Goal: Feedback & Contribution: Contribute content

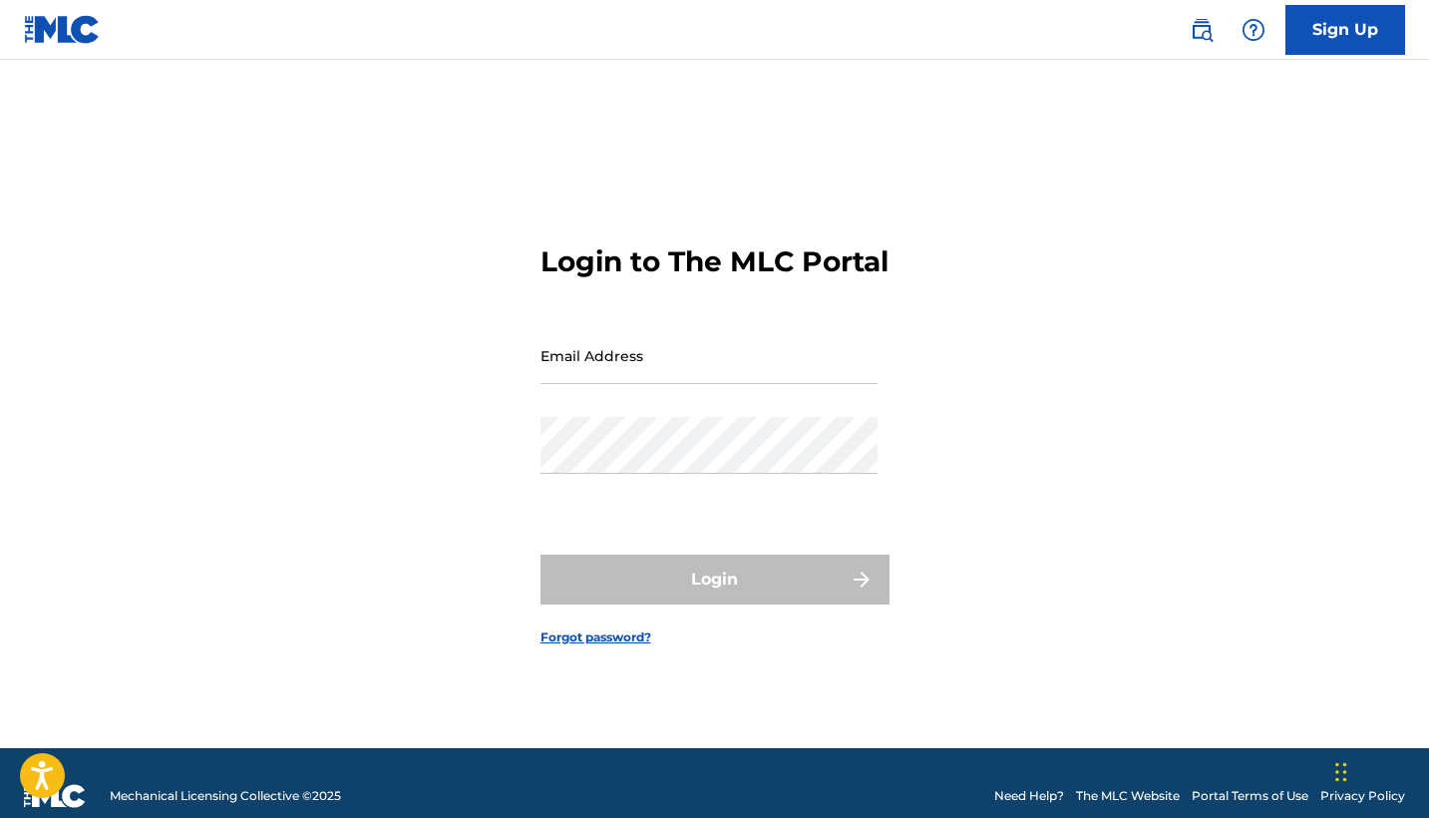
click at [704, 354] on input "Email Address" at bounding box center [708, 355] width 337 height 57
type input "[EMAIL_ADDRESS][DOMAIN_NAME]"
click at [714, 596] on button "Login" at bounding box center [714, 579] width 349 height 50
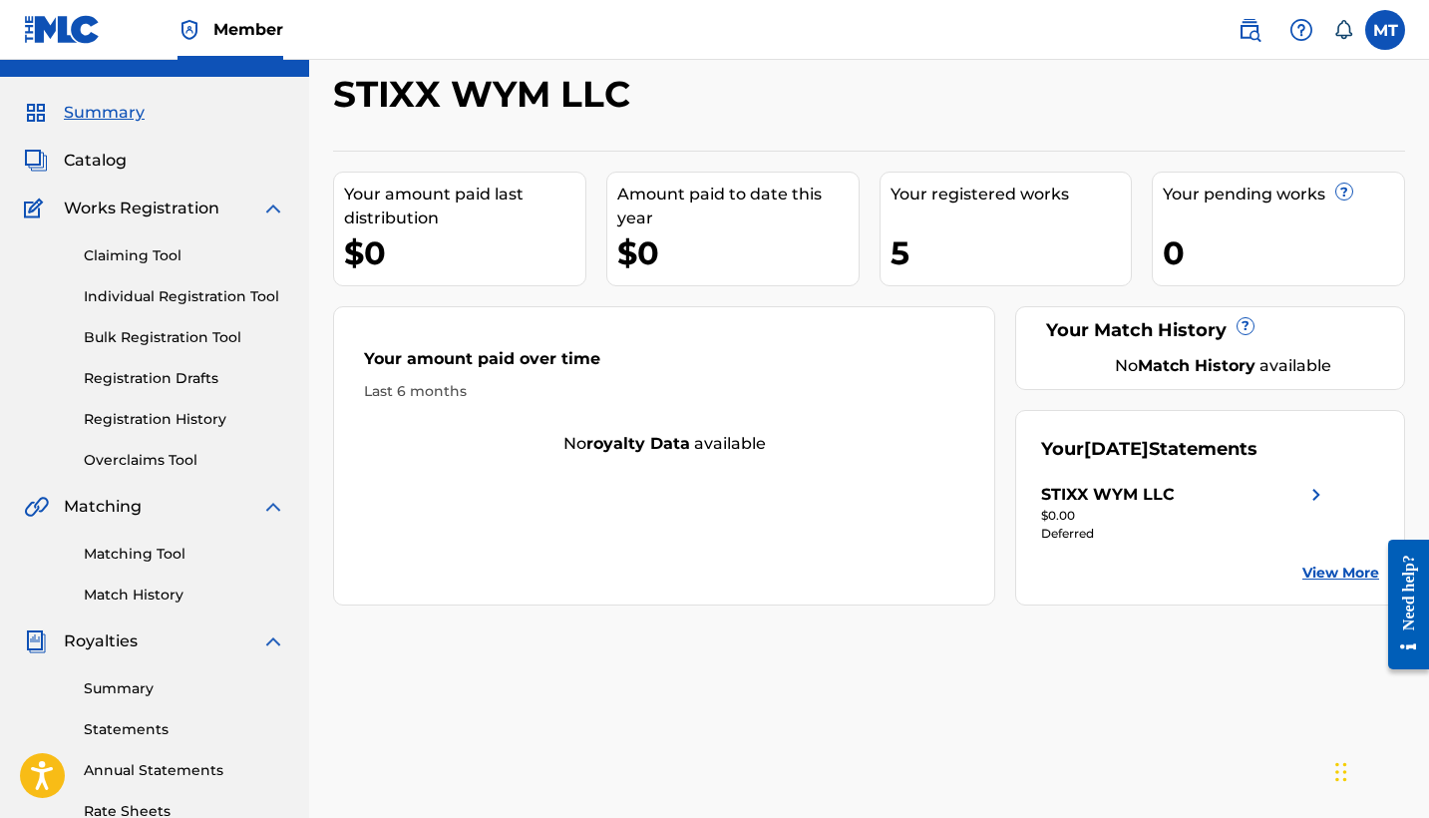
scroll to position [44, 0]
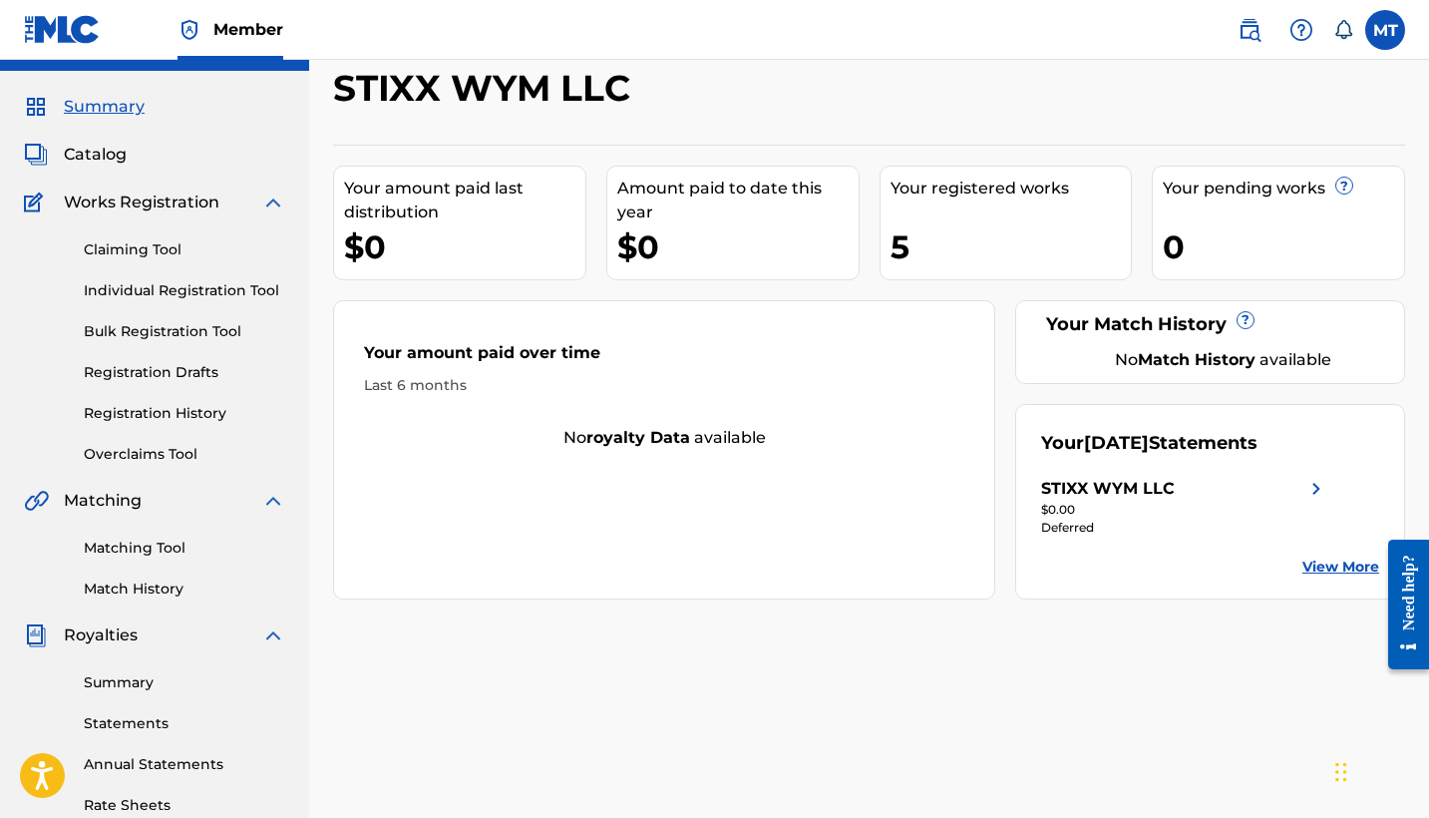
click at [98, 152] on span "Catalog" at bounding box center [95, 155] width 63 height 24
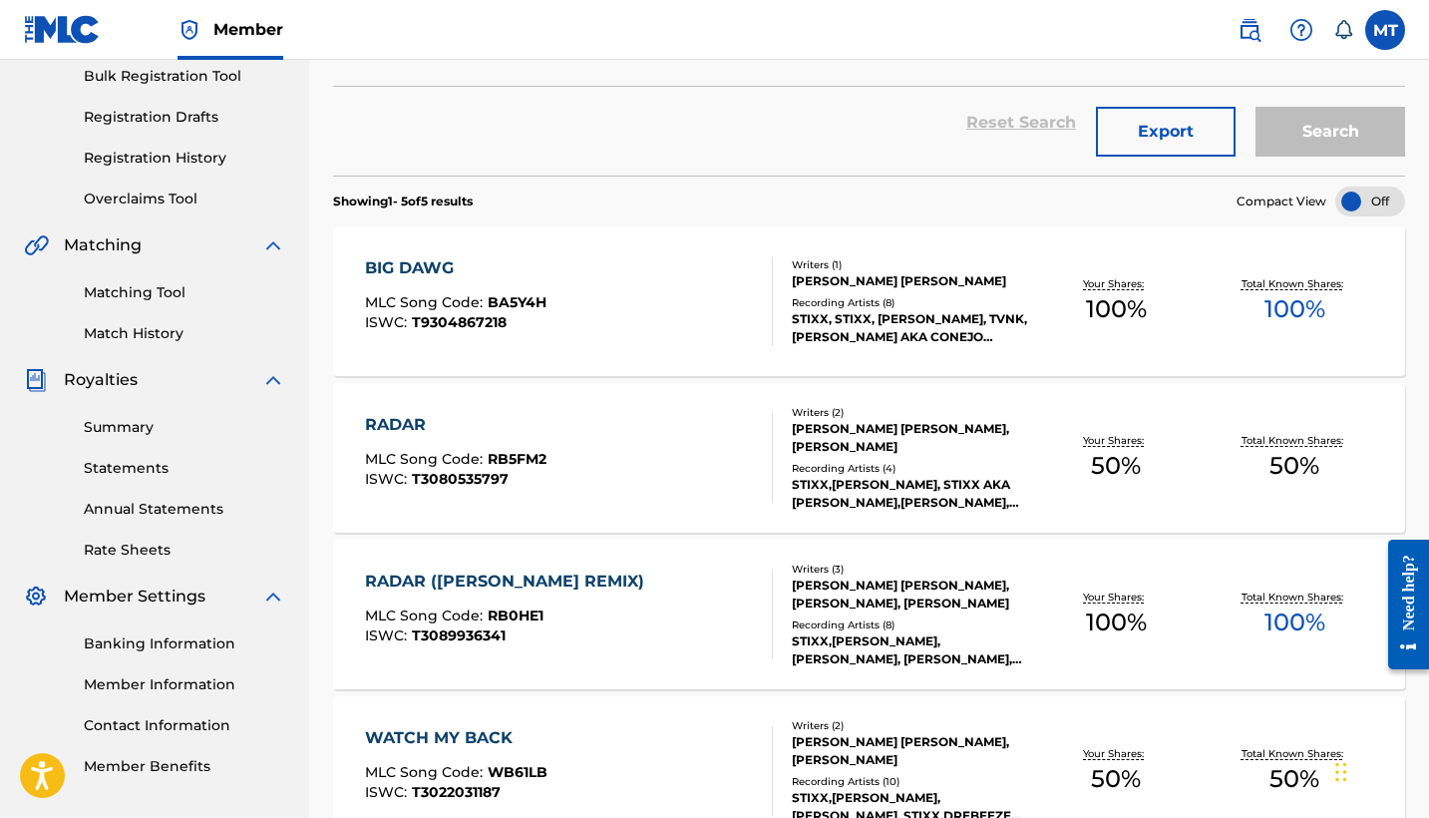
scroll to position [299, 0]
click at [1373, 196] on div at bounding box center [1370, 201] width 70 height 30
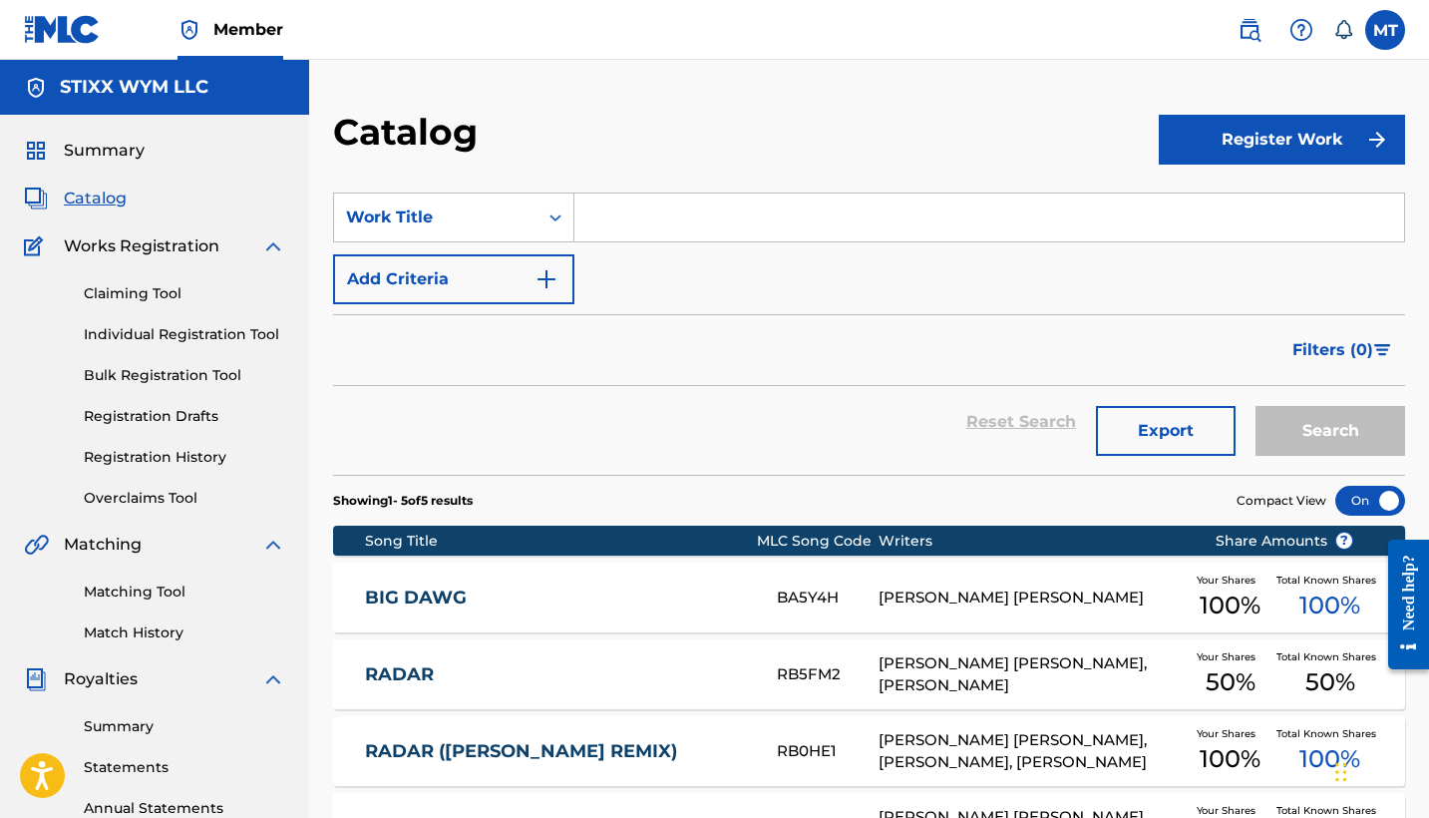
scroll to position [0, 0]
click at [1242, 147] on button "Register Work" at bounding box center [1282, 140] width 246 height 50
click at [1258, 209] on link "Individual" at bounding box center [1282, 204] width 246 height 48
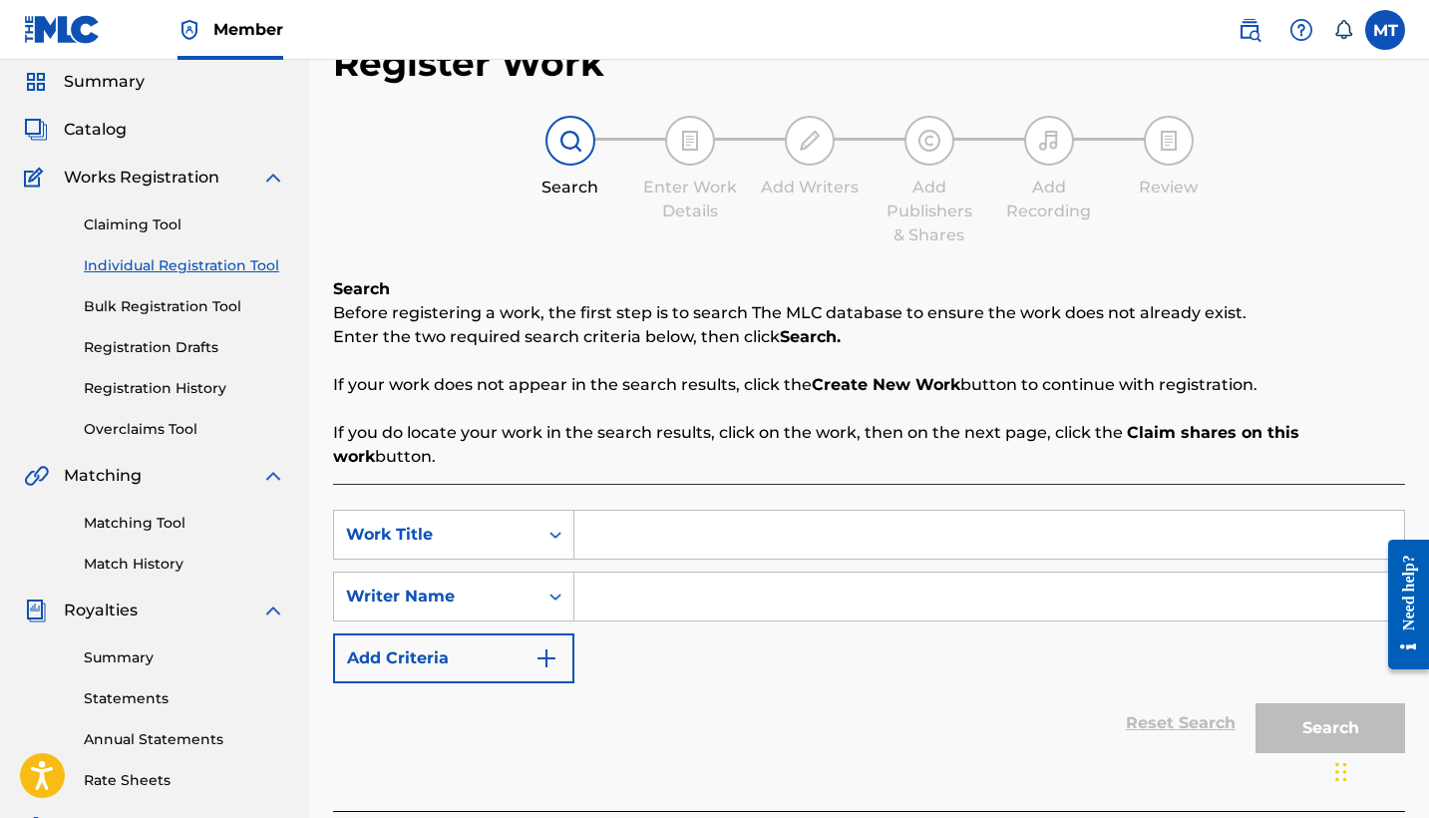
scroll to position [79, 0]
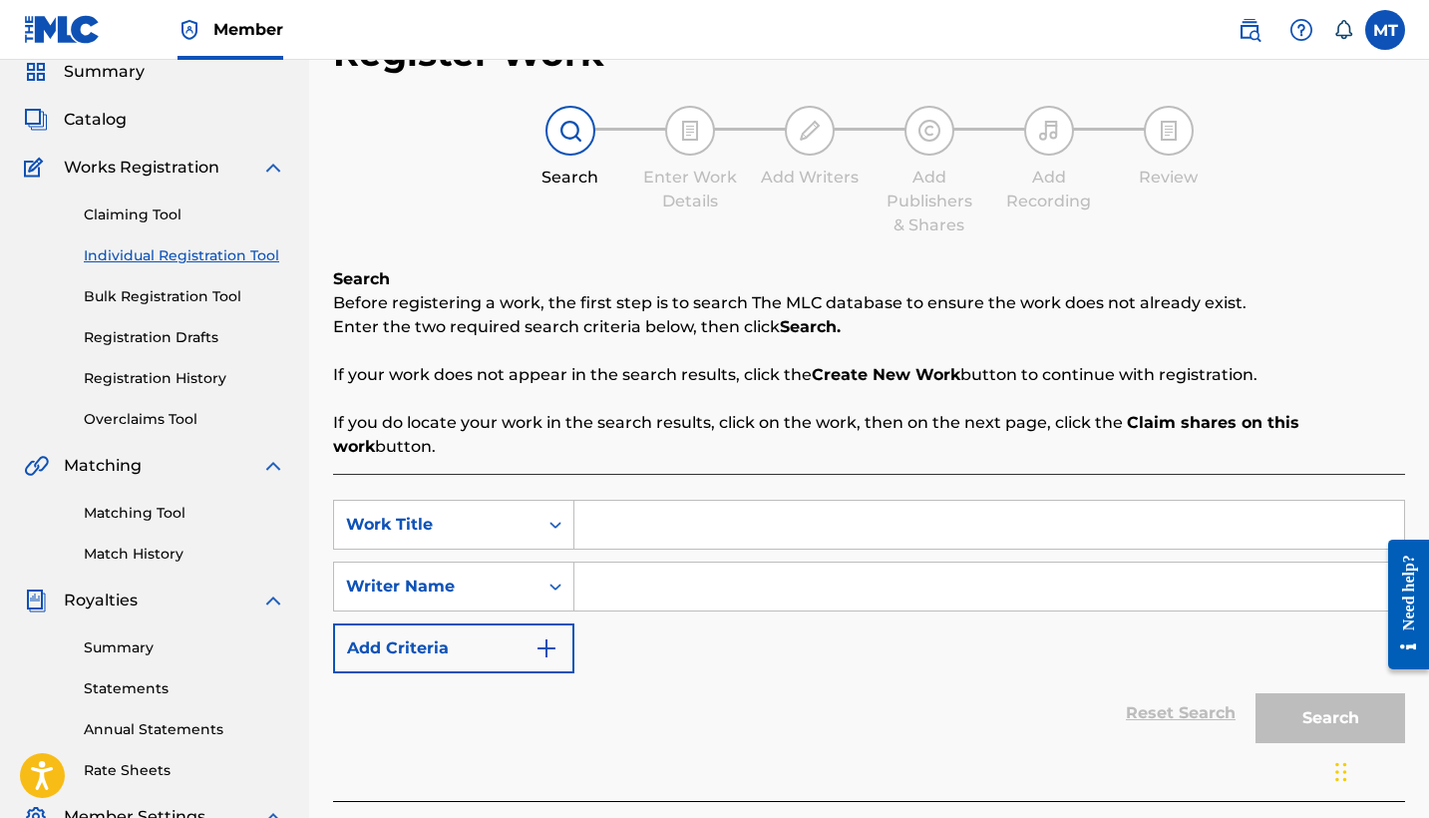
click at [630, 505] on input "Search Form" at bounding box center [989, 525] width 830 height 48
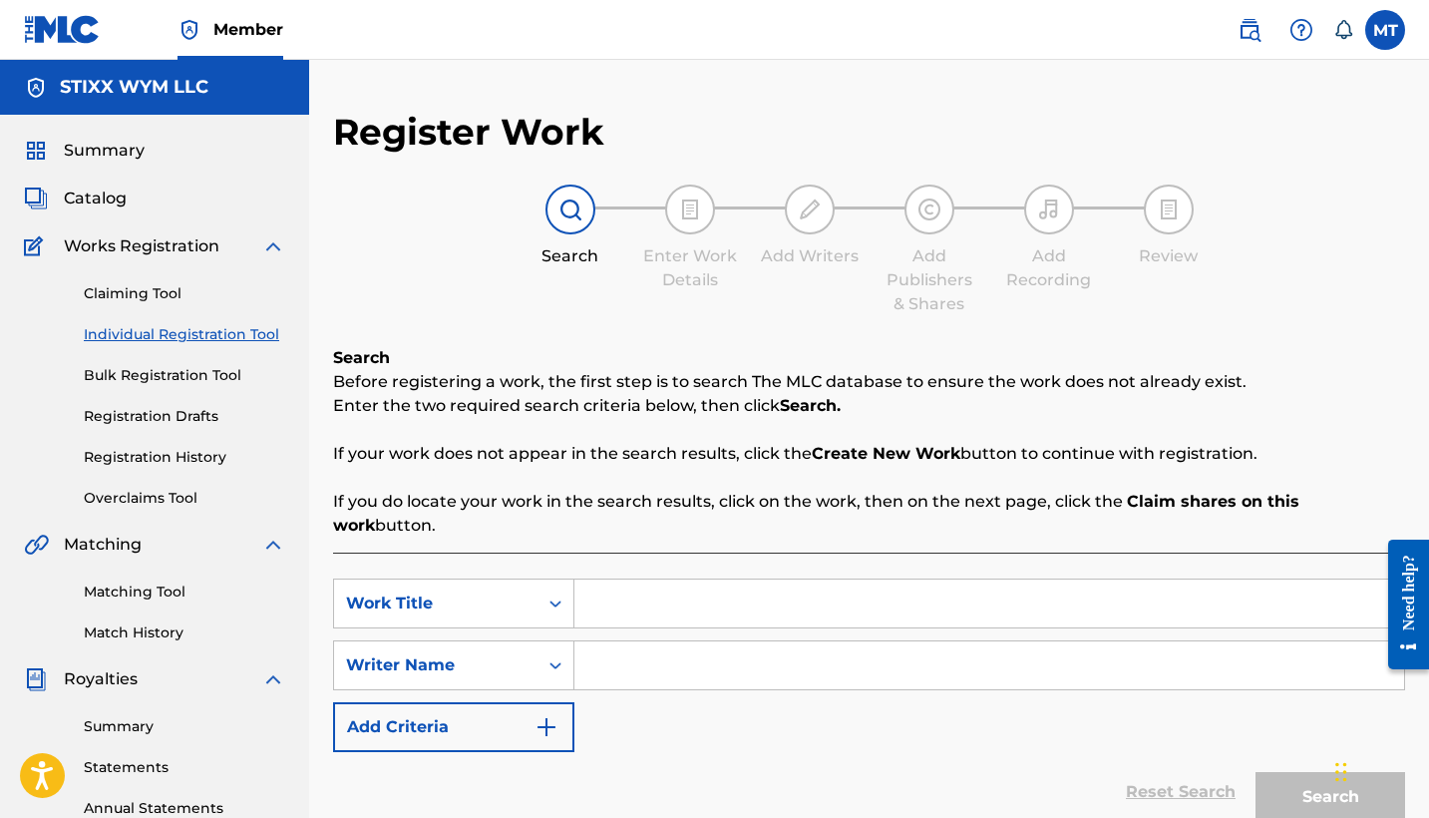
scroll to position [0, 0]
click at [853, 456] on strong "Create New Work" at bounding box center [886, 453] width 149 height 19
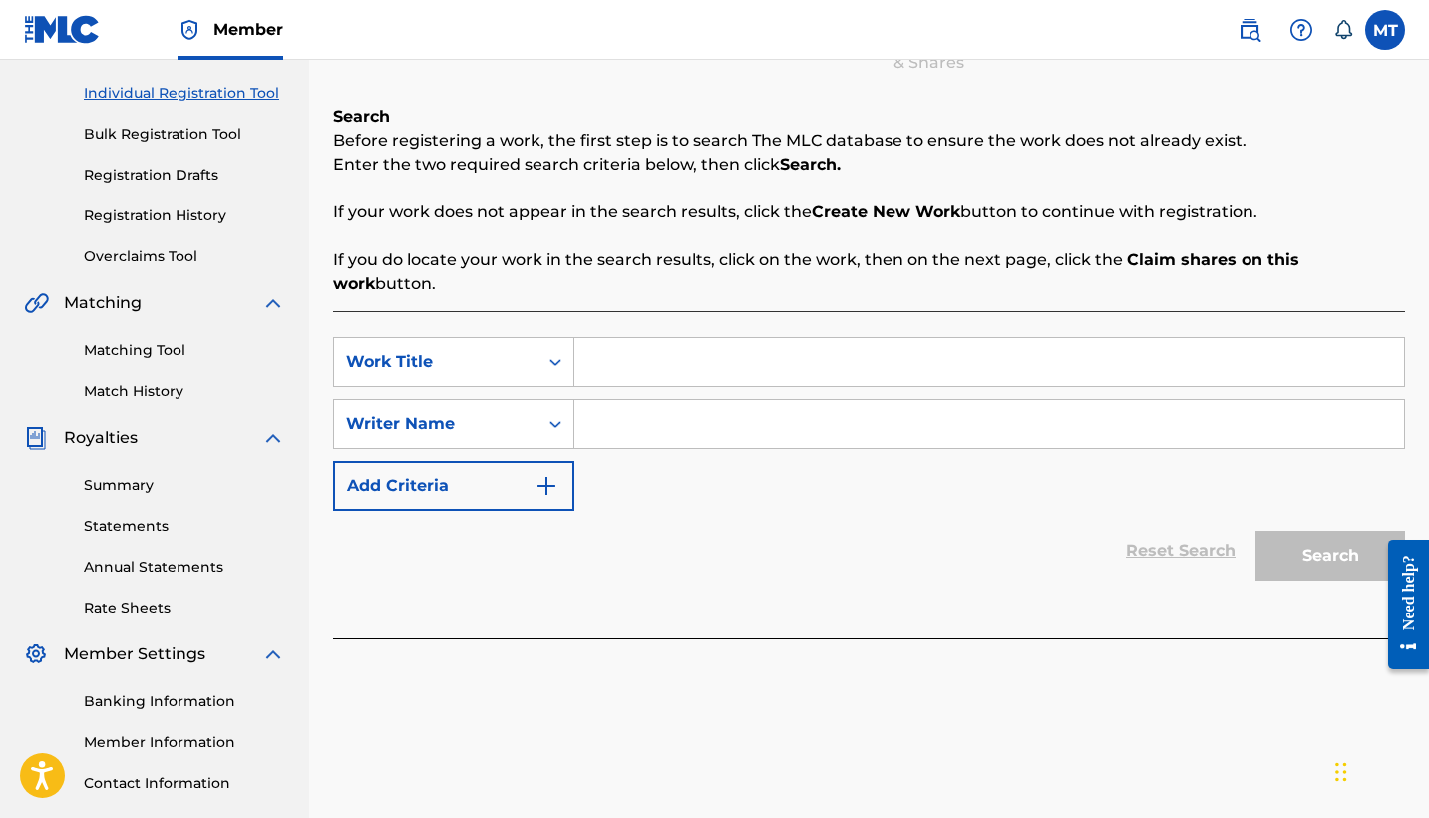
scroll to position [247, 0]
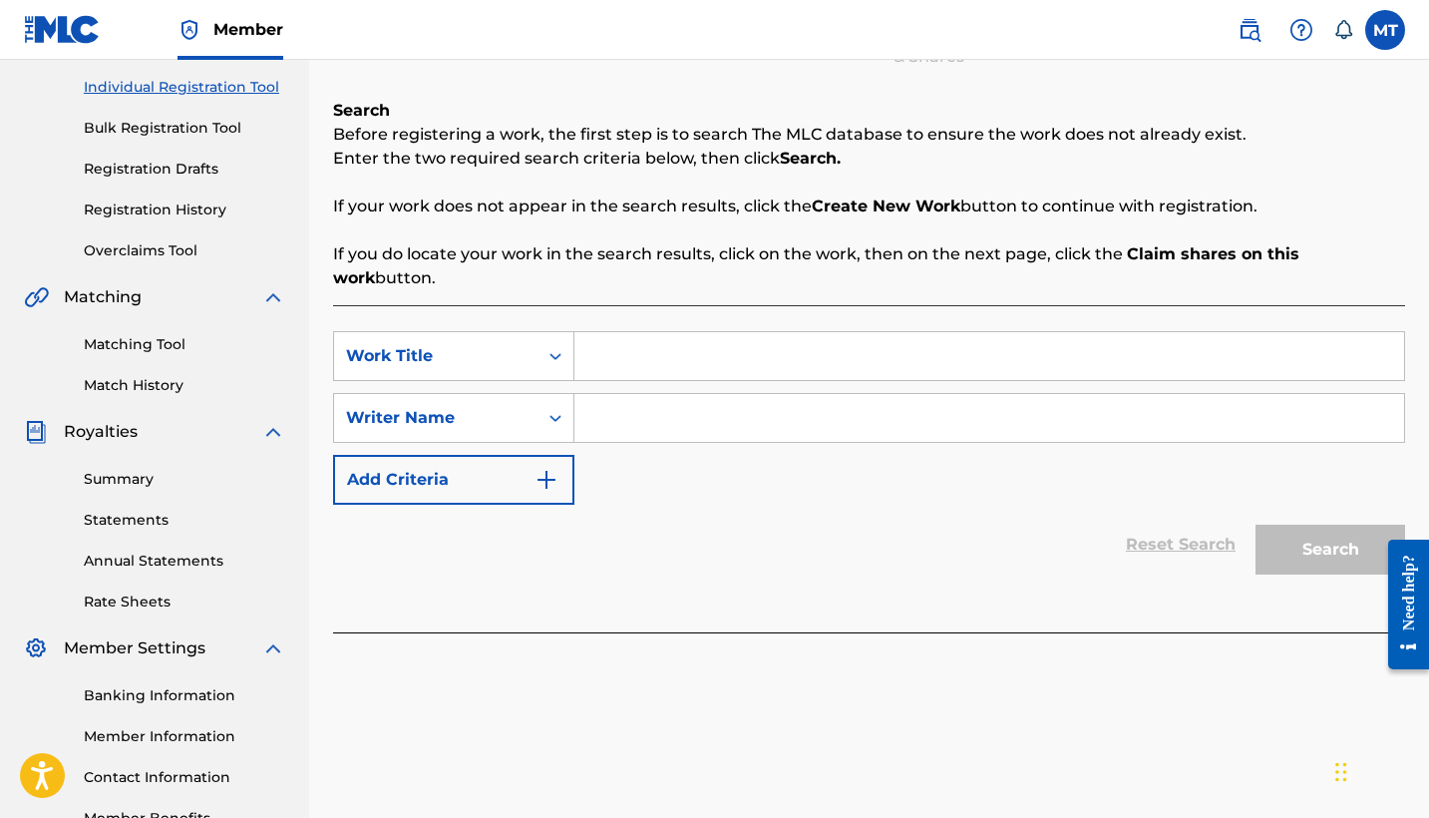
click at [719, 332] on input "Search Form" at bounding box center [989, 356] width 830 height 48
type input "champion"
click at [671, 398] on input "Search Form" at bounding box center [989, 418] width 830 height 48
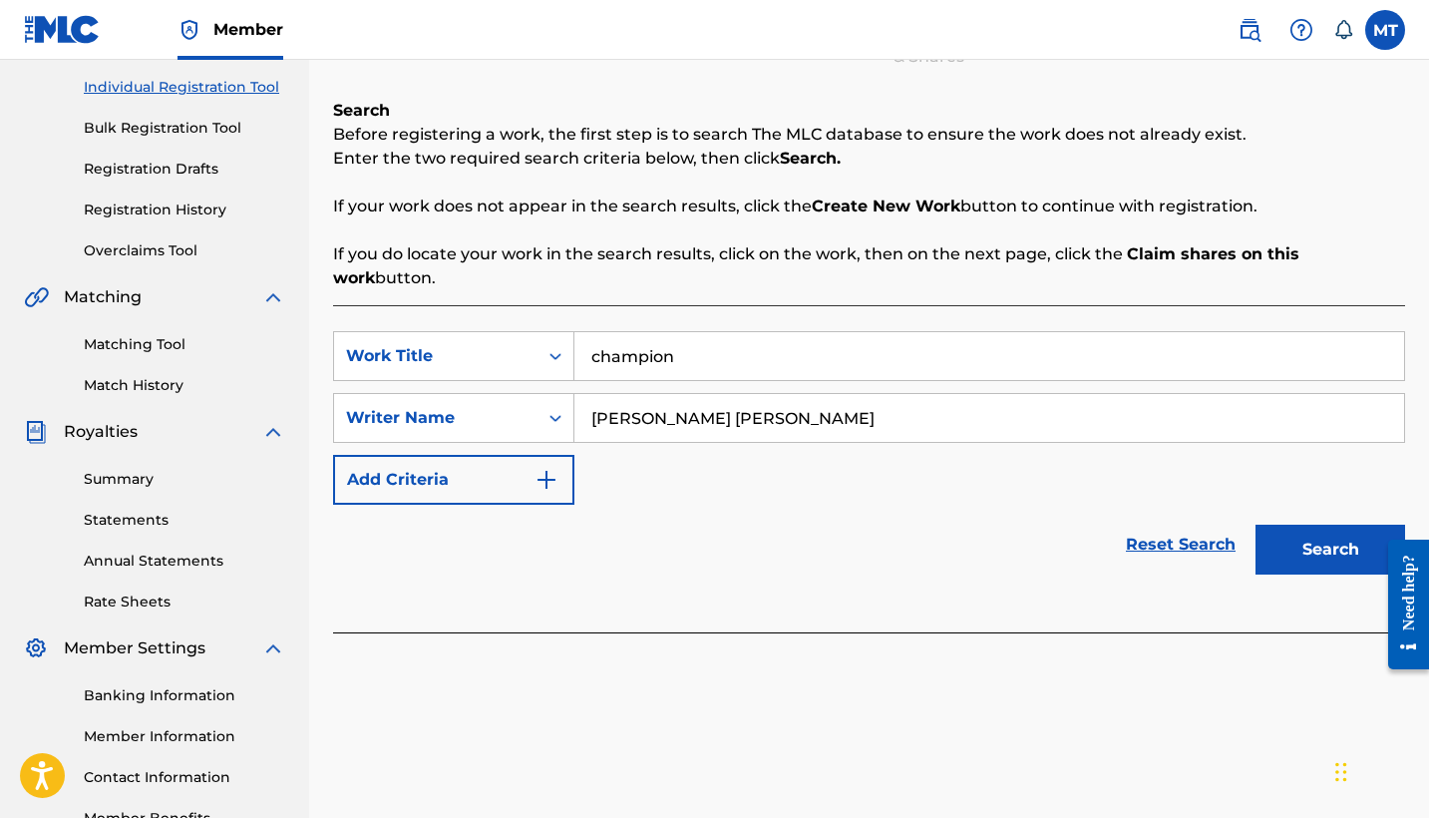
type input "[PERSON_NAME] [PERSON_NAME]"
click at [1345, 524] on button "Search" at bounding box center [1330, 549] width 150 height 50
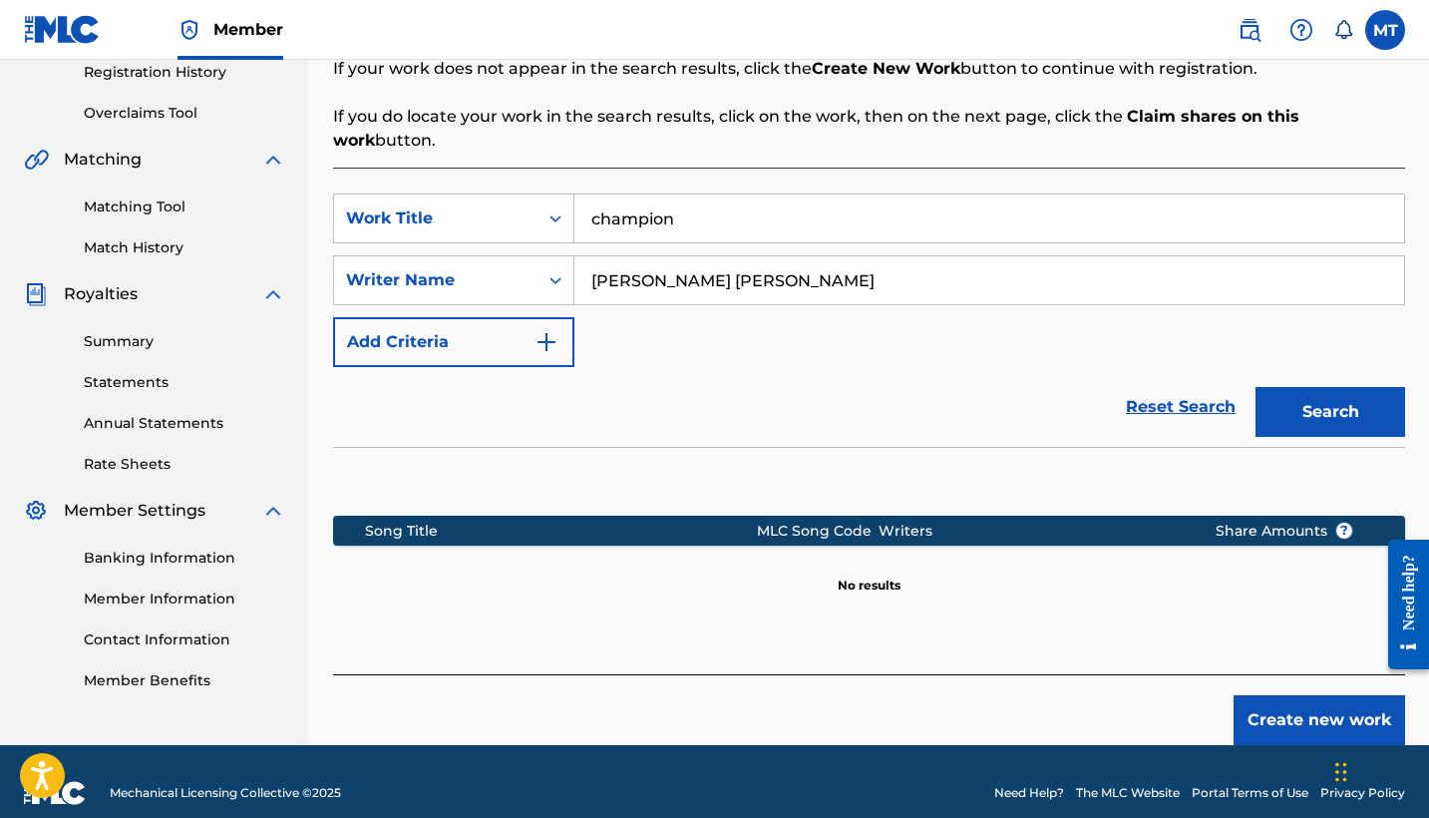
scroll to position [384, 0]
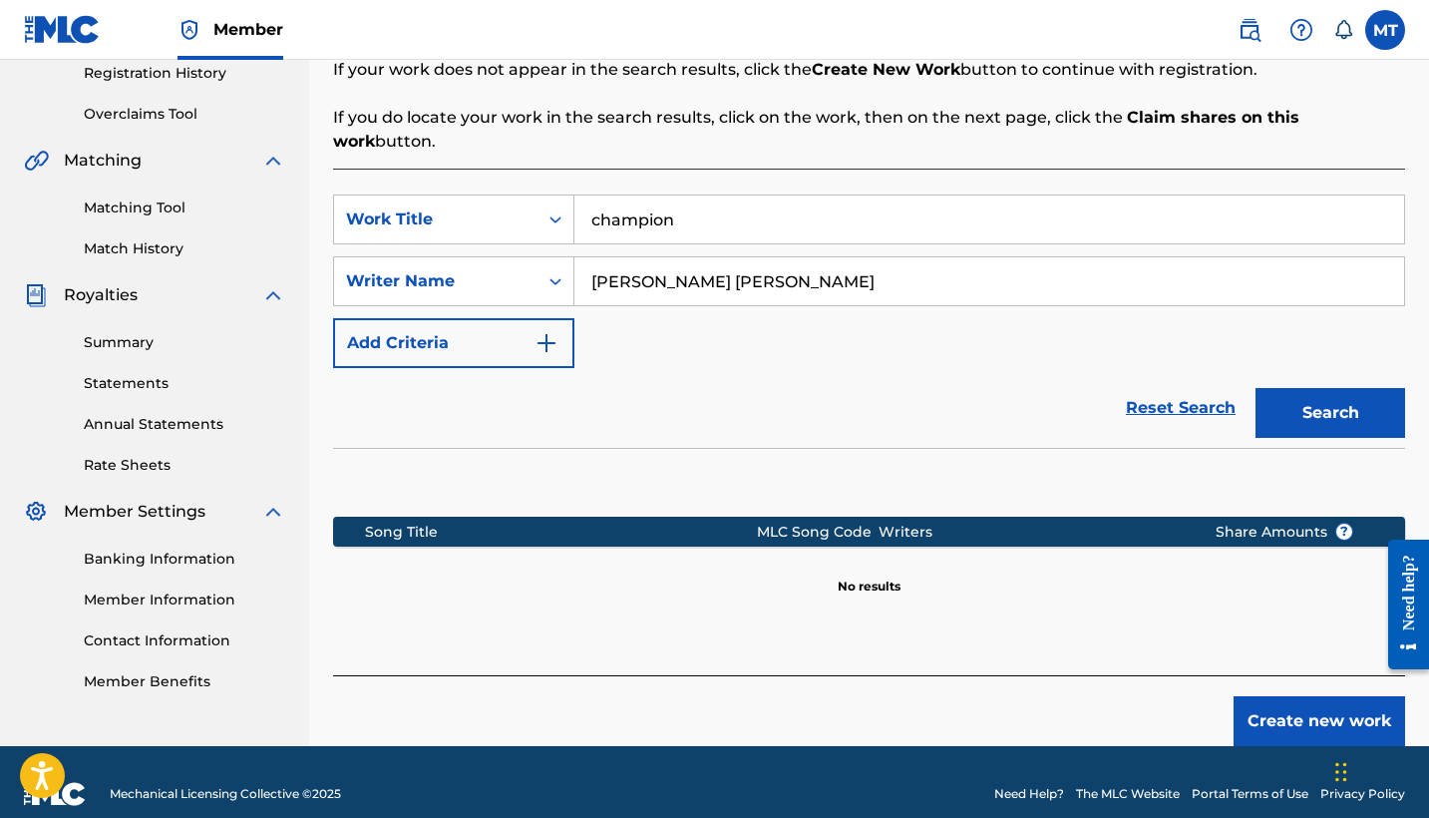
click at [1281, 696] on button "Create new work" at bounding box center [1318, 721] width 171 height 50
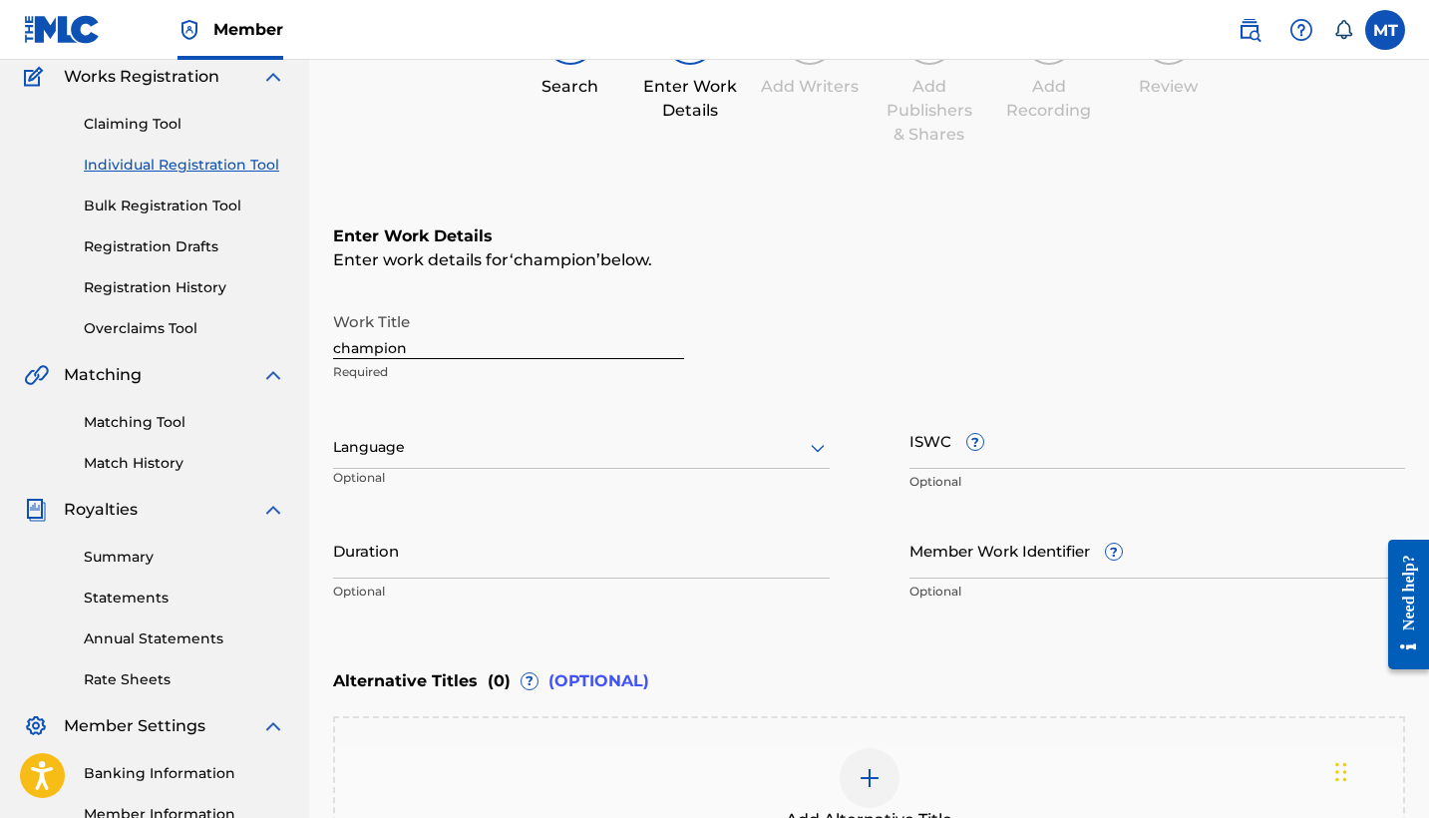
scroll to position [108, 0]
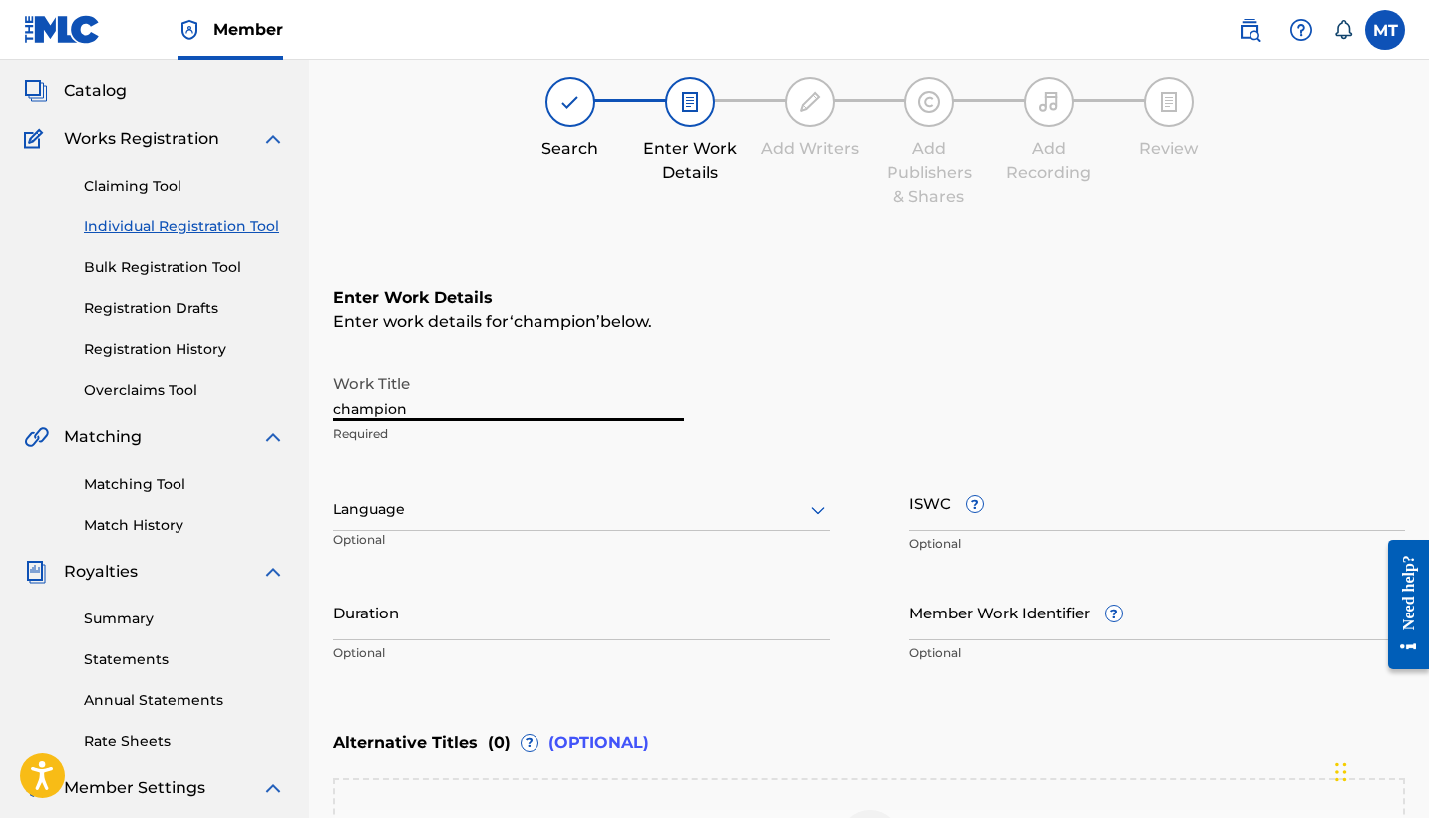
drag, startPoint x: 419, startPoint y: 411, endPoint x: 305, endPoint y: 405, distance: 113.8
click at [305, 405] on main "STIXX WYM LLC Summary Catalog Works Registration Claiming Tool Individual Regis…" at bounding box center [714, 499] width 1429 height 1094
type input "CHAMPION"
click at [586, 505] on div at bounding box center [581, 509] width 497 height 25
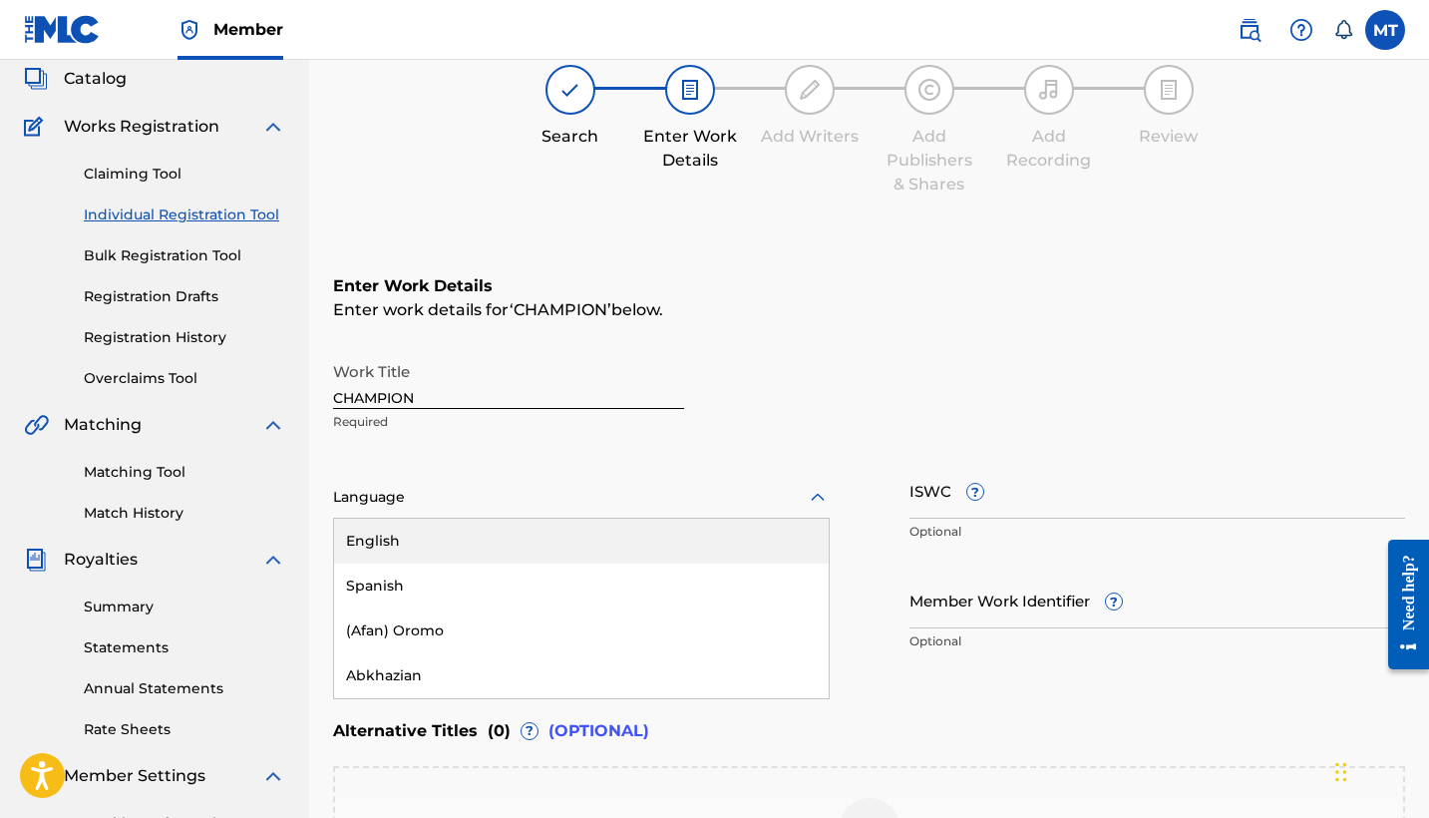
scroll to position [121, 0]
click at [547, 545] on div "English" at bounding box center [581, 539] width 495 height 45
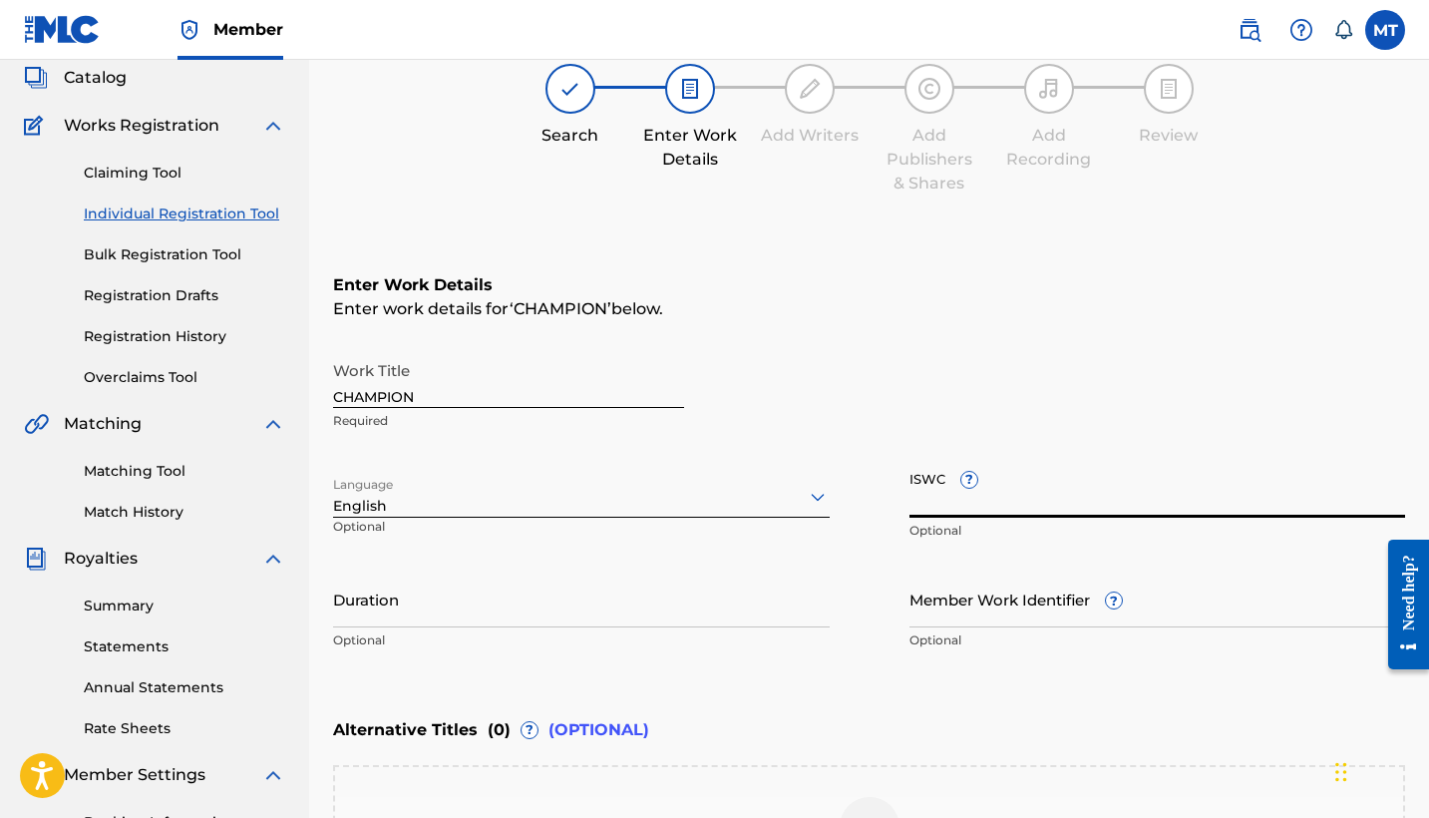
click at [1028, 500] on input "ISWC ?" at bounding box center [1157, 489] width 497 height 57
type input "T-326.007.898-2"
click at [578, 604] on input "Duration" at bounding box center [581, 598] width 497 height 57
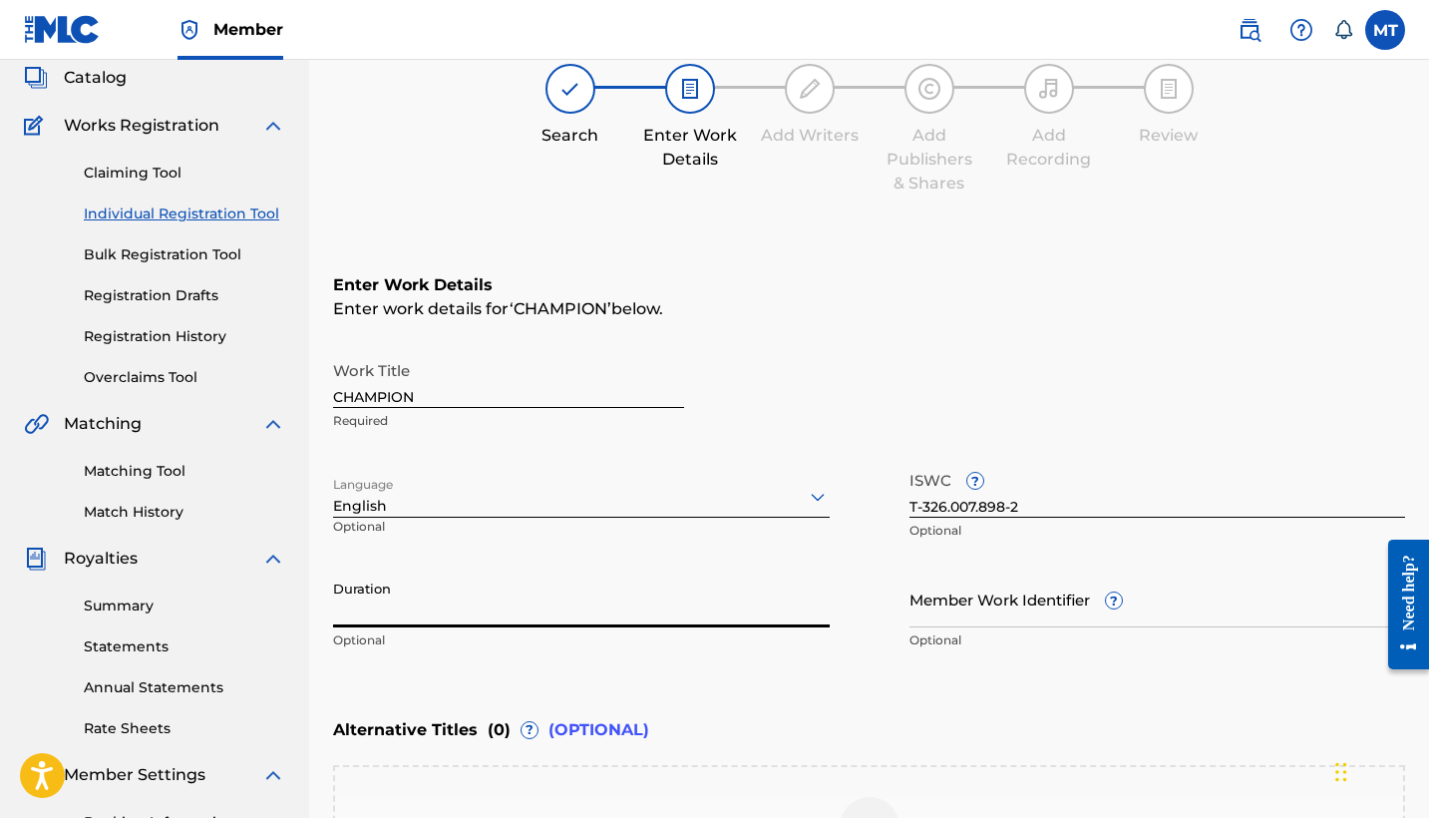
click at [872, 695] on div "Enter Work Details Enter work details for ‘ CHAMPION ’ below. Work Title CHAMPI…" at bounding box center [869, 466] width 1072 height 483
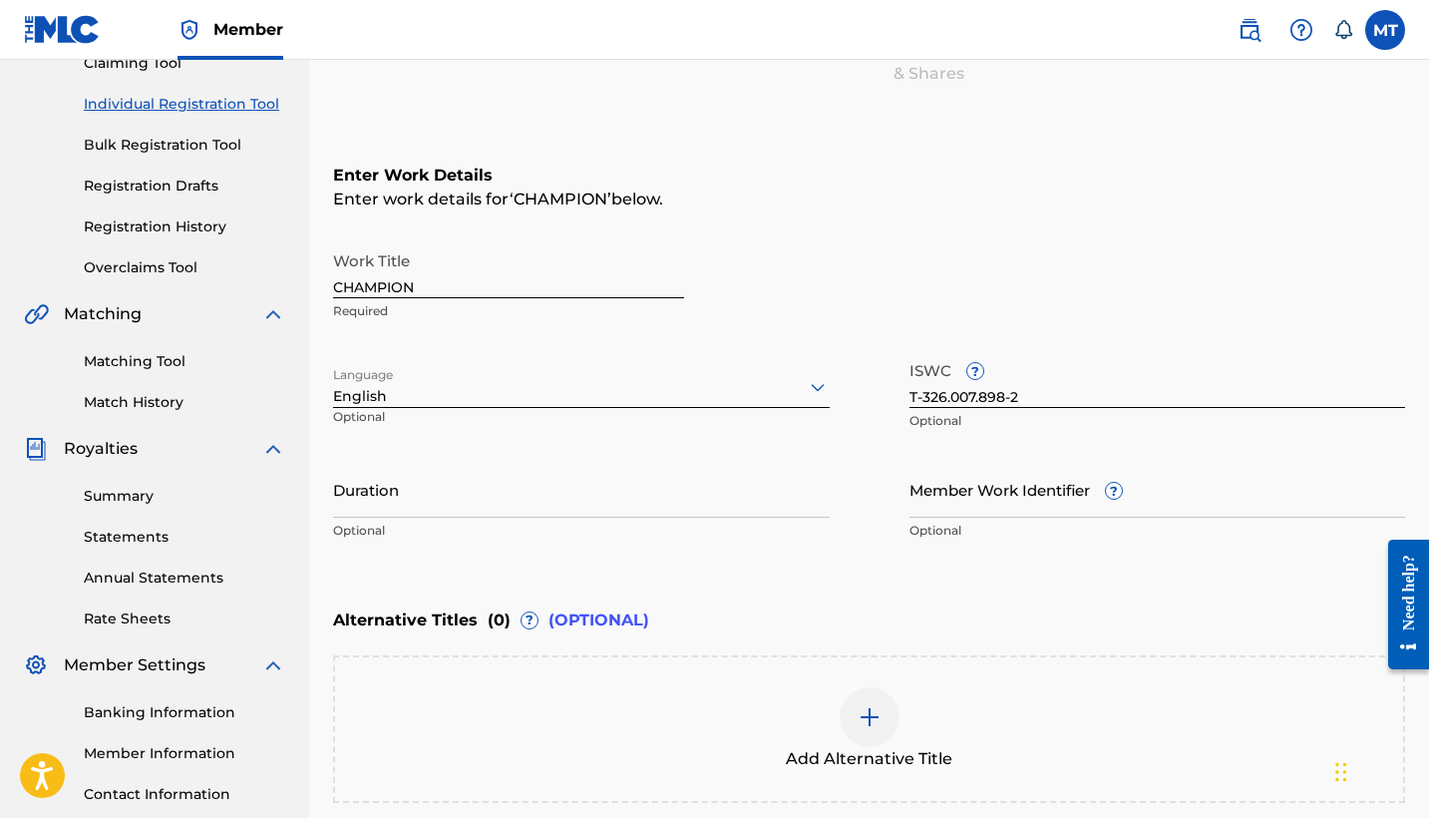
scroll to position [269, 0]
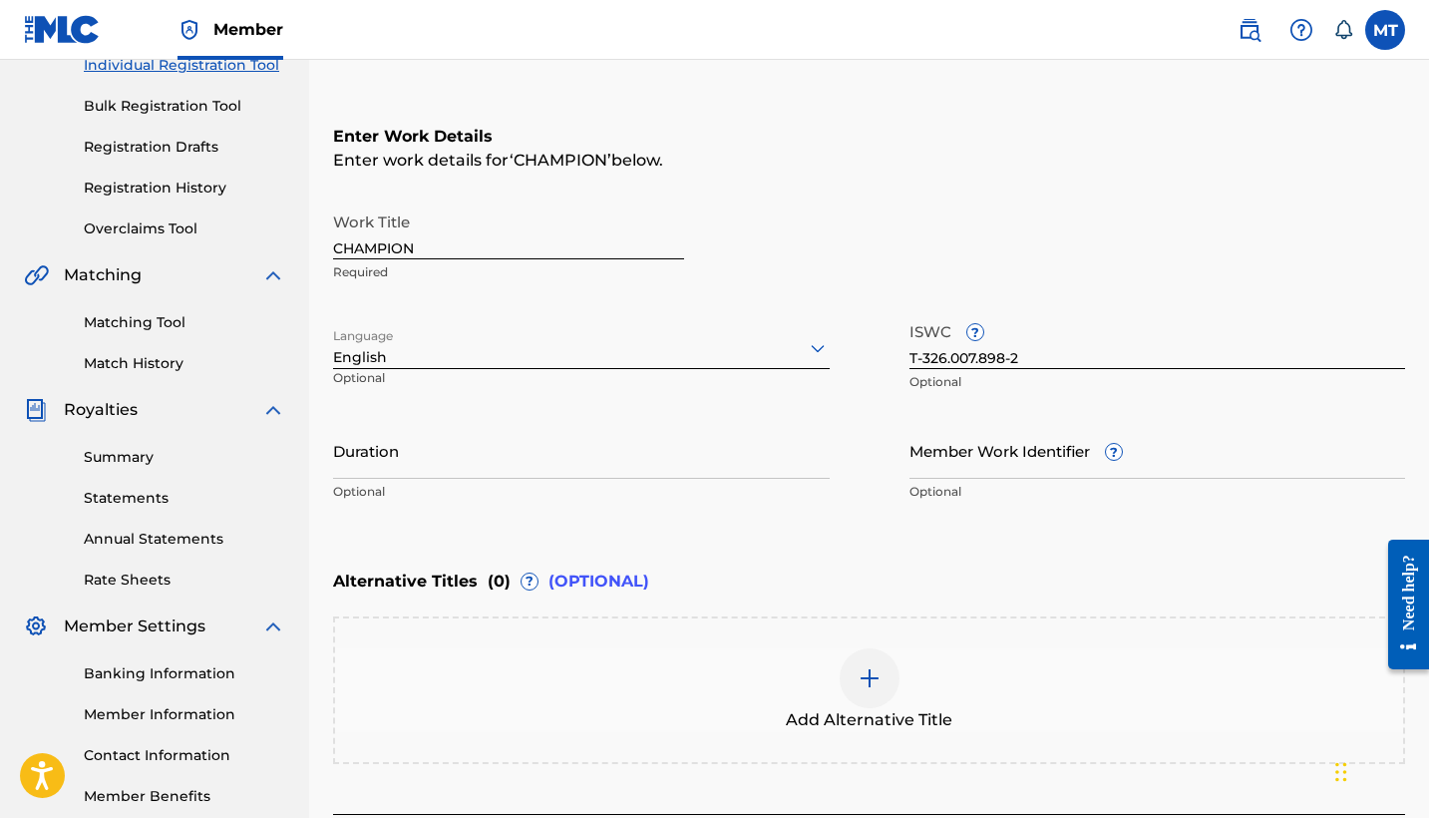
click at [628, 465] on input "Duration" at bounding box center [581, 450] width 497 height 57
type input "2"
type input "02:32"
click at [890, 537] on div "Enter Work Details Enter work details for ‘ CHAMPION ’ below. Work Title CHAMPI…" at bounding box center [869, 318] width 1072 height 483
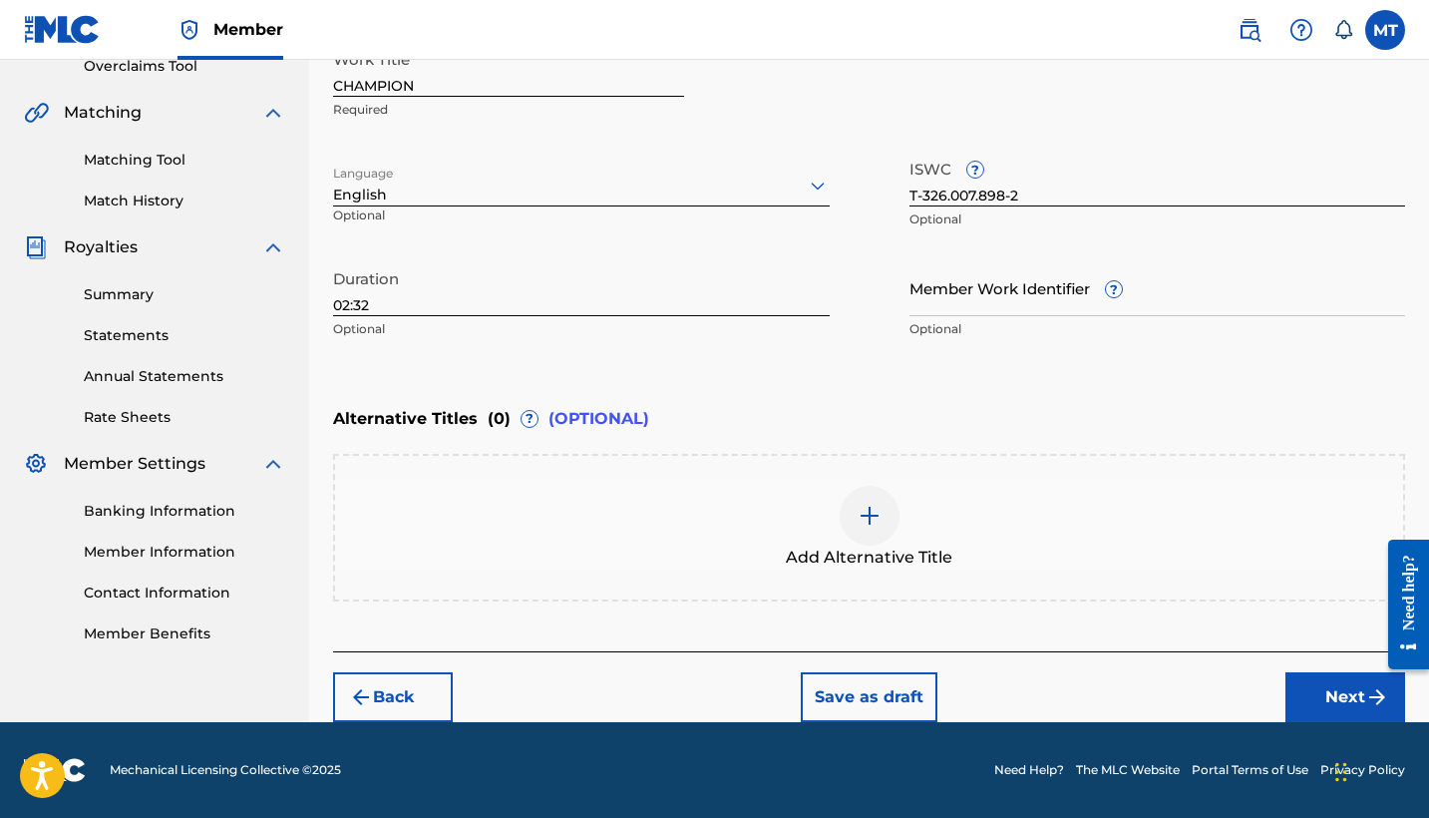
scroll to position [432, 0]
click at [1318, 694] on button "Next" at bounding box center [1345, 697] width 120 height 50
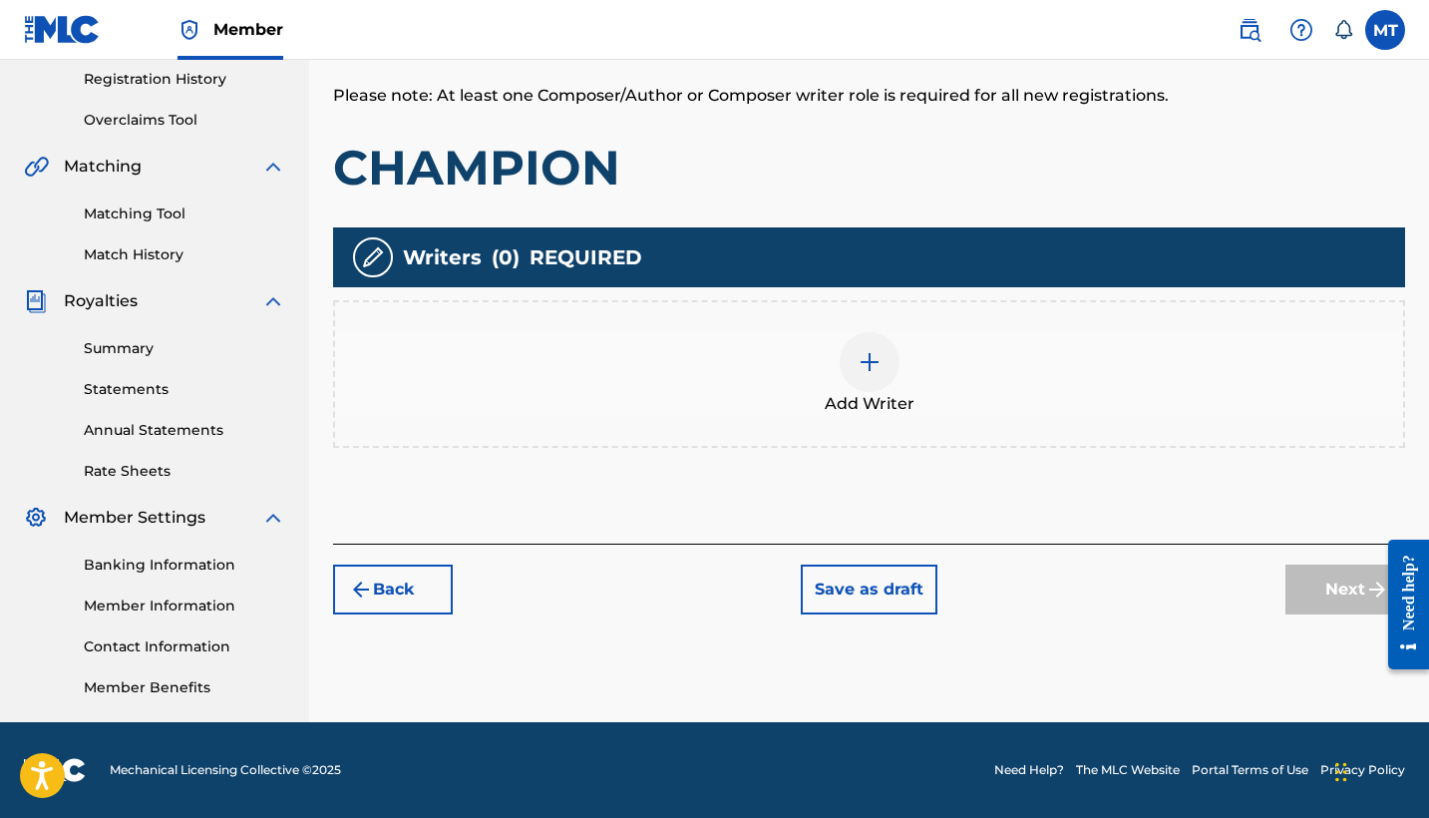
click at [869, 368] on img at bounding box center [869, 362] width 24 height 24
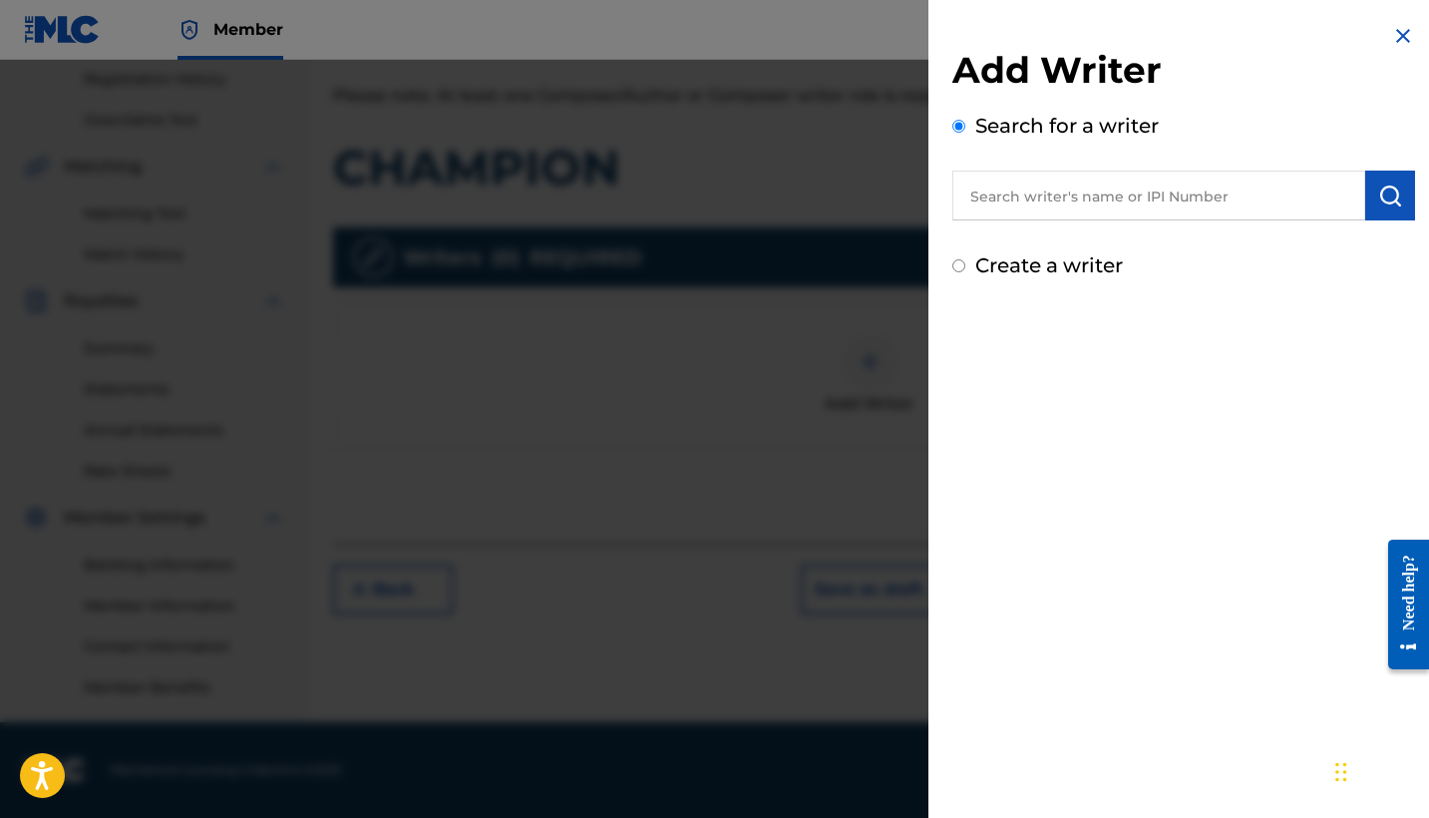
click at [1189, 203] on input "text" at bounding box center [1158, 195] width 413 height 50
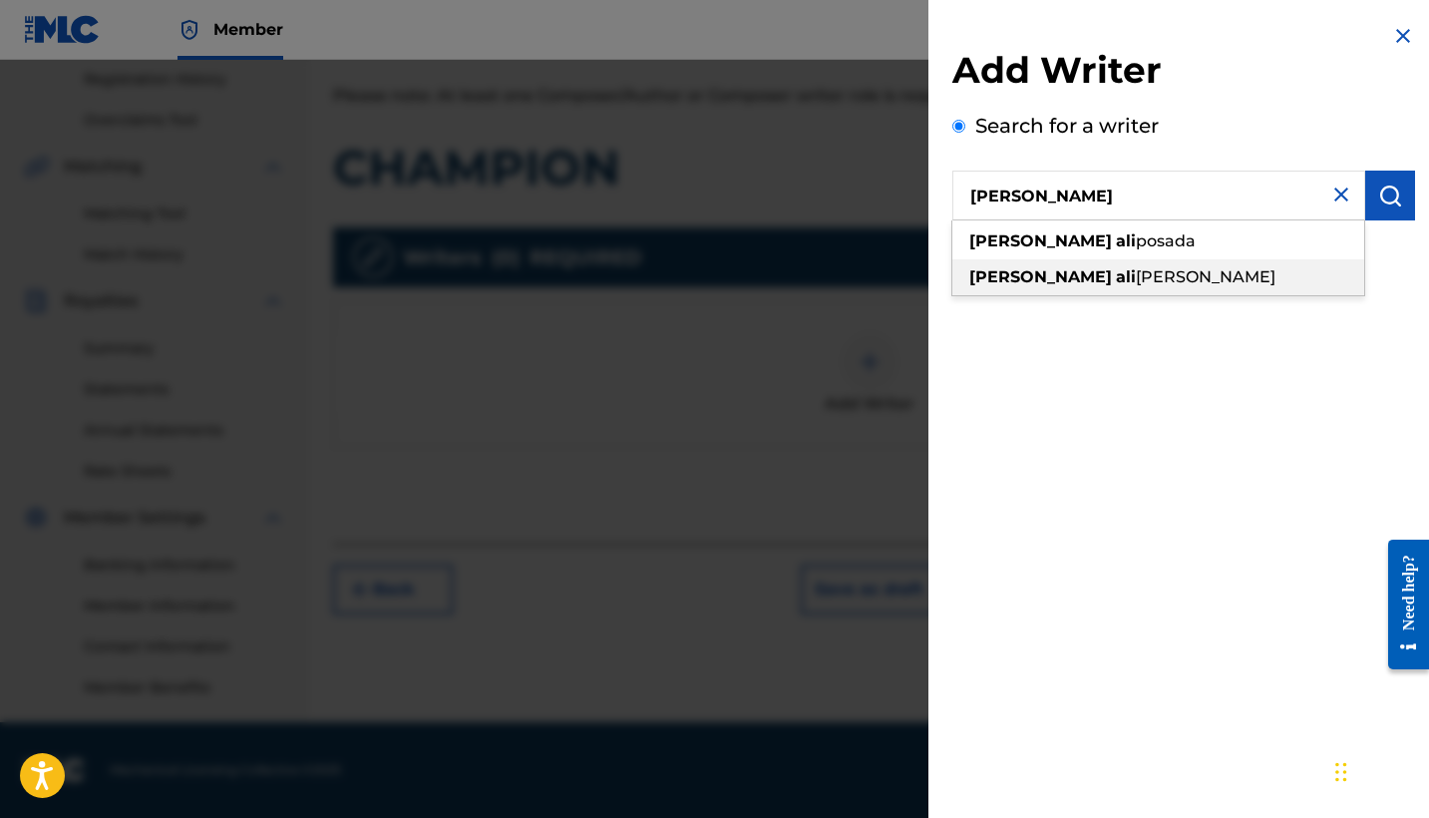
click at [1248, 280] on div "[PERSON_NAME] [PERSON_NAME]" at bounding box center [1158, 277] width 412 height 36
type input "[PERSON_NAME] [PERSON_NAME]"
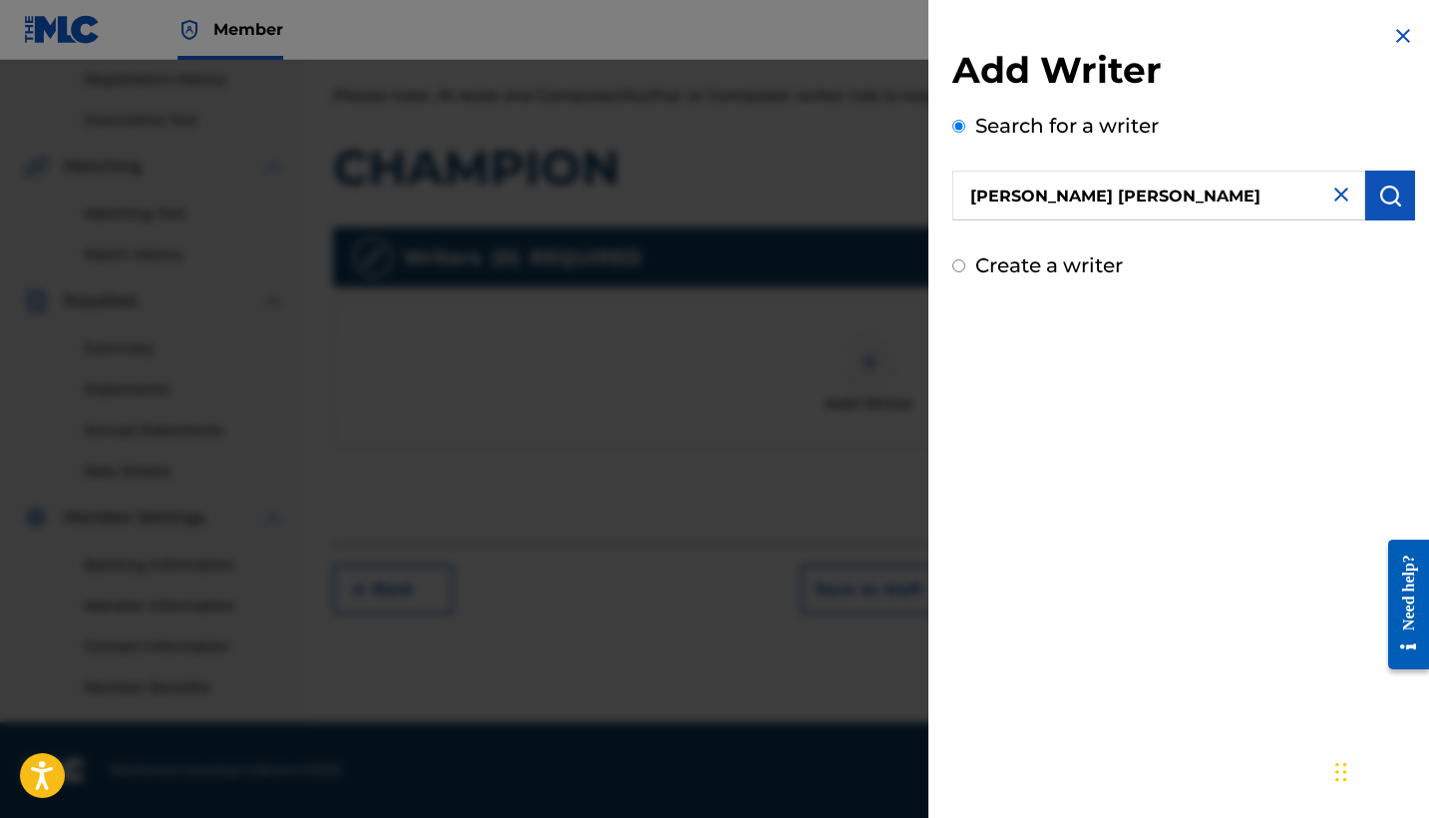
click at [1391, 189] on img "submit" at bounding box center [1390, 195] width 24 height 24
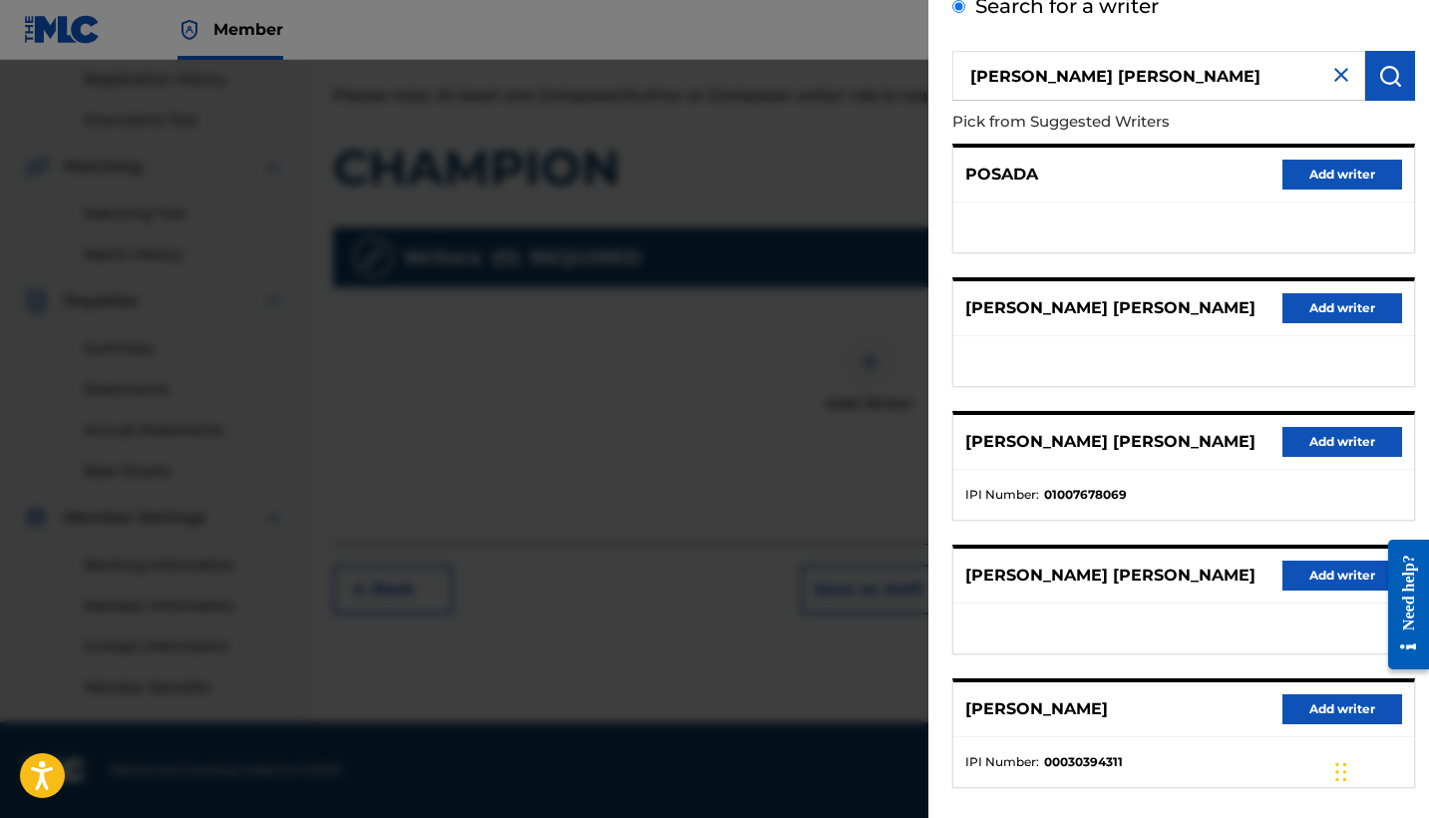
scroll to position [103, 0]
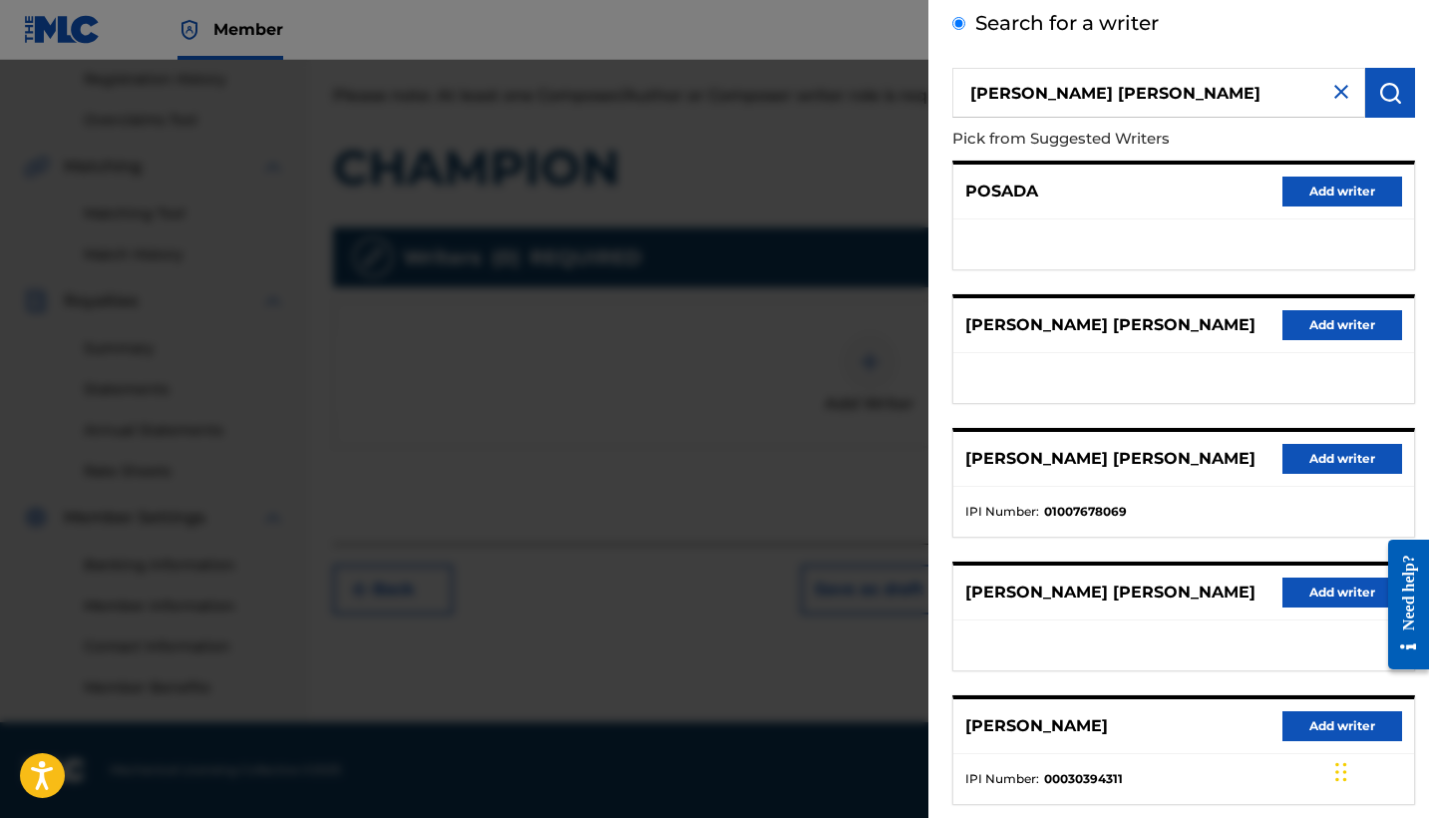
click at [1339, 454] on button "Add writer" at bounding box center [1342, 459] width 120 height 30
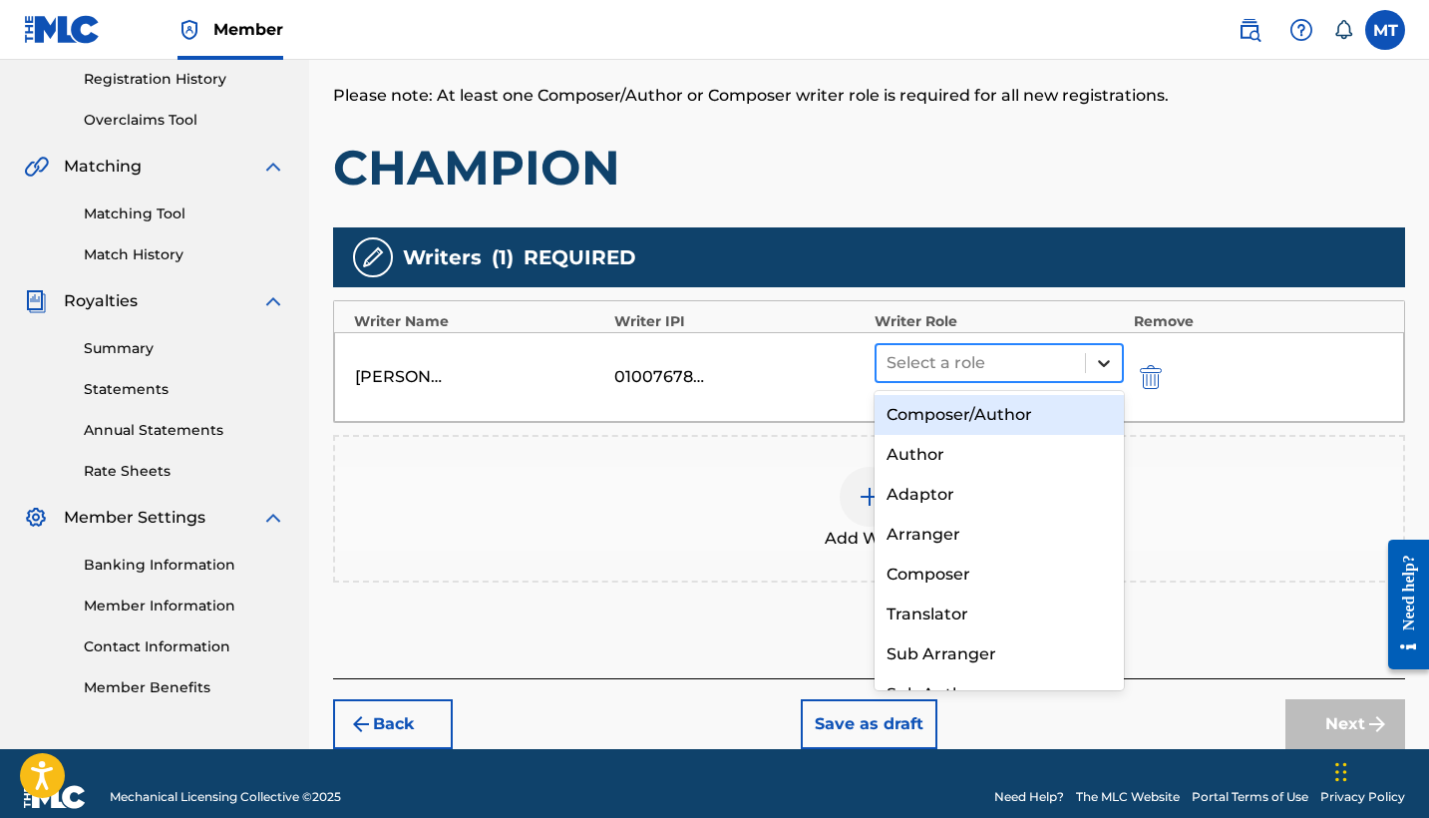
click at [1097, 360] on icon at bounding box center [1104, 363] width 20 height 20
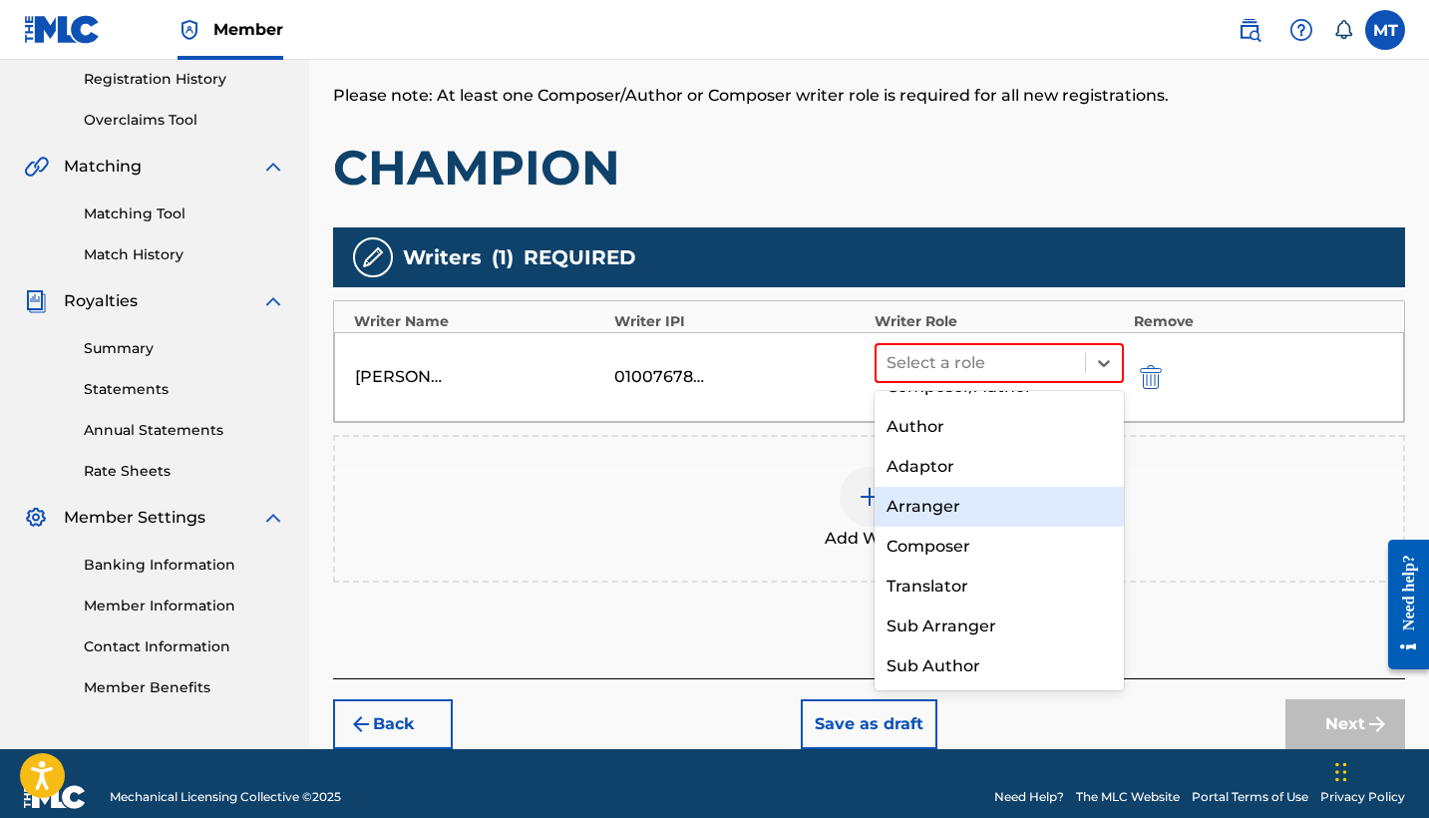
scroll to position [0, 0]
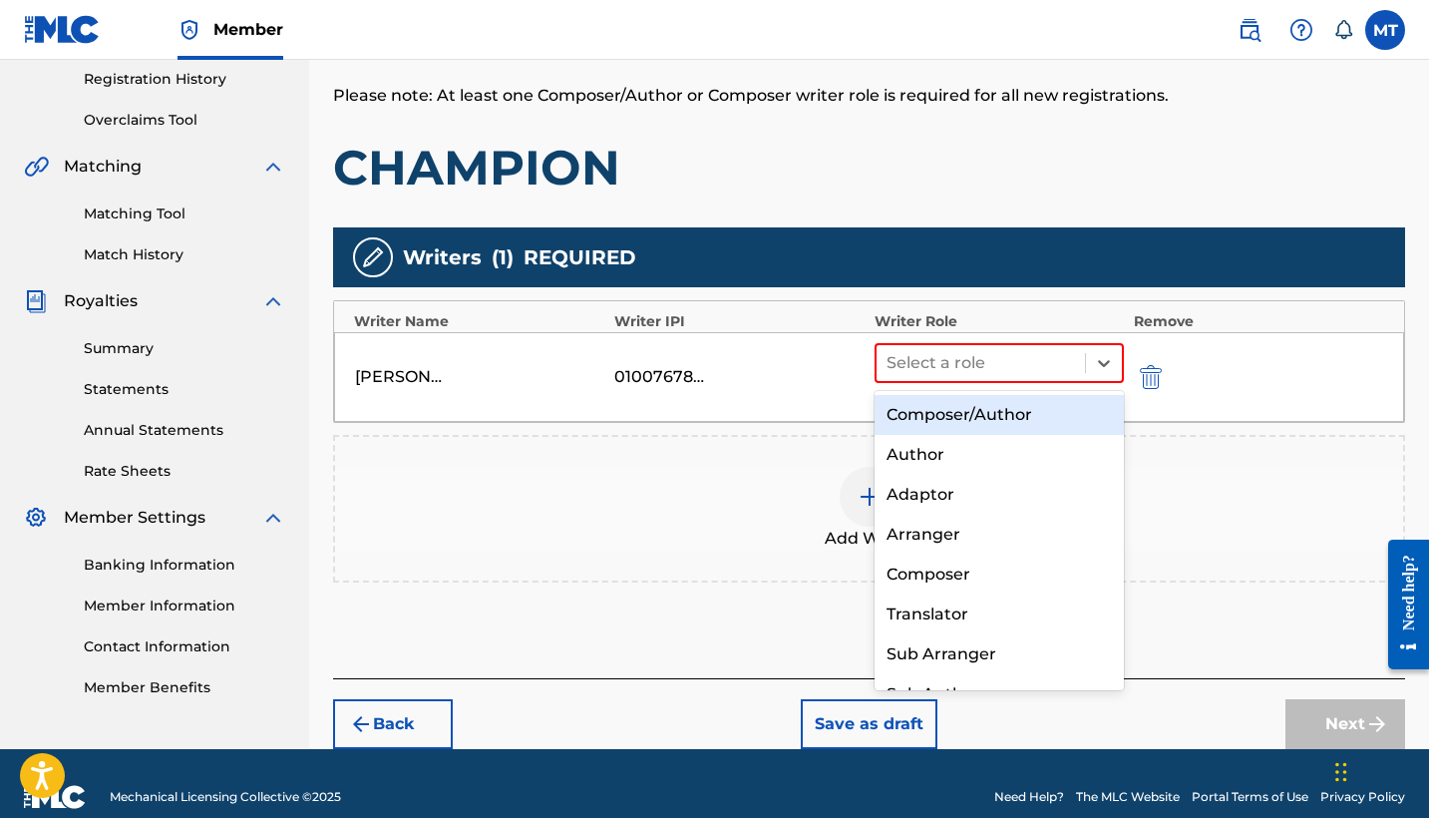
click at [1035, 418] on div "Composer/Author" at bounding box center [998, 415] width 249 height 40
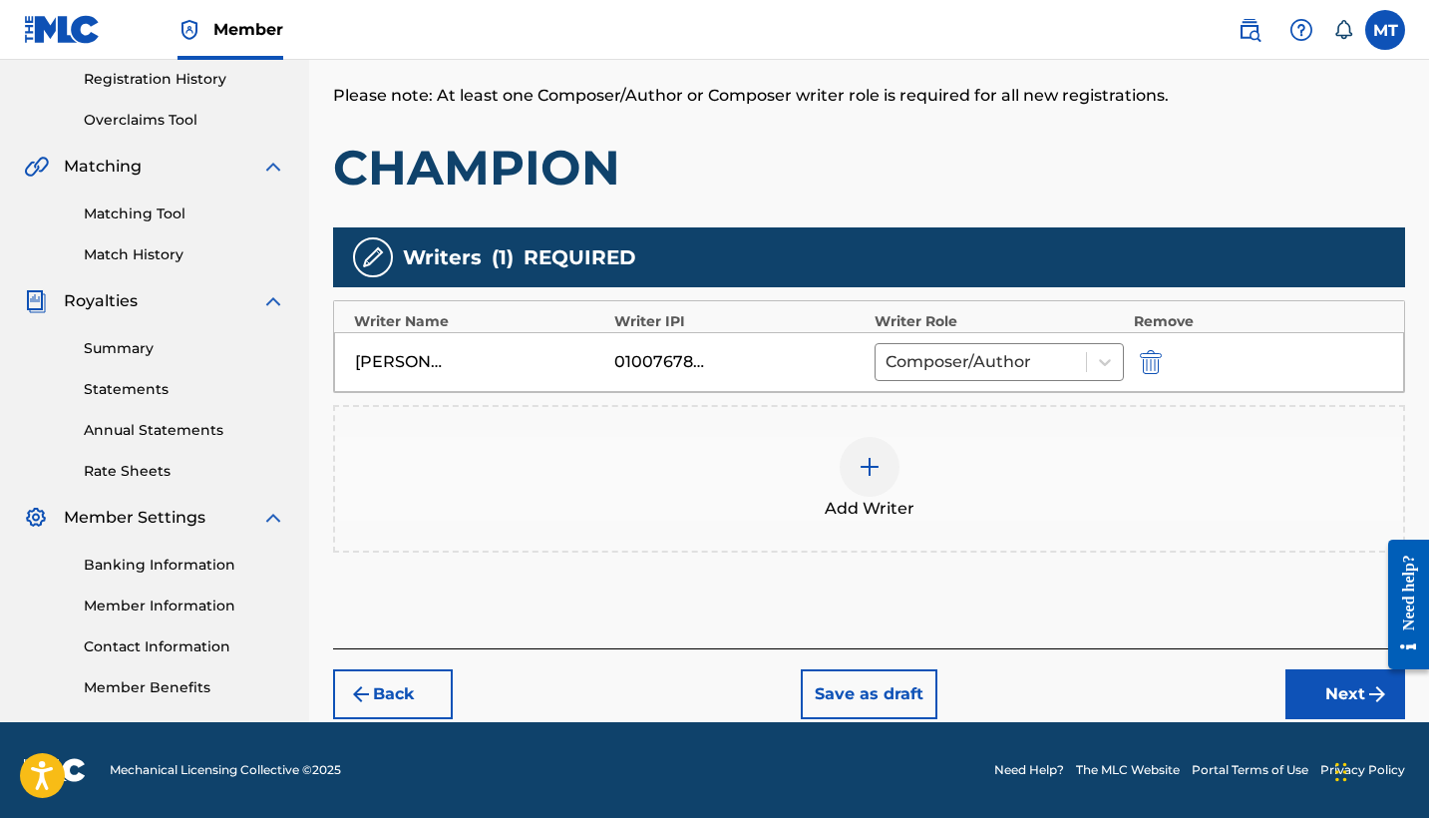
scroll to position [378, 0]
click at [874, 465] on img at bounding box center [869, 467] width 24 height 24
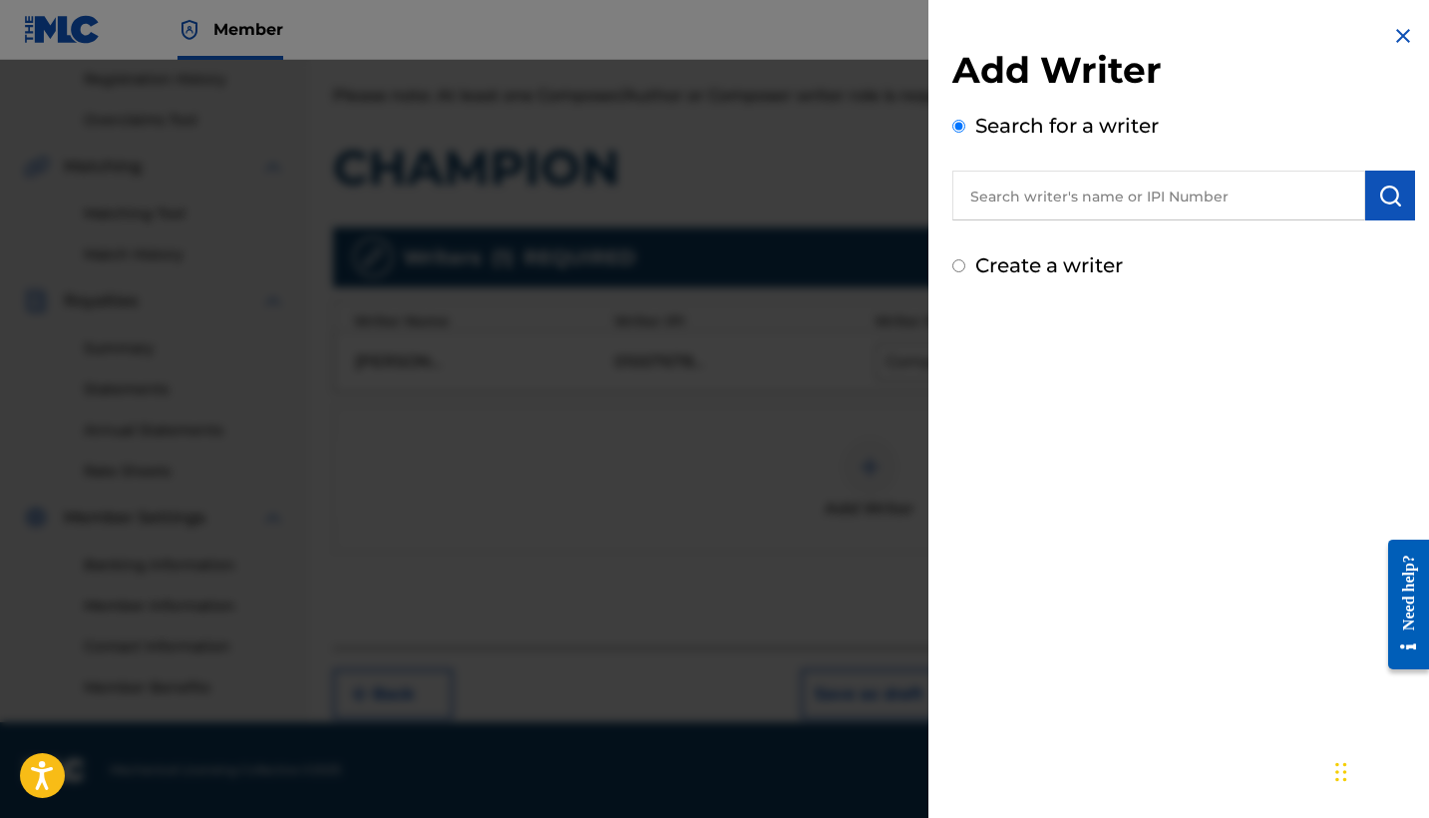
click at [1119, 205] on input "text" at bounding box center [1158, 195] width 413 height 50
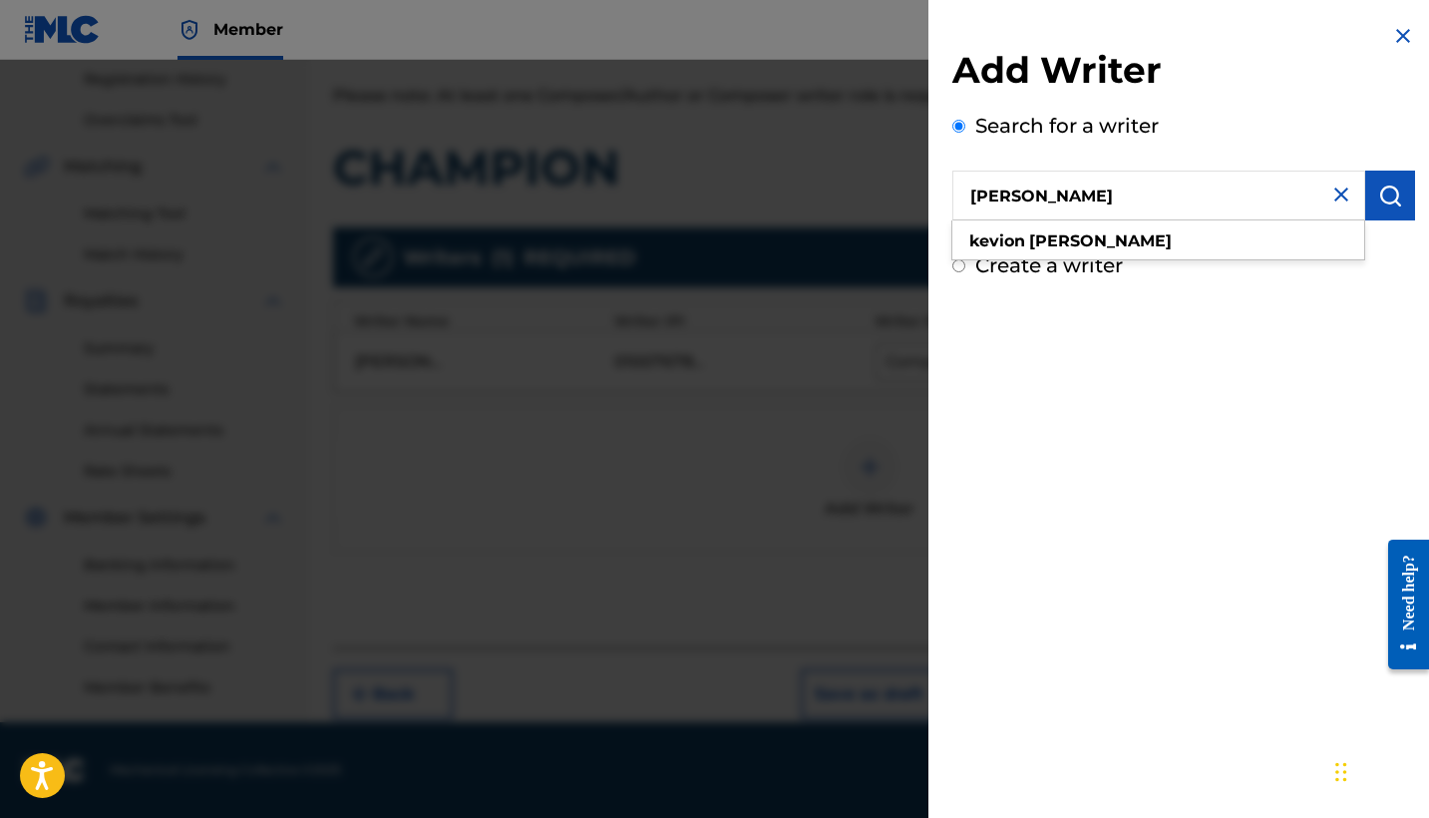
type input "[PERSON_NAME]"
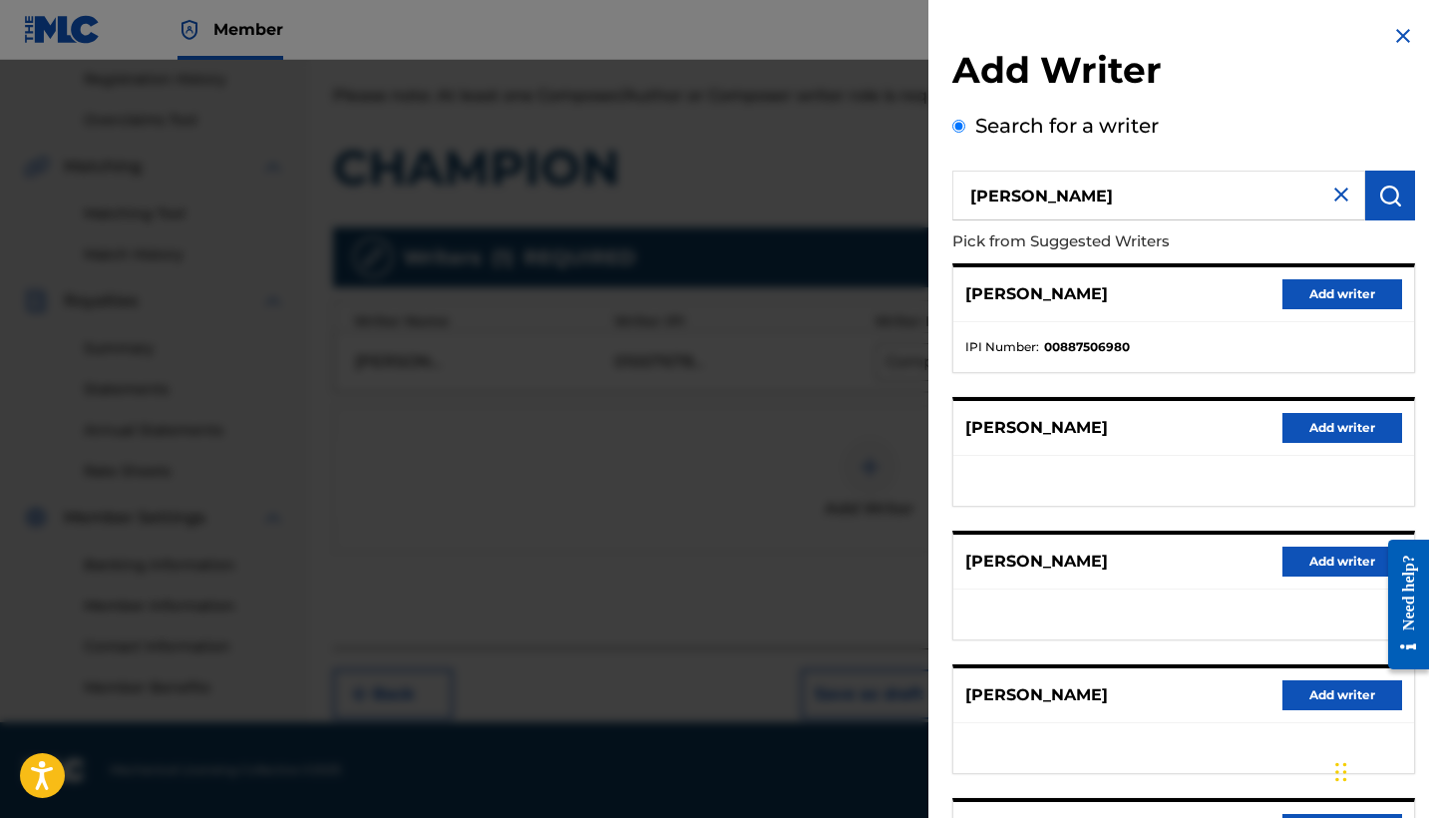
click at [1331, 289] on button "Add writer" at bounding box center [1342, 294] width 120 height 30
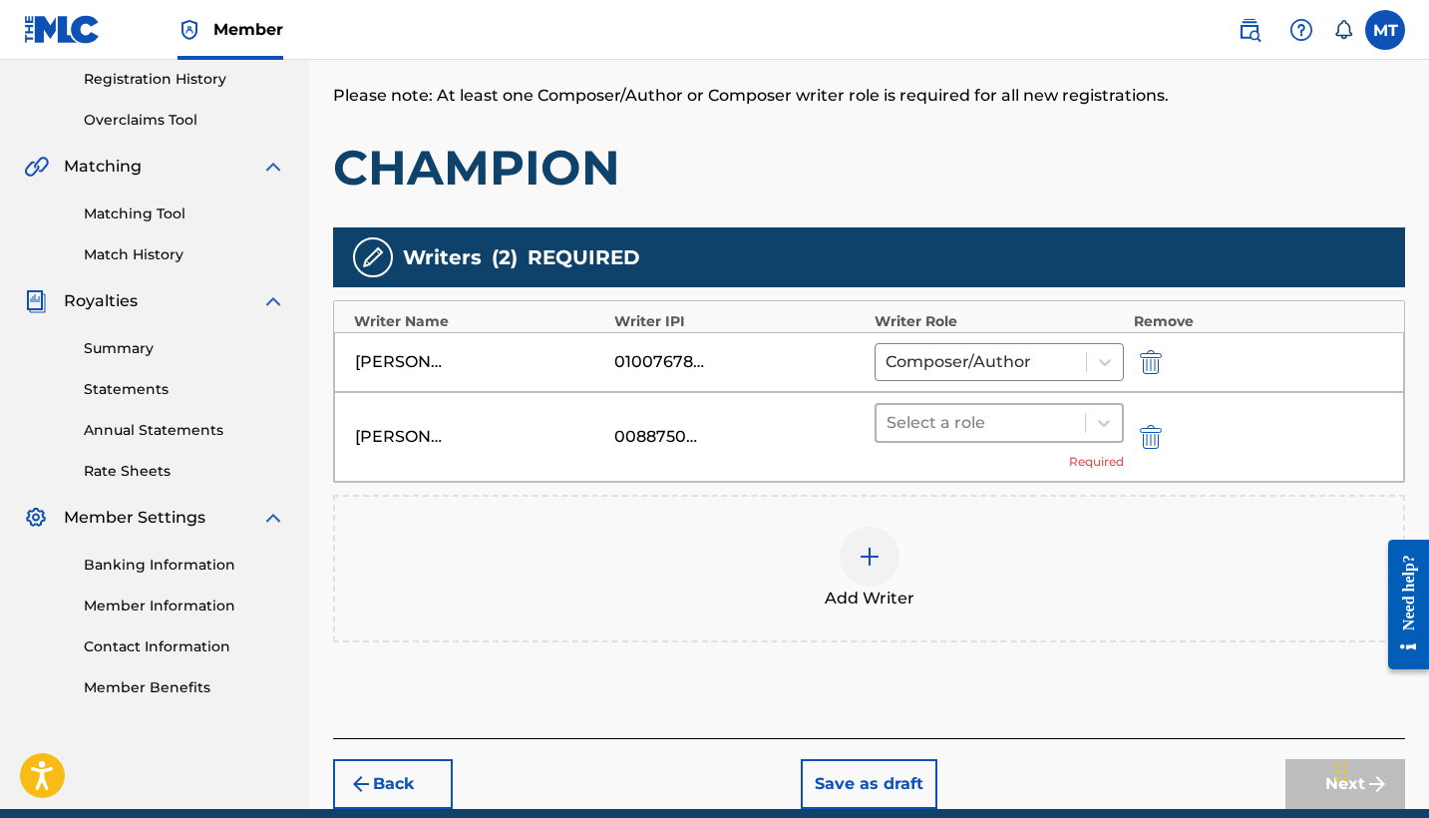
click at [1063, 423] on div at bounding box center [980, 423] width 188 height 28
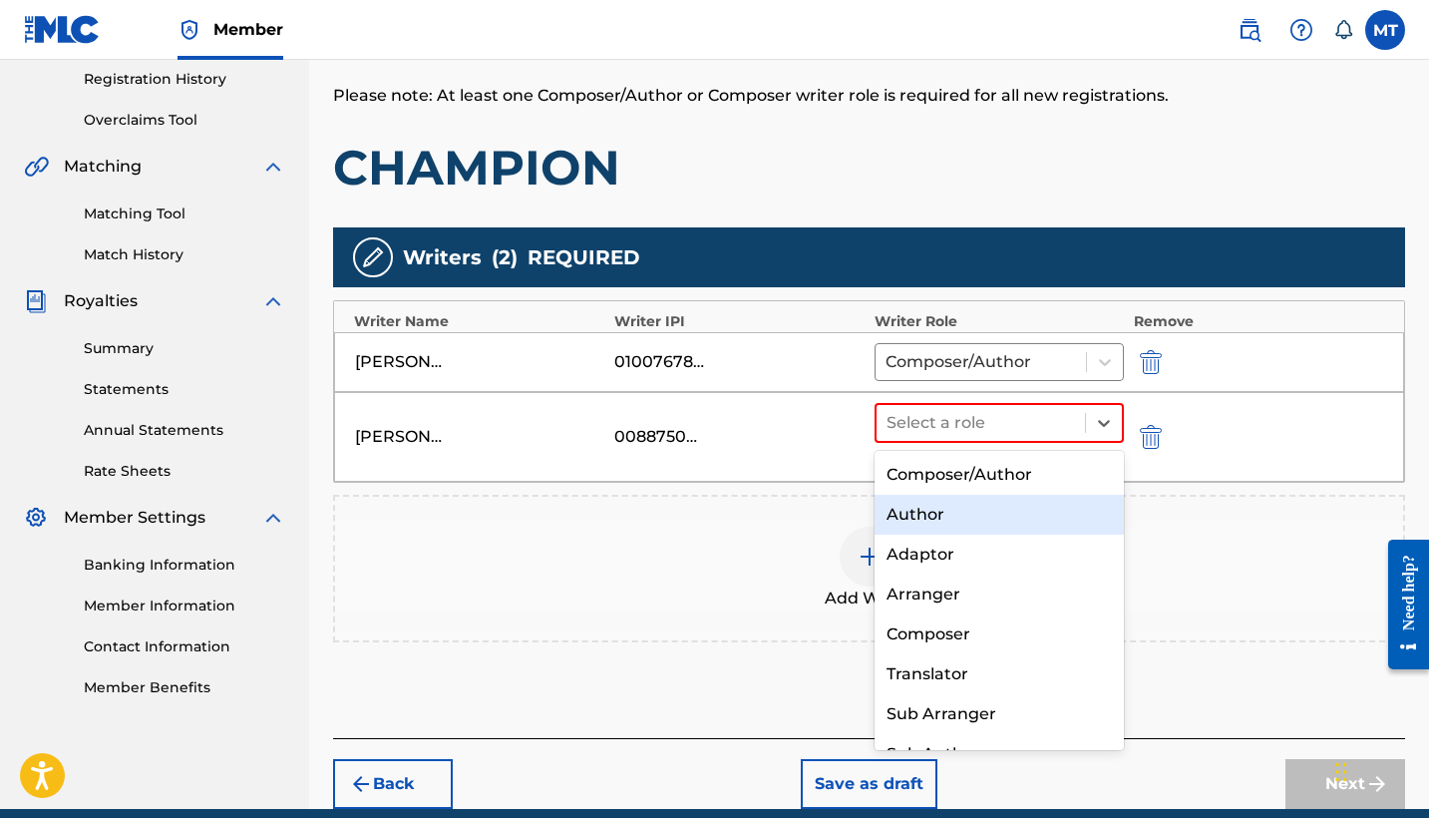
click at [1030, 517] on div "Author" at bounding box center [998, 515] width 249 height 40
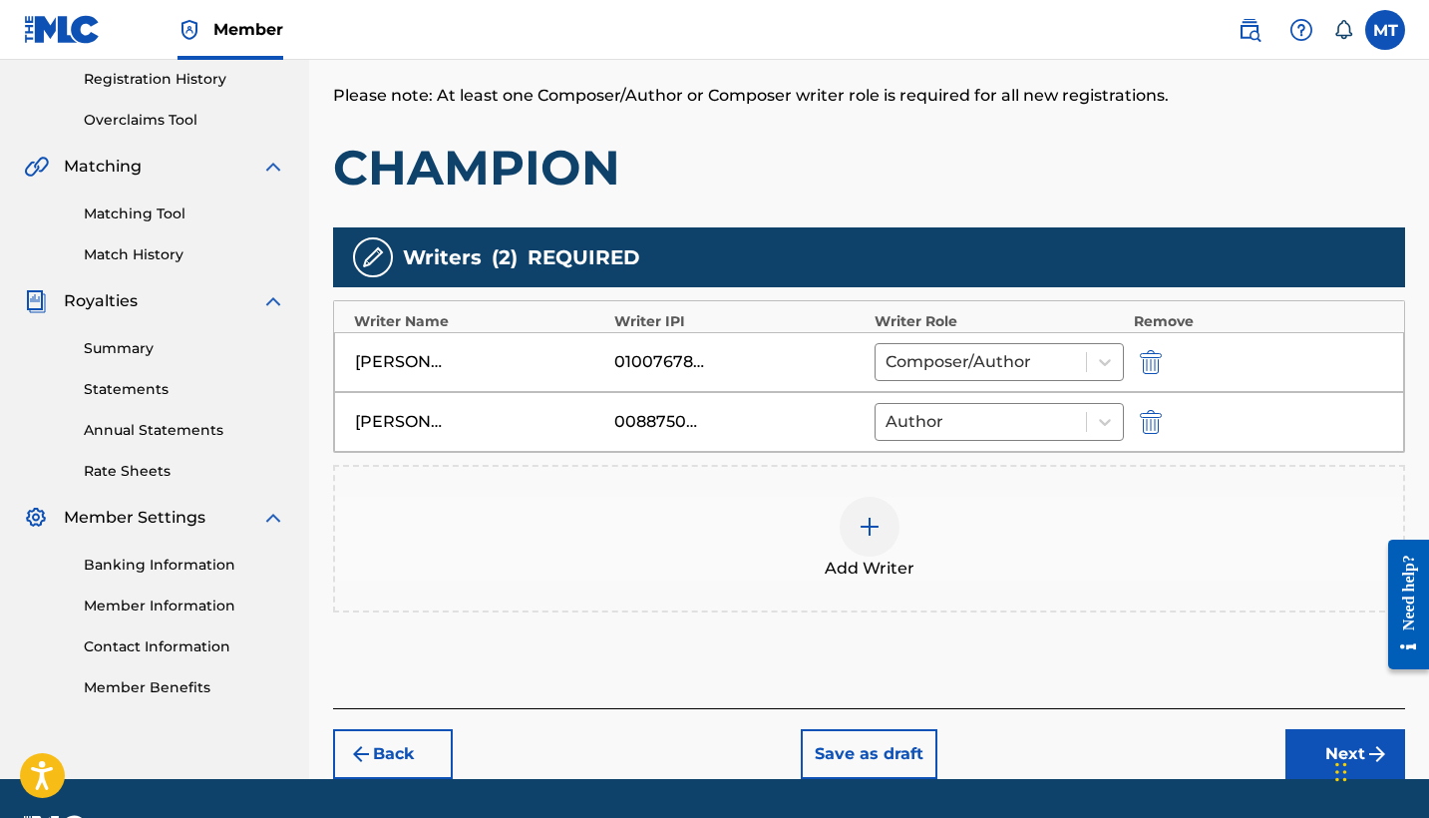
click at [1314, 742] on button "Next" at bounding box center [1345, 754] width 120 height 50
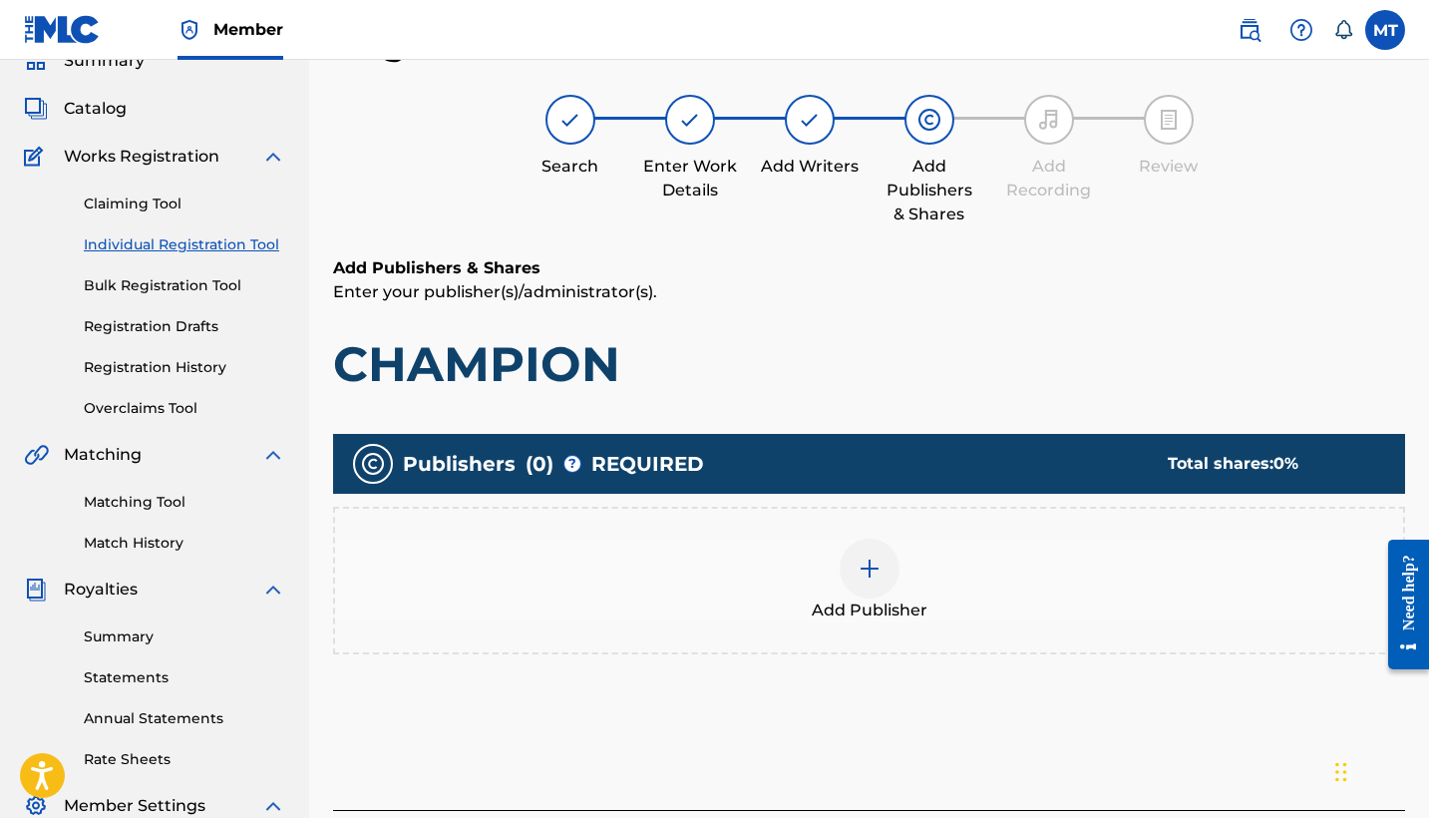
scroll to position [231, 0]
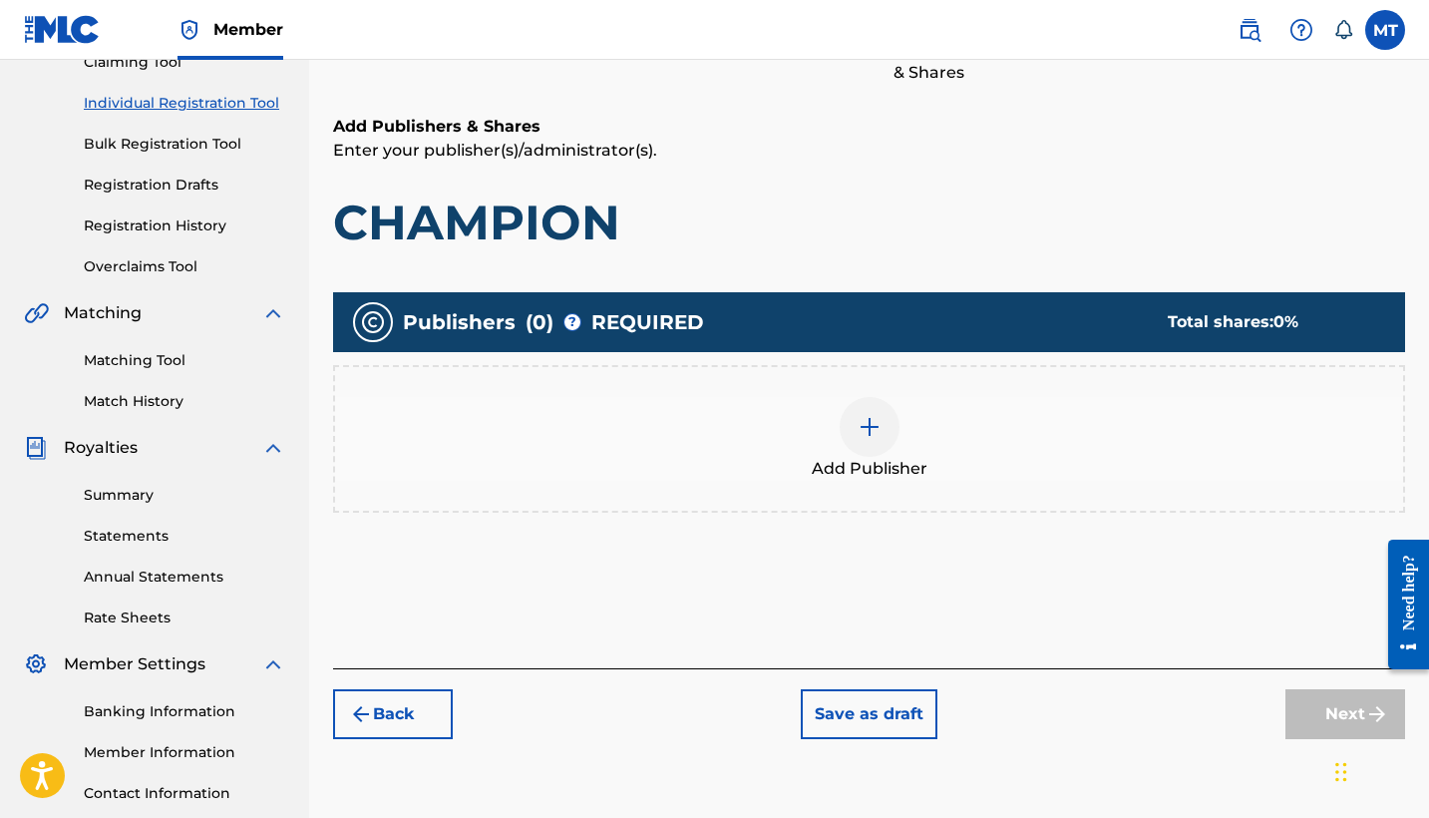
click at [889, 434] on div at bounding box center [869, 427] width 60 height 60
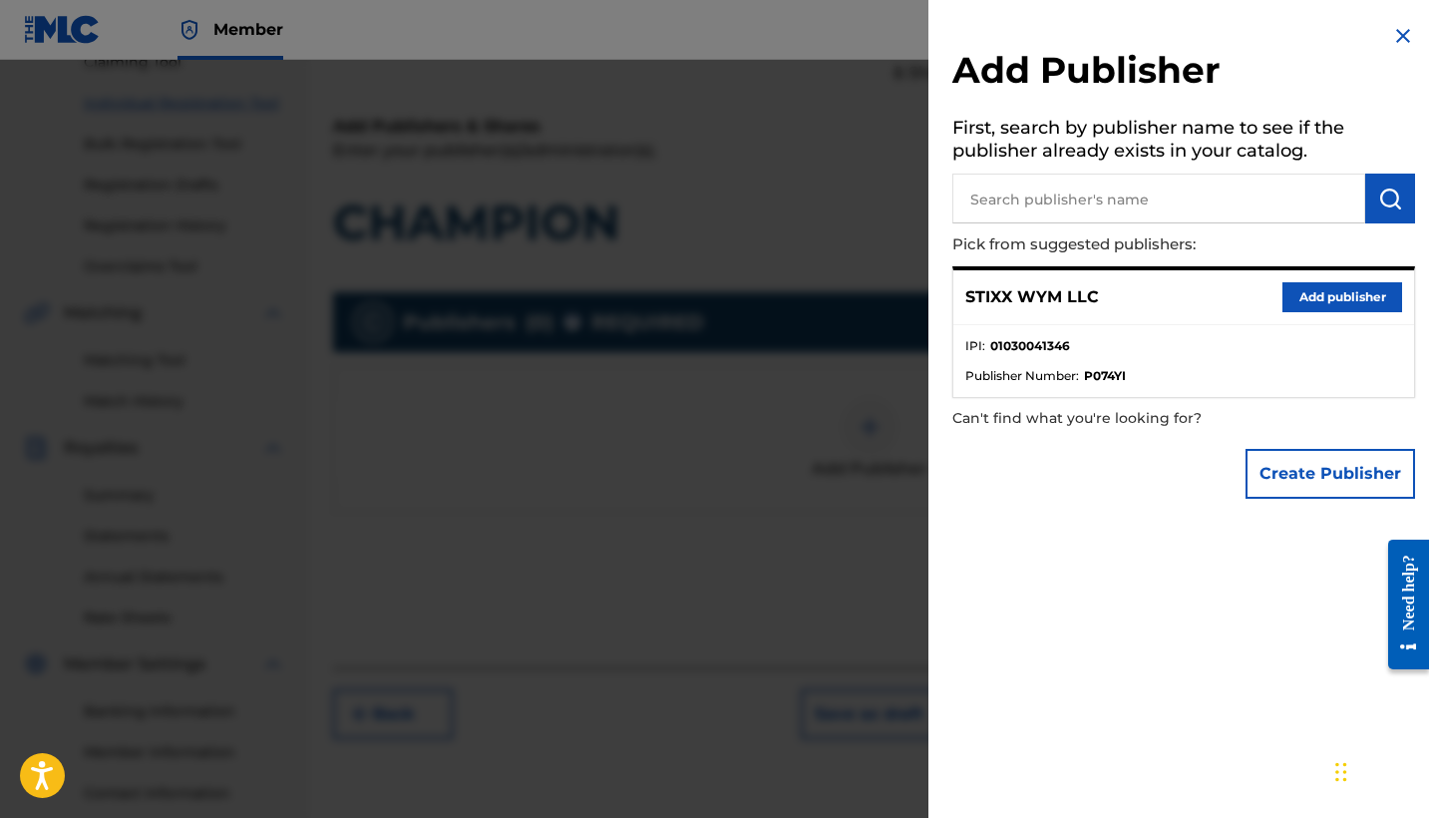
click at [1340, 299] on button "Add publisher" at bounding box center [1342, 297] width 120 height 30
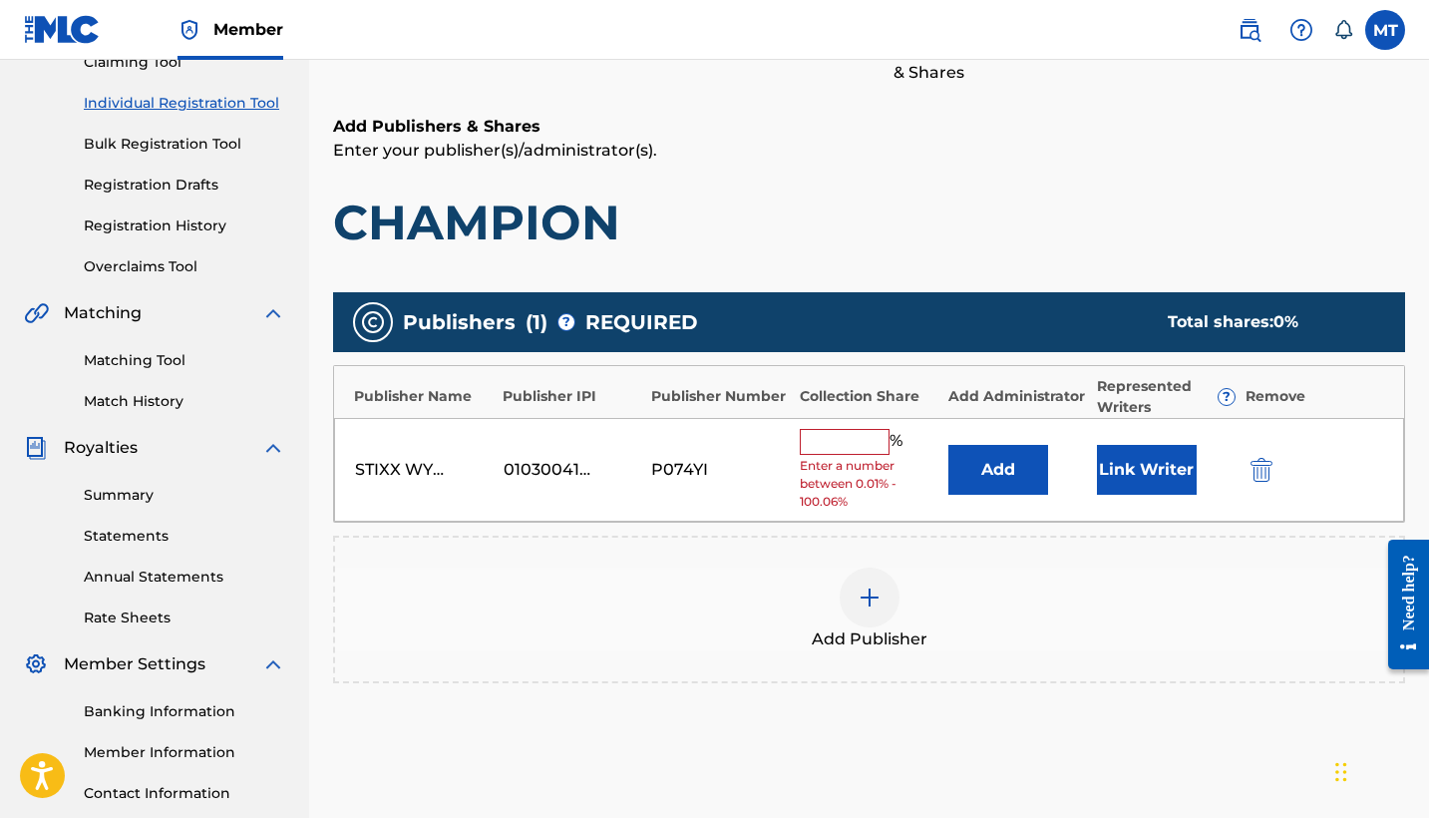
click at [841, 441] on input "text" at bounding box center [845, 442] width 90 height 26
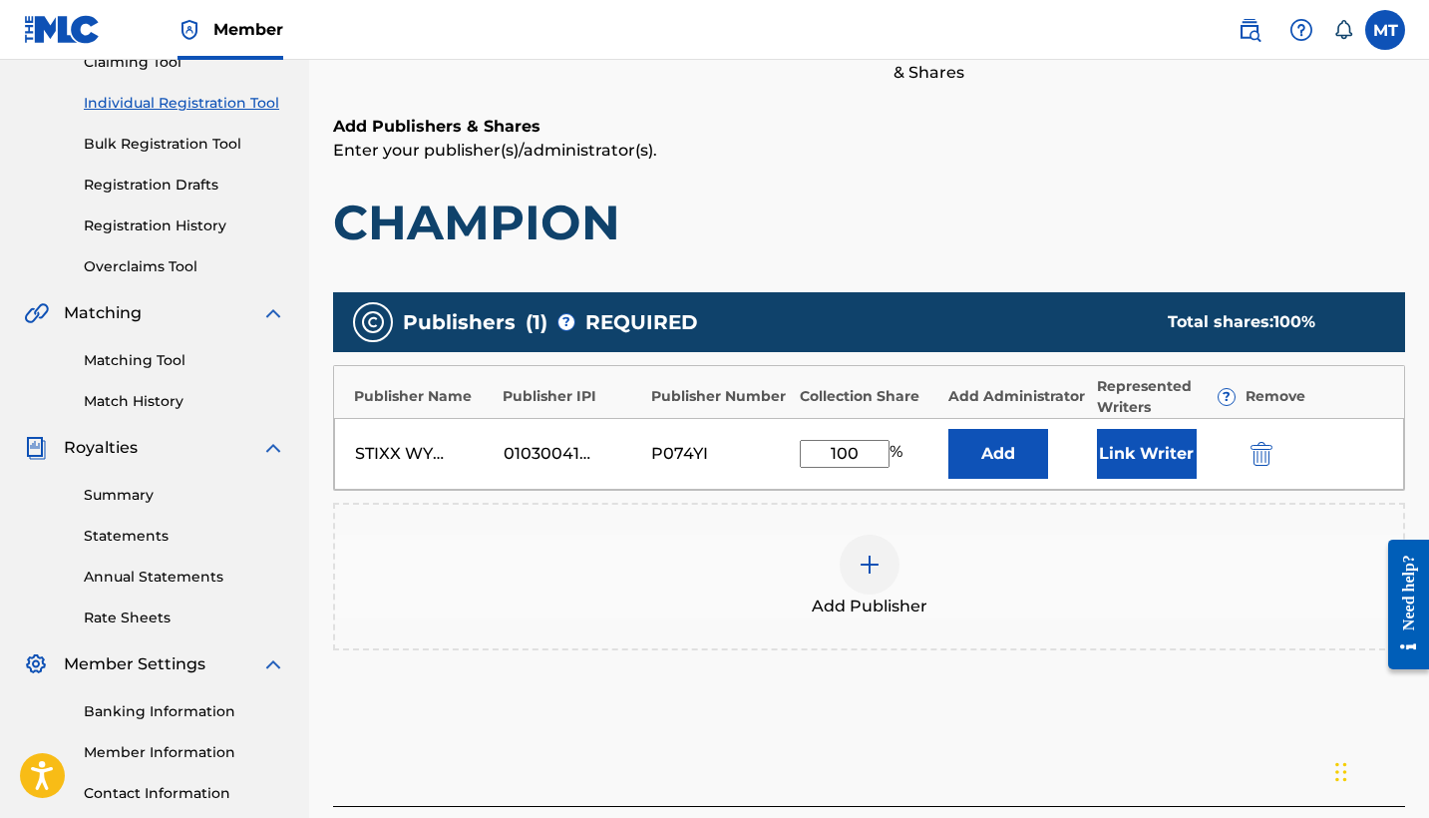
type input "100"
click at [1159, 442] on button "Link Writer" at bounding box center [1147, 454] width 100 height 50
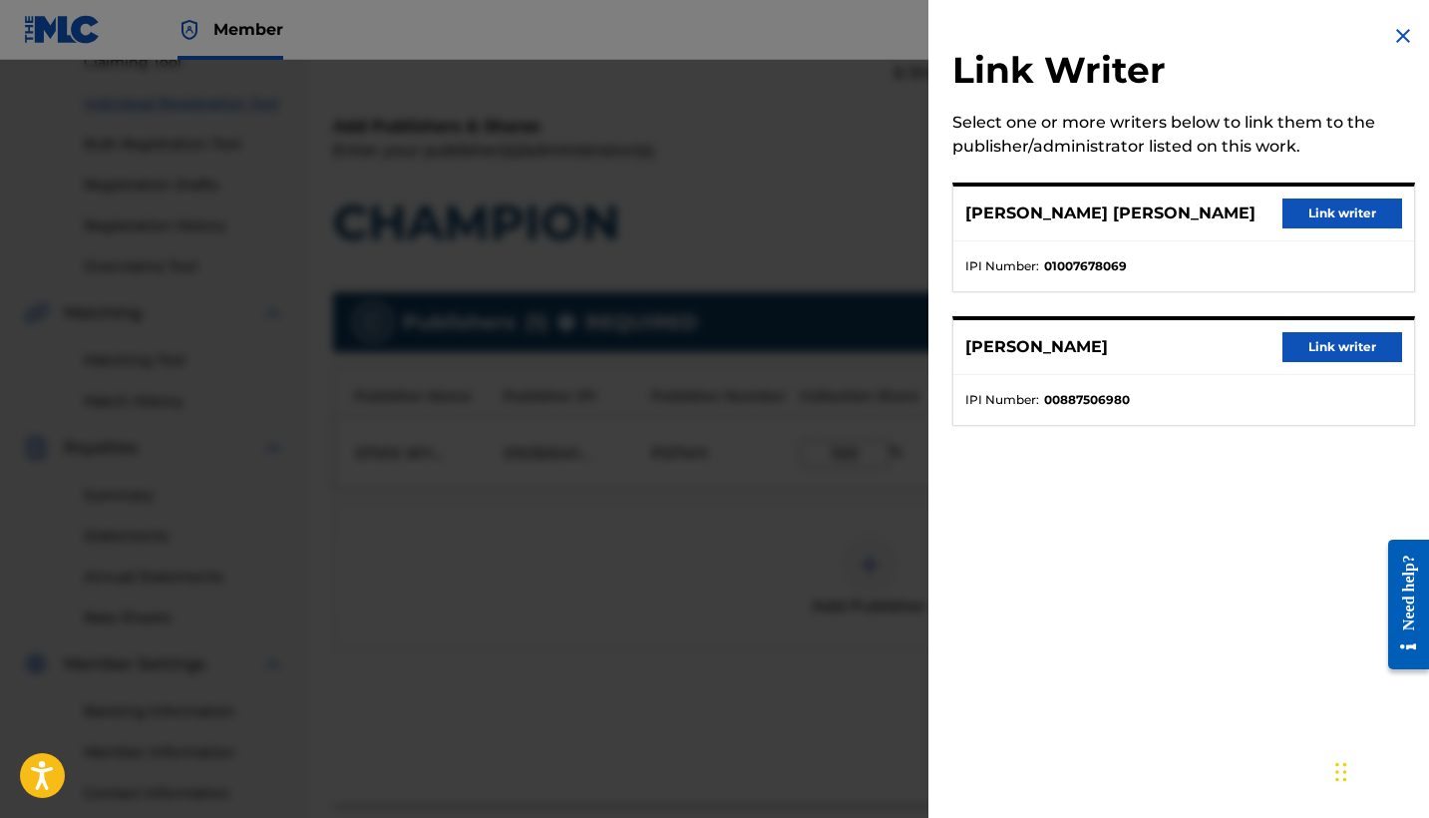
click at [1349, 202] on button "Link writer" at bounding box center [1342, 213] width 120 height 30
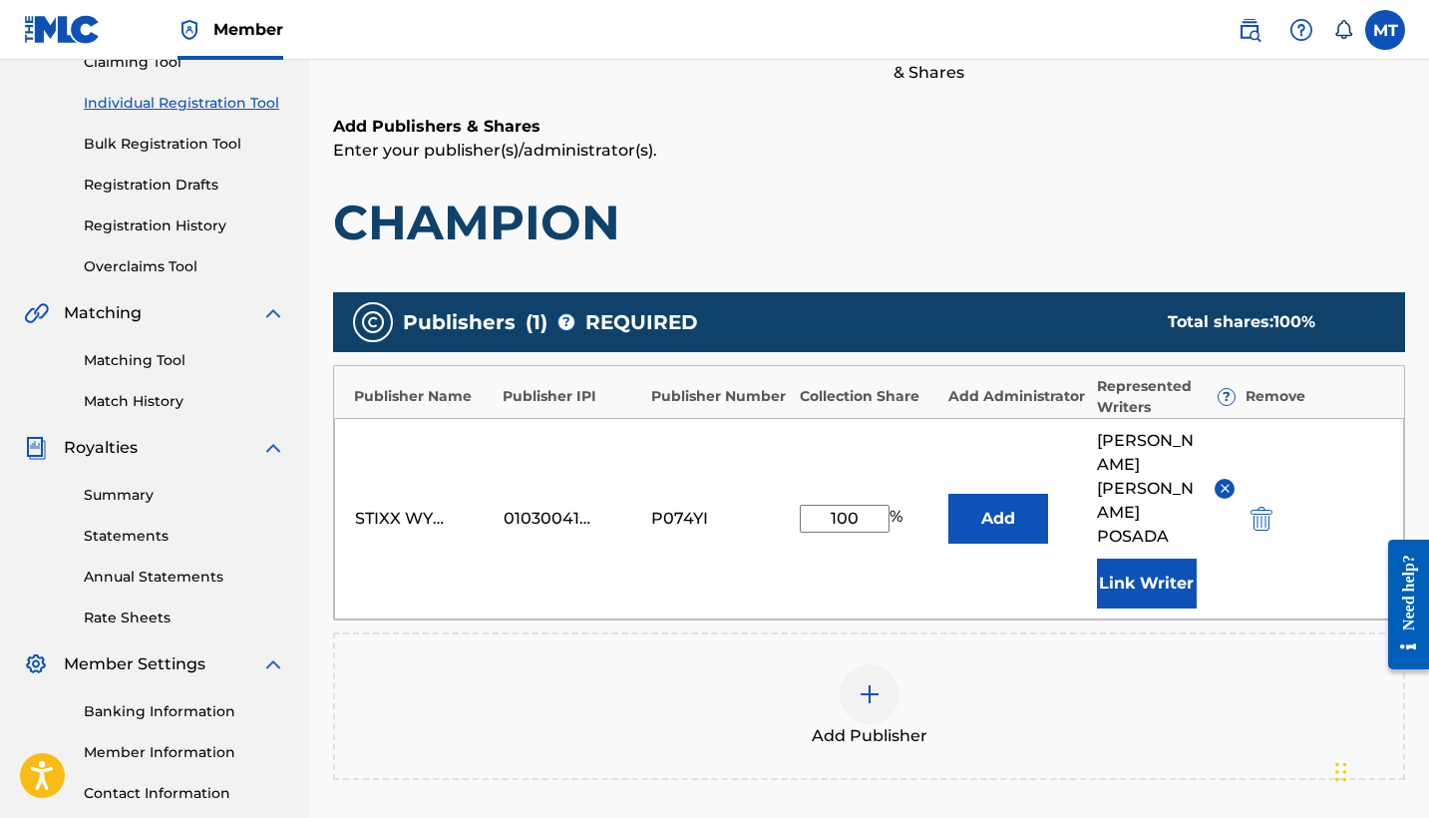
click at [1019, 494] on button "Add" at bounding box center [998, 519] width 100 height 50
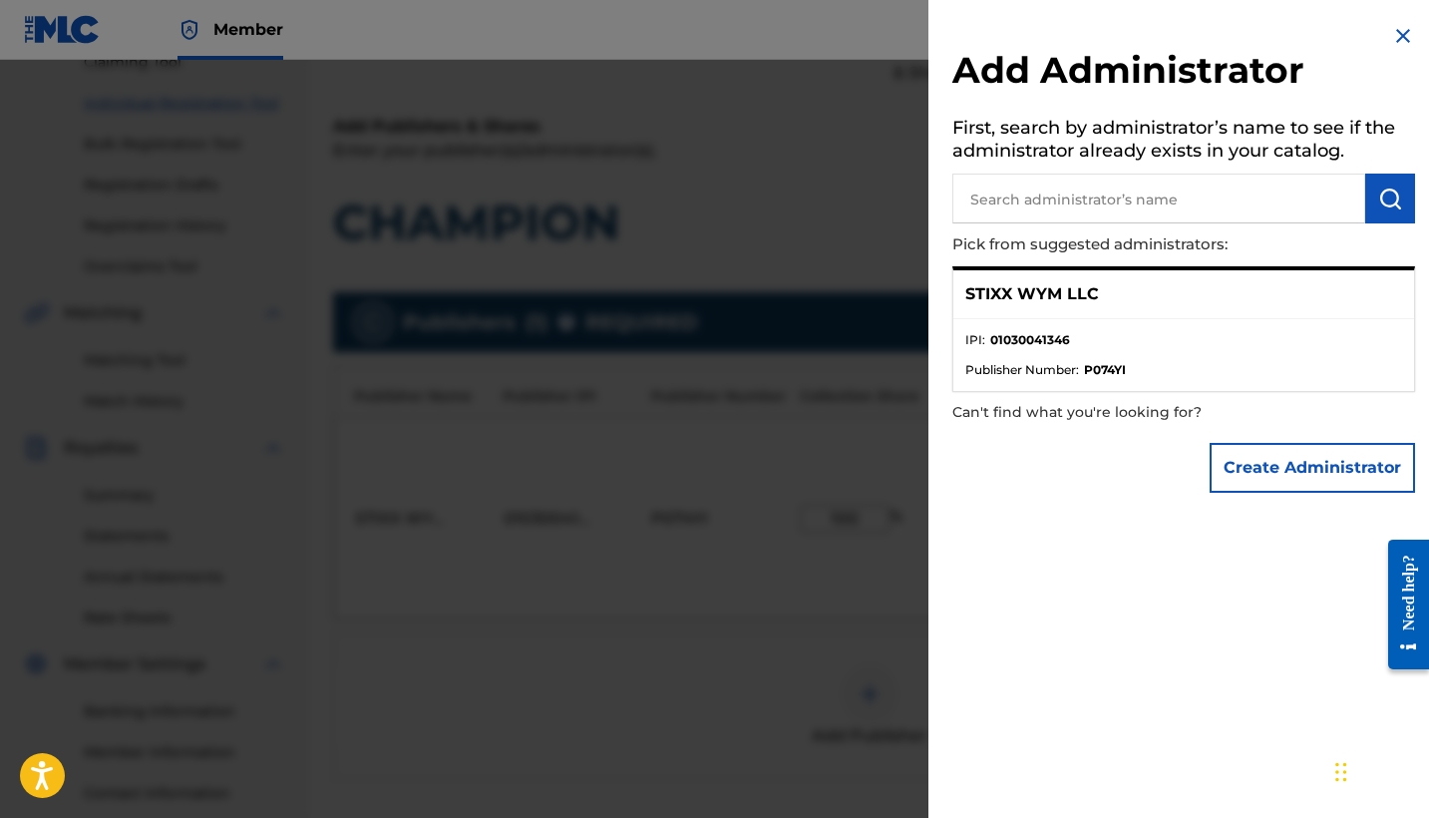
click at [1173, 296] on div "STIXX WYM LLC" at bounding box center [1183, 294] width 461 height 49
click at [1052, 290] on p "STIXX WYM LLC" at bounding box center [1032, 294] width 134 height 24
click at [1169, 328] on ul "IPI : 01030041346 Publisher Number : P074YI" at bounding box center [1183, 355] width 461 height 72
click at [1109, 292] on div "STIXX WYM LLC" at bounding box center [1183, 294] width 461 height 49
click at [1055, 289] on p "STIXX WYM LLC" at bounding box center [1032, 294] width 134 height 24
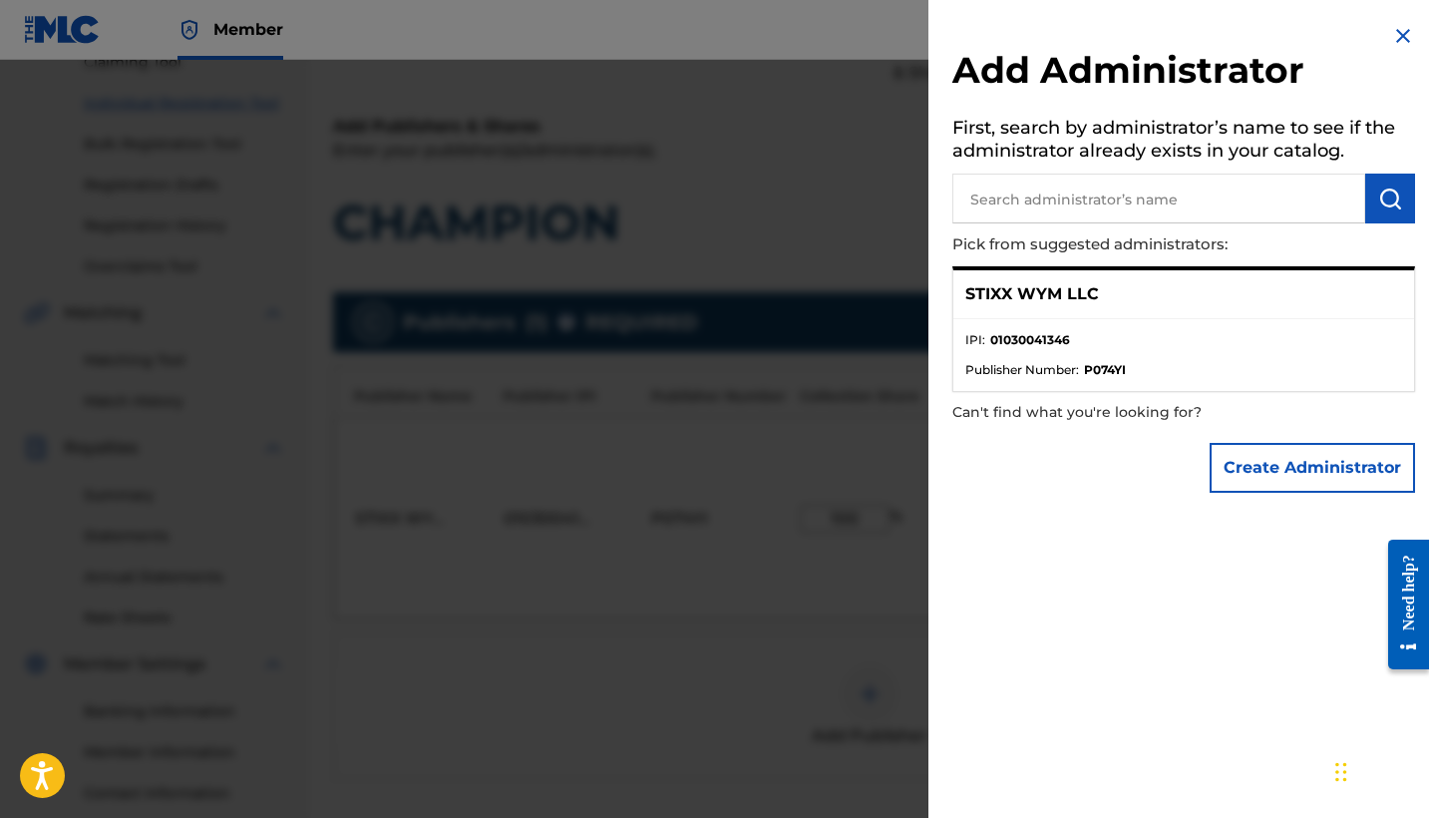
click at [1048, 334] on strong "01030041346" at bounding box center [1030, 340] width 80 height 18
click at [1131, 365] on li "Publisher Number : P074YI" at bounding box center [1183, 370] width 437 height 18
click at [1107, 295] on div "STIXX WYM LLC" at bounding box center [1183, 294] width 461 height 49
click at [1202, 197] on input "text" at bounding box center [1158, 198] width 413 height 50
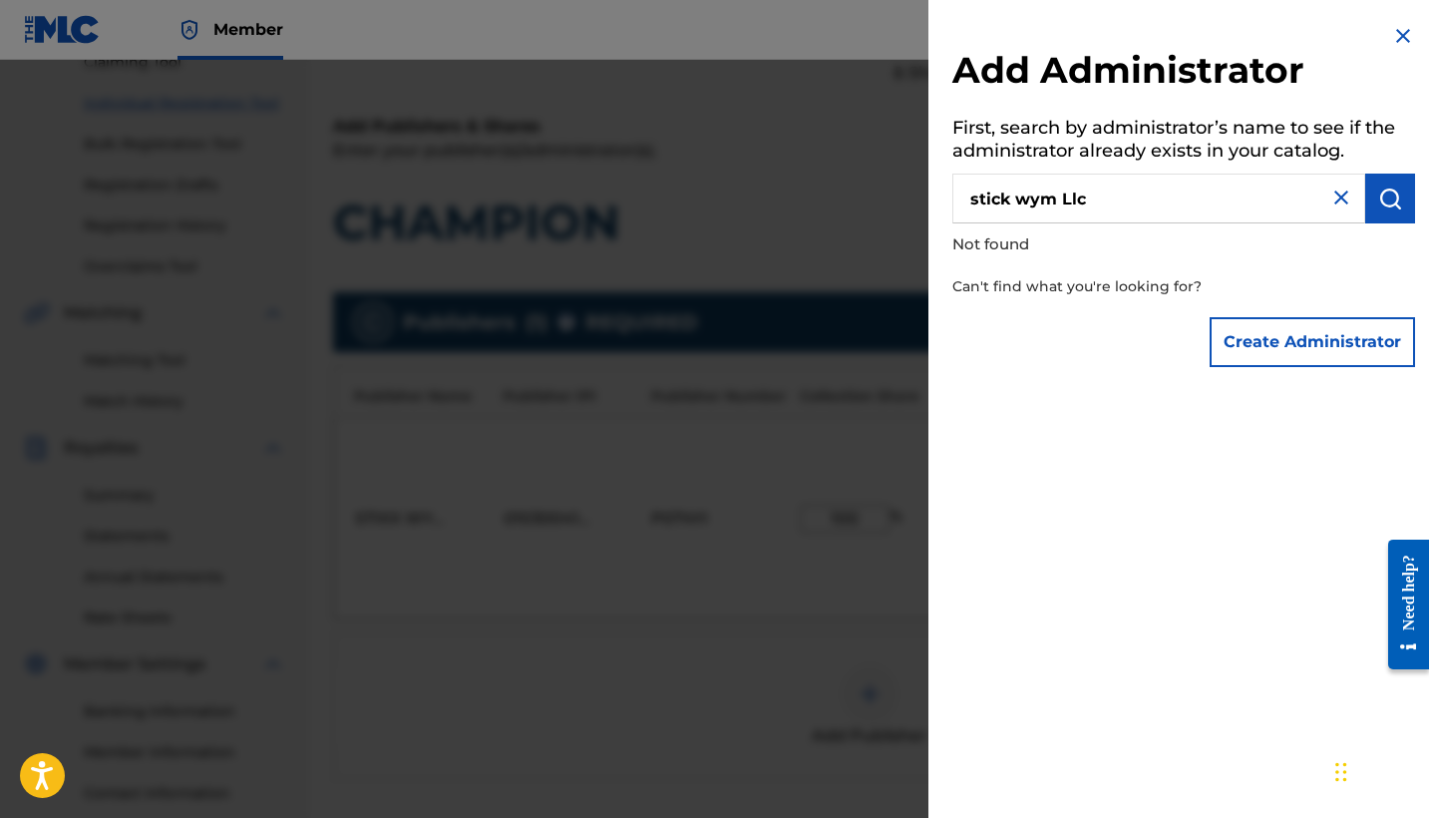
click at [1122, 194] on input "stick wym Llc" at bounding box center [1158, 198] width 413 height 50
click at [1097, 194] on input "stick wym Llc" at bounding box center [1158, 198] width 413 height 50
drag, startPoint x: 1106, startPoint y: 194, endPoint x: 952, endPoint y: 193, distance: 153.5
click at [952, 194] on input "stick wym Llc" at bounding box center [1158, 198] width 413 height 50
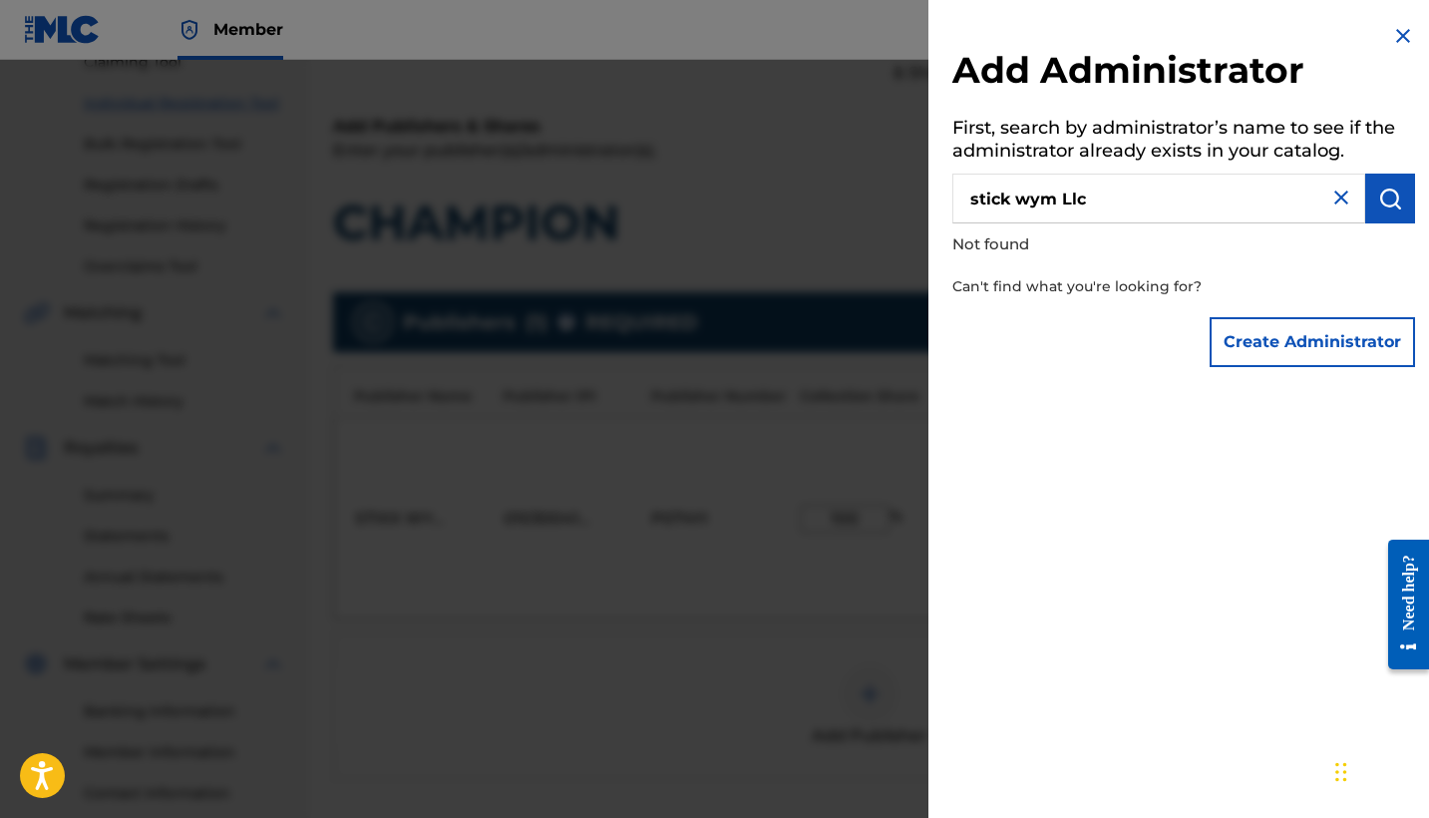
drag, startPoint x: 1106, startPoint y: 193, endPoint x: 925, endPoint y: 191, distance: 180.5
click at [925, 191] on div "Add Administrator First, search by administrator’s name to see if the administr…" at bounding box center [714, 439] width 1429 height 758
type input "STIXX WYM LLC"
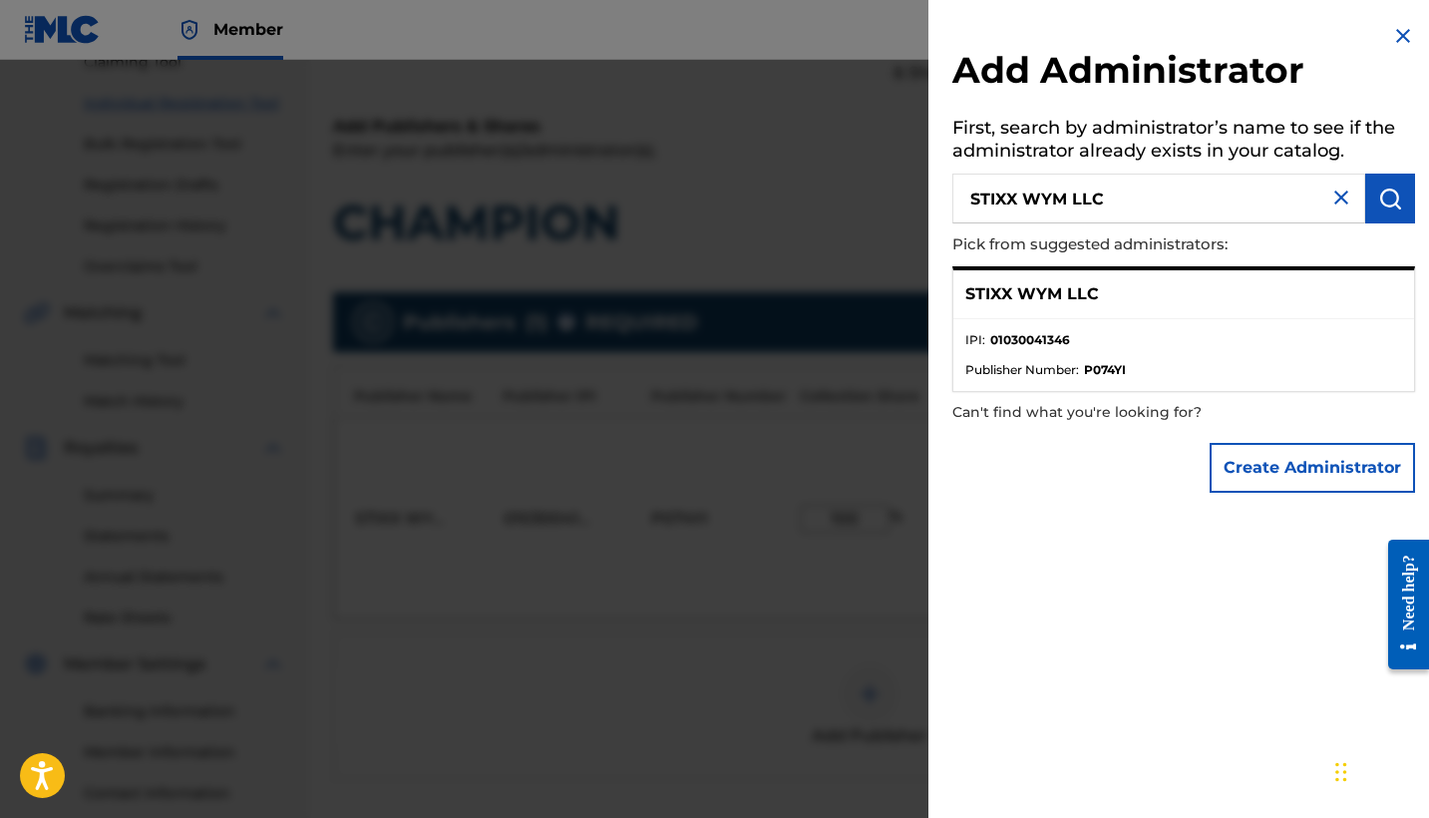
click at [1051, 282] on p "STIXX WYM LLC" at bounding box center [1032, 294] width 134 height 24
click at [1385, 204] on img "submit" at bounding box center [1390, 198] width 24 height 24
click at [1055, 296] on p "STIXX WYM LLC" at bounding box center [1032, 294] width 134 height 24
click at [1175, 338] on li "IPI : 01030041346" at bounding box center [1183, 346] width 437 height 30
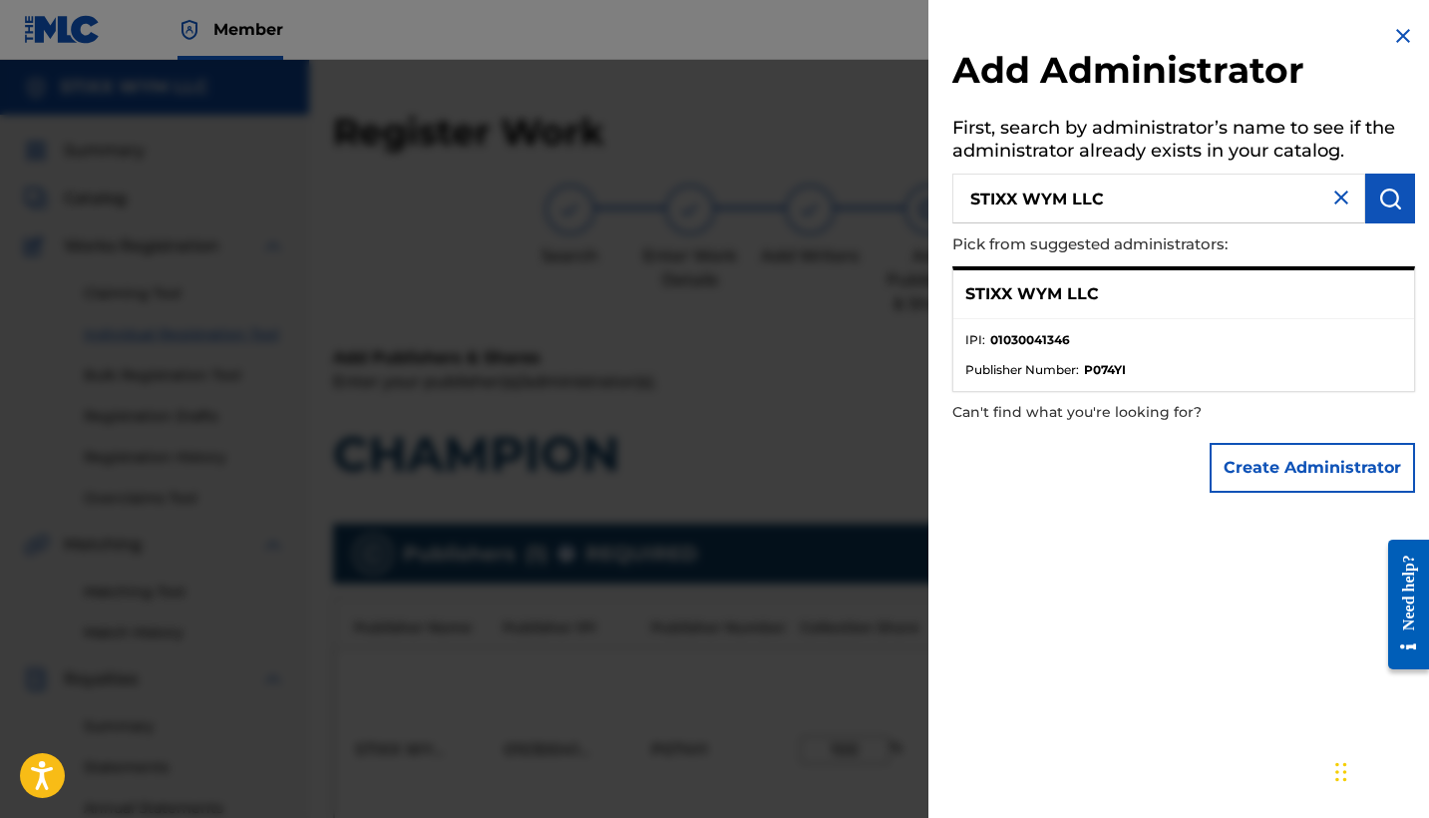
scroll to position [0, 0]
click at [1394, 36] on img at bounding box center [1403, 36] width 24 height 24
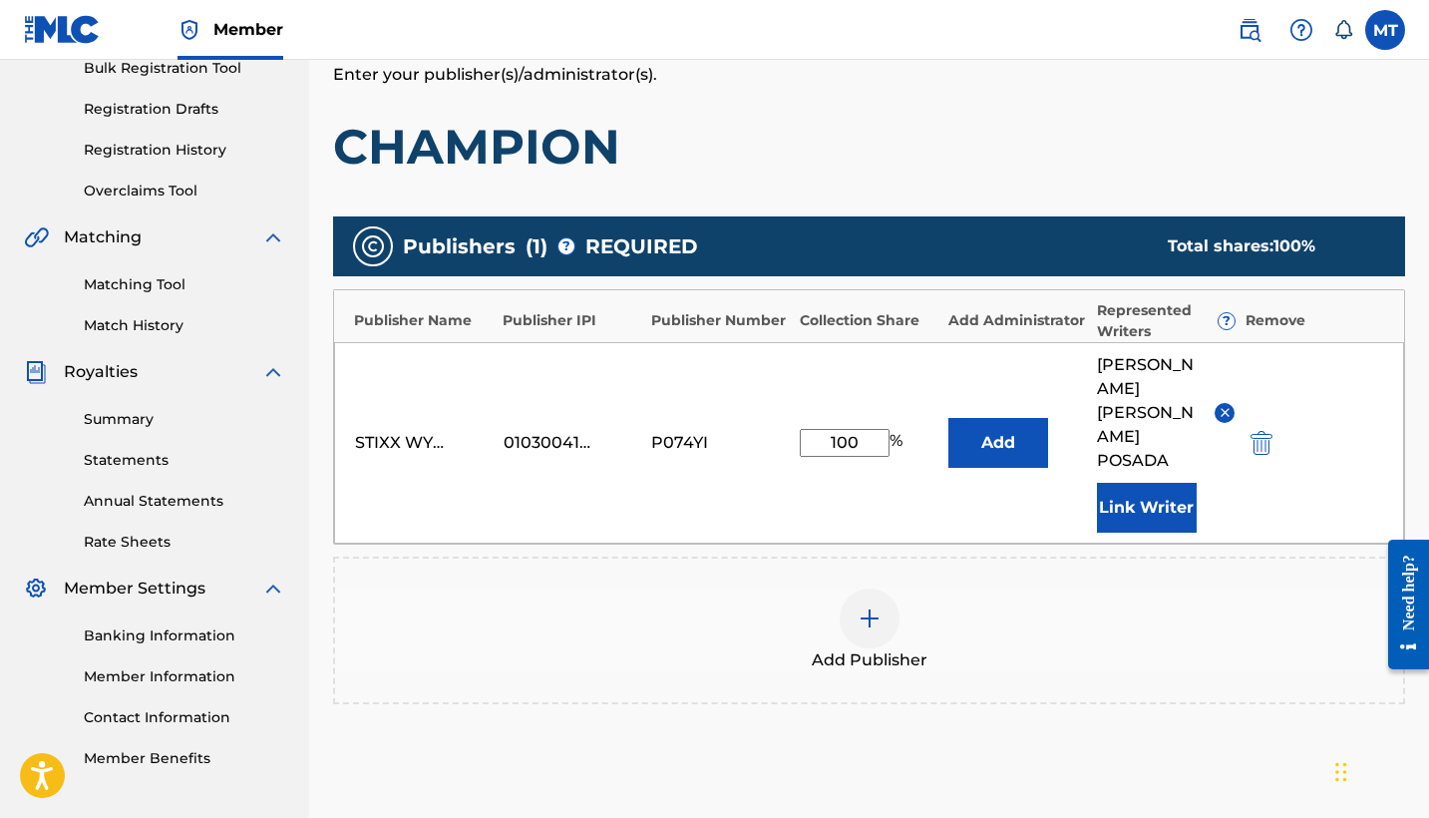
scroll to position [319, 0]
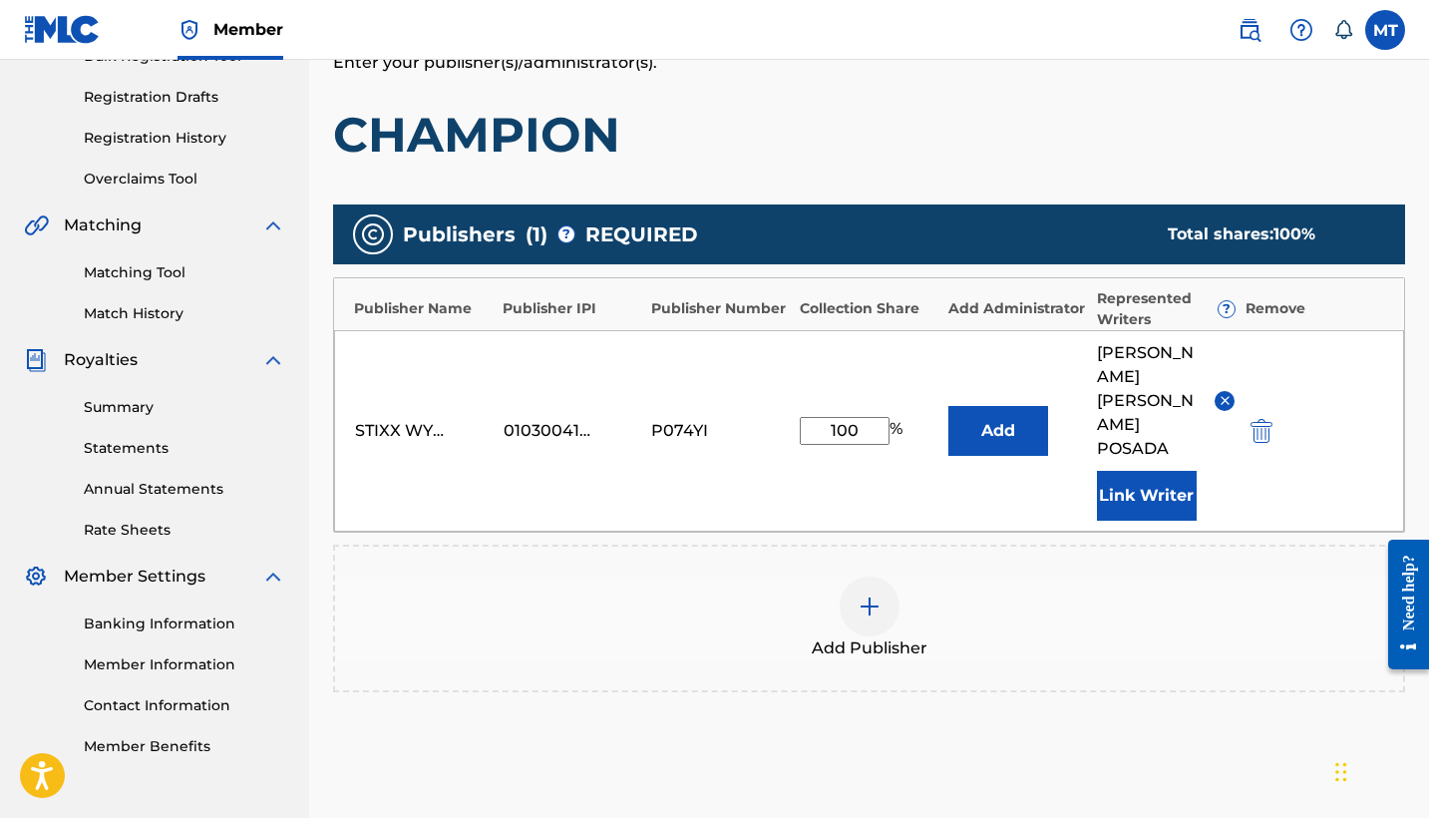
click at [1018, 411] on button "Add" at bounding box center [998, 431] width 100 height 50
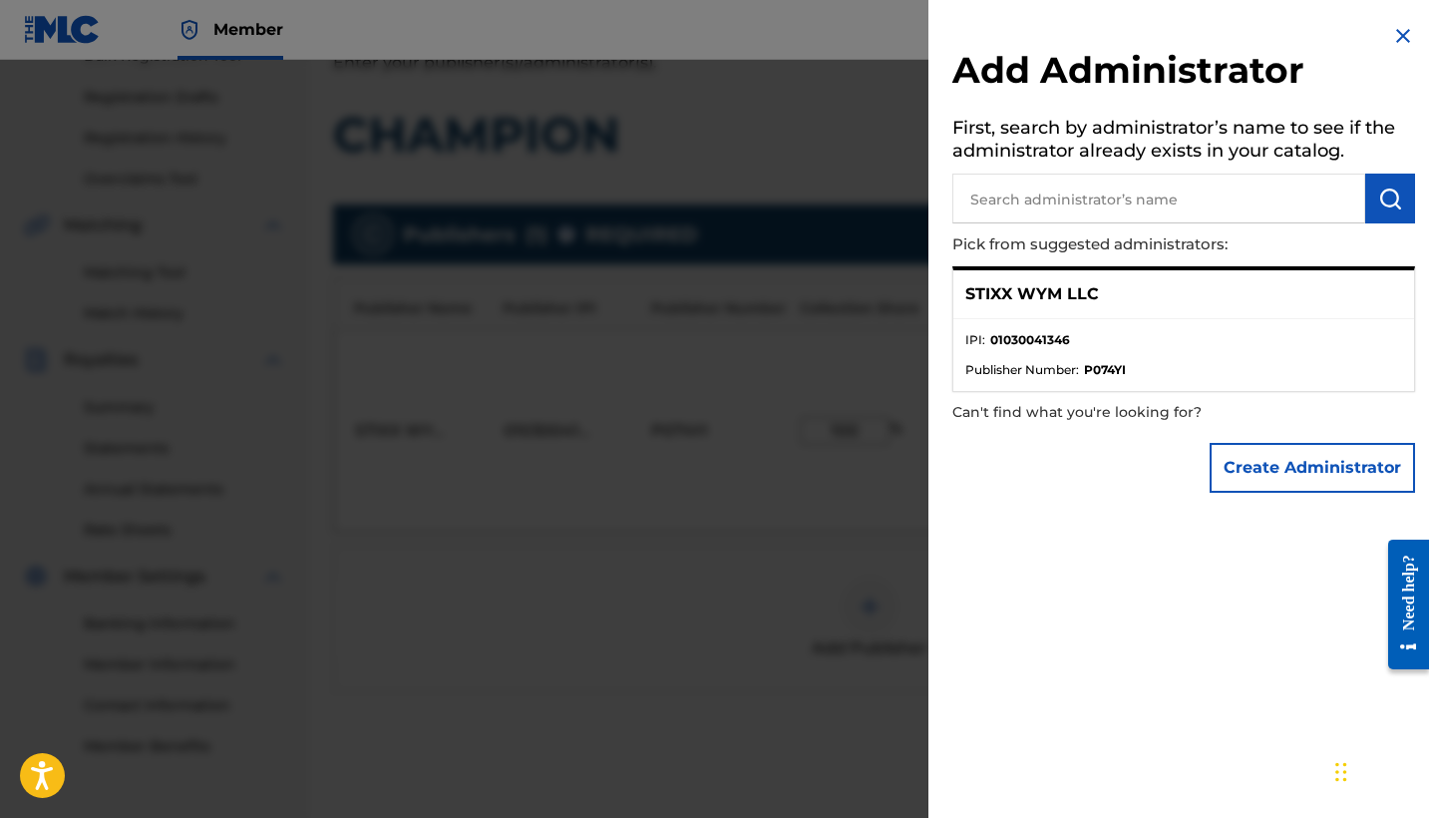
click at [1156, 205] on input "text" at bounding box center [1158, 198] width 413 height 50
type input "[PERSON_NAME] [PERSON_NAME]"
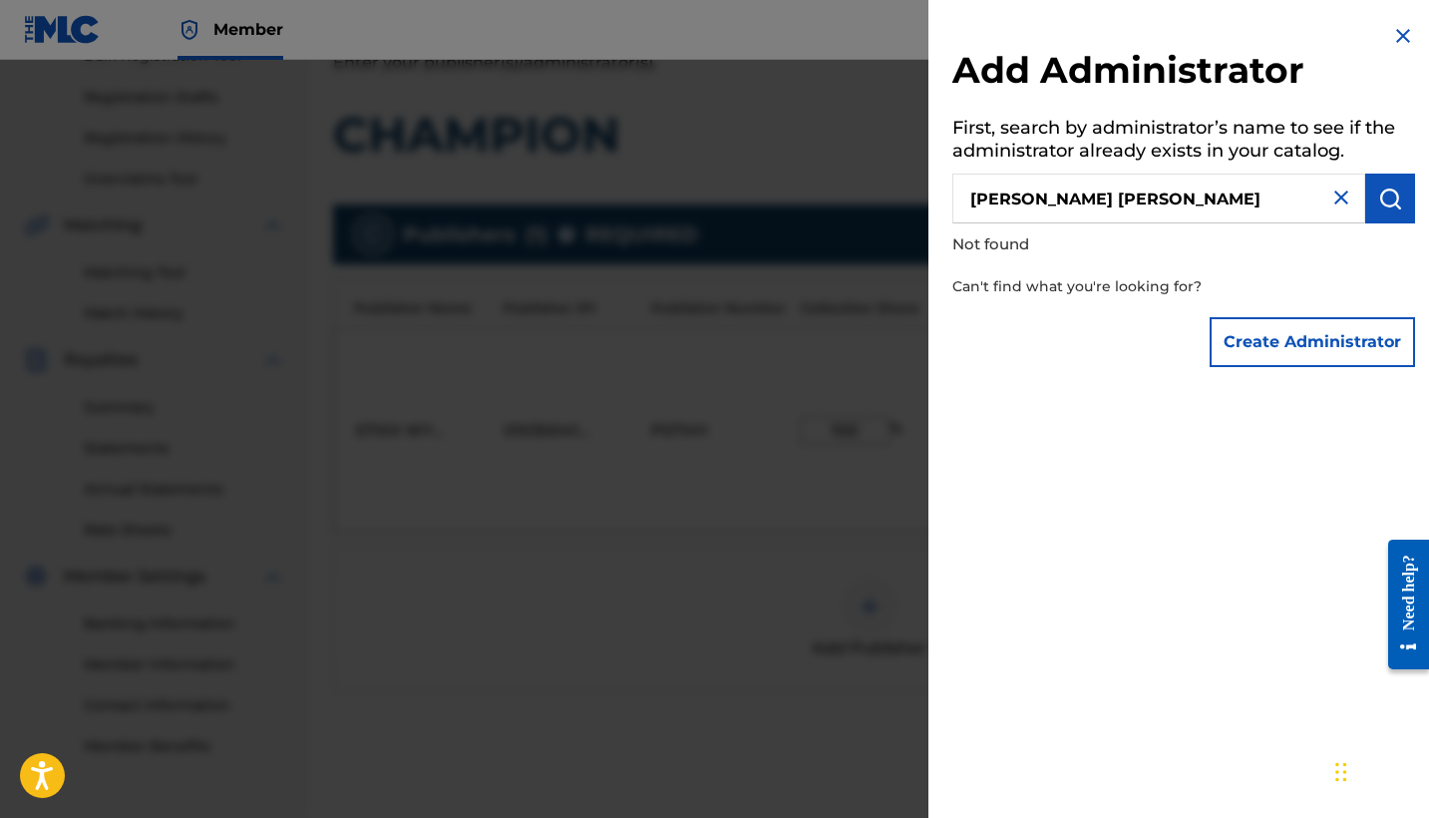
click at [1334, 190] on img at bounding box center [1341, 197] width 24 height 24
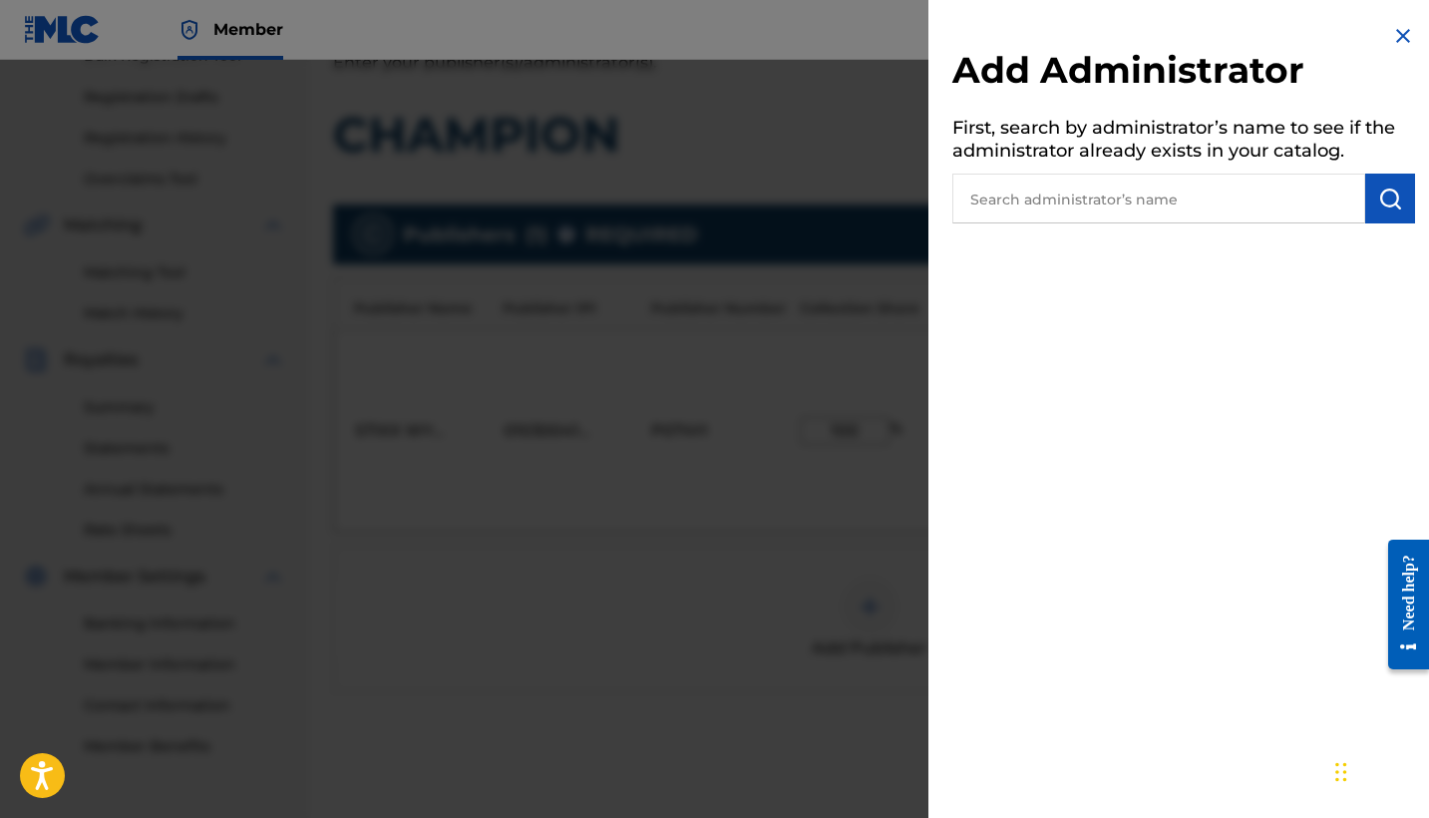
click at [1173, 204] on input "text" at bounding box center [1158, 198] width 413 height 50
type input "stixx wym"
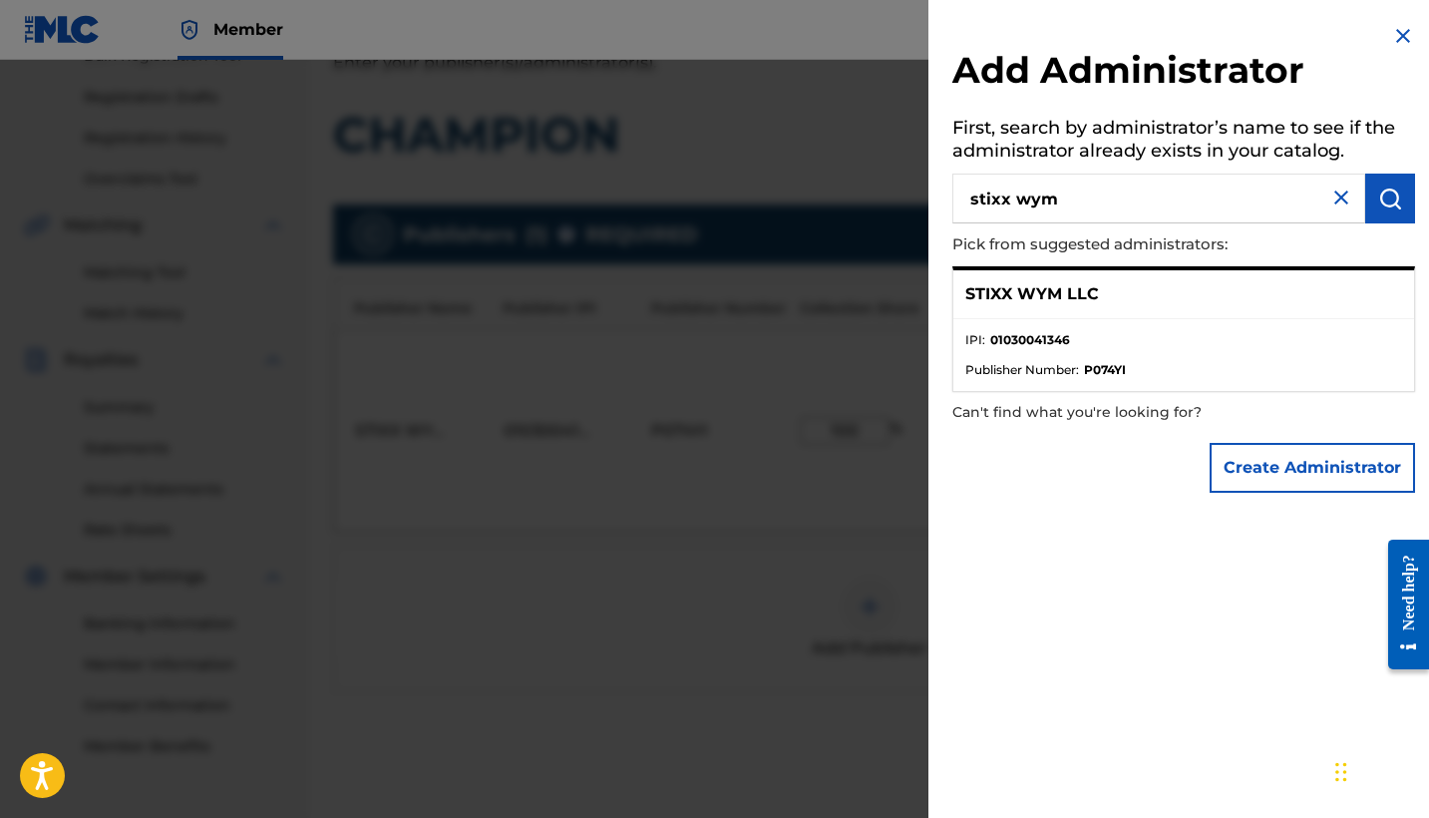
click at [1083, 284] on p "STIXX WYM LLC" at bounding box center [1032, 294] width 134 height 24
click at [1143, 306] on div "STIXX WYM LLC" at bounding box center [1183, 294] width 461 height 49
click at [1183, 326] on ul "IPI : 01030041346 Publisher Number : P074YI" at bounding box center [1183, 355] width 461 height 72
click at [1271, 467] on button "Create Administrator" at bounding box center [1311, 468] width 205 height 50
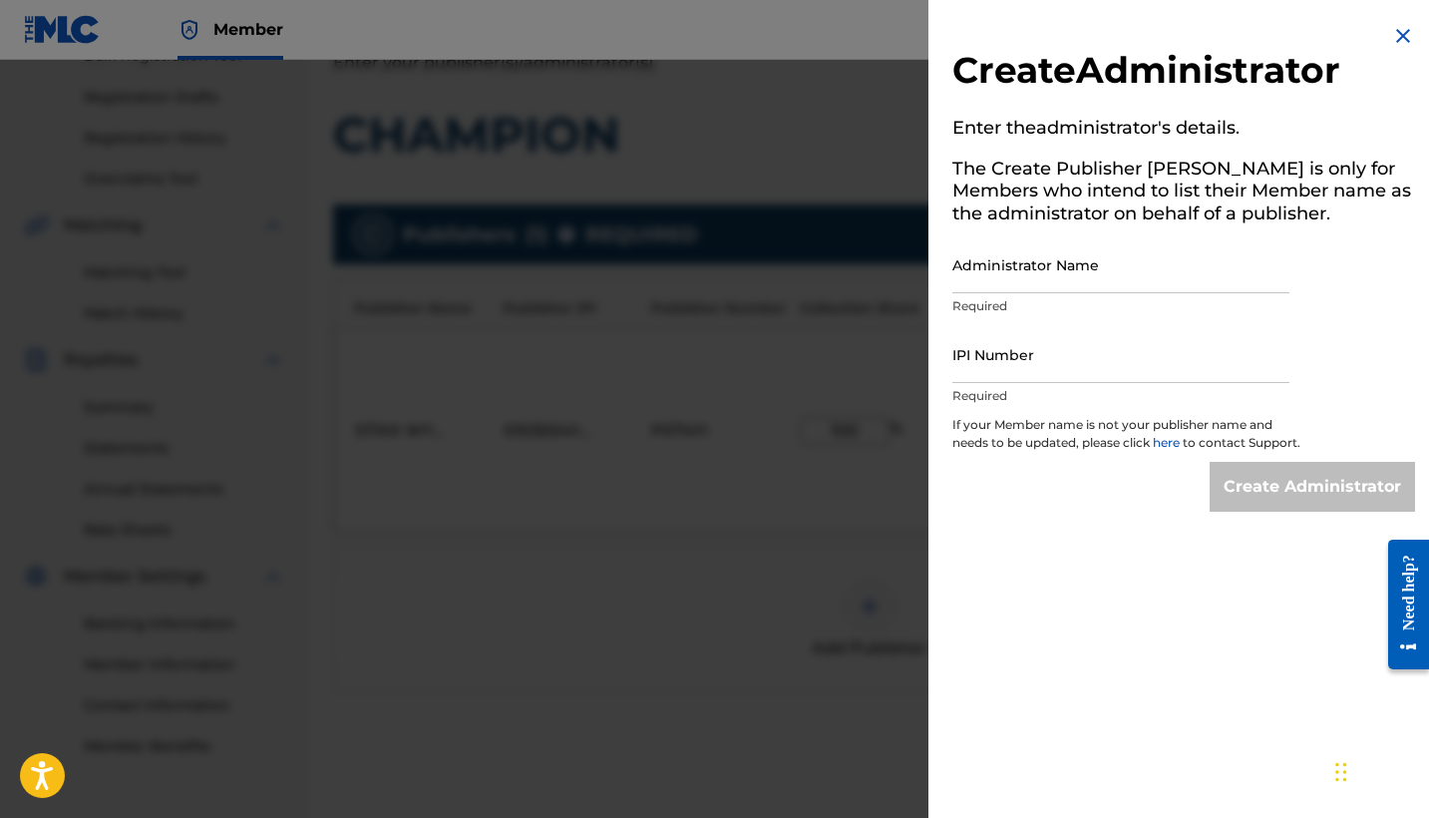
click at [1391, 42] on img at bounding box center [1403, 36] width 24 height 24
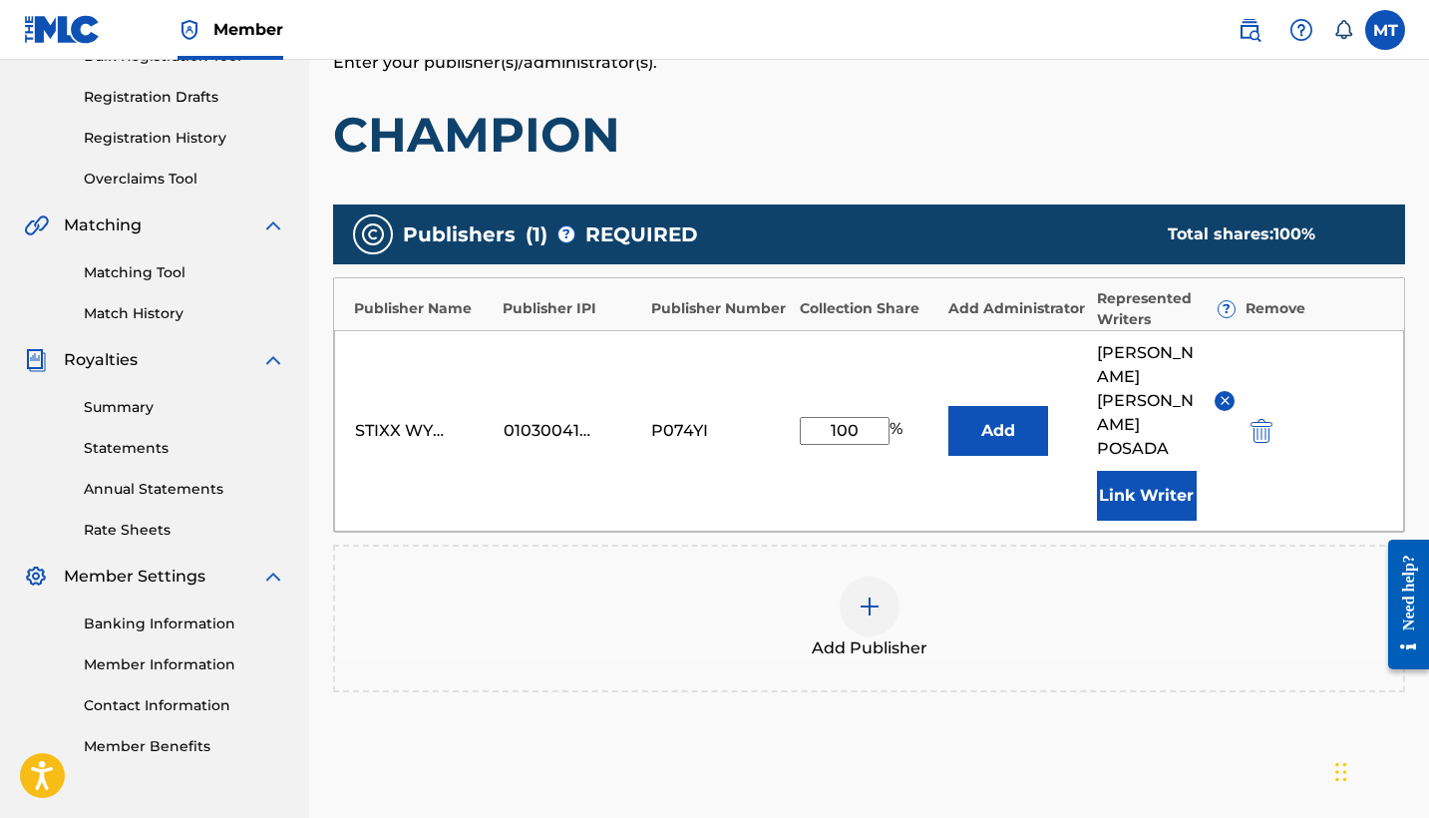
click at [1179, 576] on div "Add Publisher" at bounding box center [869, 618] width 1068 height 84
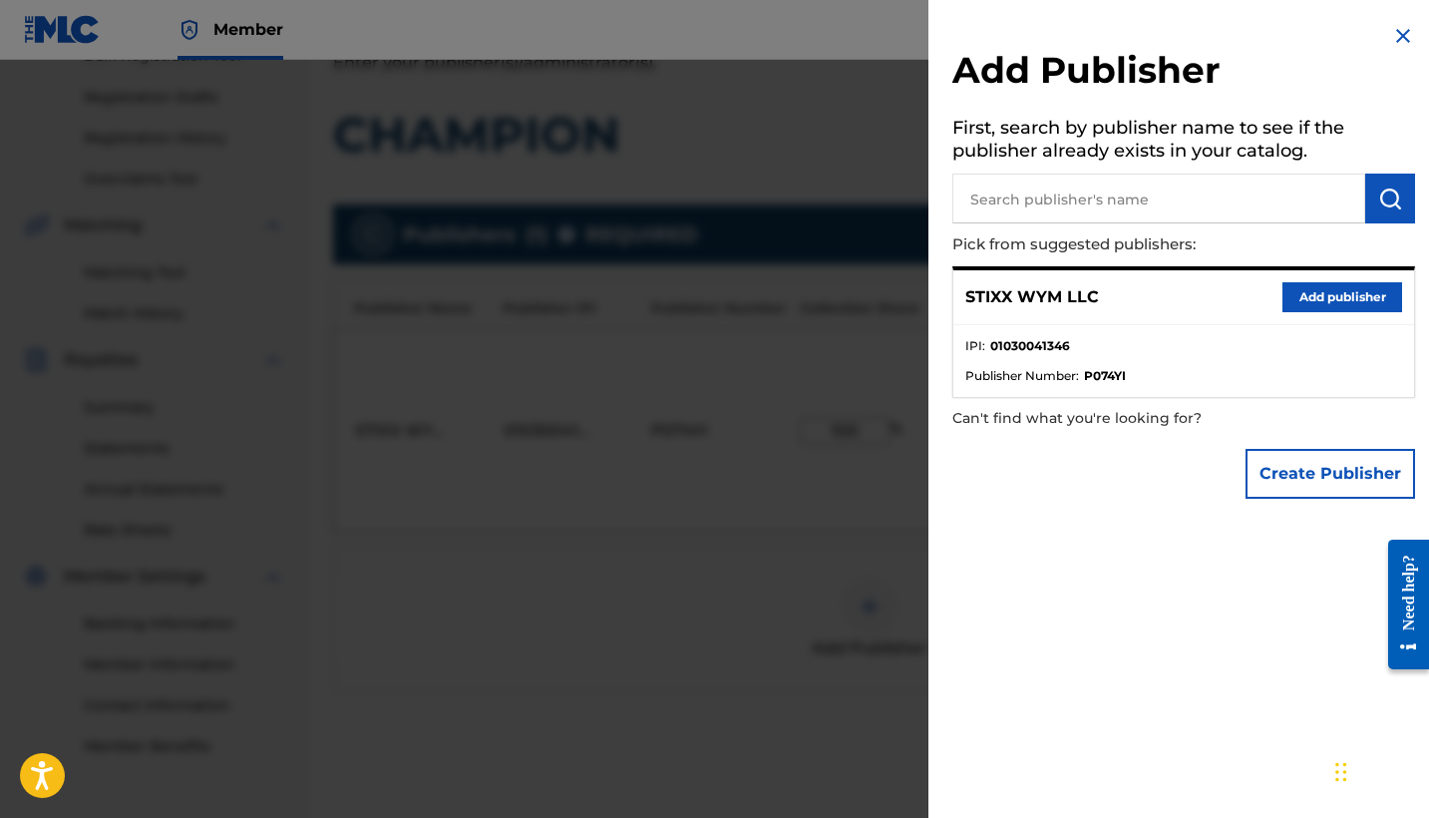
click at [1393, 31] on img at bounding box center [1403, 36] width 24 height 24
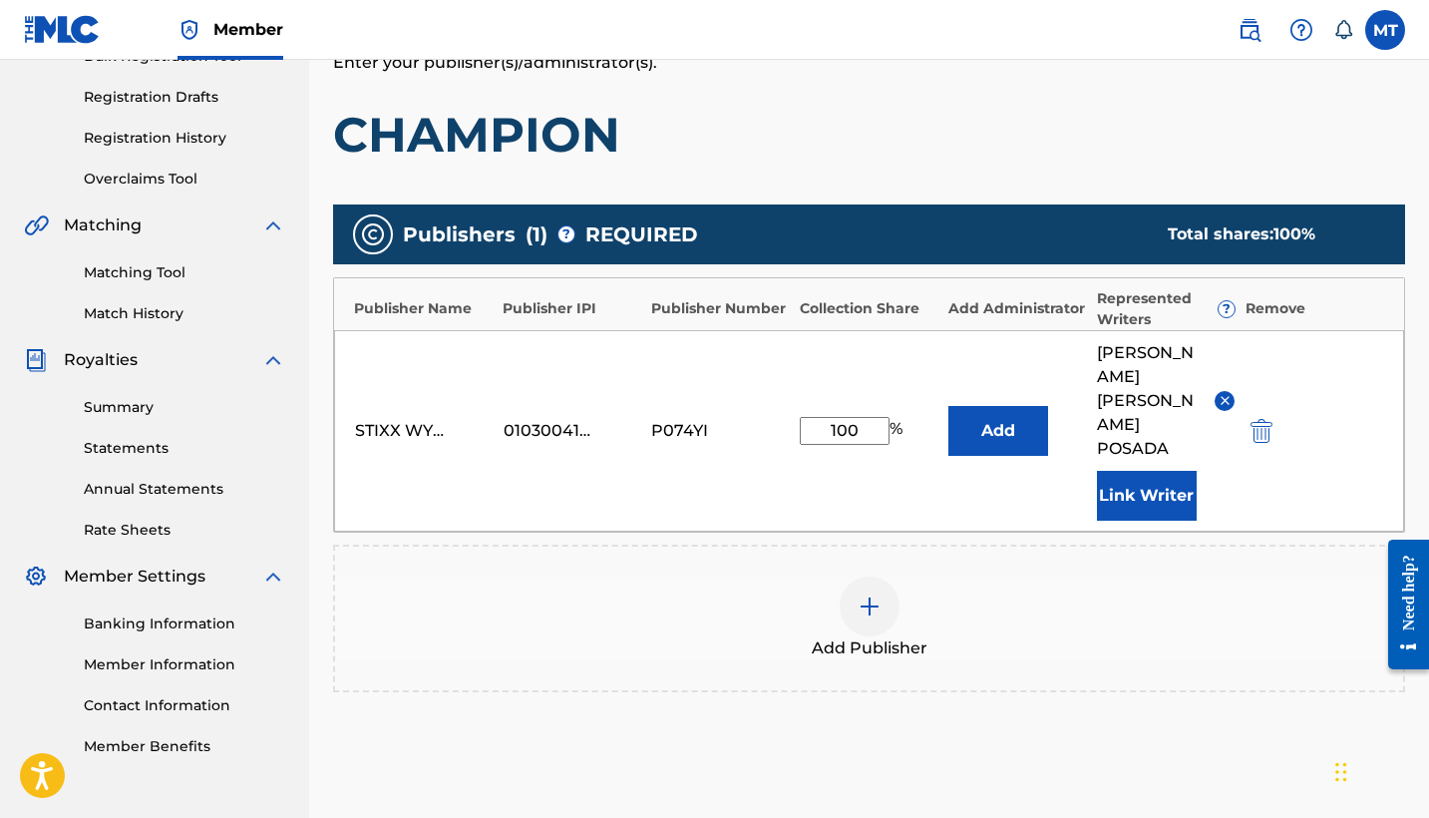
click at [433, 419] on div "STIXX WYM LLC" at bounding box center [400, 431] width 90 height 24
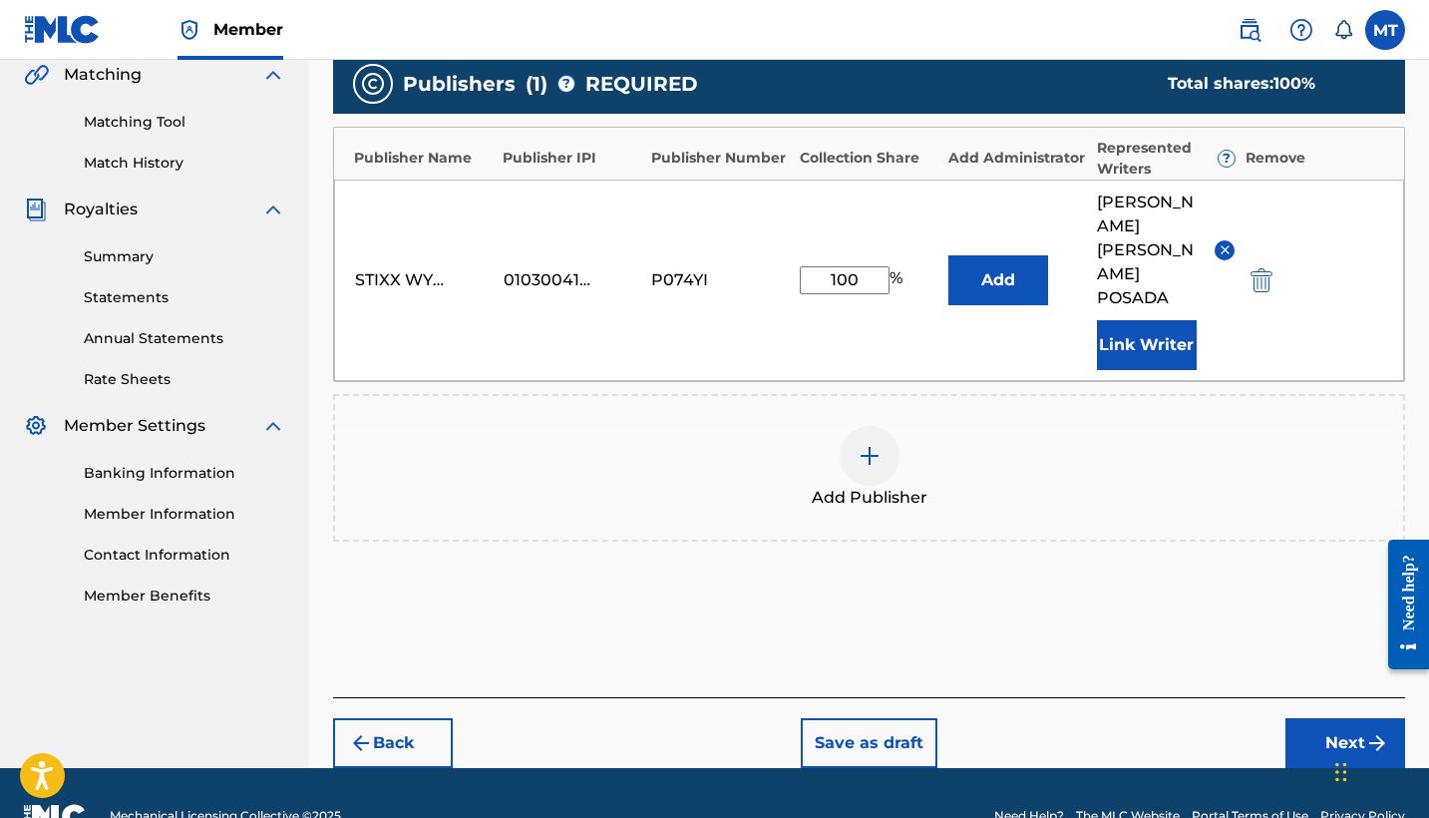
scroll to position [468, 0]
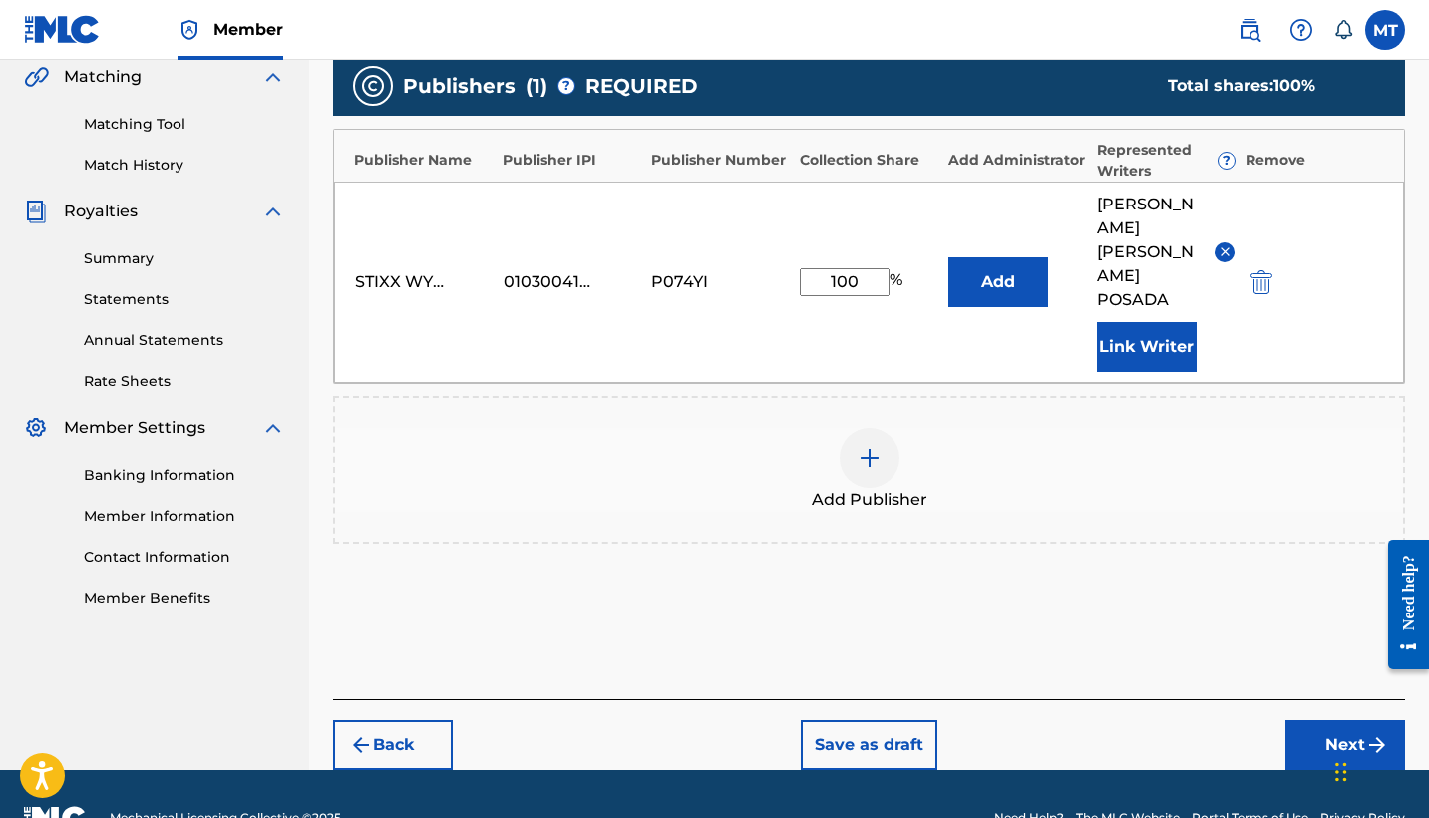
click at [1325, 720] on button "Next" at bounding box center [1345, 745] width 120 height 50
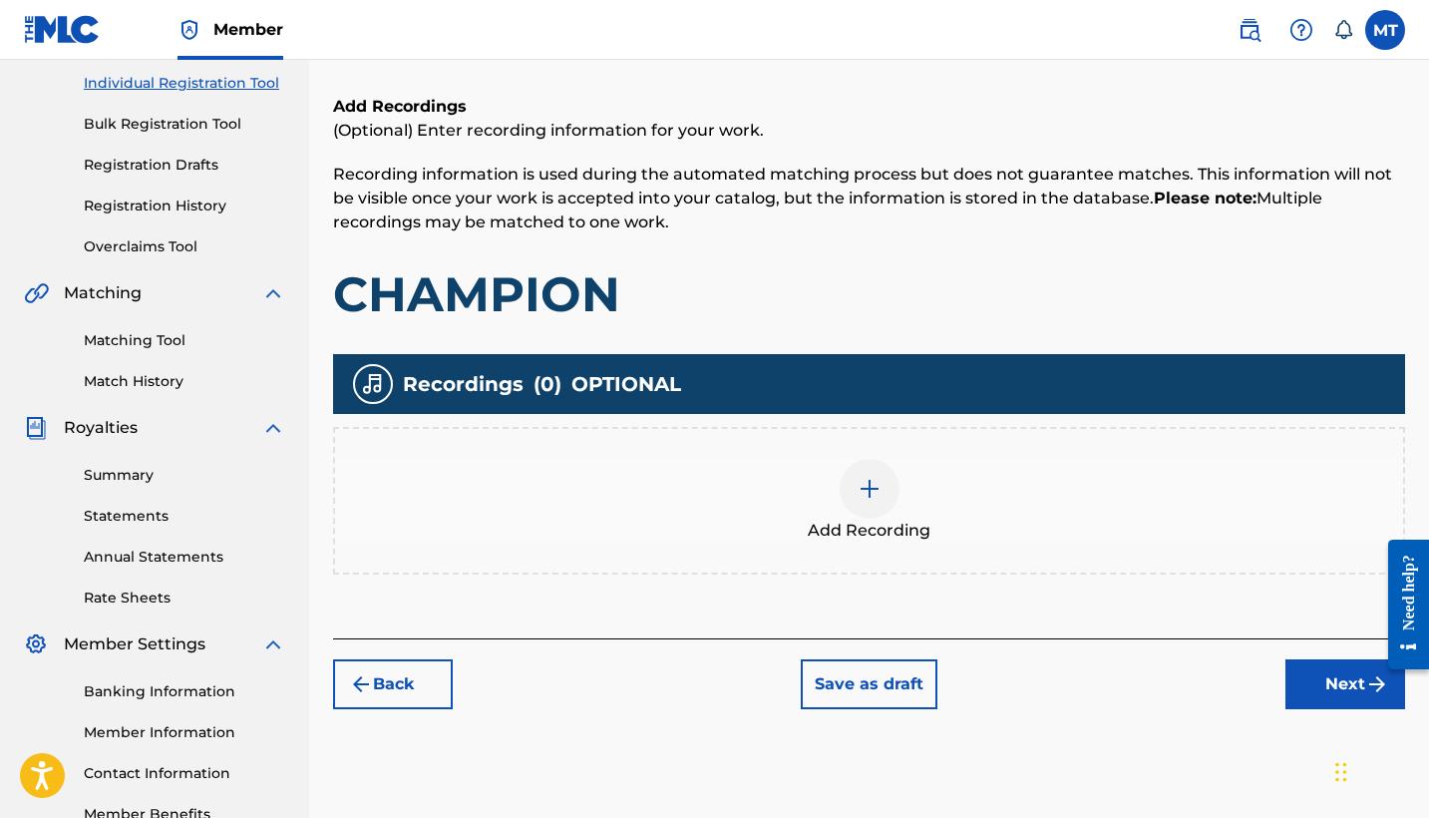
scroll to position [247, 0]
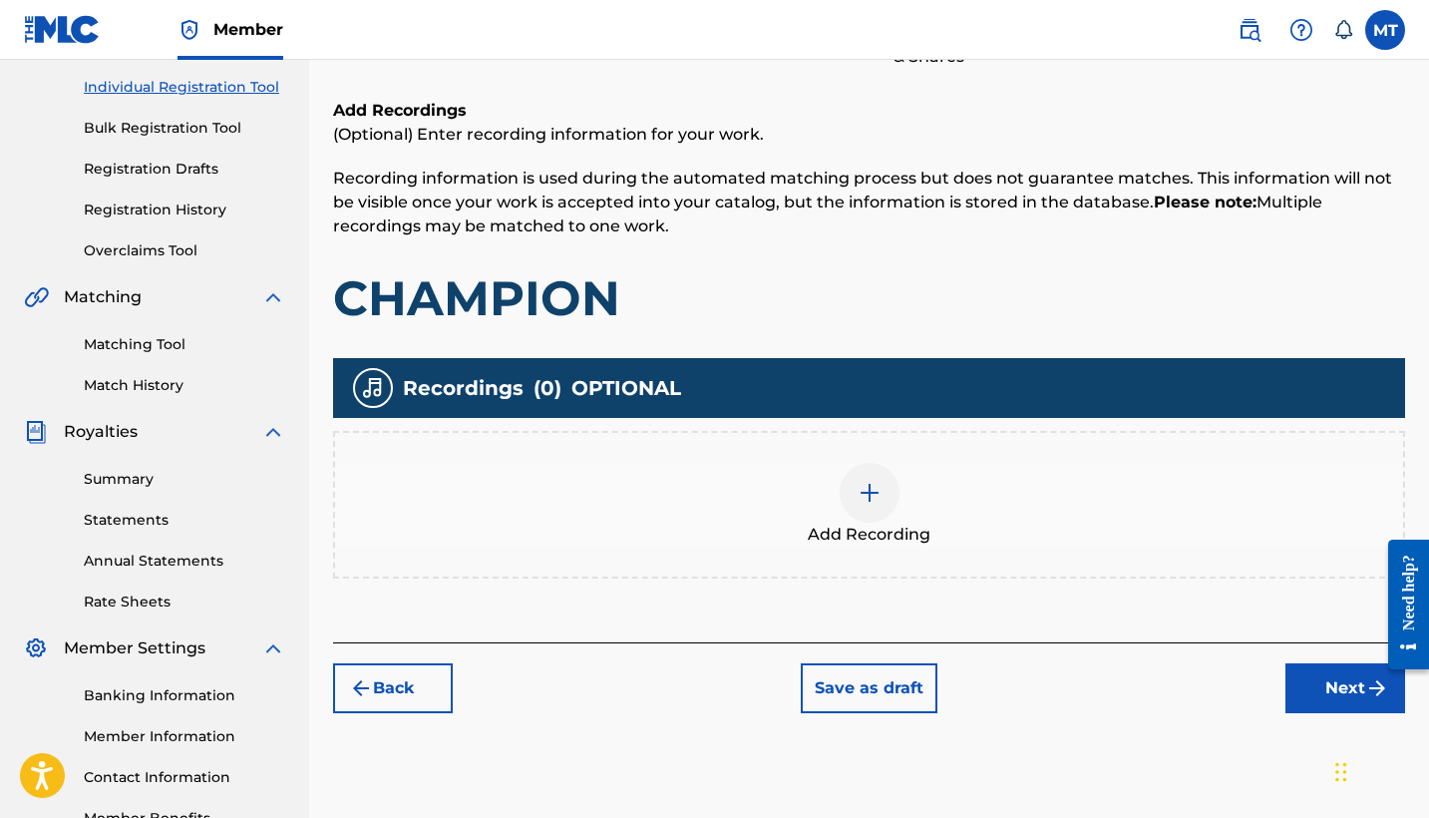
click at [858, 485] on img at bounding box center [869, 493] width 24 height 24
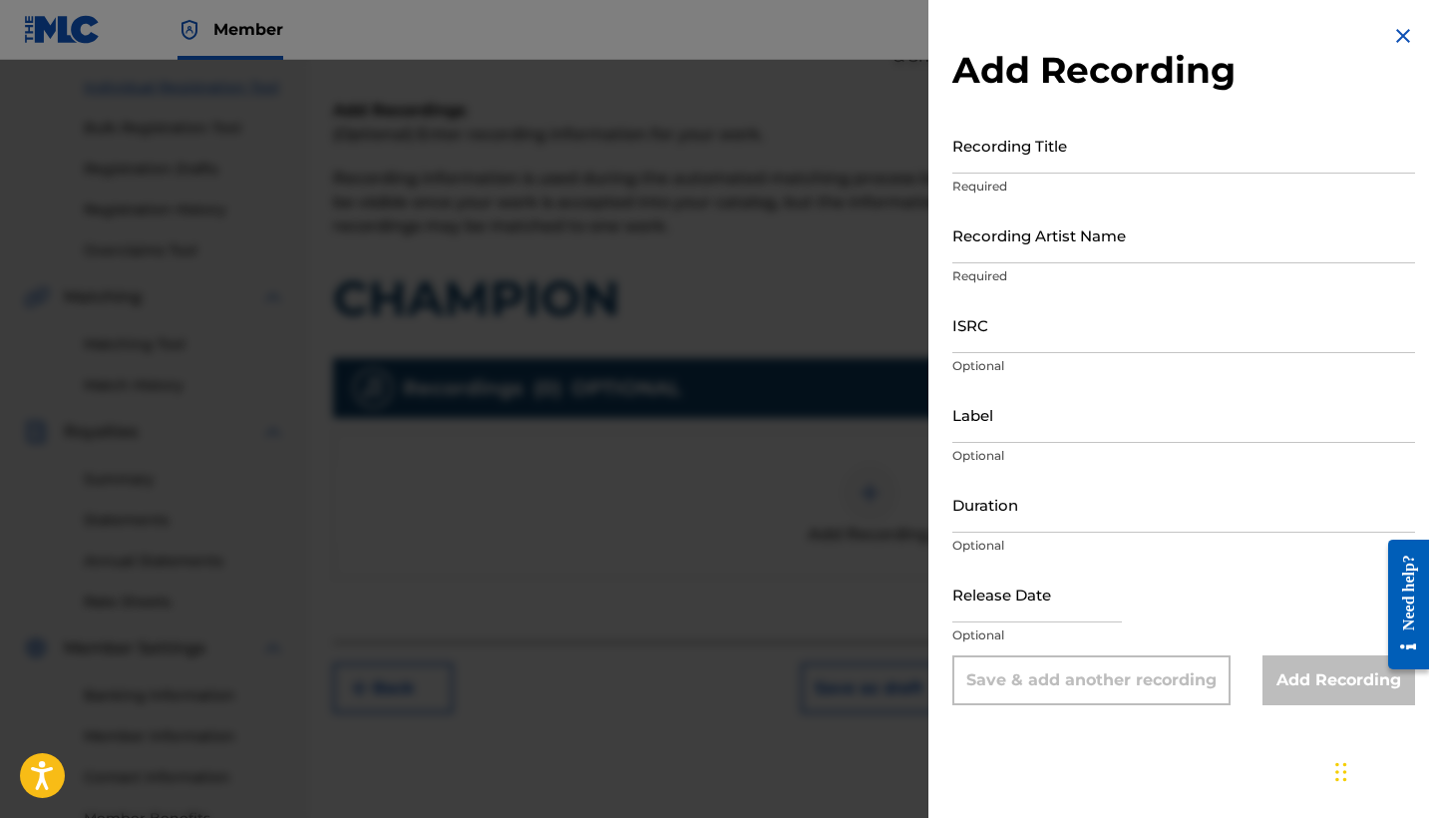
click at [1050, 146] on input "Recording Title" at bounding box center [1183, 145] width 463 height 57
type input "CHAMPION"
click at [1171, 243] on input "Recording Artist Name" at bounding box center [1183, 234] width 463 height 57
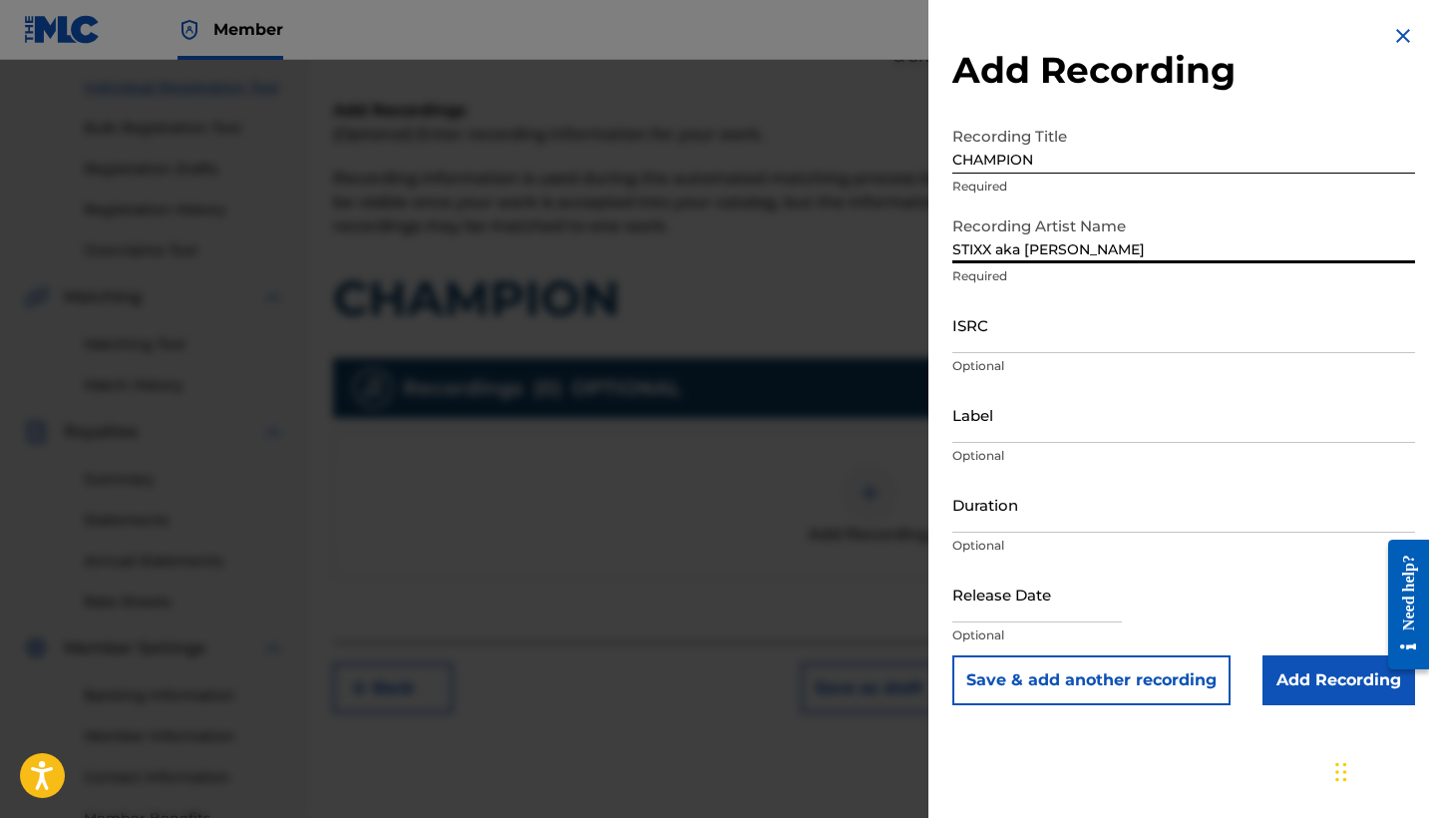
type input "STIXX aka [PERSON_NAME]"
click at [1174, 289] on div "Recording Artist Name [PERSON_NAME] aka Conejo Required" at bounding box center [1183, 251] width 463 height 90
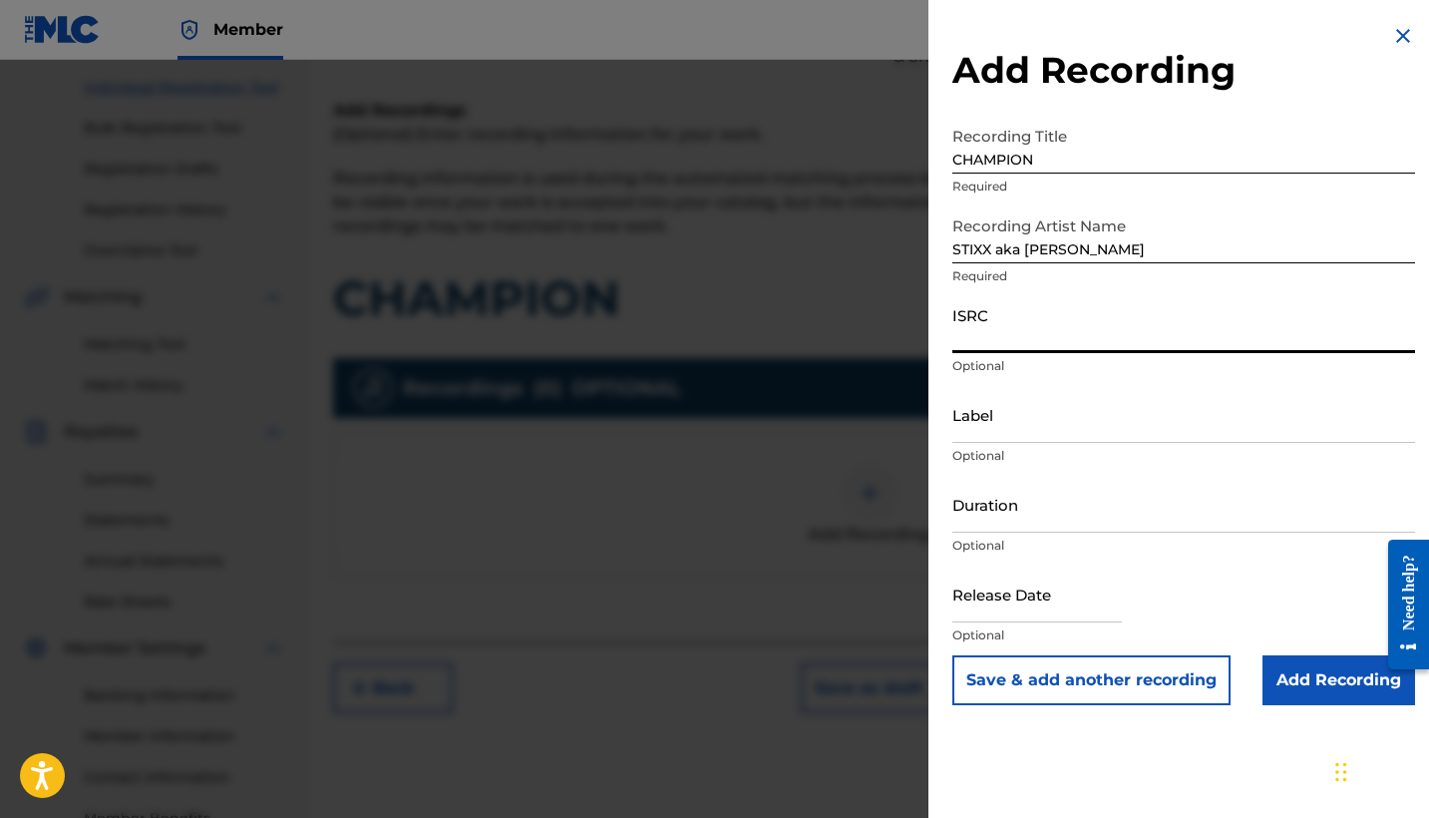
click at [1096, 333] on input "ISRC" at bounding box center [1183, 324] width 463 height 57
paste input "QZLL92351921"
type input "QZLL92351921"
click at [1032, 427] on input "Label" at bounding box center [1183, 414] width 463 height 57
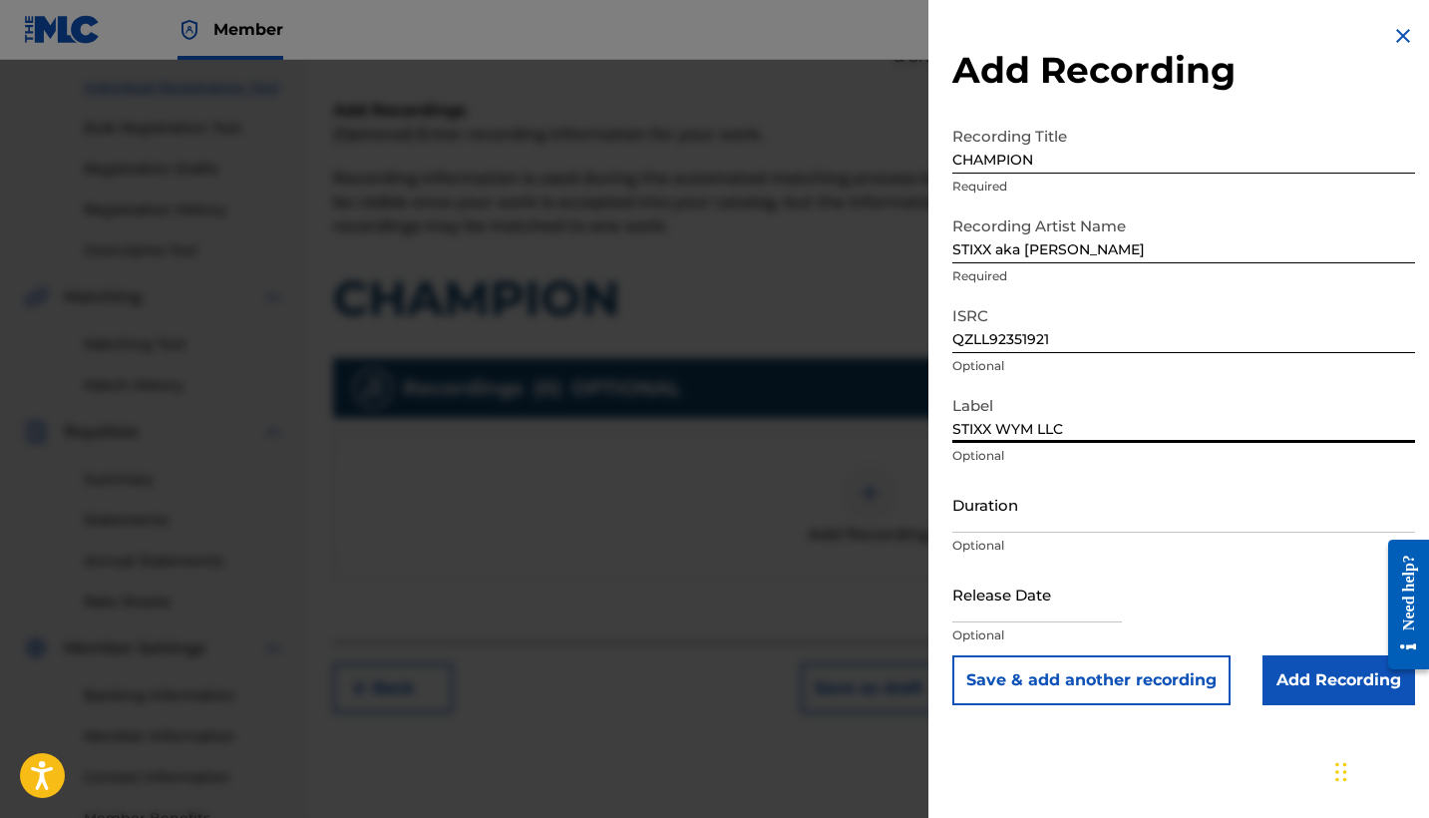
type input "STIXX WYM LLC"
click at [1039, 510] on input "Duration" at bounding box center [1183, 504] width 463 height 57
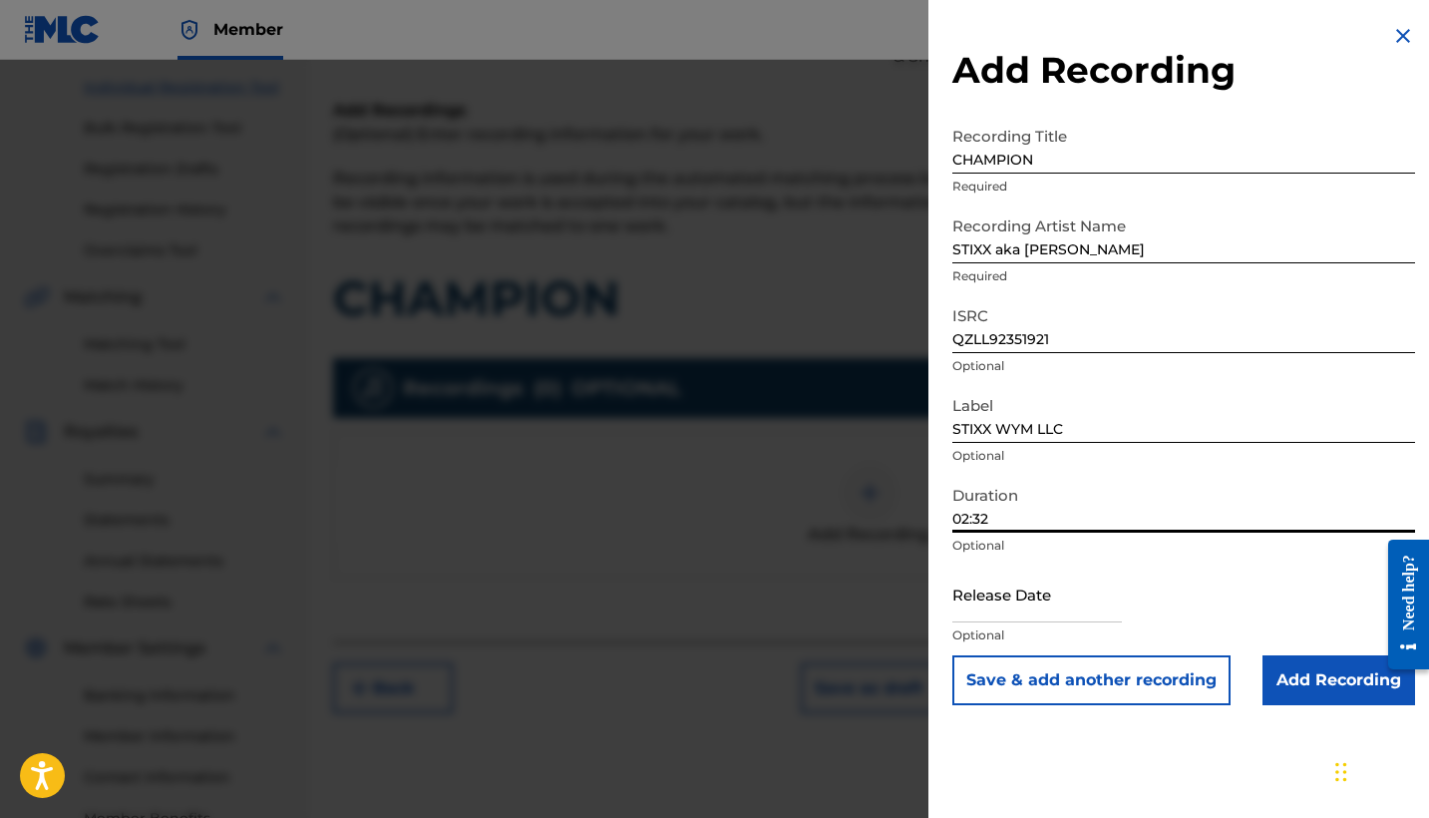
type input "02:32"
click at [1056, 602] on input "text" at bounding box center [1036, 593] width 169 height 57
select select "7"
select select "2025"
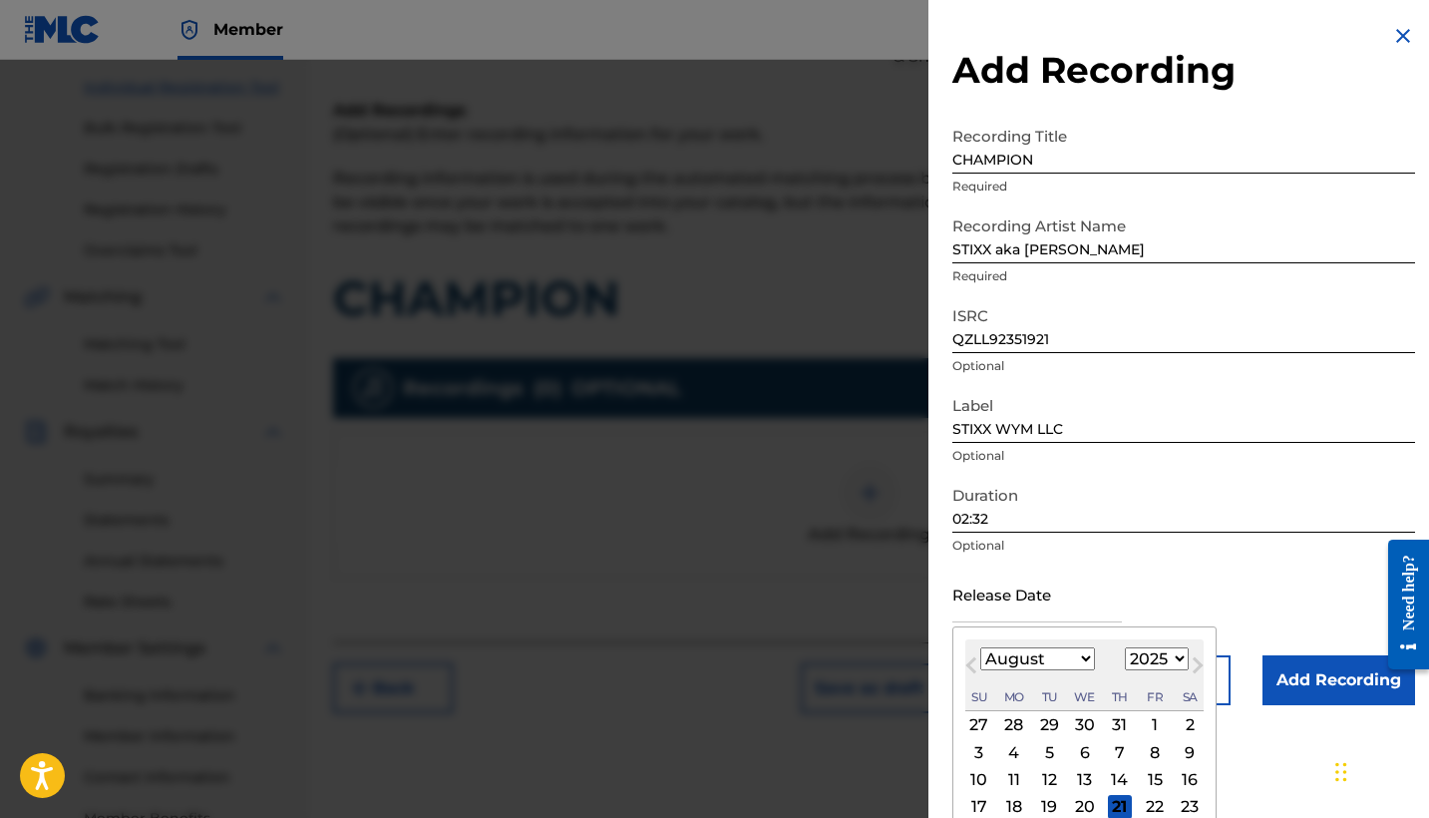
select select "2"
select select "2023"
click at [1143, 787] on div "17" at bounding box center [1155, 780] width 24 height 24
type input "[DATE]"
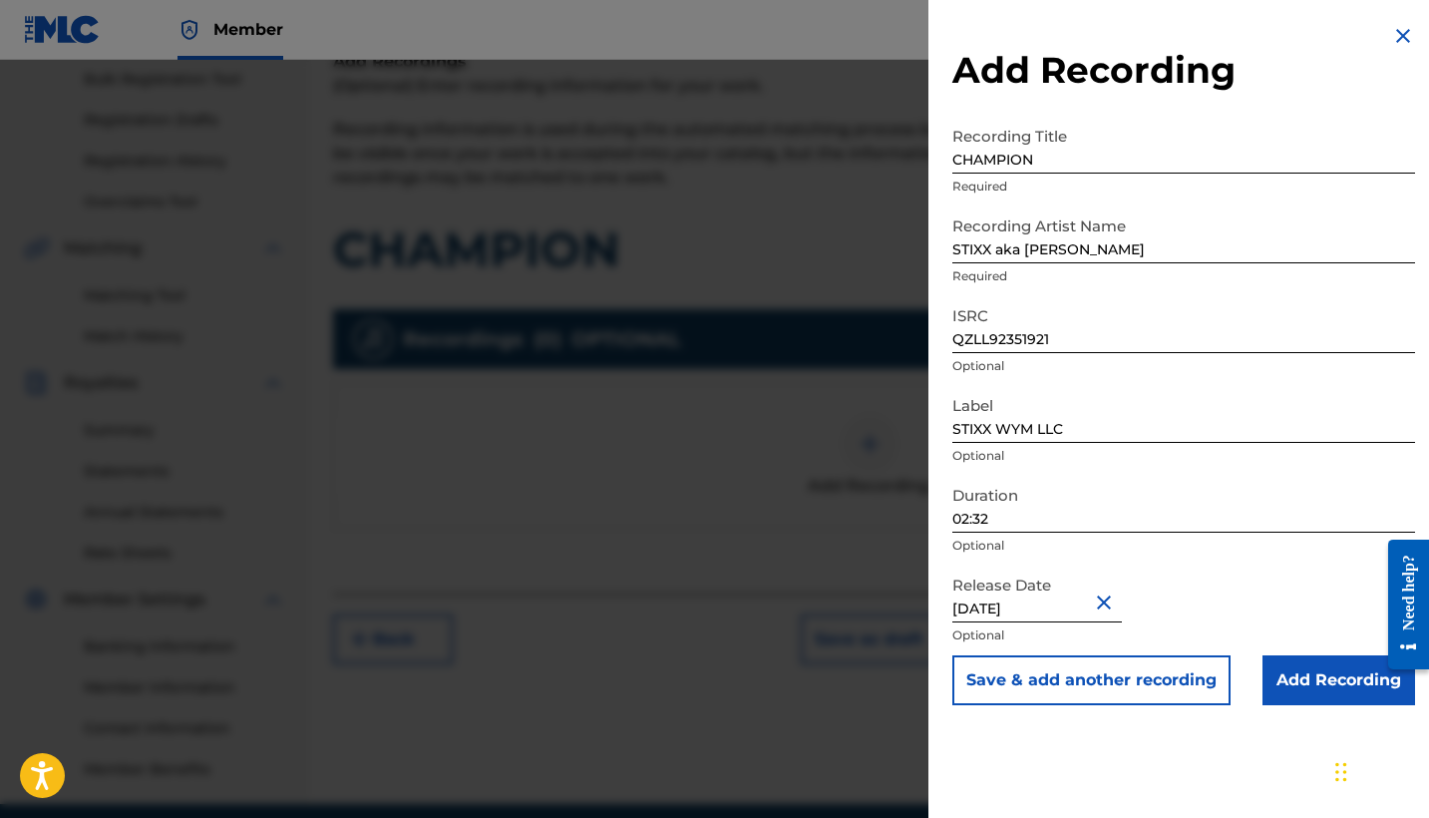
scroll to position [297, 0]
click at [1126, 252] on input "STIXX aka [PERSON_NAME]" at bounding box center [1183, 234] width 463 height 57
click at [1308, 685] on input "Add Recording" at bounding box center [1338, 680] width 153 height 50
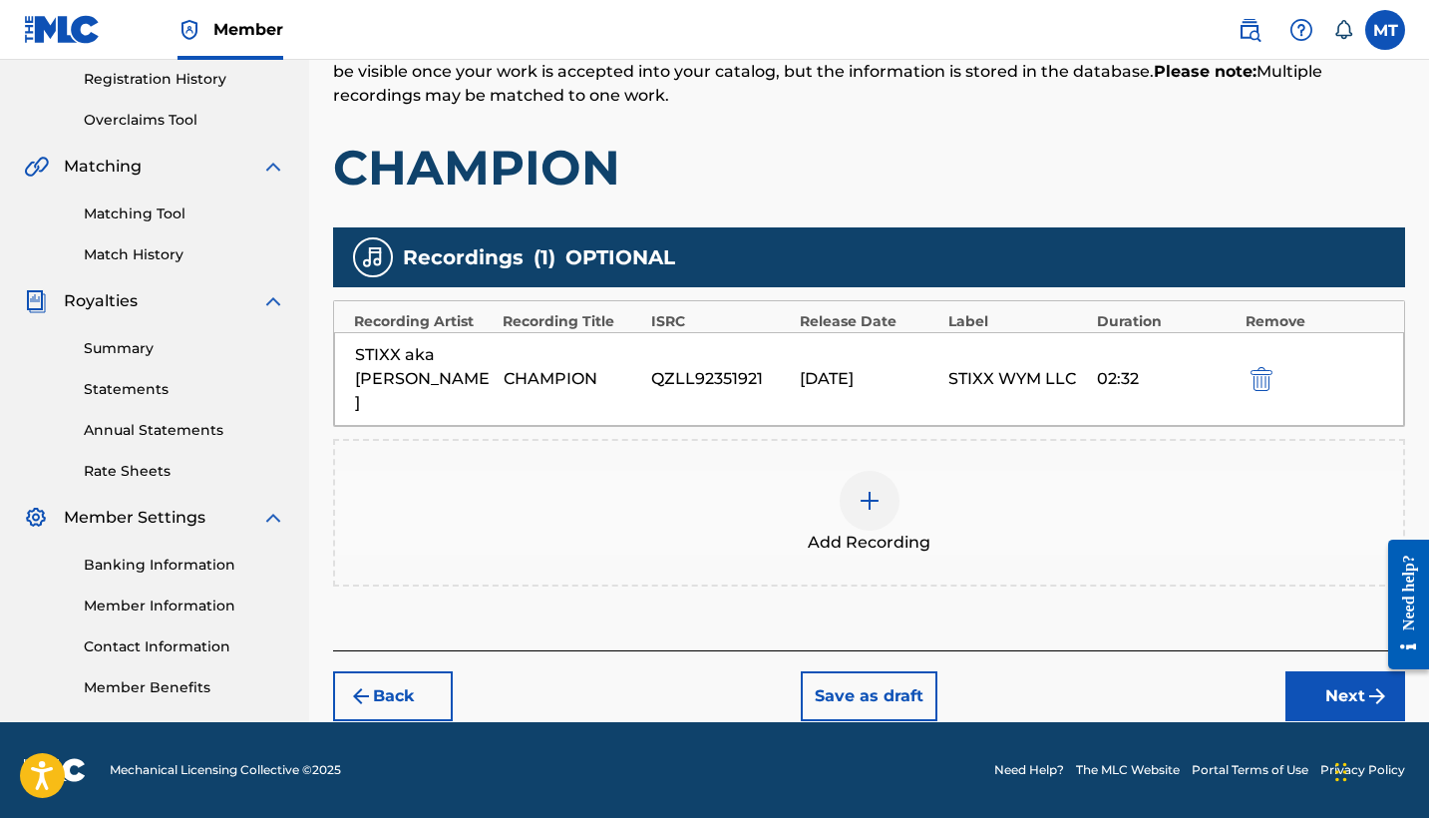
scroll to position [378, 0]
click at [1019, 367] on div "STIXX WYM LLC" at bounding box center [1017, 379] width 139 height 24
click at [964, 353] on div "STIXX aka Conejo CHAMPION QZLL92351921 [DATE] STIXX WYM LLC 02:32" at bounding box center [869, 379] width 1070 height 94
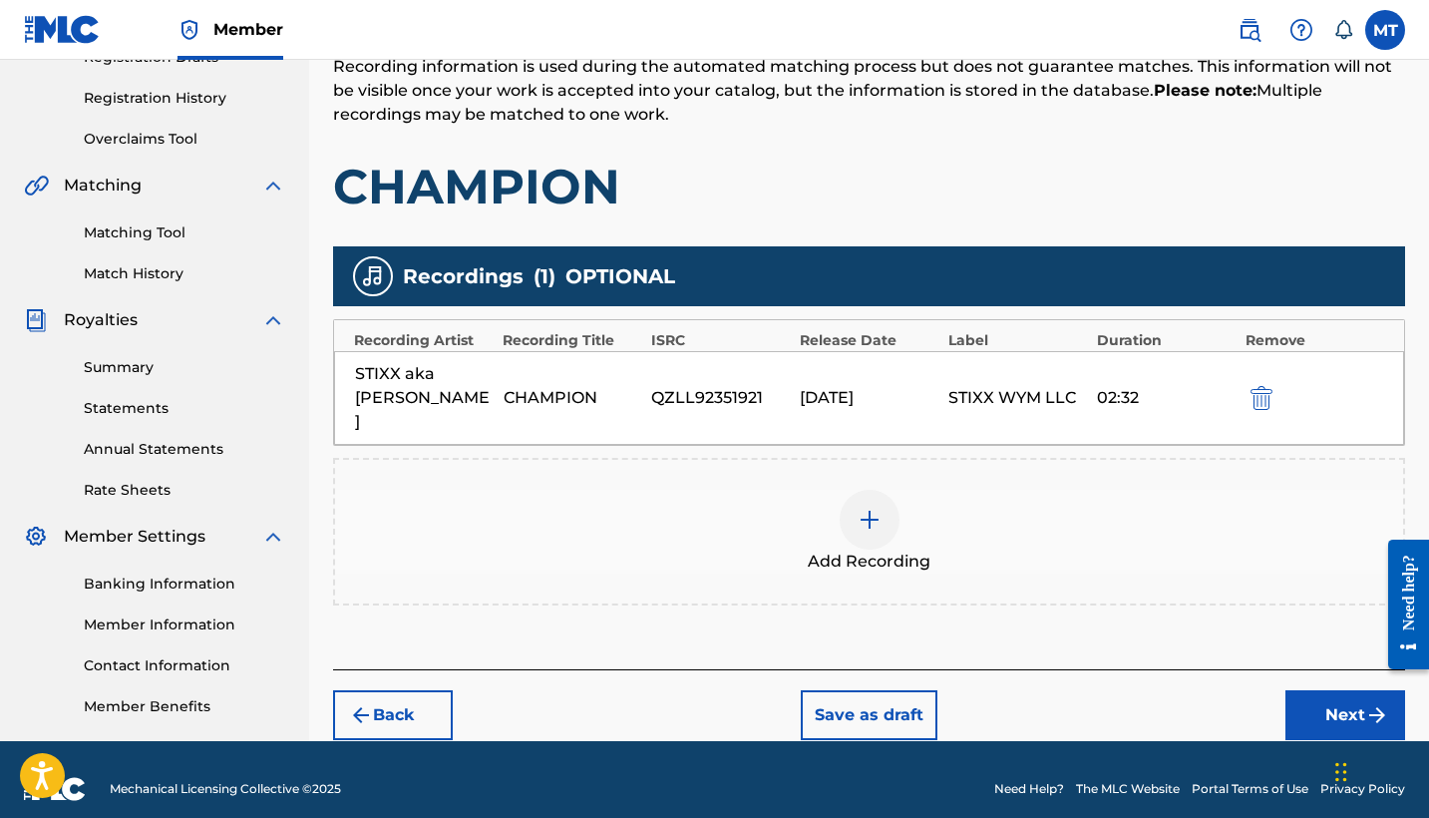
scroll to position [353, 0]
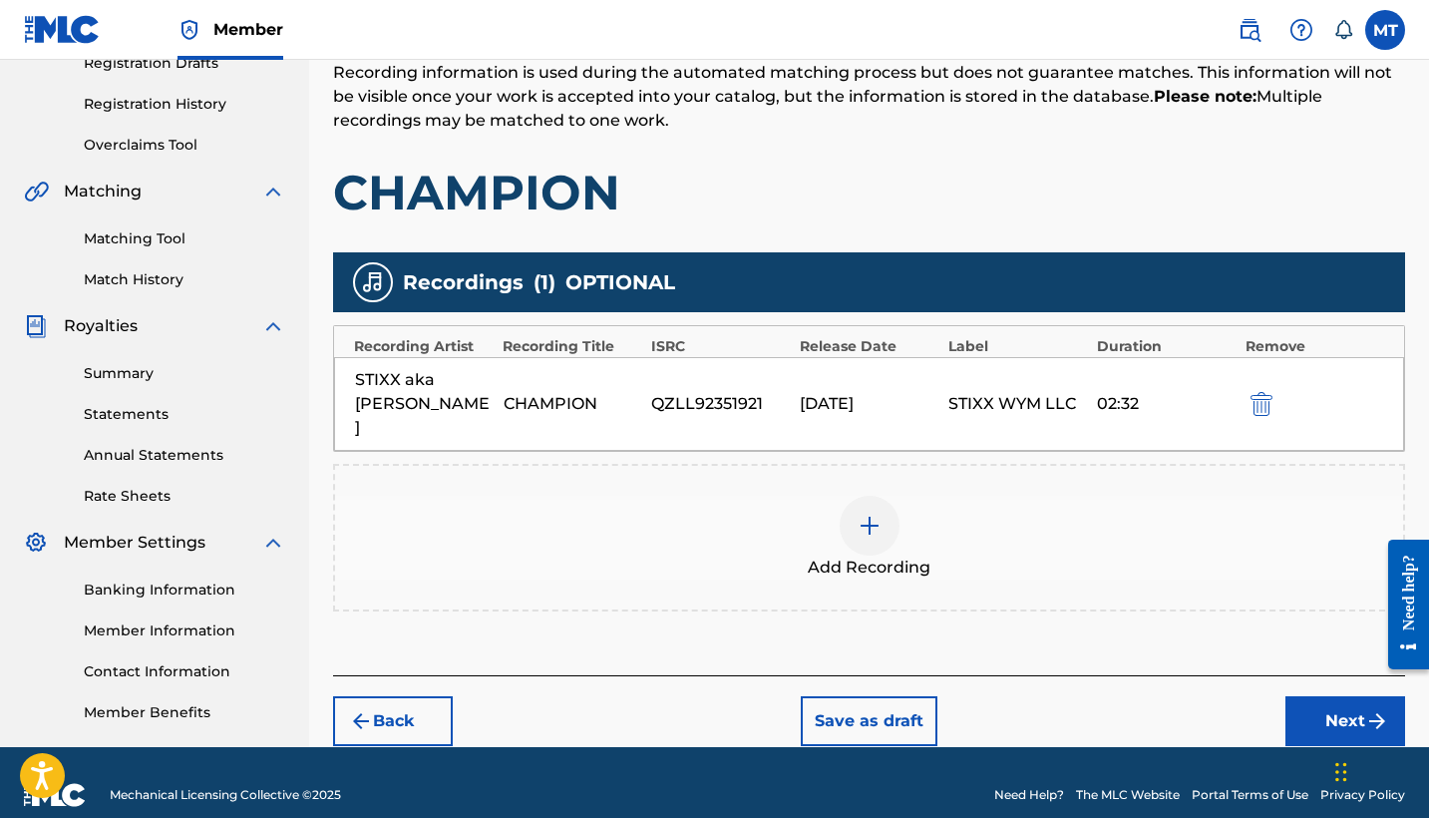
click at [1317, 696] on button "Next" at bounding box center [1345, 721] width 120 height 50
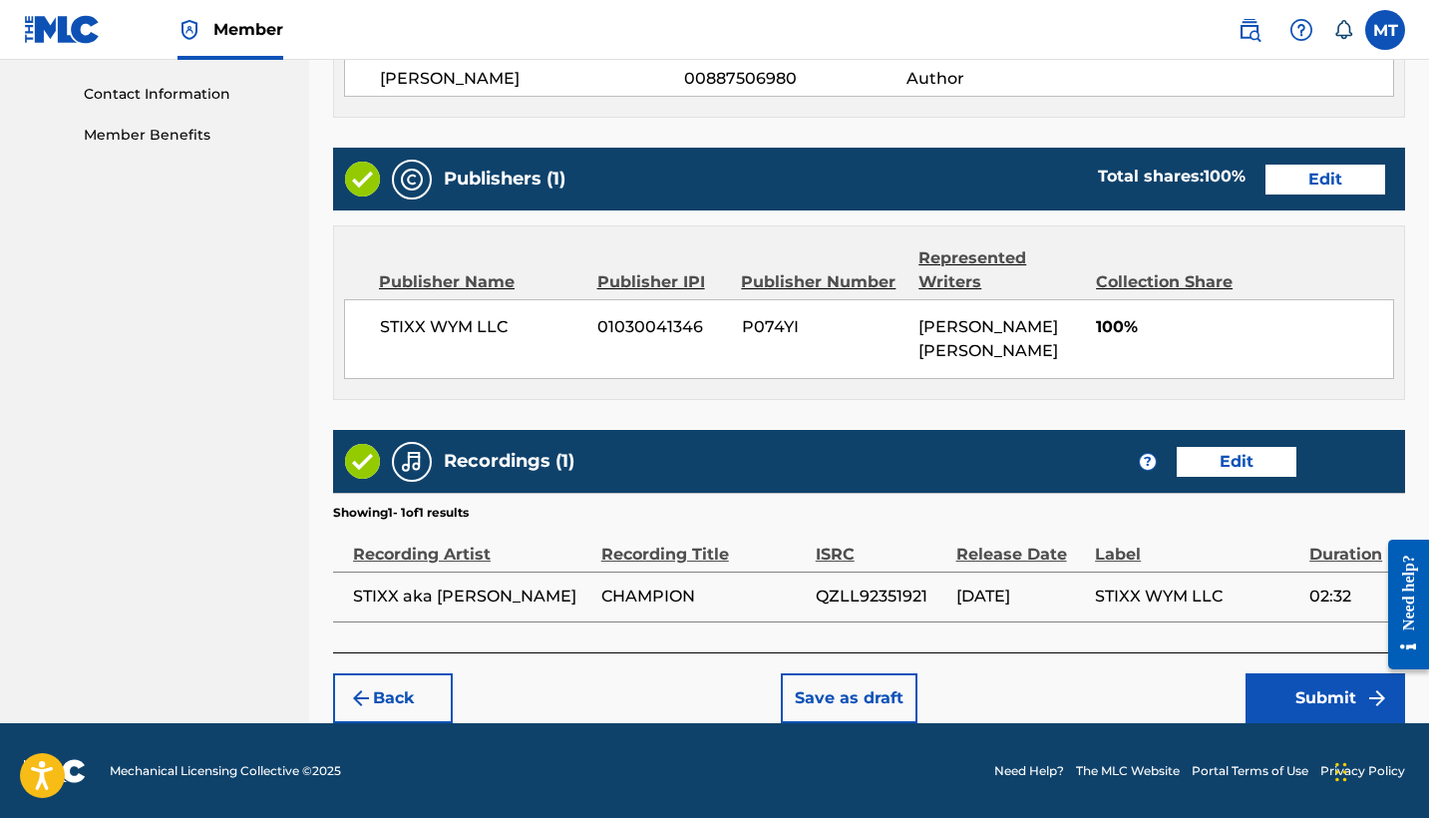
scroll to position [929, 0]
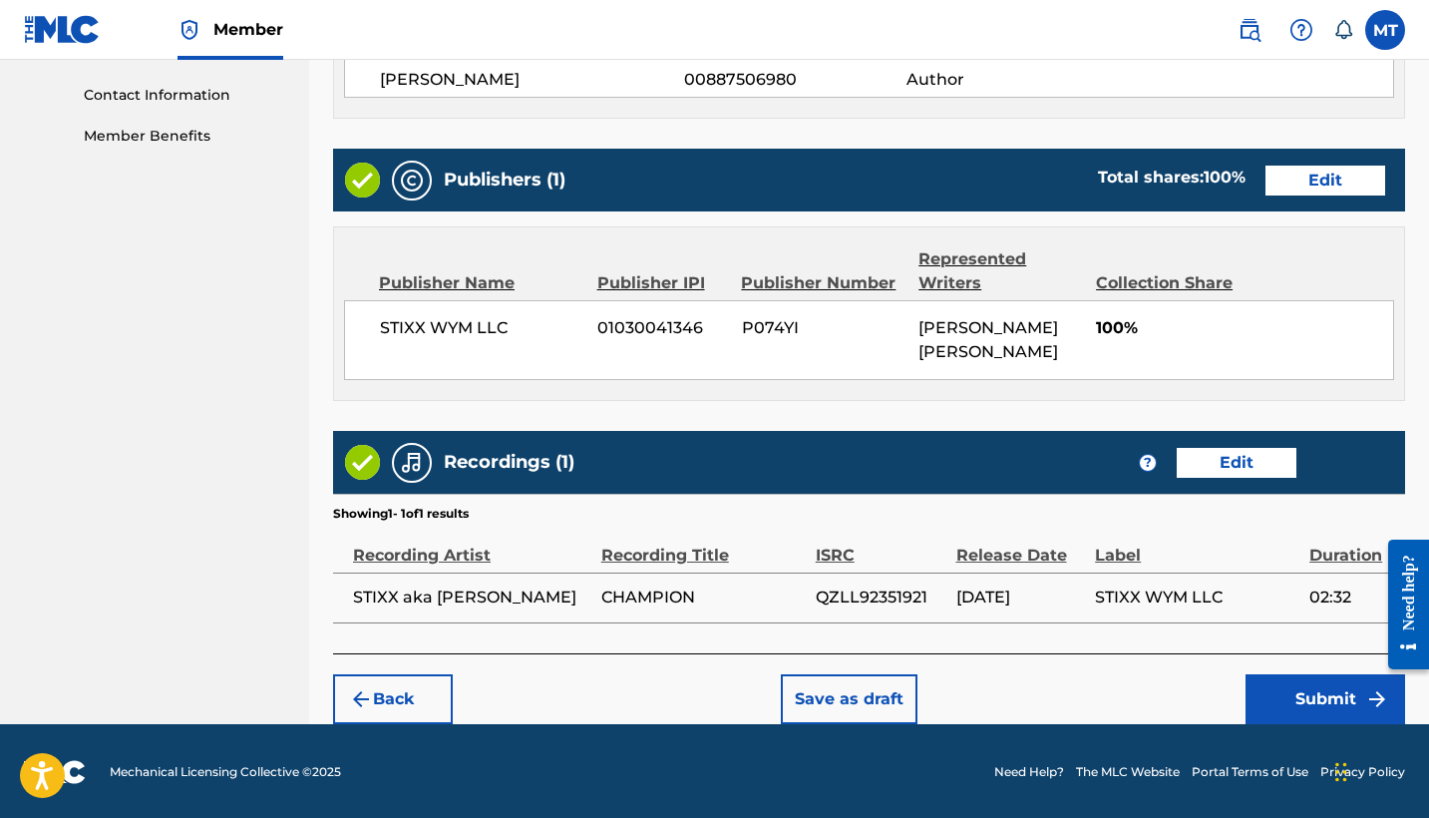
click at [1217, 459] on button "Edit" at bounding box center [1236, 463] width 120 height 30
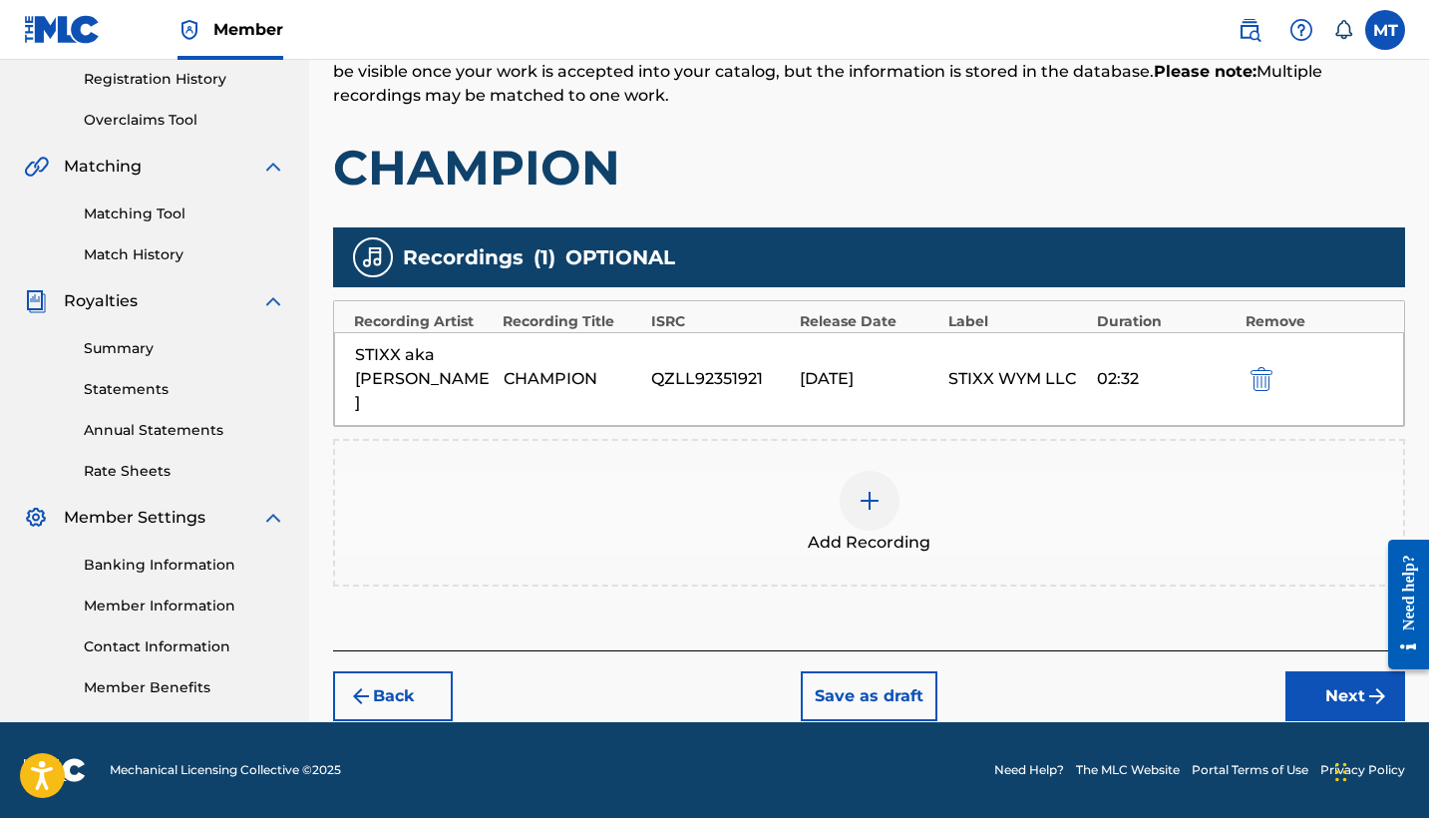
click at [1325, 671] on button "Next" at bounding box center [1345, 696] width 120 height 50
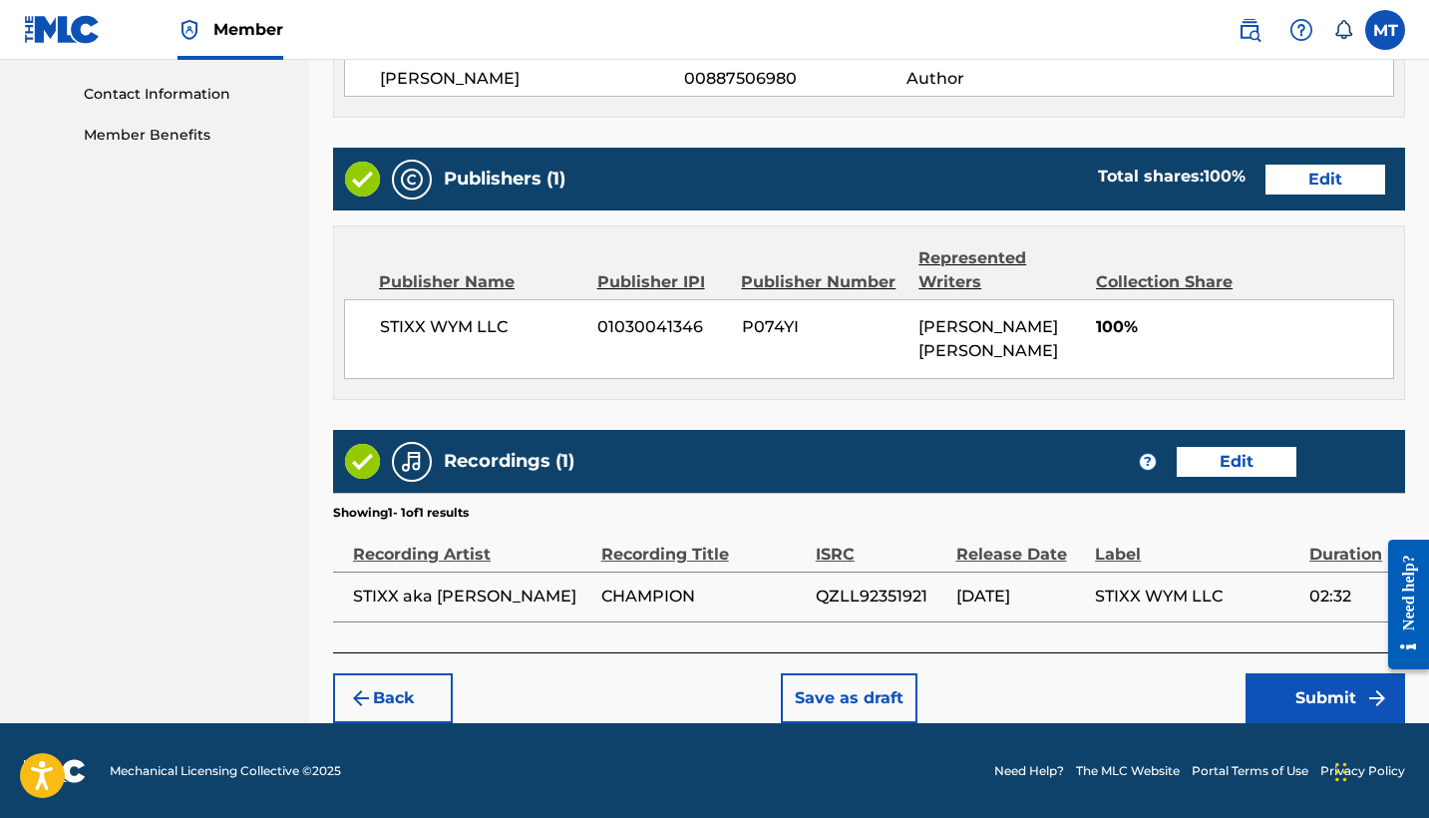
scroll to position [929, 0]
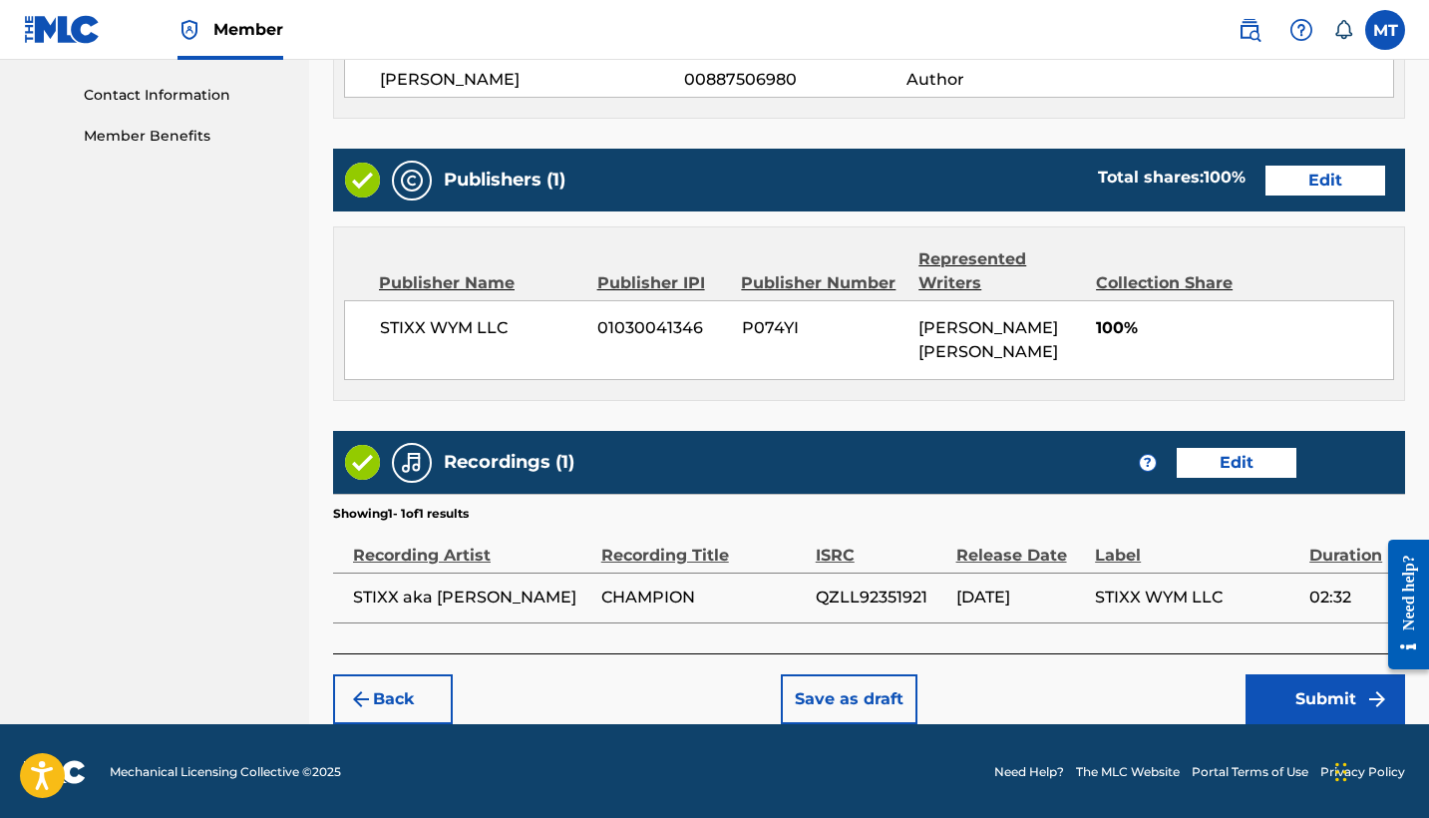
click at [1294, 689] on button "Submit" at bounding box center [1325, 699] width 160 height 50
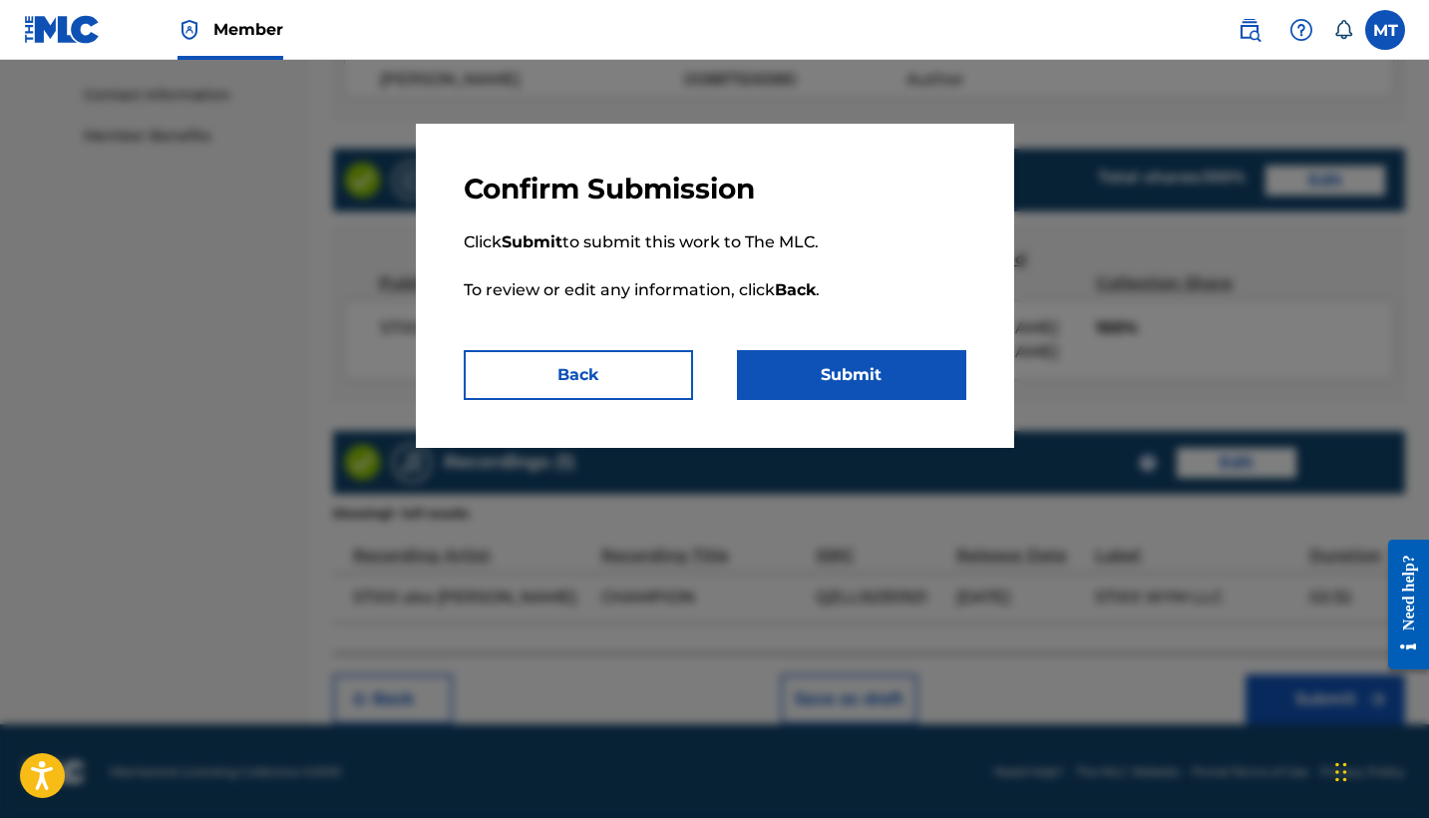
click at [875, 380] on button "Submit" at bounding box center [851, 375] width 229 height 50
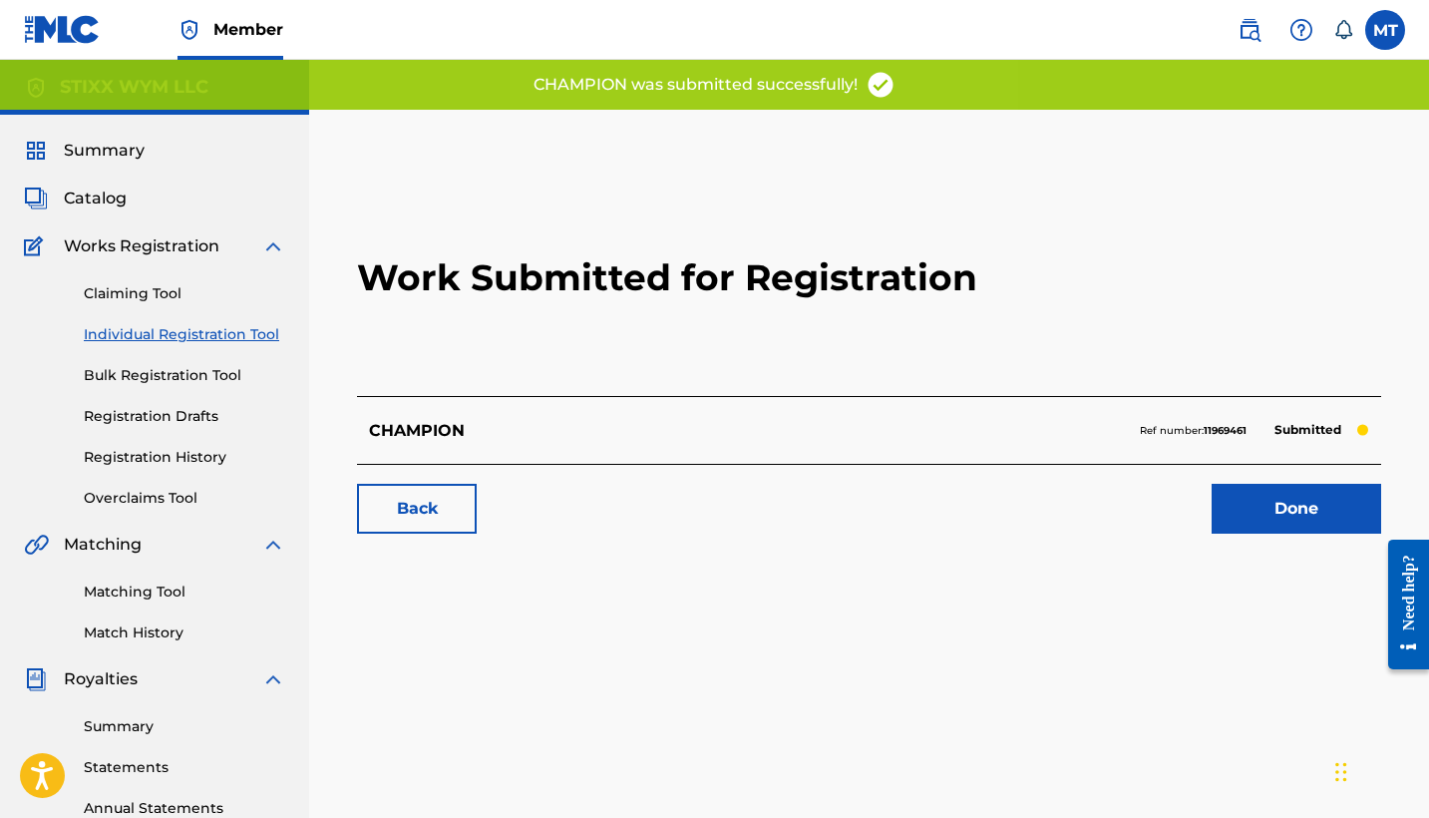
click at [1241, 510] on link "Done" at bounding box center [1295, 509] width 169 height 50
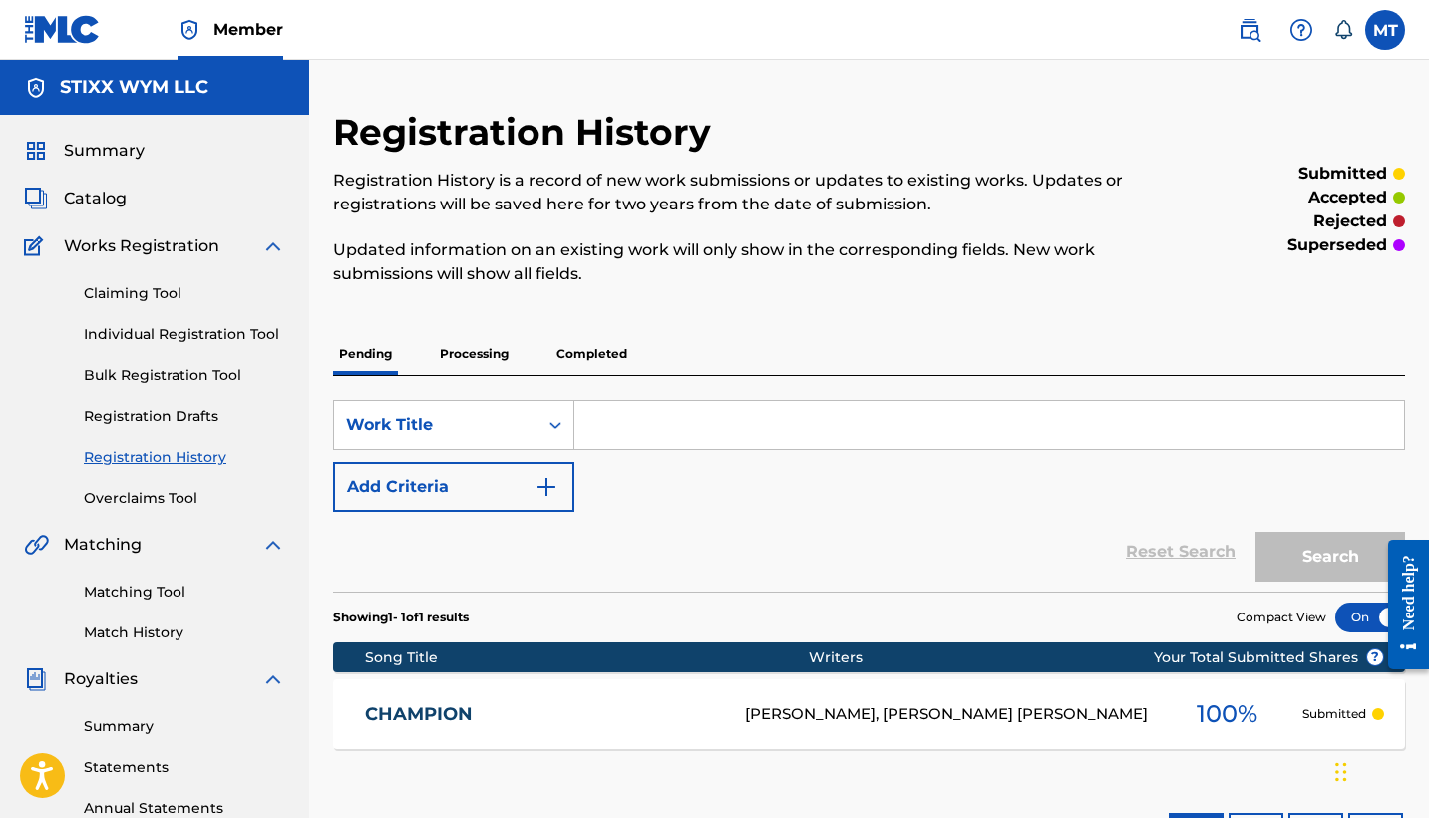
click at [656, 424] on input "Search Form" at bounding box center [989, 425] width 830 height 48
type input "A"
click at [1336, 560] on button "Search" at bounding box center [1330, 556] width 150 height 50
click at [102, 192] on span "Catalog" at bounding box center [95, 198] width 63 height 24
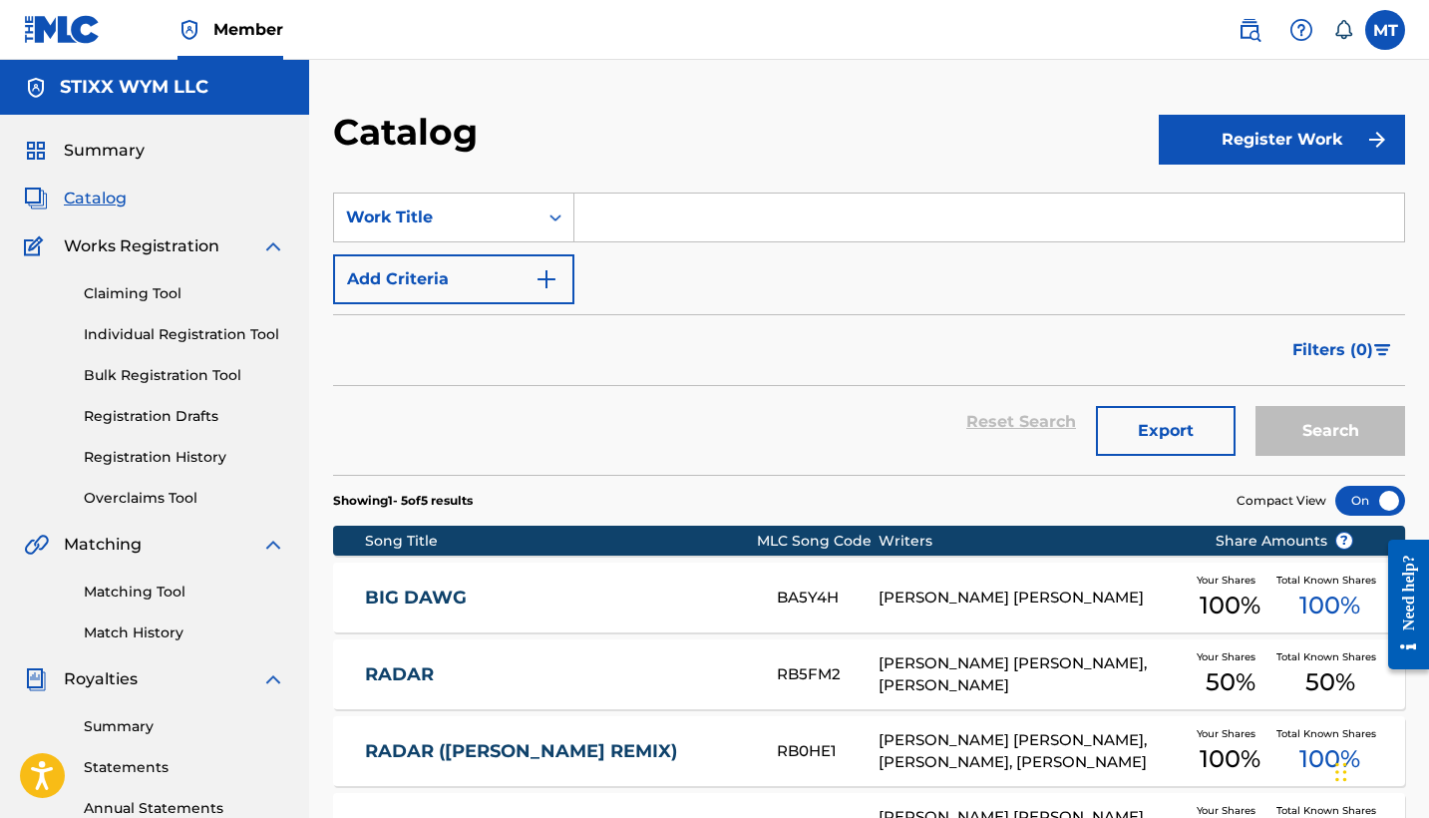
click at [1313, 144] on button "Register Work" at bounding box center [1282, 140] width 246 height 50
click at [1273, 206] on link "Individual" at bounding box center [1282, 204] width 246 height 48
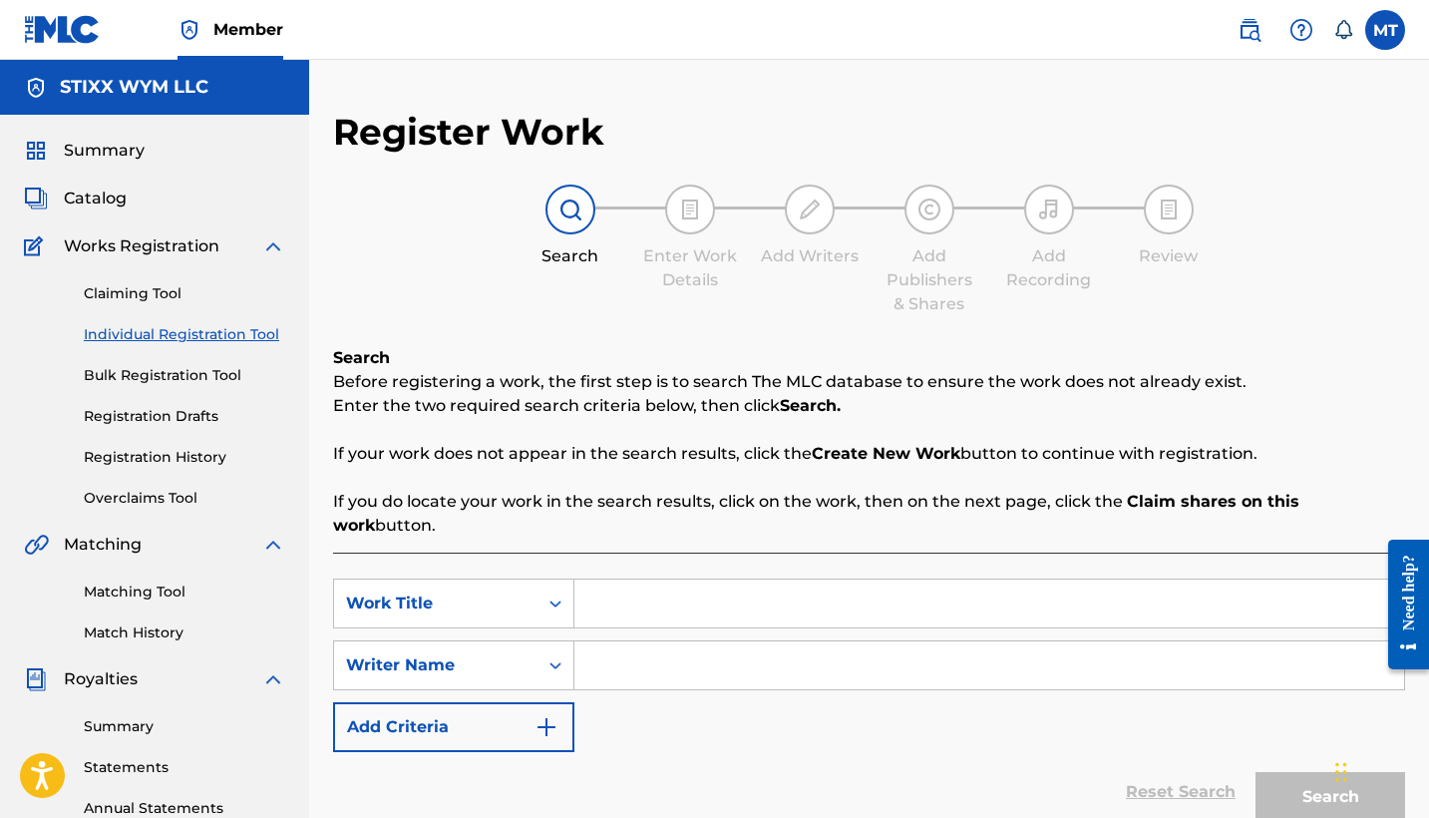
click at [656, 589] on input "Search Form" at bounding box center [989, 603] width 830 height 48
type input "A"
click at [660, 648] on input "Search Form" at bounding box center [989, 665] width 830 height 48
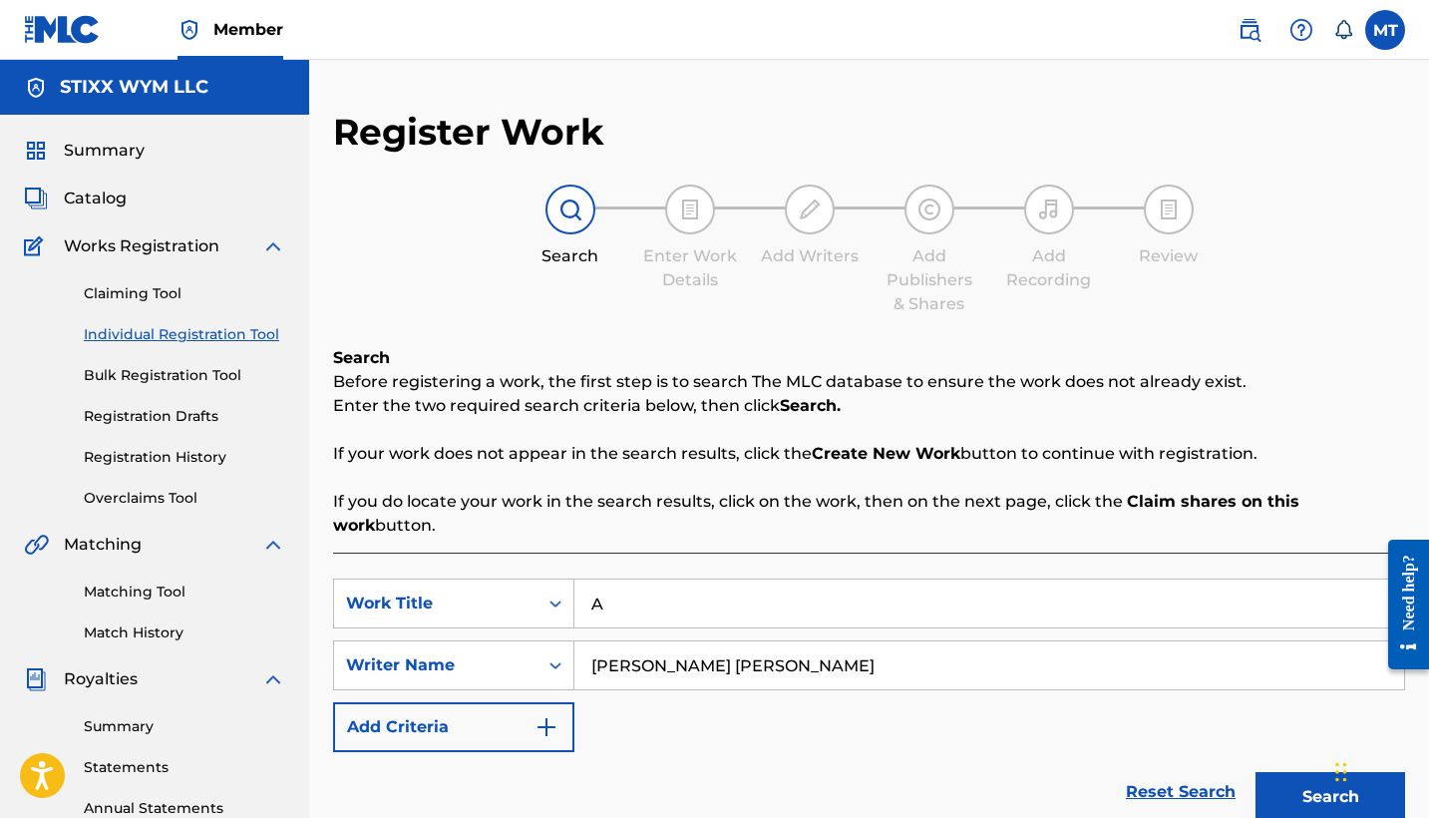
click at [669, 647] on input "[PERSON_NAME] [PERSON_NAME]" at bounding box center [989, 665] width 830 height 48
type input "[PERSON_NAME] [PERSON_NAME]"
click at [1303, 772] on button "Search" at bounding box center [1330, 797] width 150 height 50
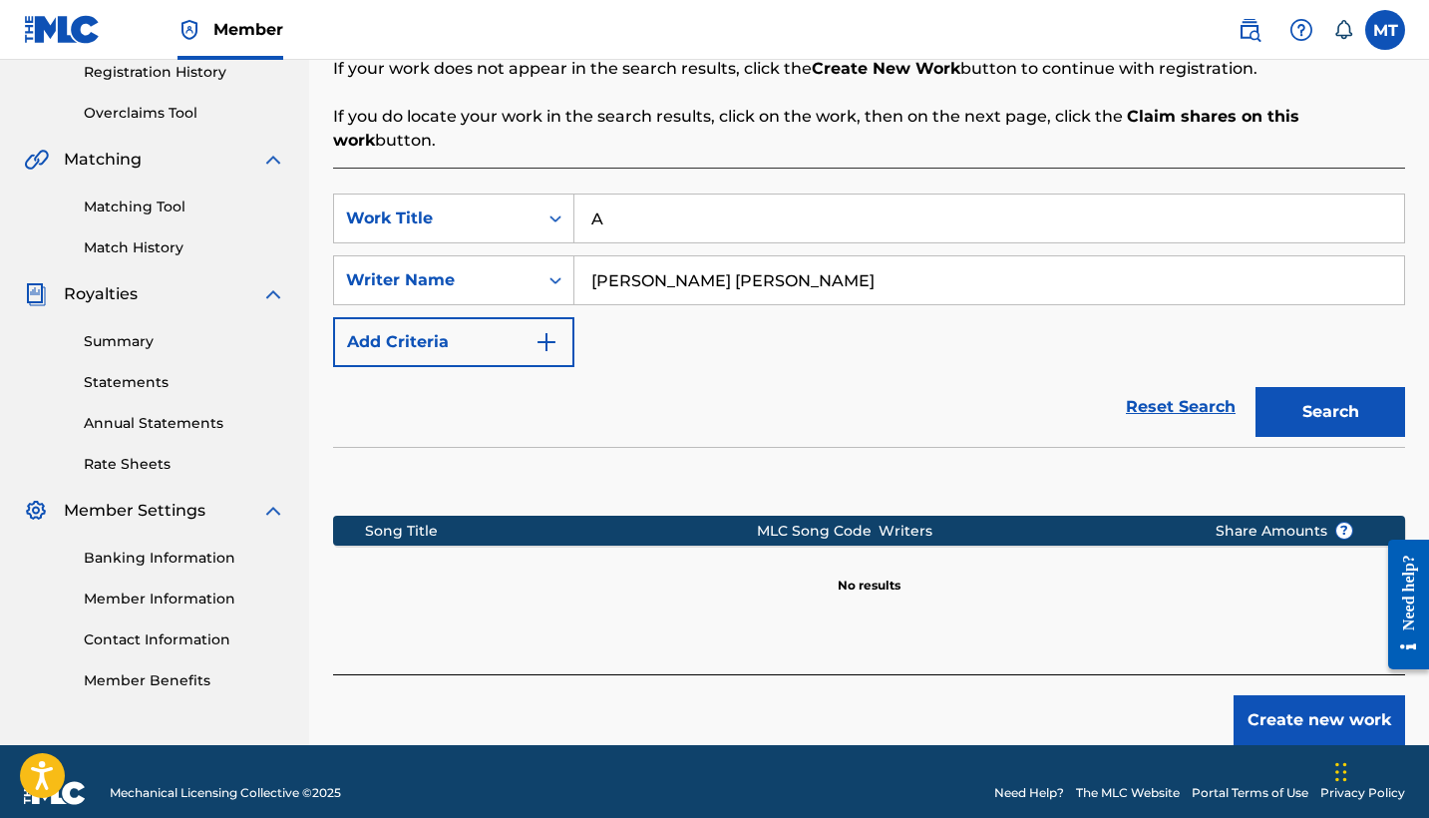
scroll to position [384, 0]
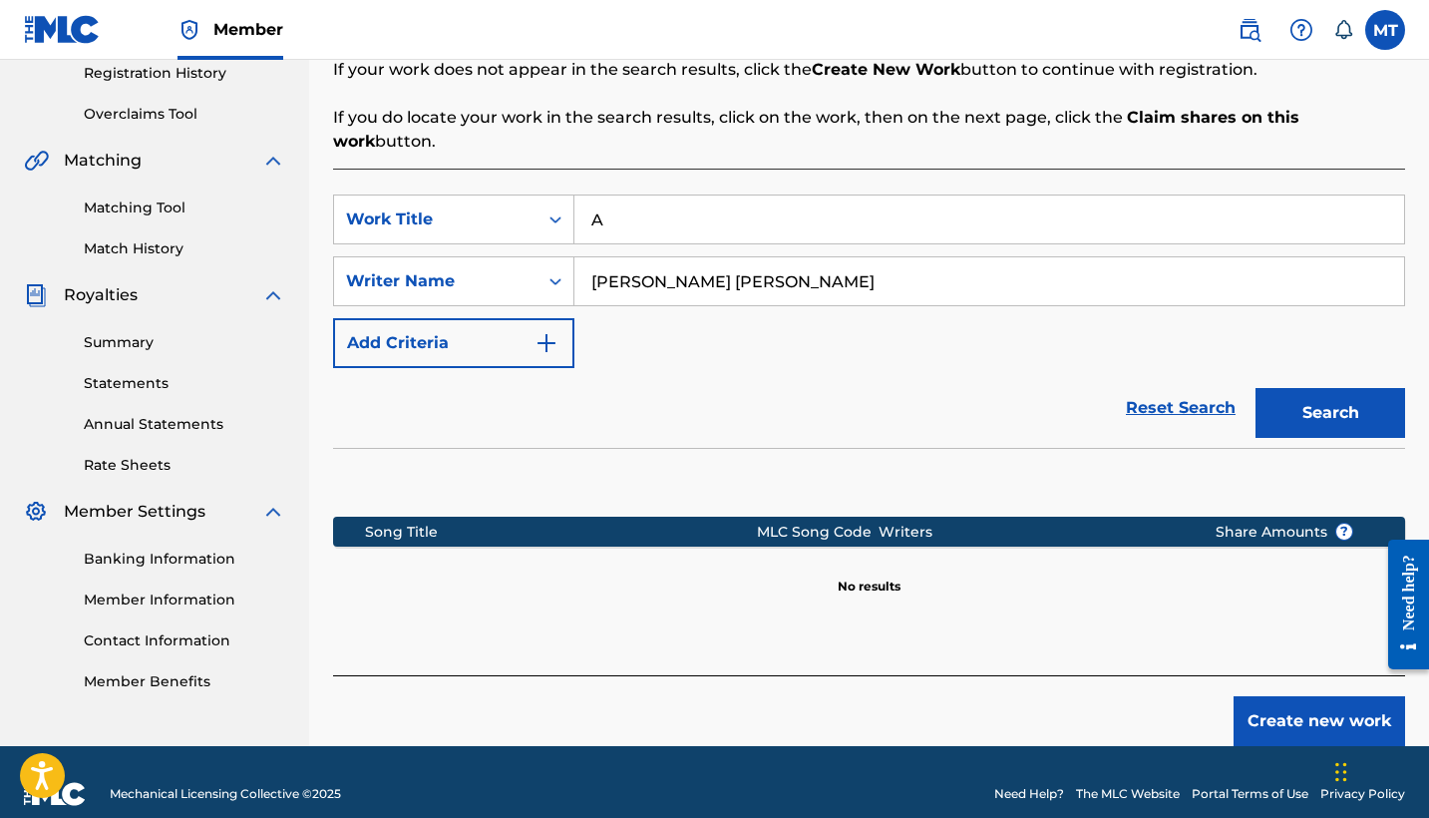
click at [1283, 696] on button "Create new work" at bounding box center [1318, 721] width 171 height 50
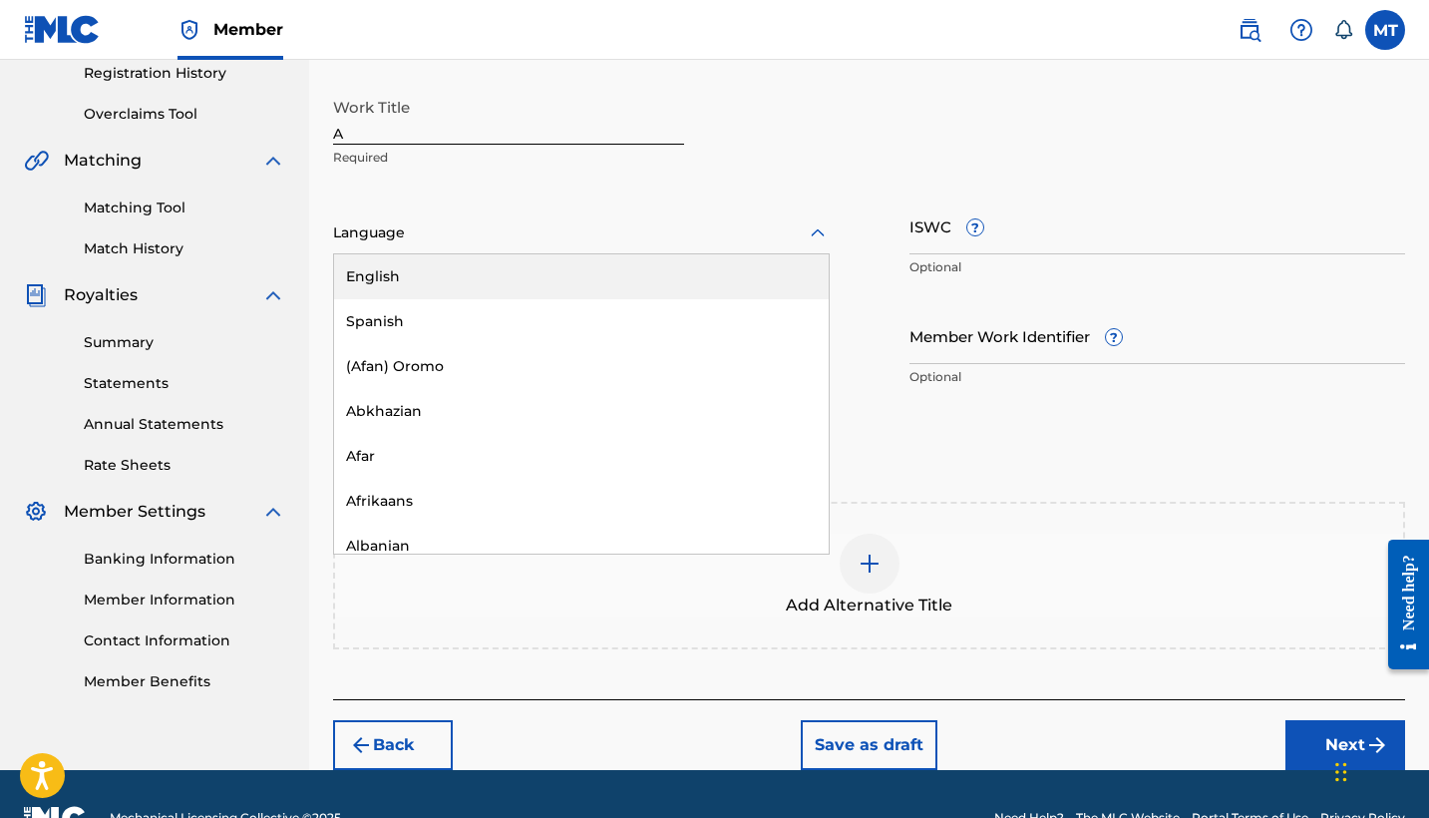
click at [474, 226] on div at bounding box center [581, 232] width 497 height 25
click at [480, 279] on div "English" at bounding box center [581, 276] width 495 height 45
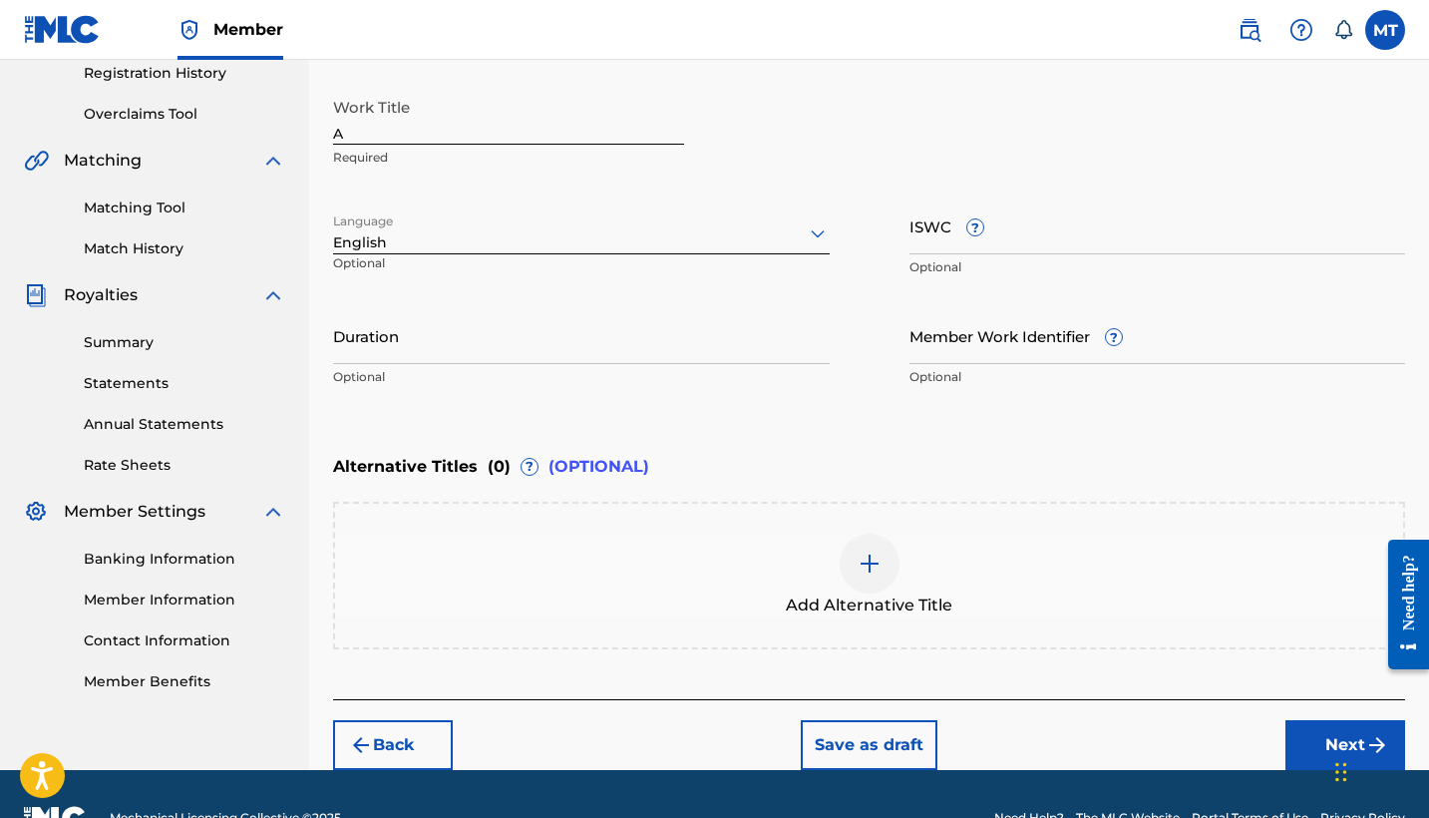
click at [584, 244] on div at bounding box center [581, 232] width 497 height 25
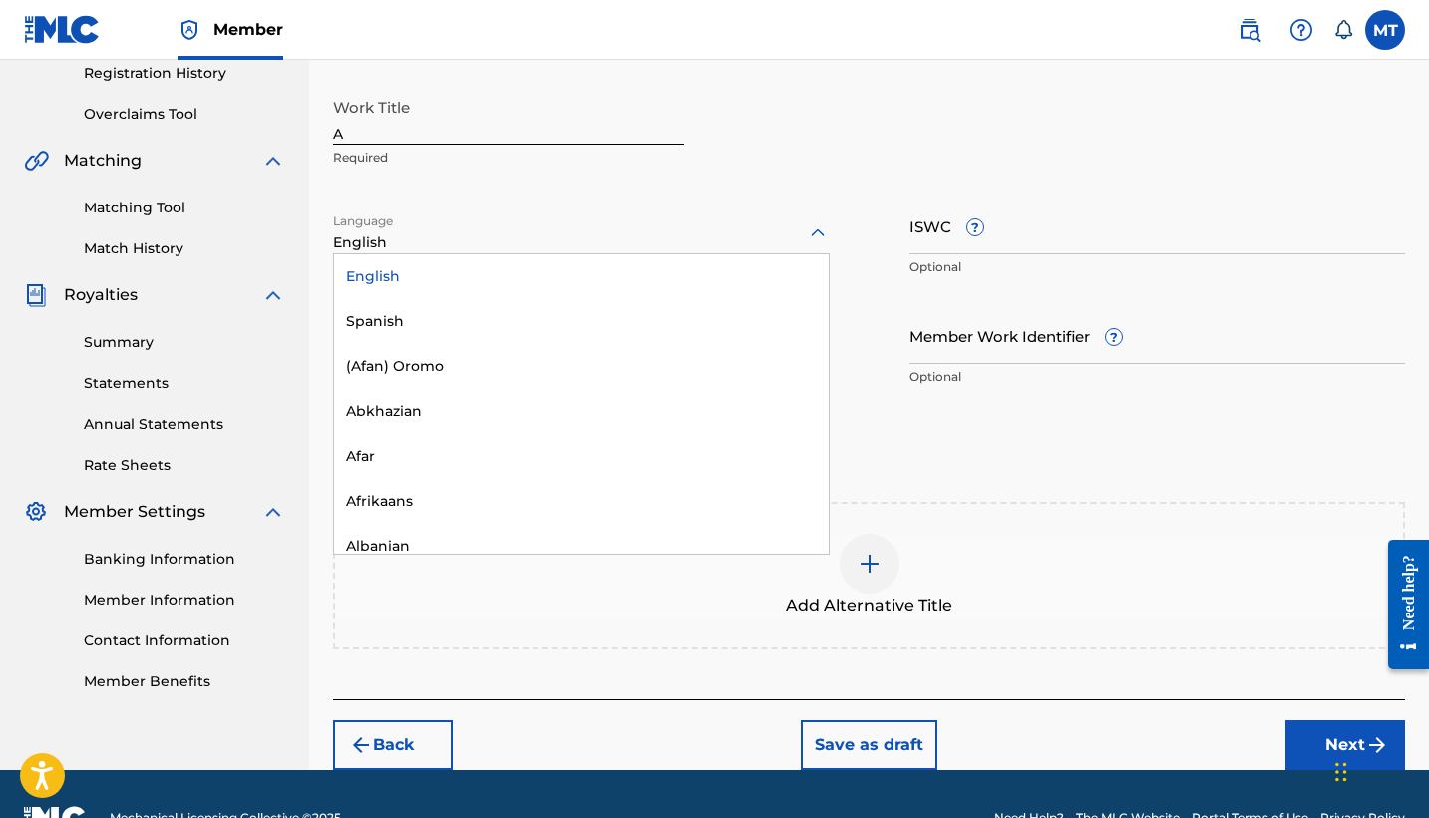
click at [636, 168] on div "Work Title A Required" at bounding box center [508, 133] width 351 height 90
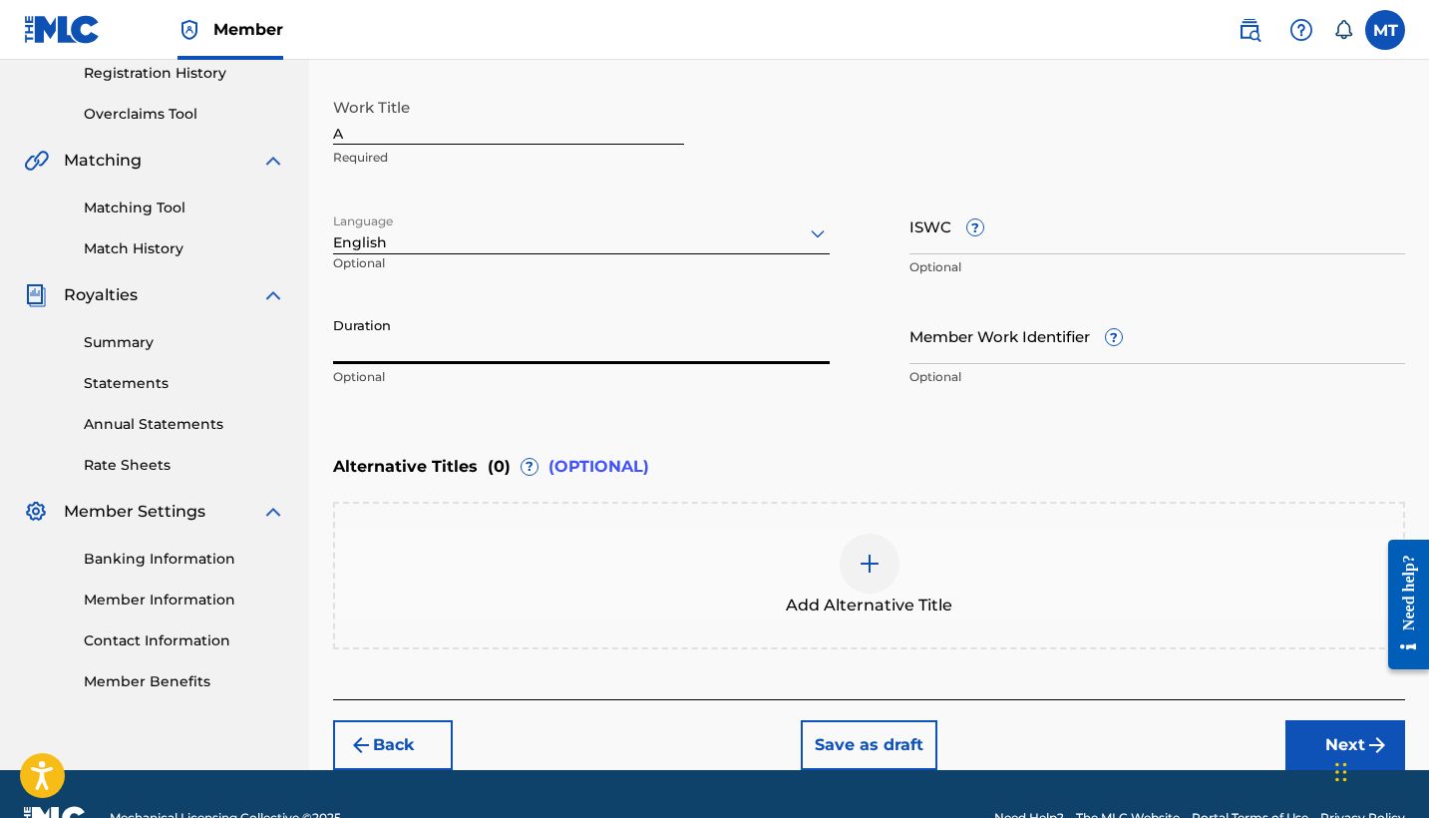
click at [555, 347] on input "Duration" at bounding box center [581, 335] width 497 height 57
type input "02:41"
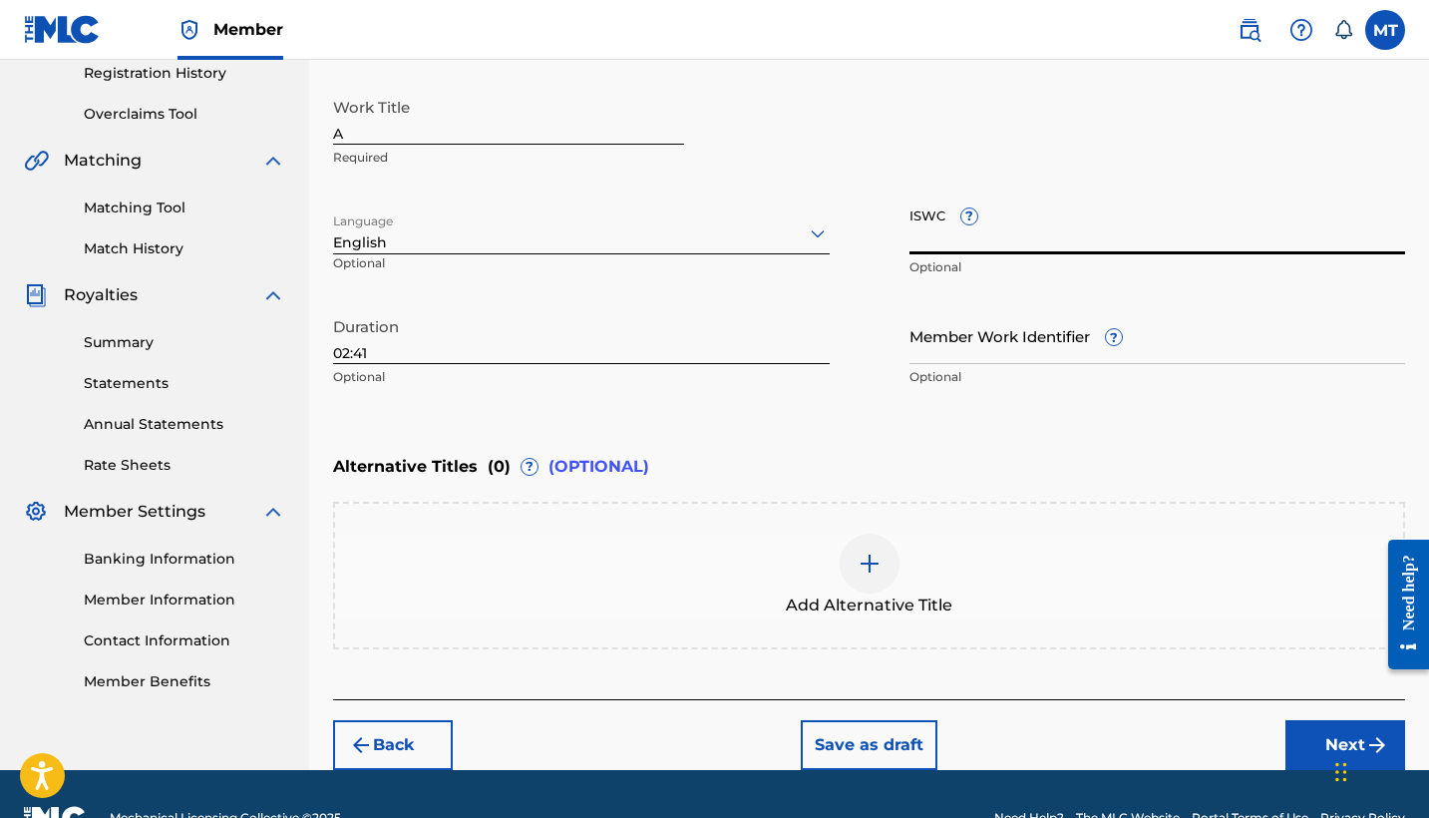
click at [1019, 232] on input "ISWC ?" at bounding box center [1157, 225] width 497 height 57
paste input "T-326.007.882-4"
click at [1049, 239] on input "T-326.007.882-4" at bounding box center [1157, 225] width 497 height 57
type input "T-326.007.882-4"
click at [825, 295] on div "Work Title A Required Language English Optional ISWC ? T-326.007.882-4 Optional…" at bounding box center [869, 242] width 1072 height 309
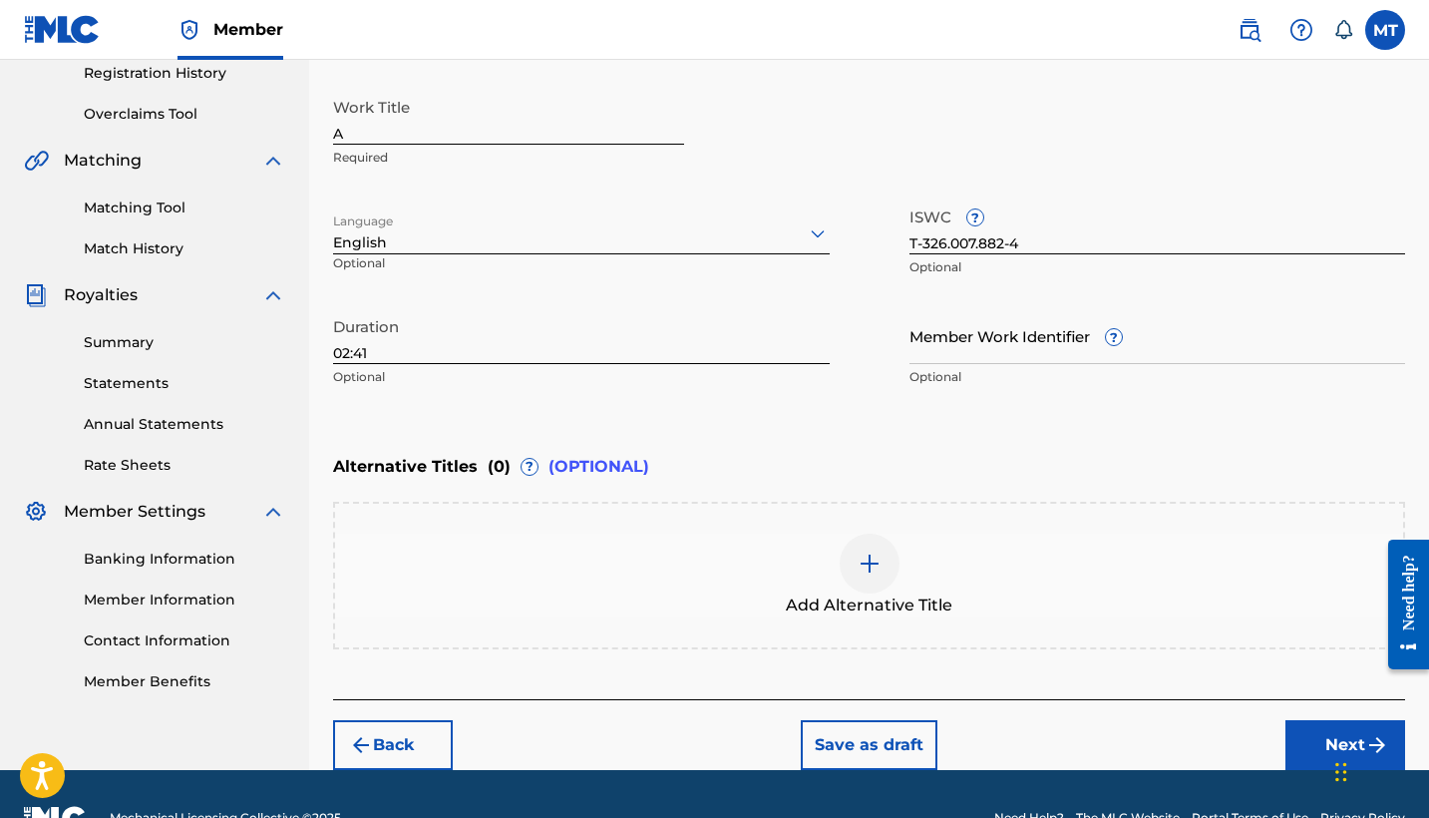
click at [672, 235] on div at bounding box center [581, 232] width 497 height 25
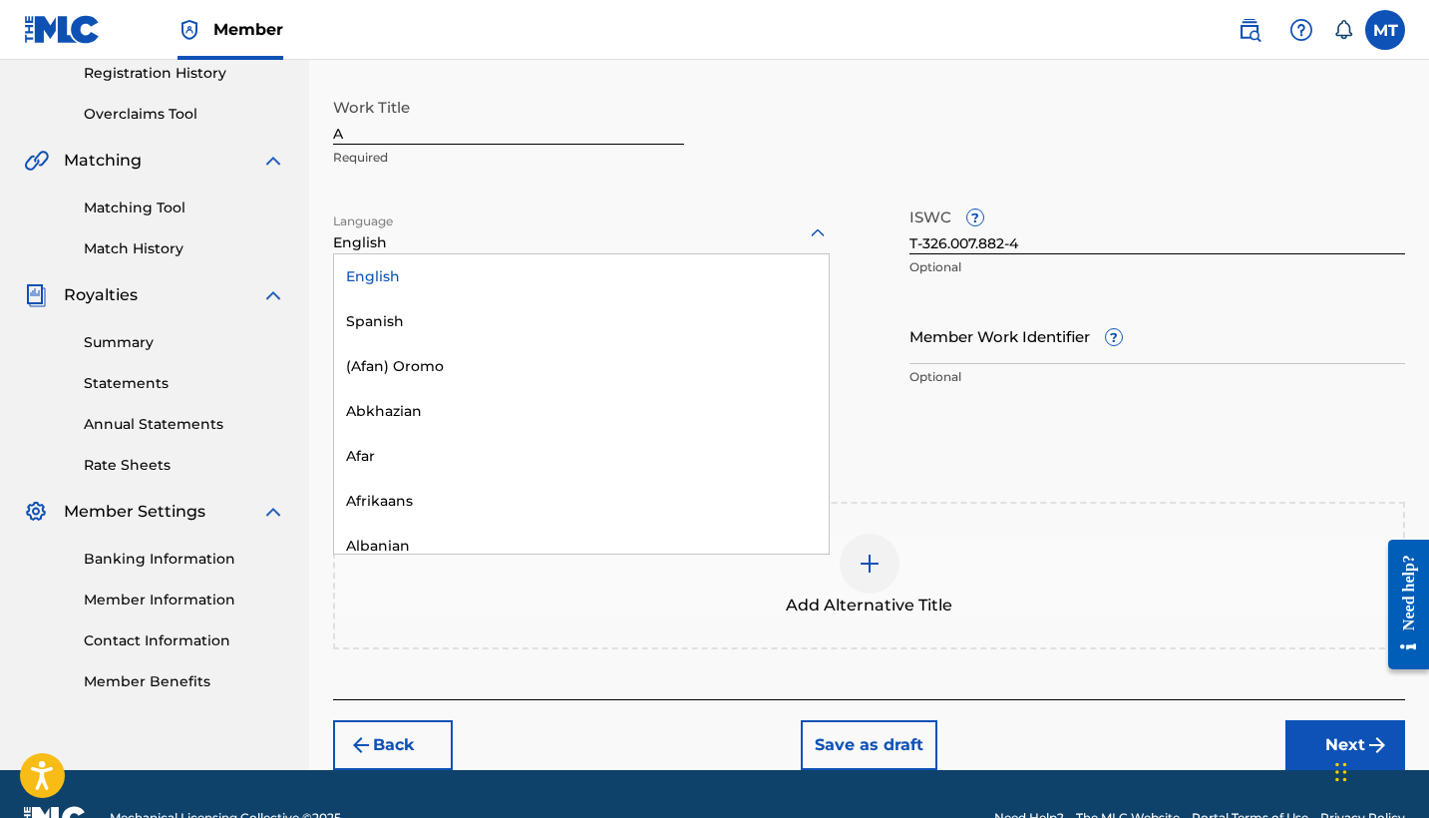
click at [842, 168] on div "Work Title A Required" at bounding box center [869, 133] width 1072 height 90
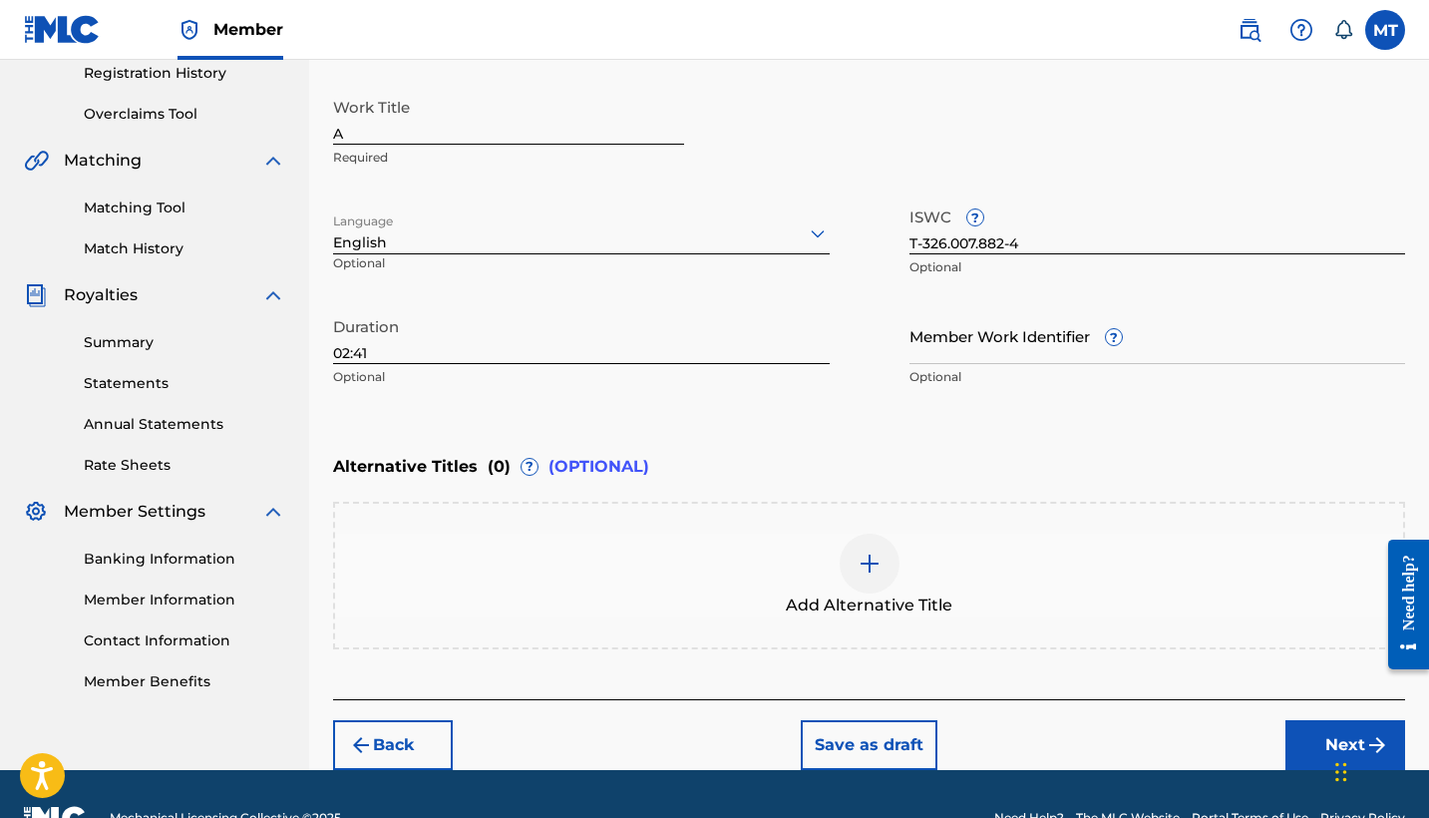
click at [967, 343] on input "Member Work Identifier ?" at bounding box center [1157, 335] width 497 height 57
click at [841, 305] on div "Work Title A Required Language English Optional ISWC ? T-326.007.882-4 Optional…" at bounding box center [869, 242] width 1072 height 309
click at [809, 373] on p "Optional" at bounding box center [581, 377] width 497 height 18
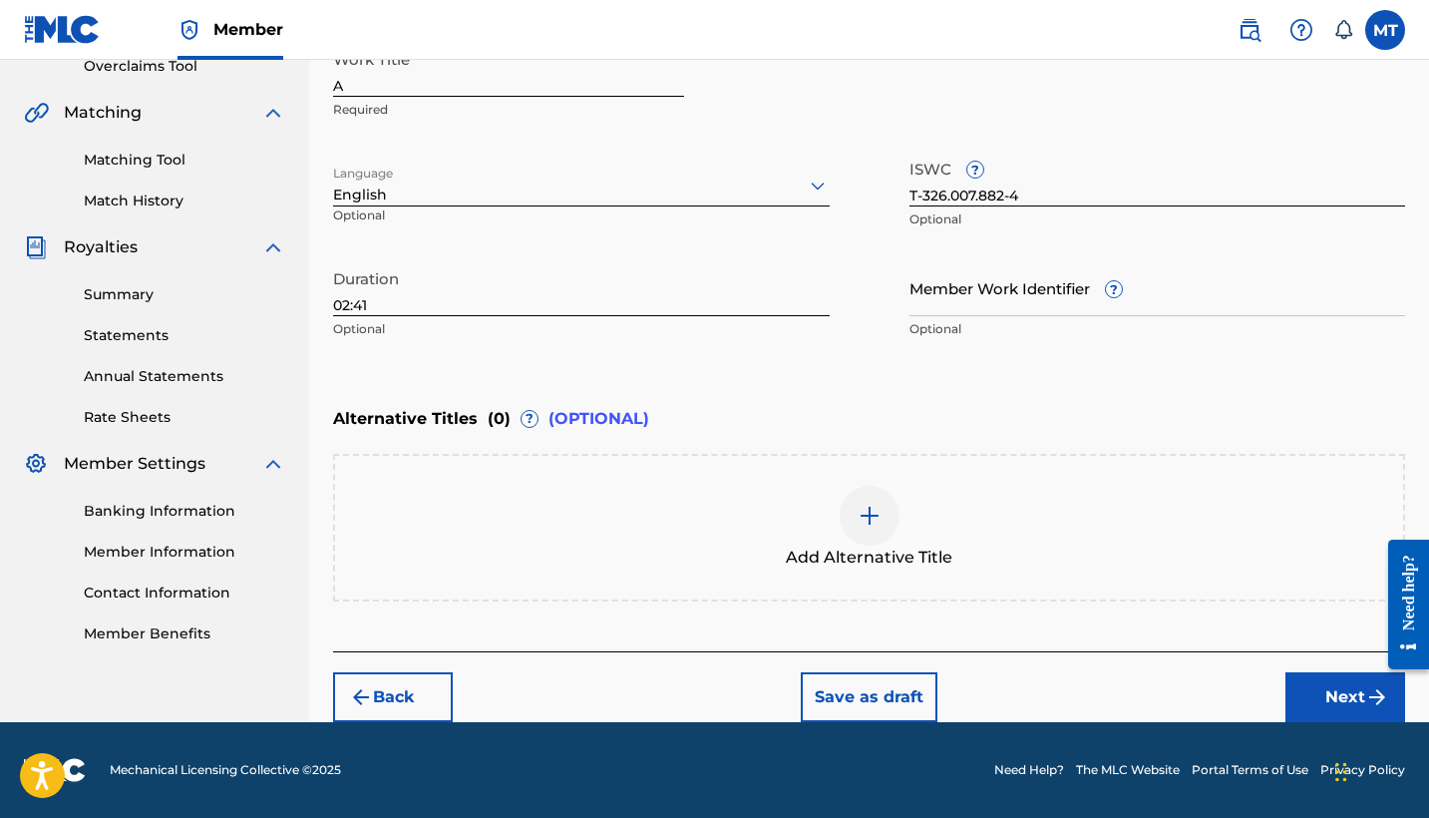
scroll to position [432, 0]
click at [1320, 691] on button "Next" at bounding box center [1345, 697] width 120 height 50
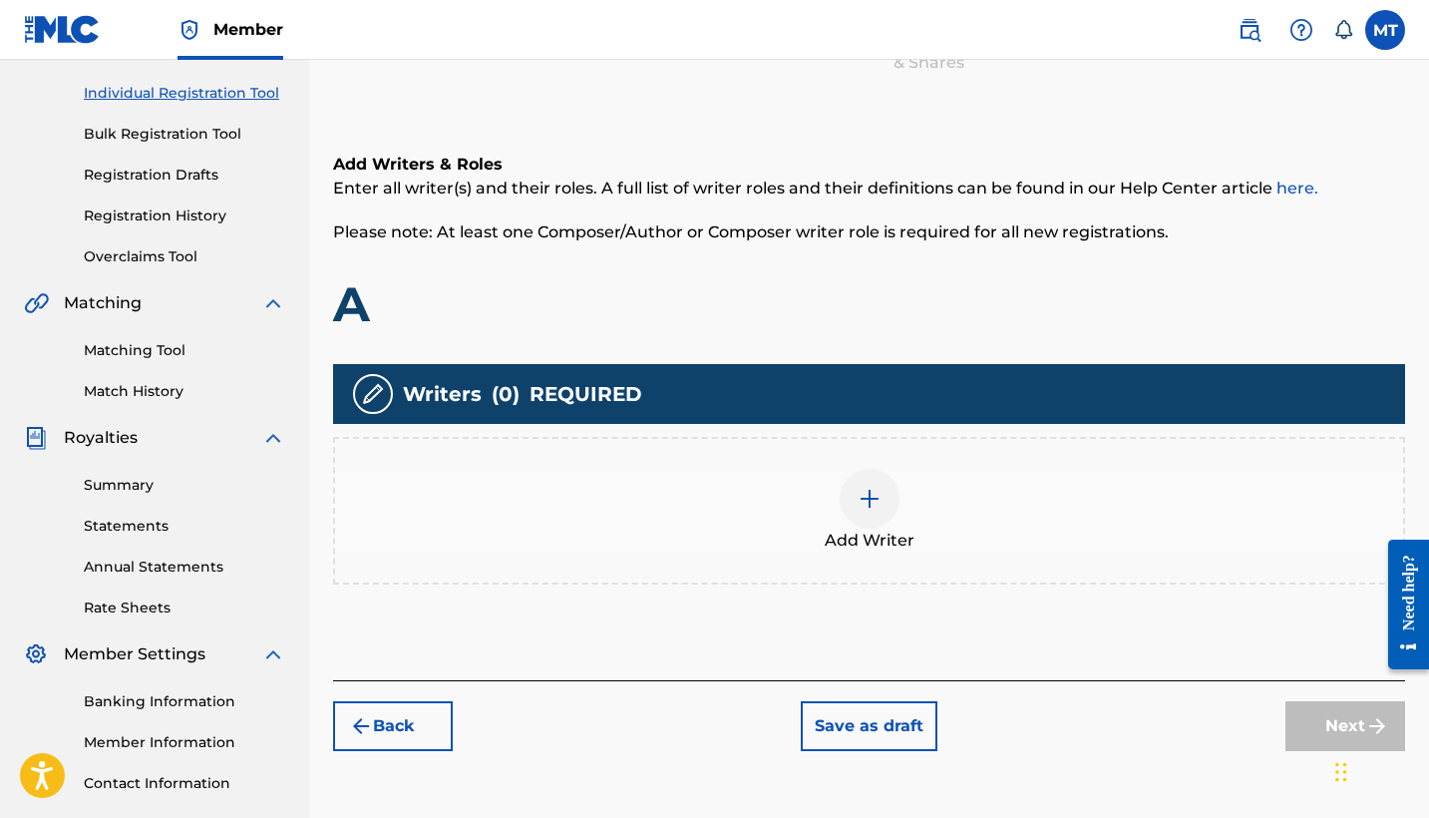
scroll to position [176, 0]
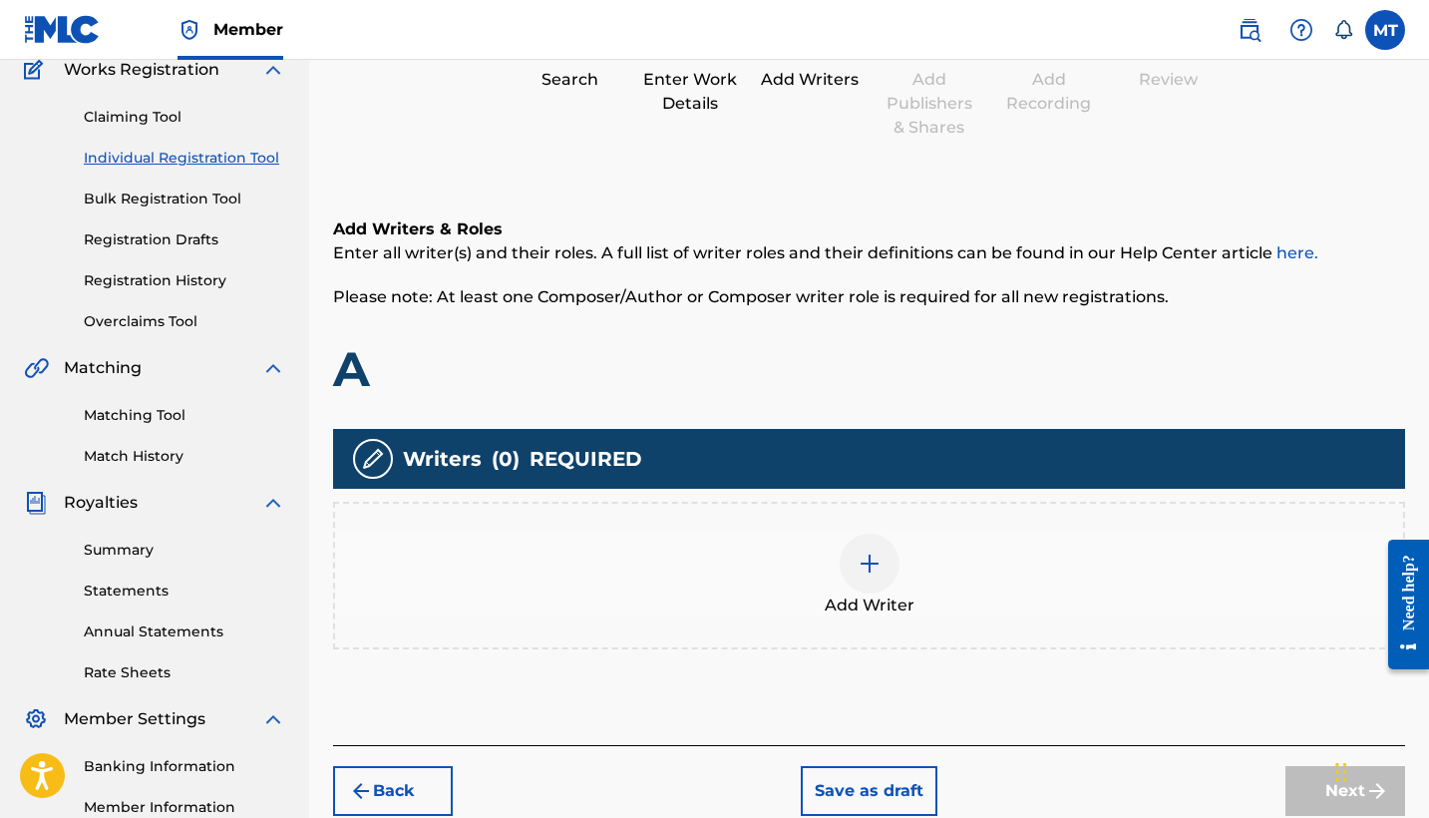
click at [874, 552] on img at bounding box center [869, 563] width 24 height 24
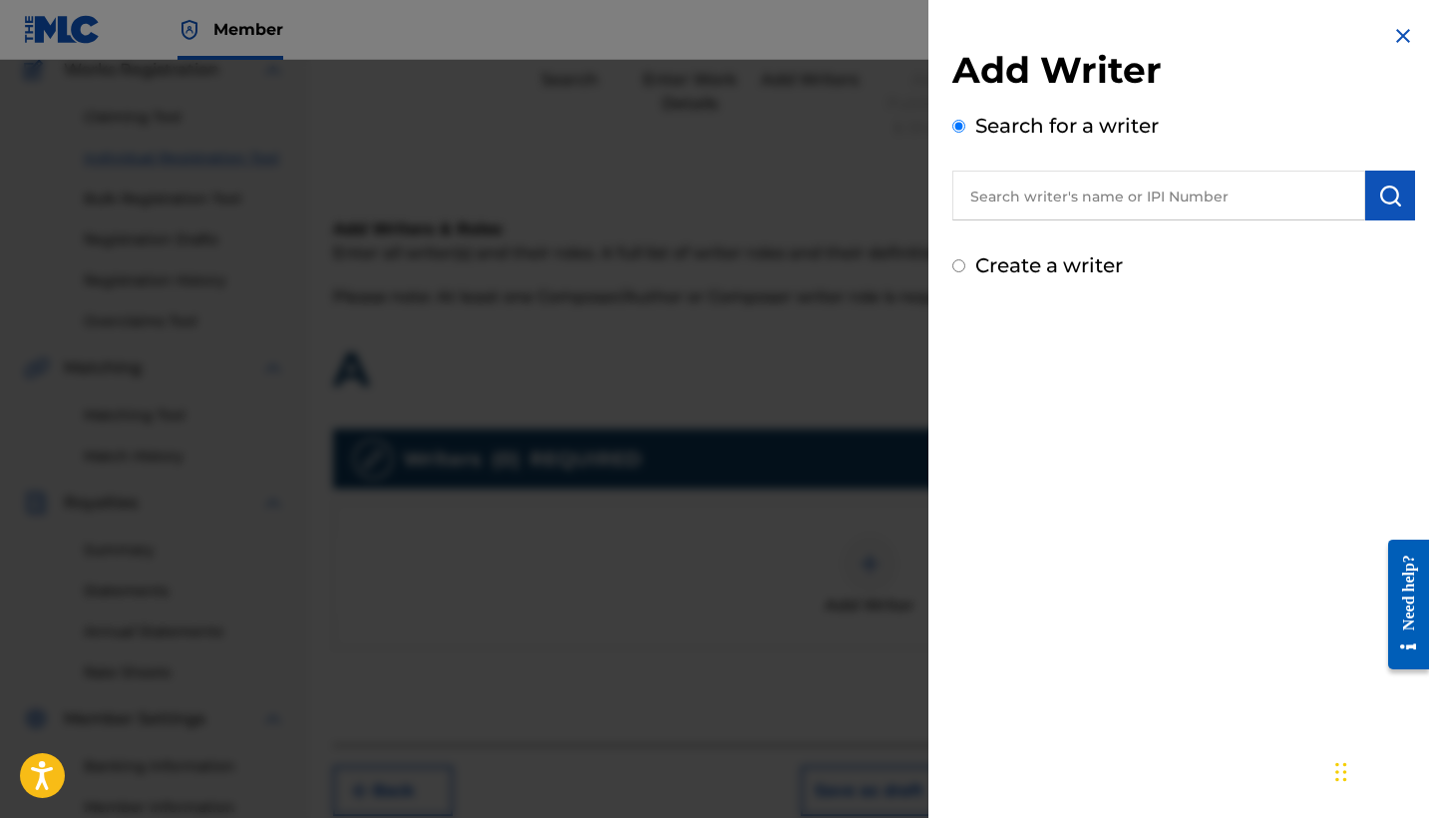
click at [1113, 206] on input "text" at bounding box center [1158, 195] width 413 height 50
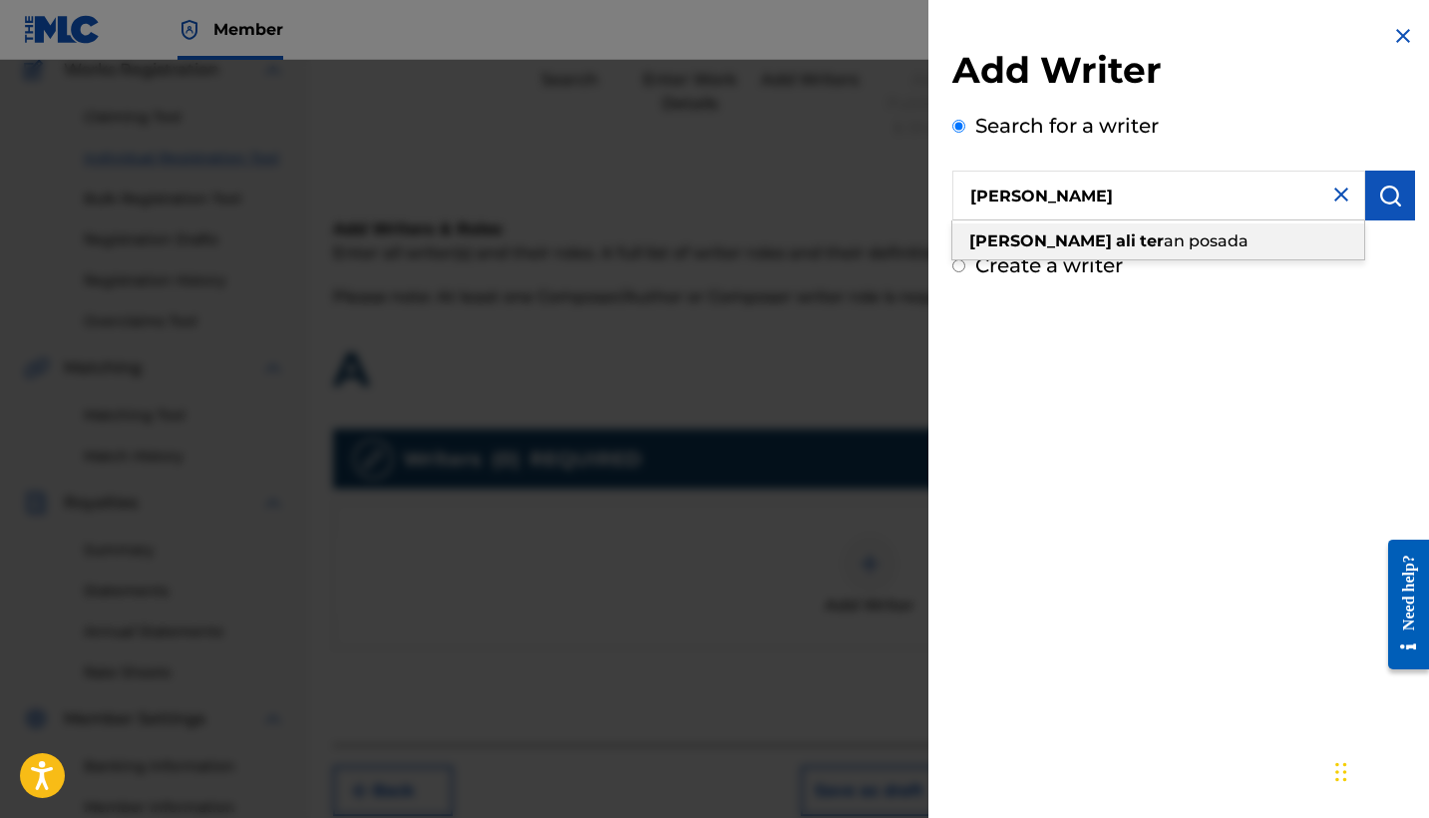
click at [1217, 244] on div "[PERSON_NAME] ter an posada" at bounding box center [1158, 241] width 412 height 36
type input "[PERSON_NAME] [PERSON_NAME]"
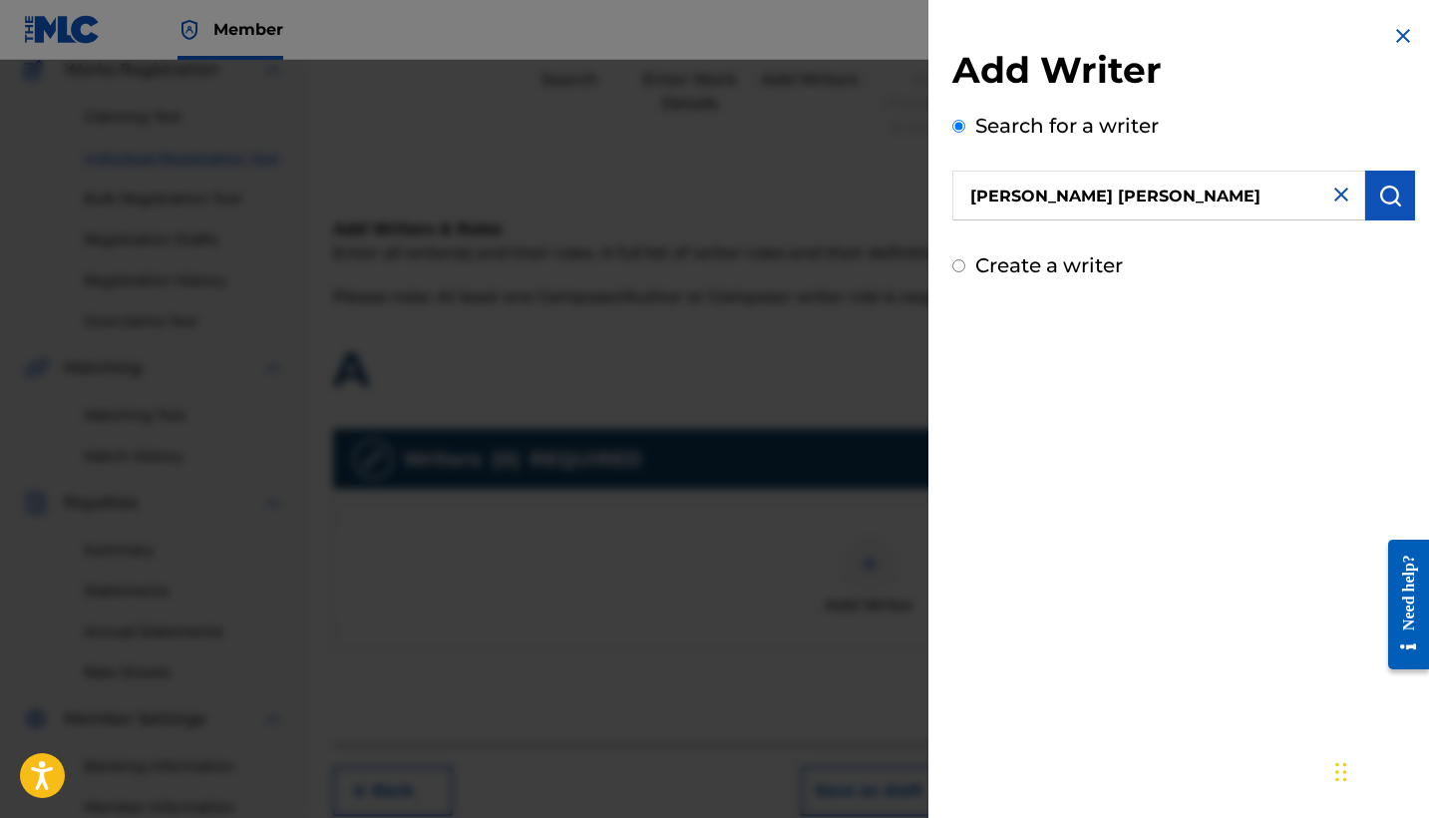
click at [1384, 189] on img "submit" at bounding box center [1390, 195] width 24 height 24
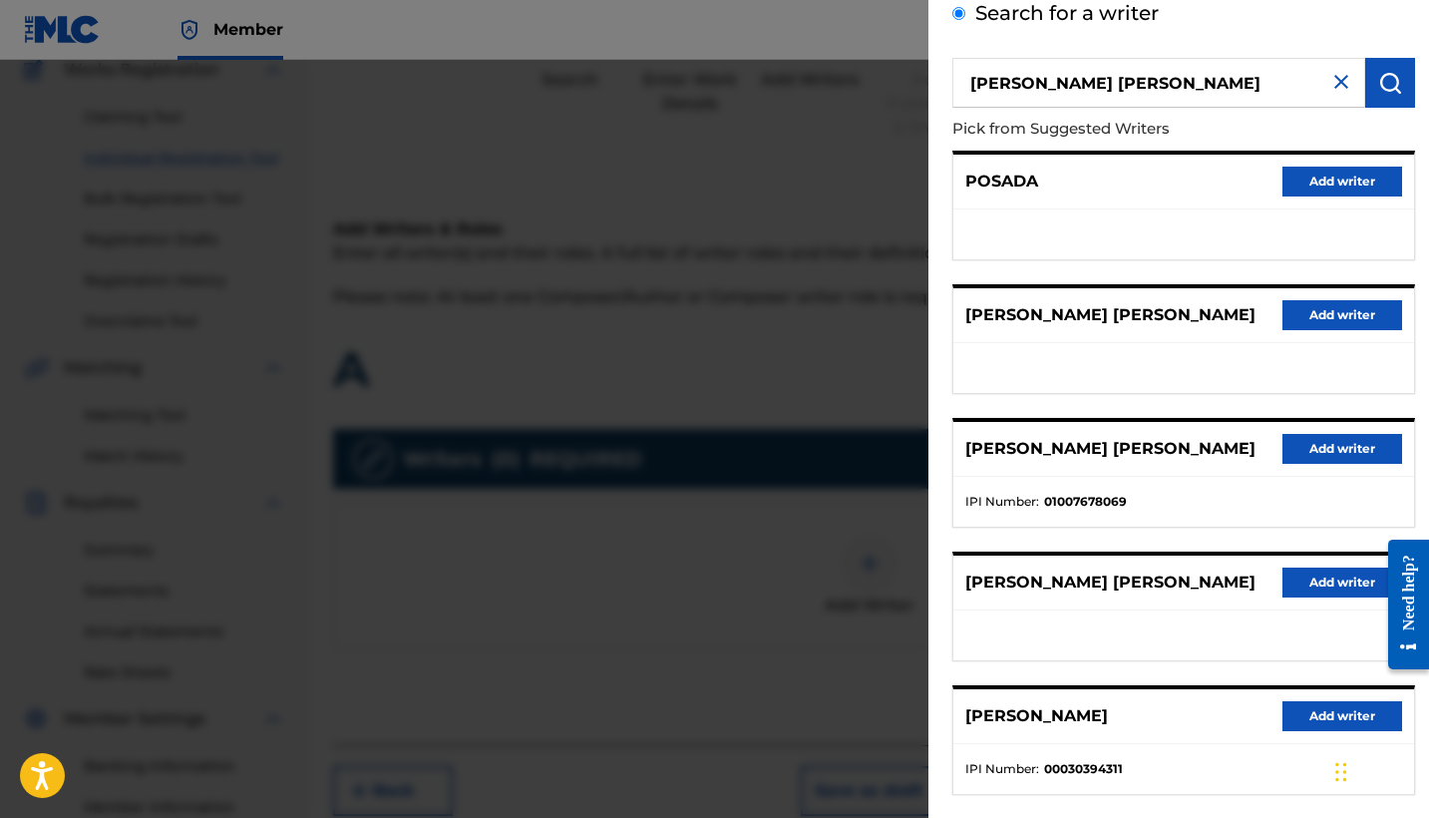
scroll to position [126, 0]
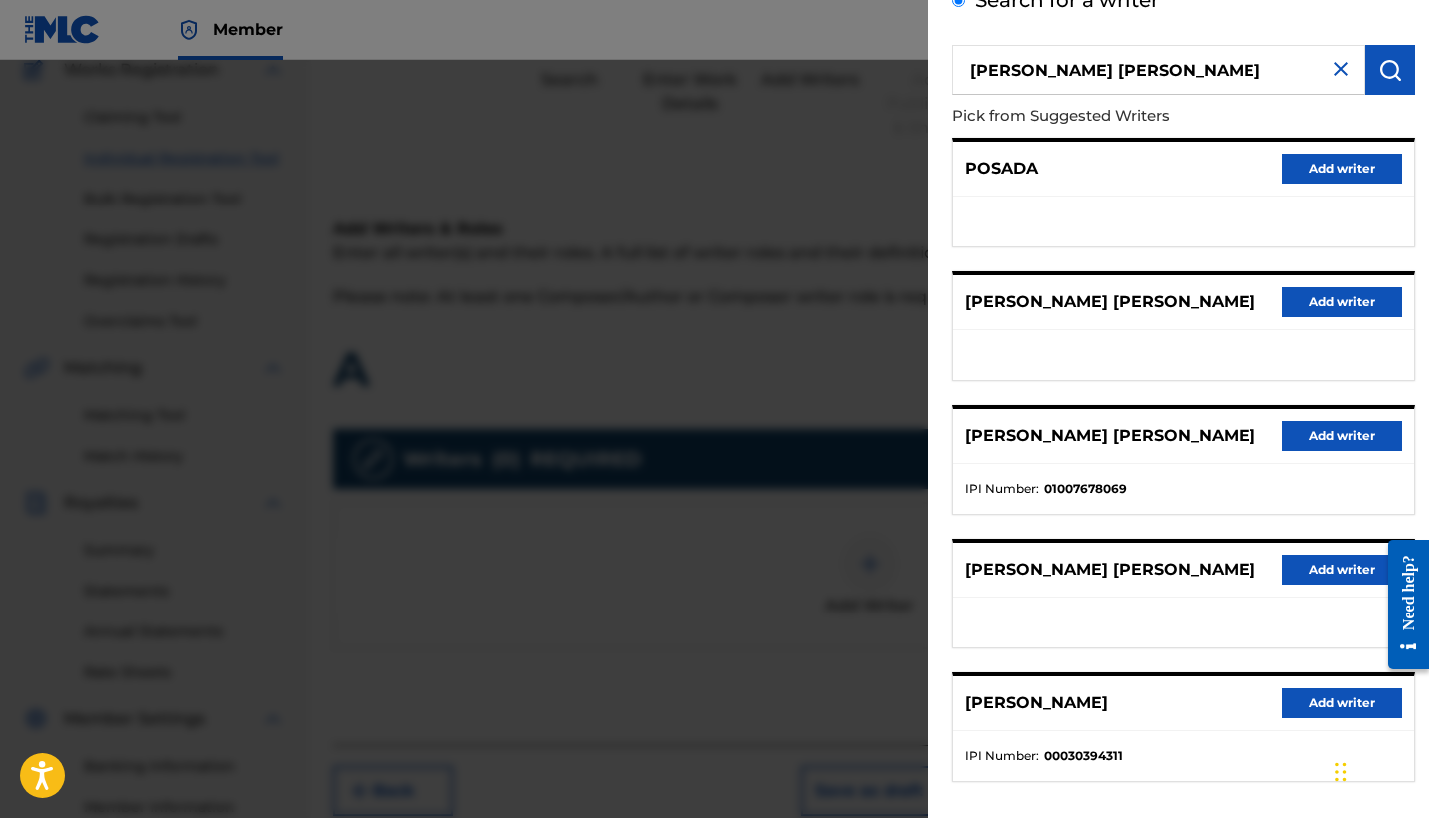
click at [1313, 434] on button "Add writer" at bounding box center [1342, 436] width 120 height 30
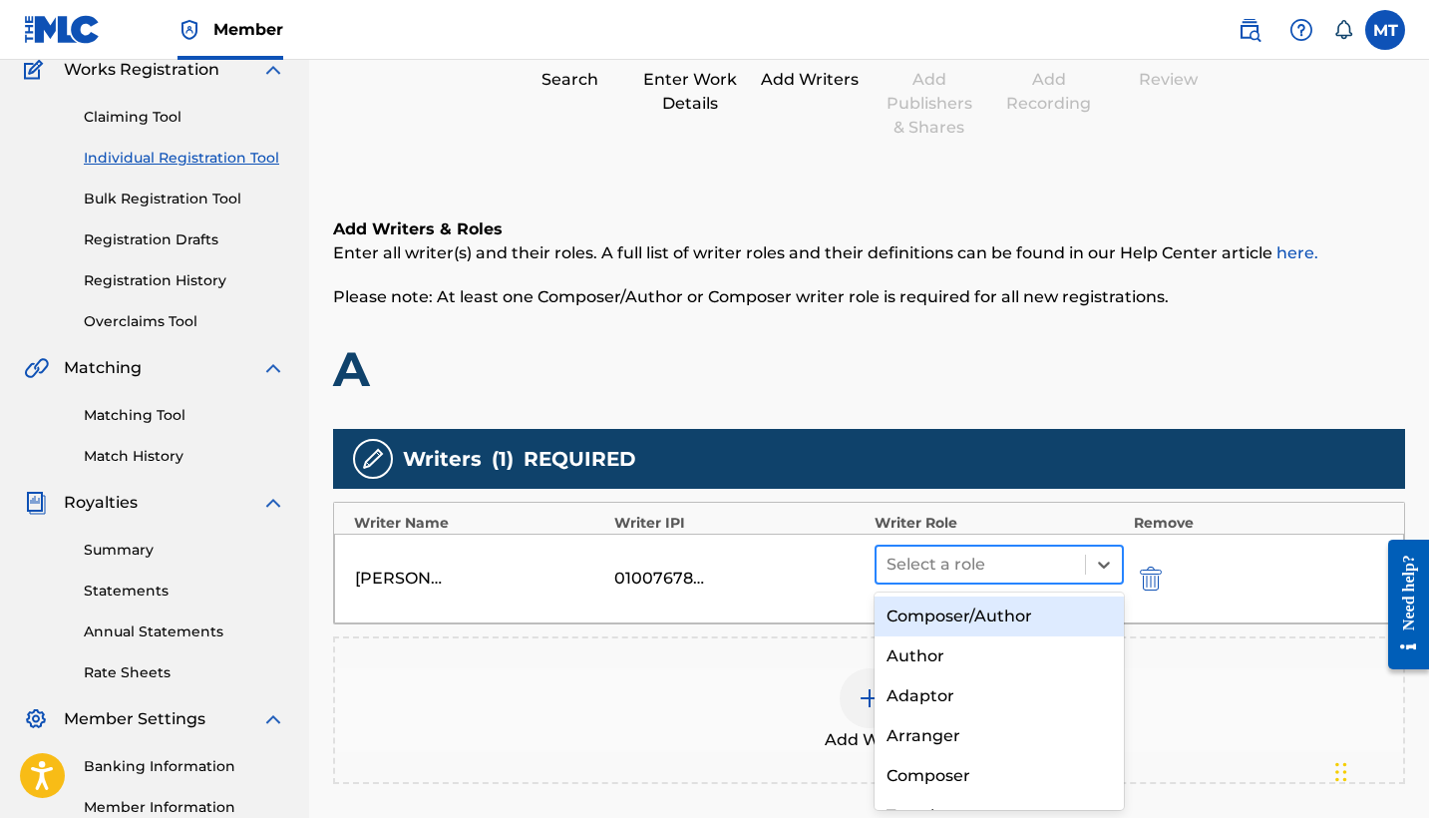
click at [1081, 564] on div "Select a role" at bounding box center [980, 564] width 208 height 36
click at [1041, 614] on div "Composer/Author" at bounding box center [998, 616] width 249 height 40
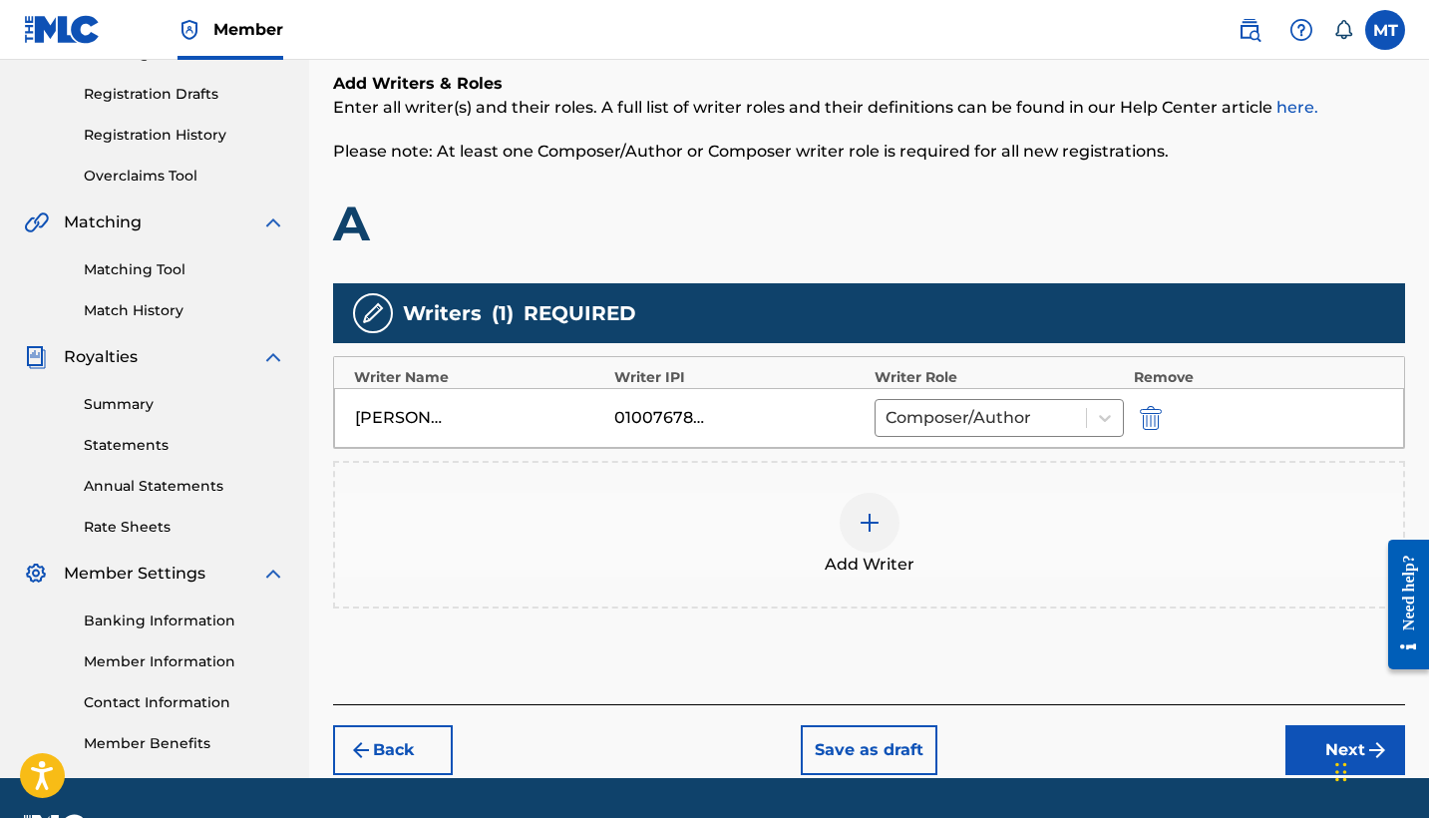
scroll to position [326, 0]
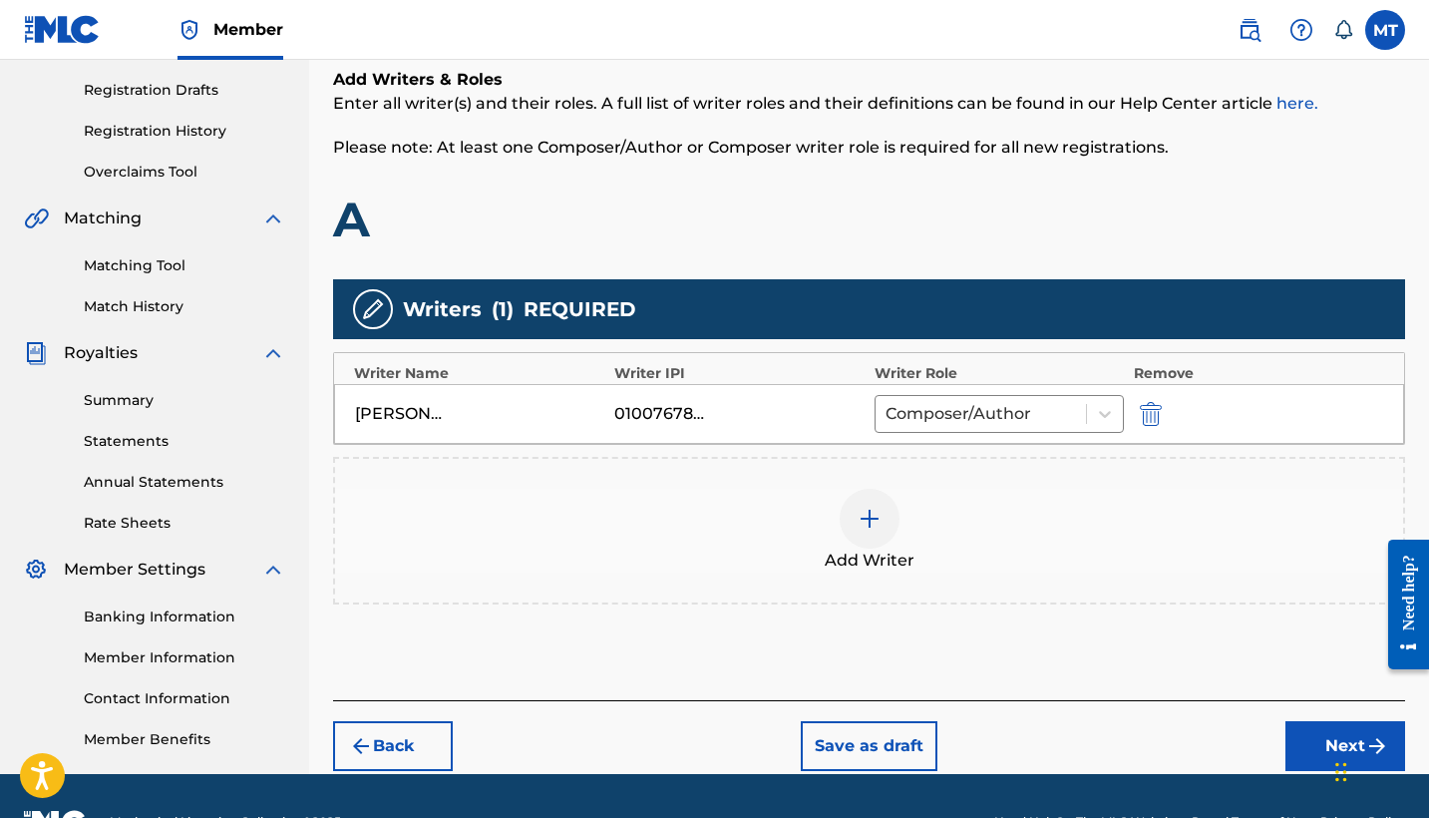
click at [868, 524] on img at bounding box center [869, 518] width 24 height 24
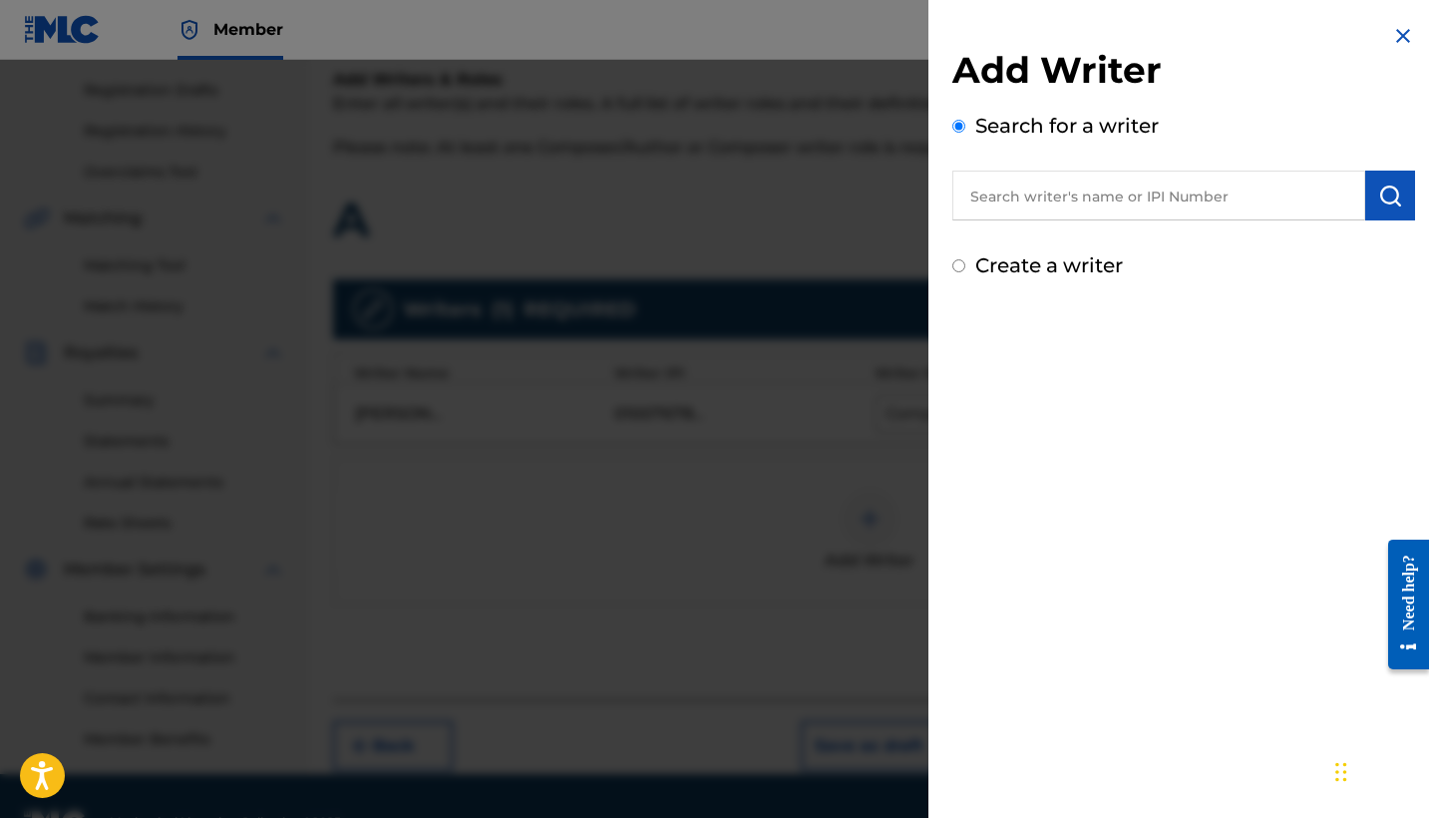
click at [1190, 185] on input "text" at bounding box center [1158, 195] width 413 height 50
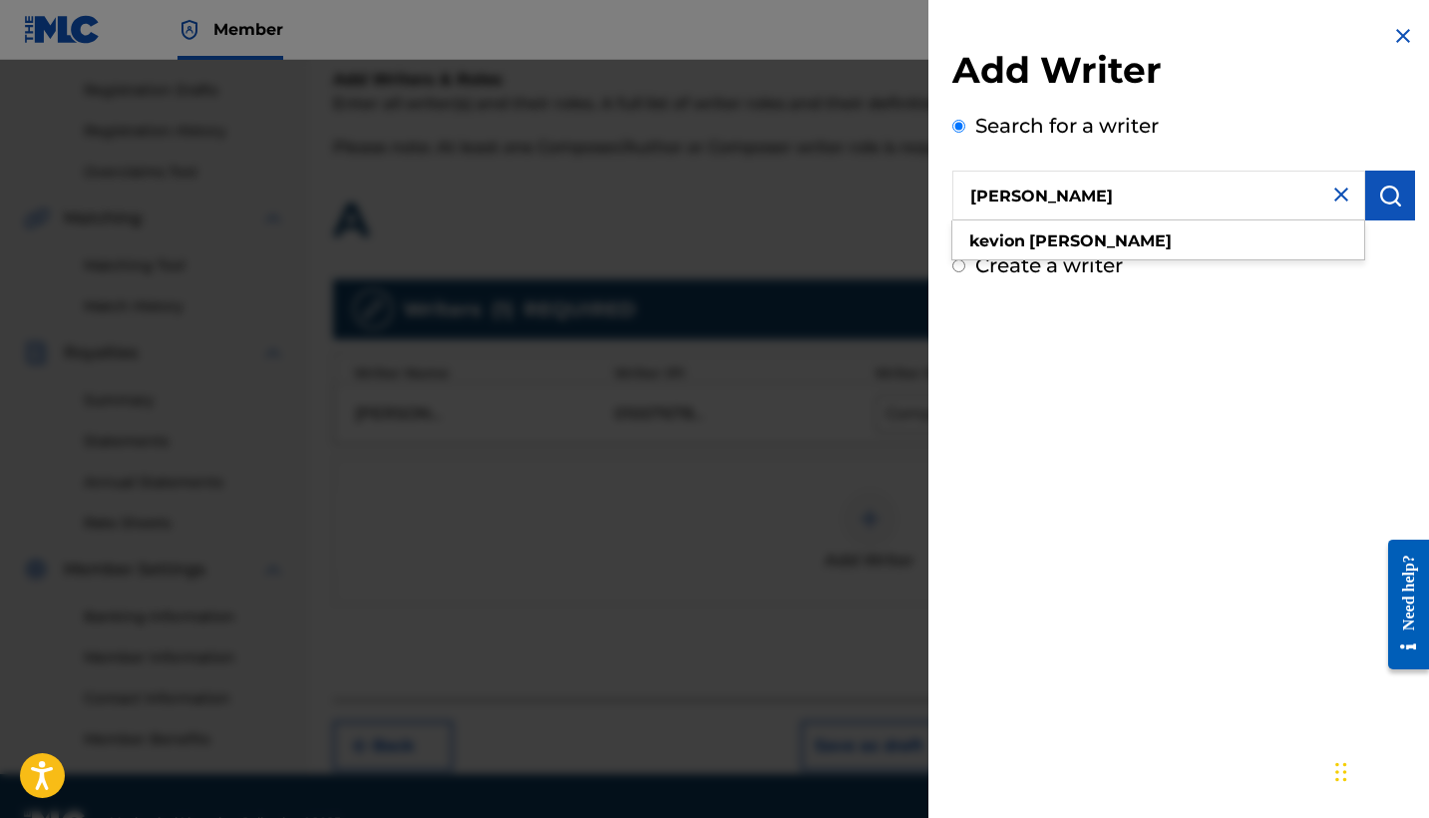
type input "[PERSON_NAME]"
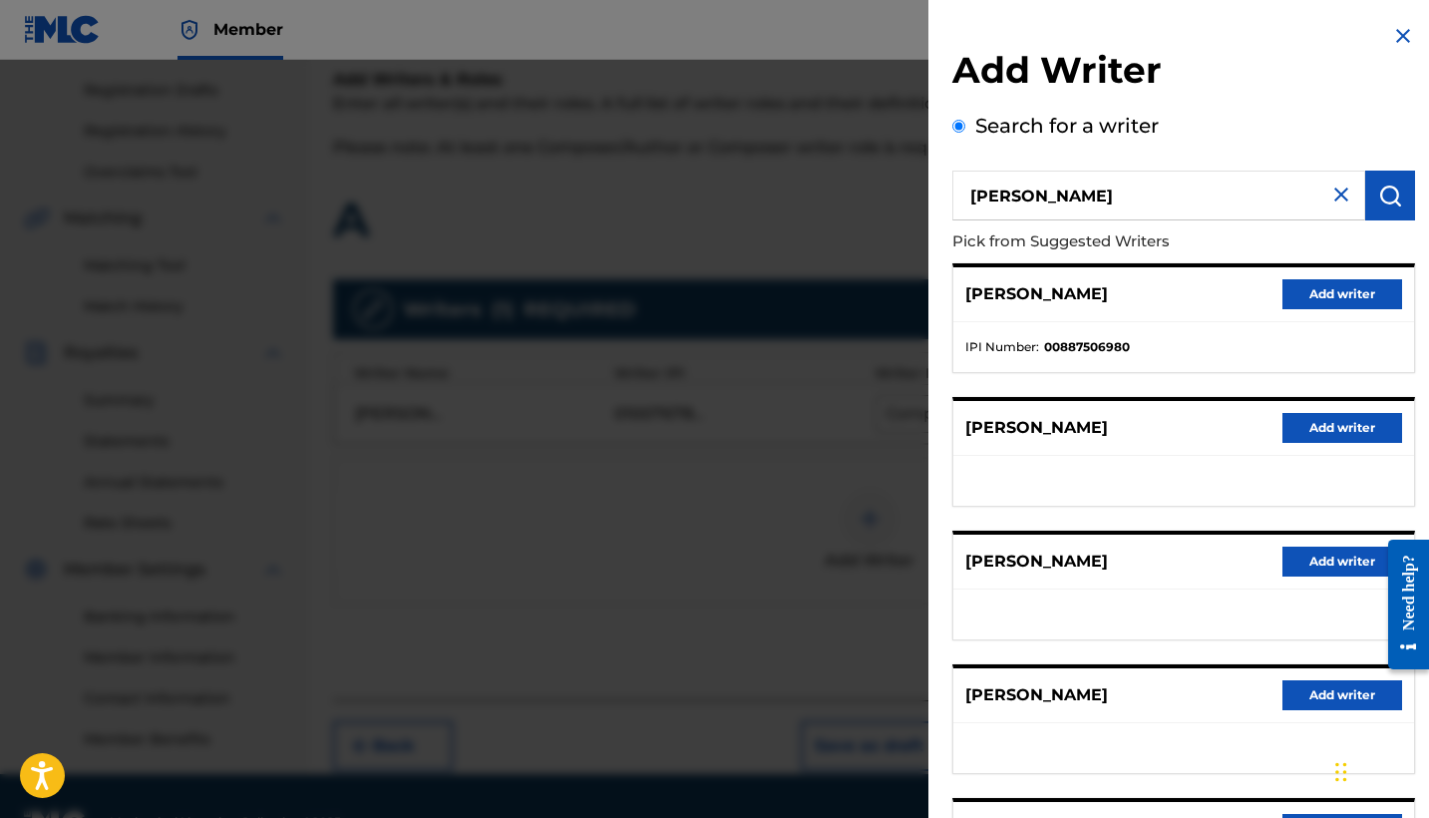
click at [1331, 298] on button "Add writer" at bounding box center [1342, 294] width 120 height 30
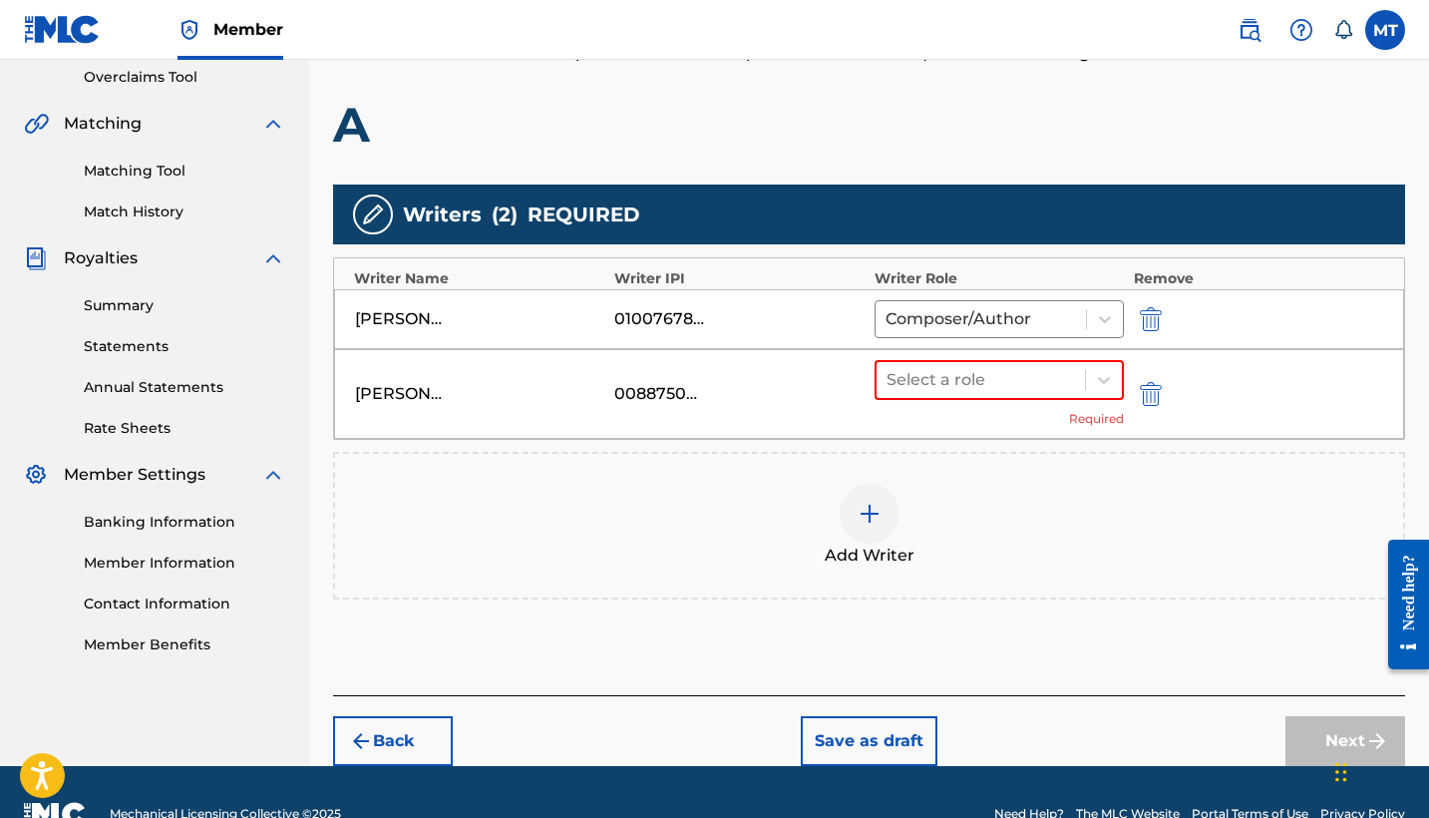
scroll to position [423, 0]
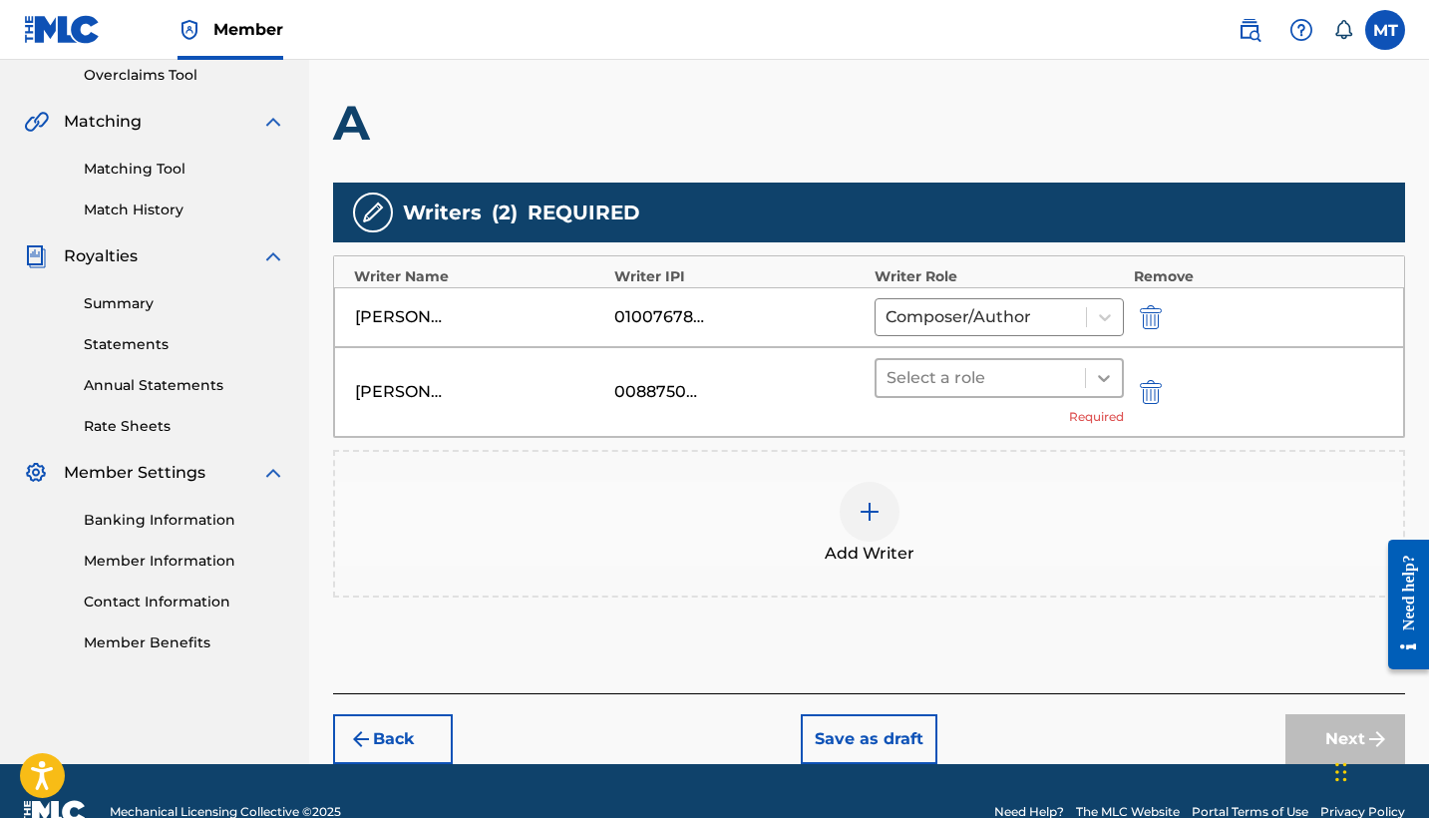
click at [1097, 377] on icon at bounding box center [1104, 378] width 20 height 20
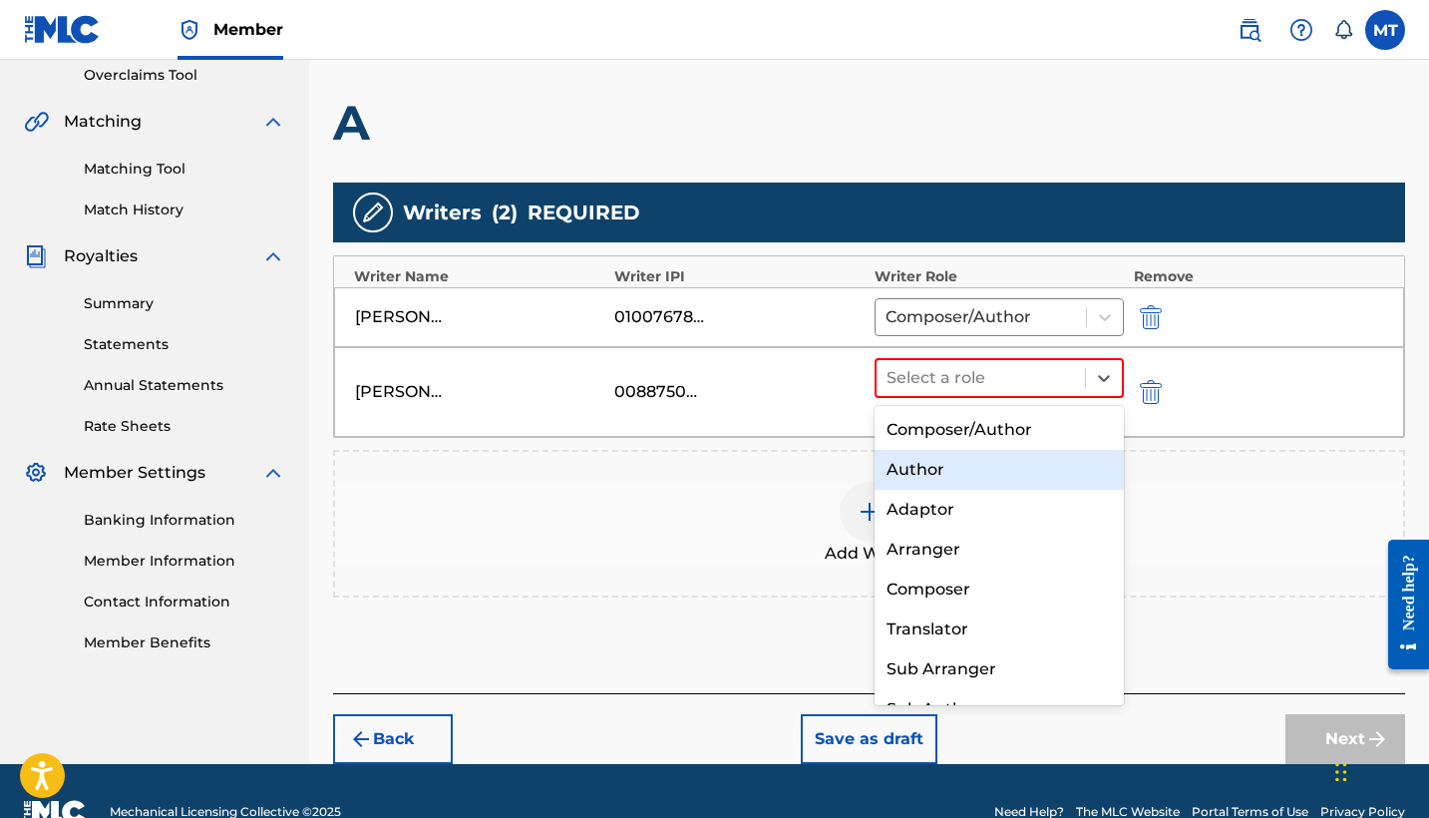
click at [1048, 466] on div "Author" at bounding box center [998, 470] width 249 height 40
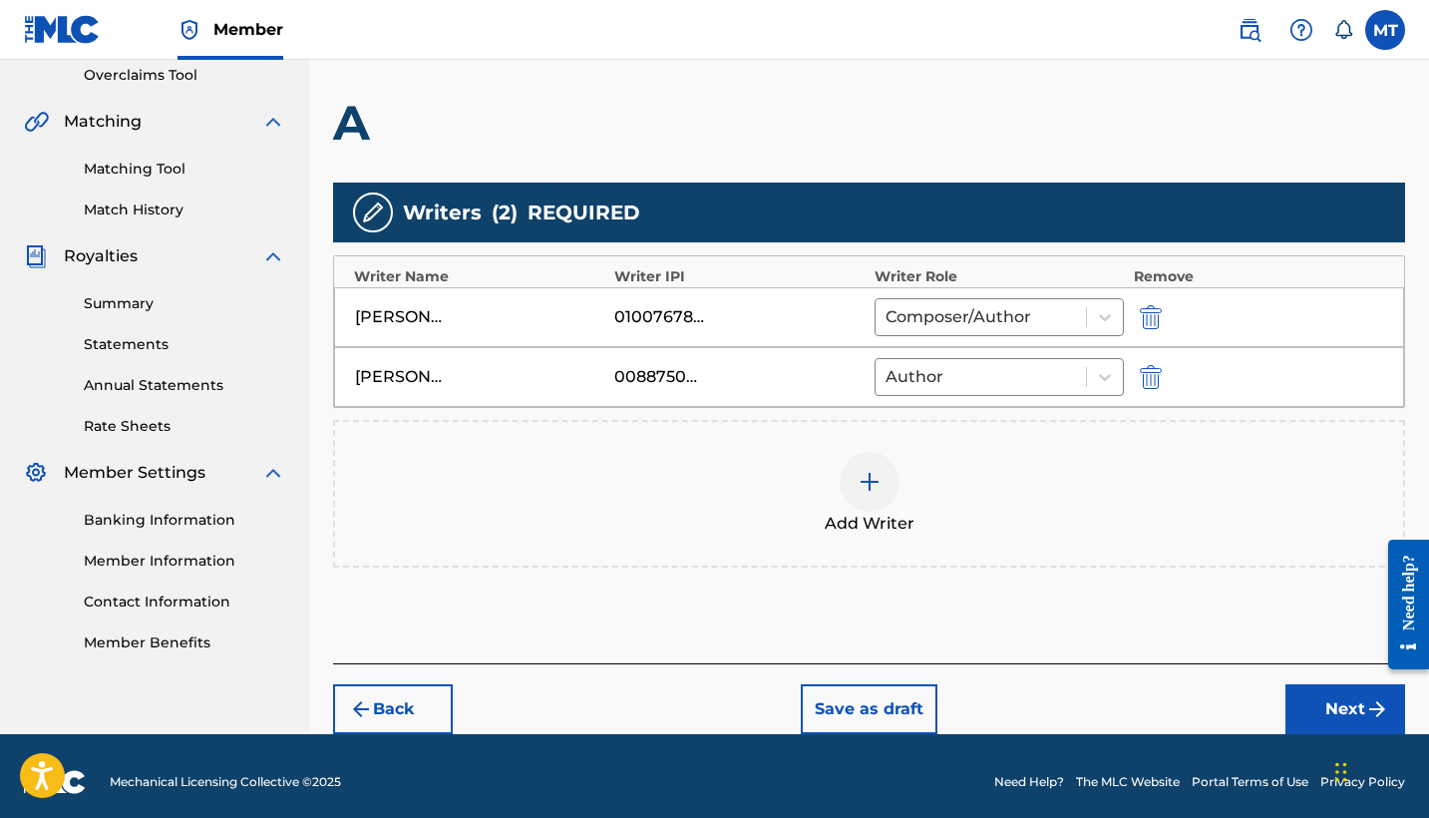
click at [1312, 691] on button "Next" at bounding box center [1345, 709] width 120 height 50
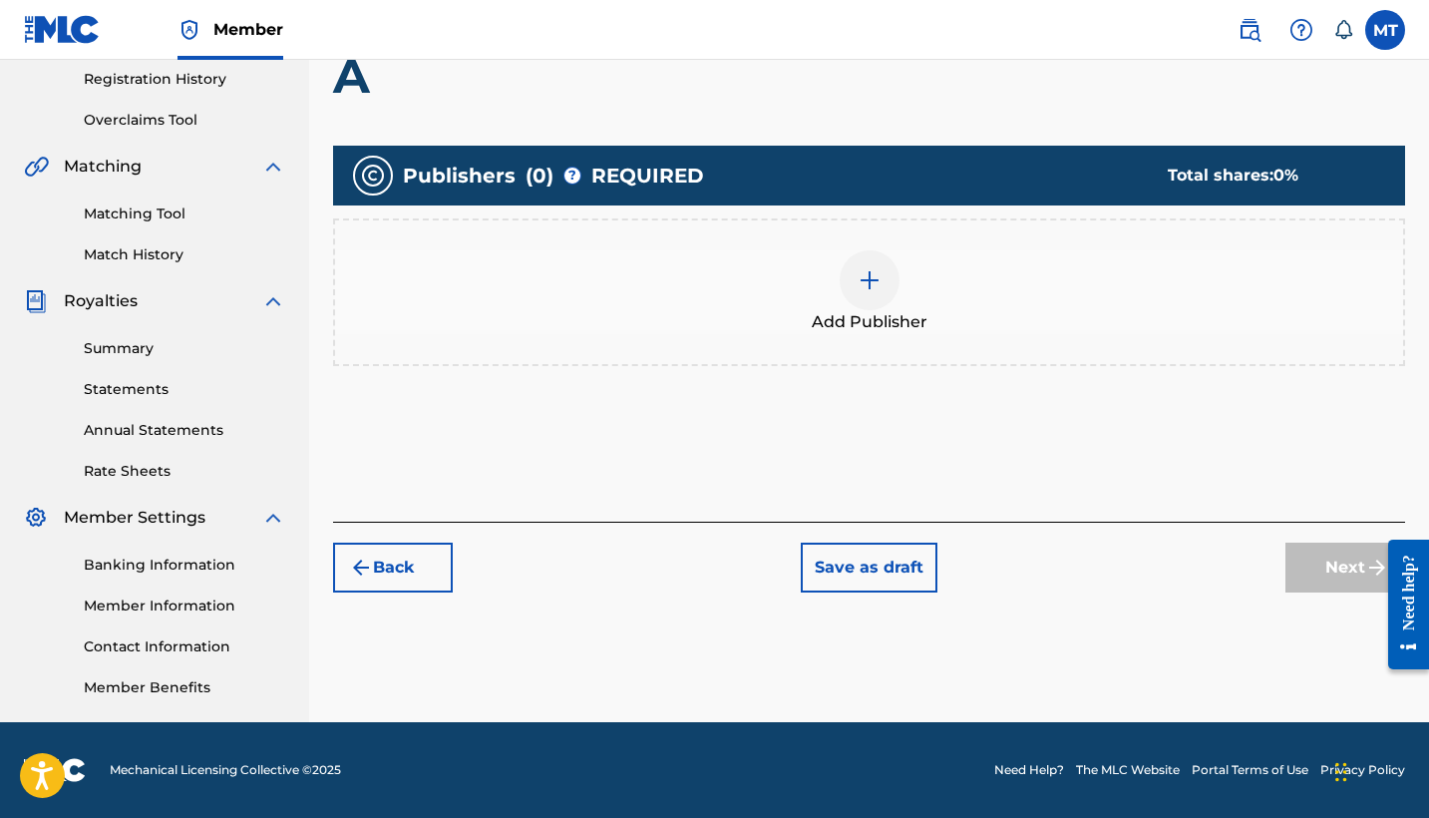
scroll to position [378, 0]
click at [879, 277] on img at bounding box center [869, 280] width 24 height 24
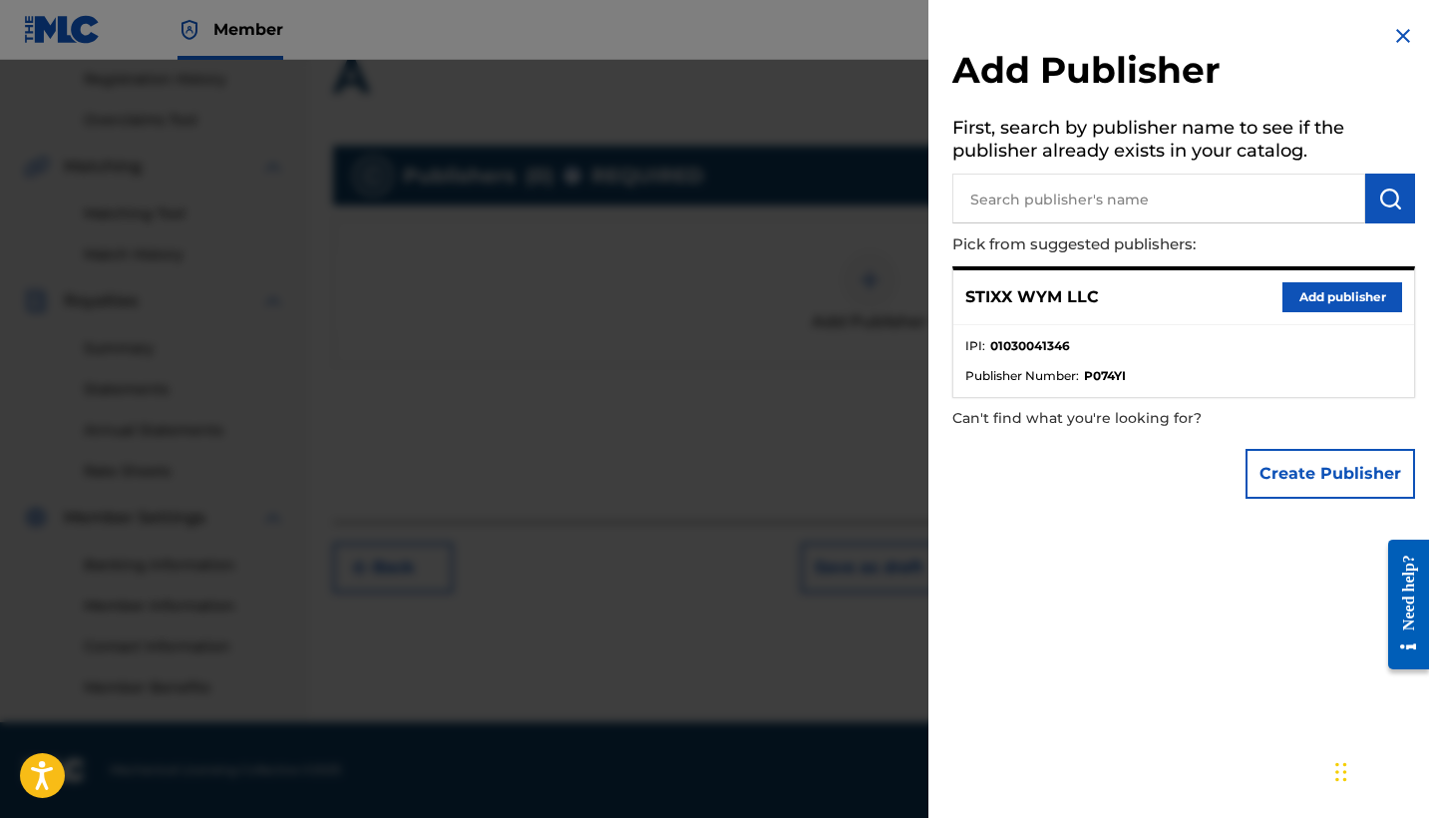
click at [1303, 300] on button "Add publisher" at bounding box center [1342, 297] width 120 height 30
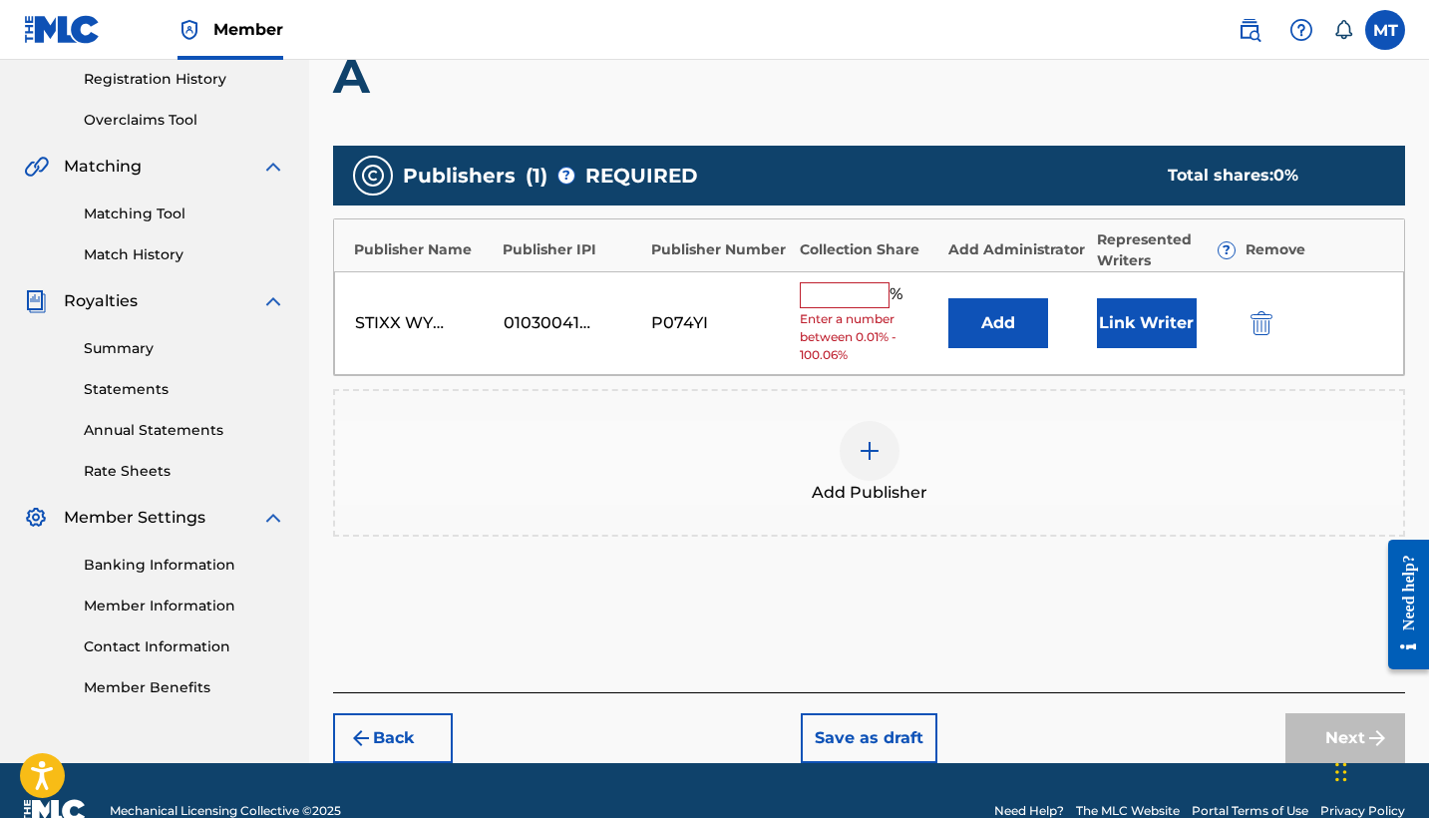
click at [870, 291] on input "text" at bounding box center [845, 295] width 90 height 26
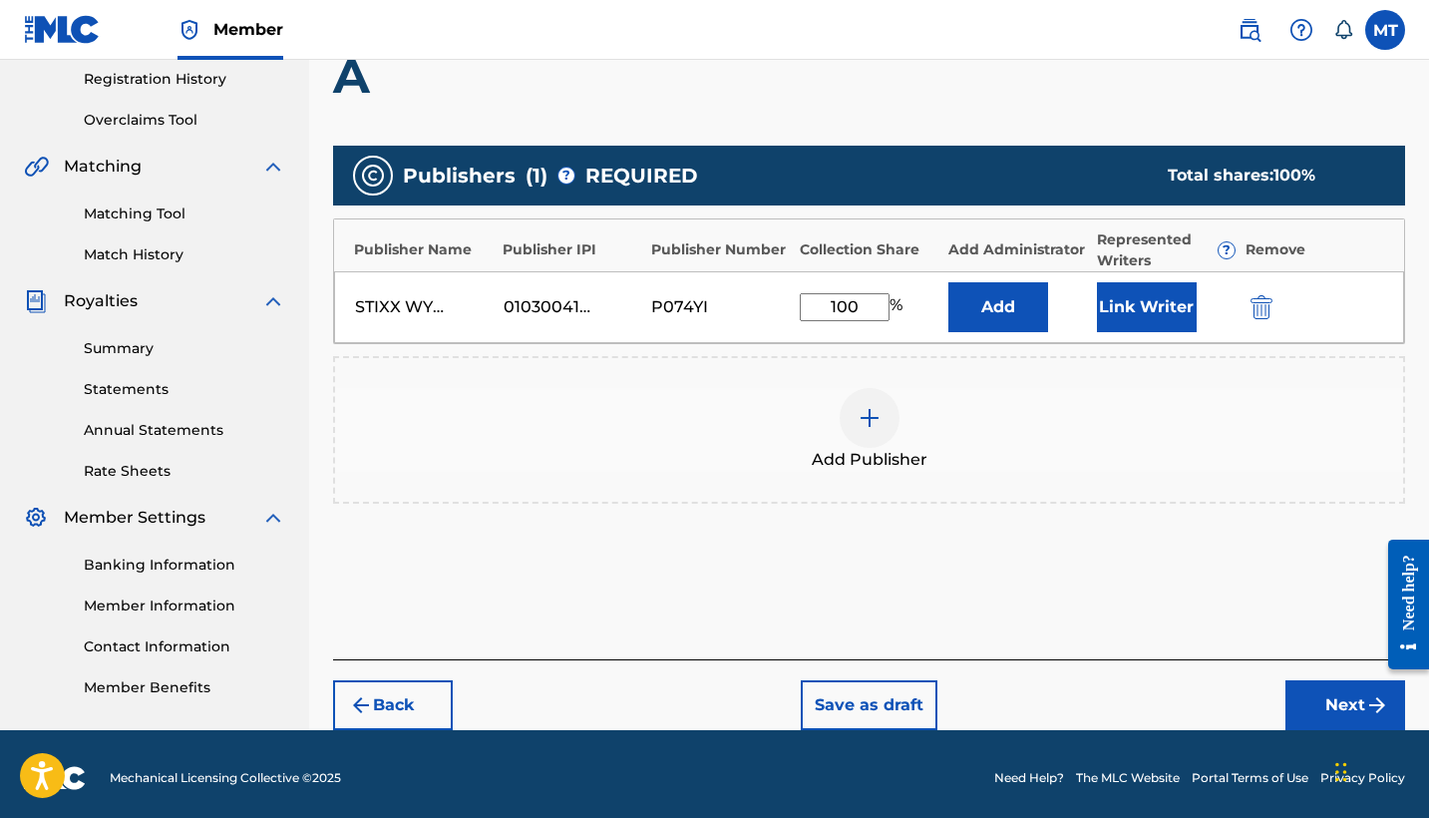
type input "100"
click at [1213, 453] on div "Add Publisher" at bounding box center [869, 430] width 1068 height 84
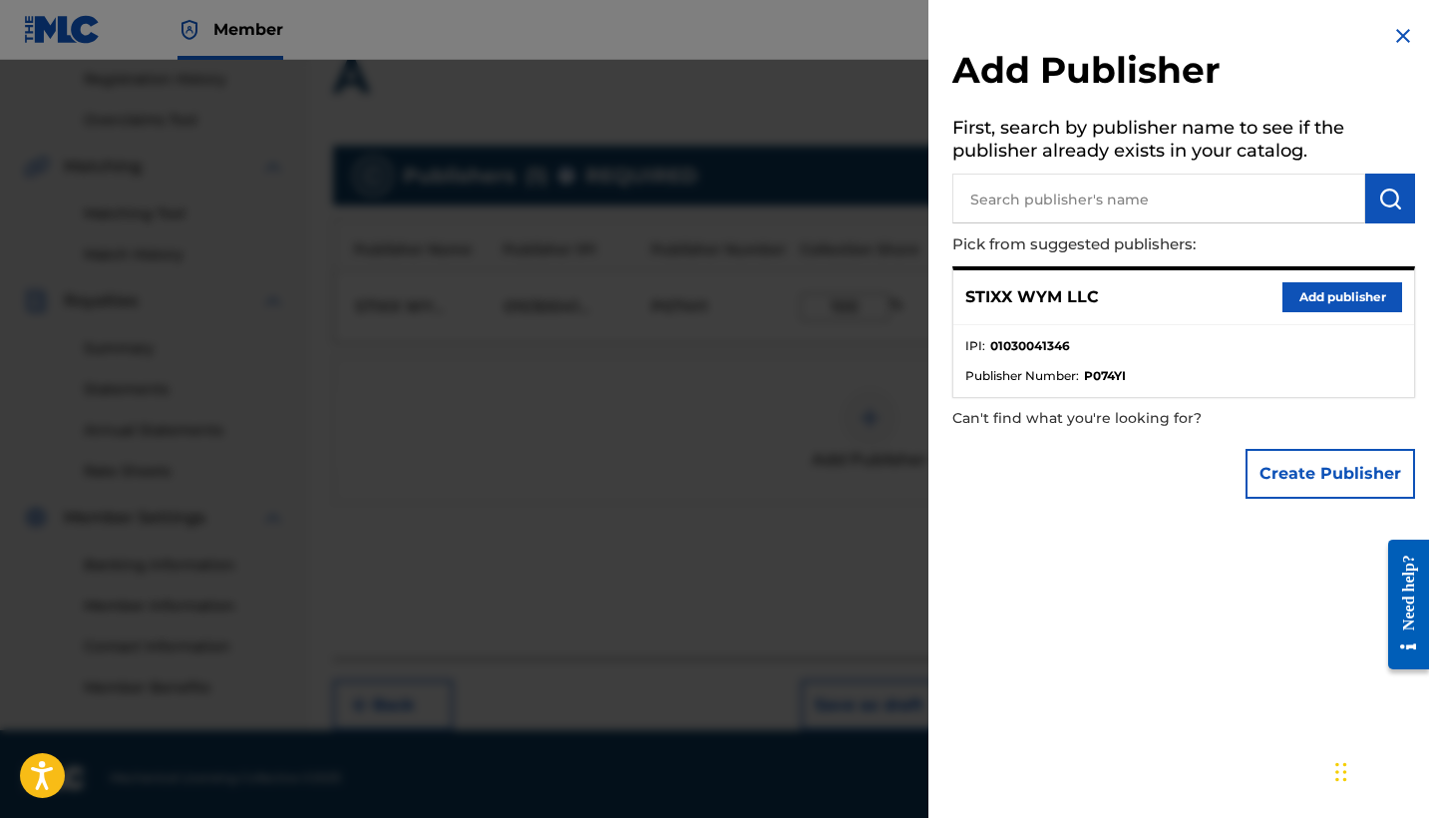
click at [1393, 32] on img at bounding box center [1403, 36] width 24 height 24
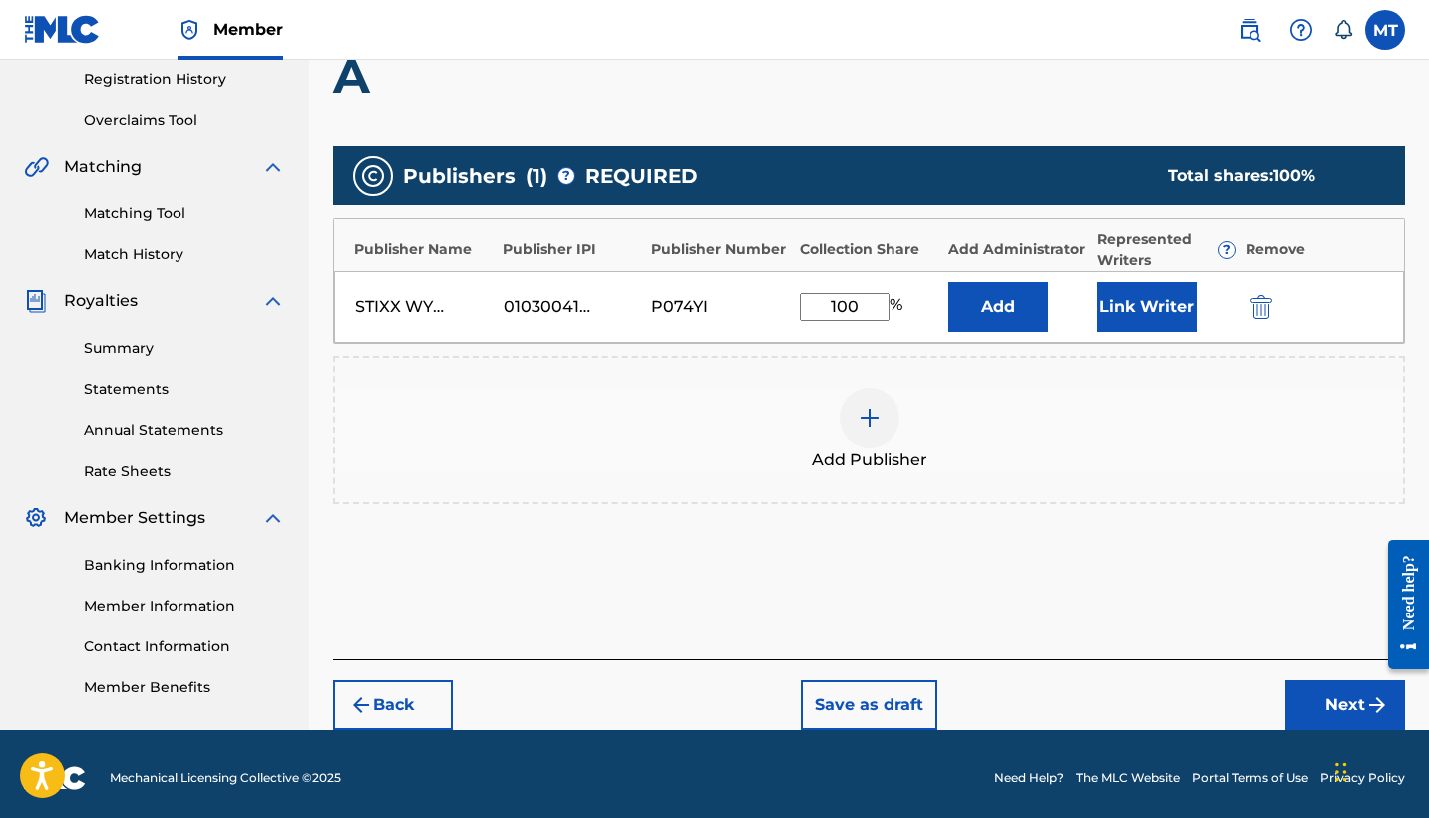
click at [1147, 313] on button "Link Writer" at bounding box center [1147, 307] width 100 height 50
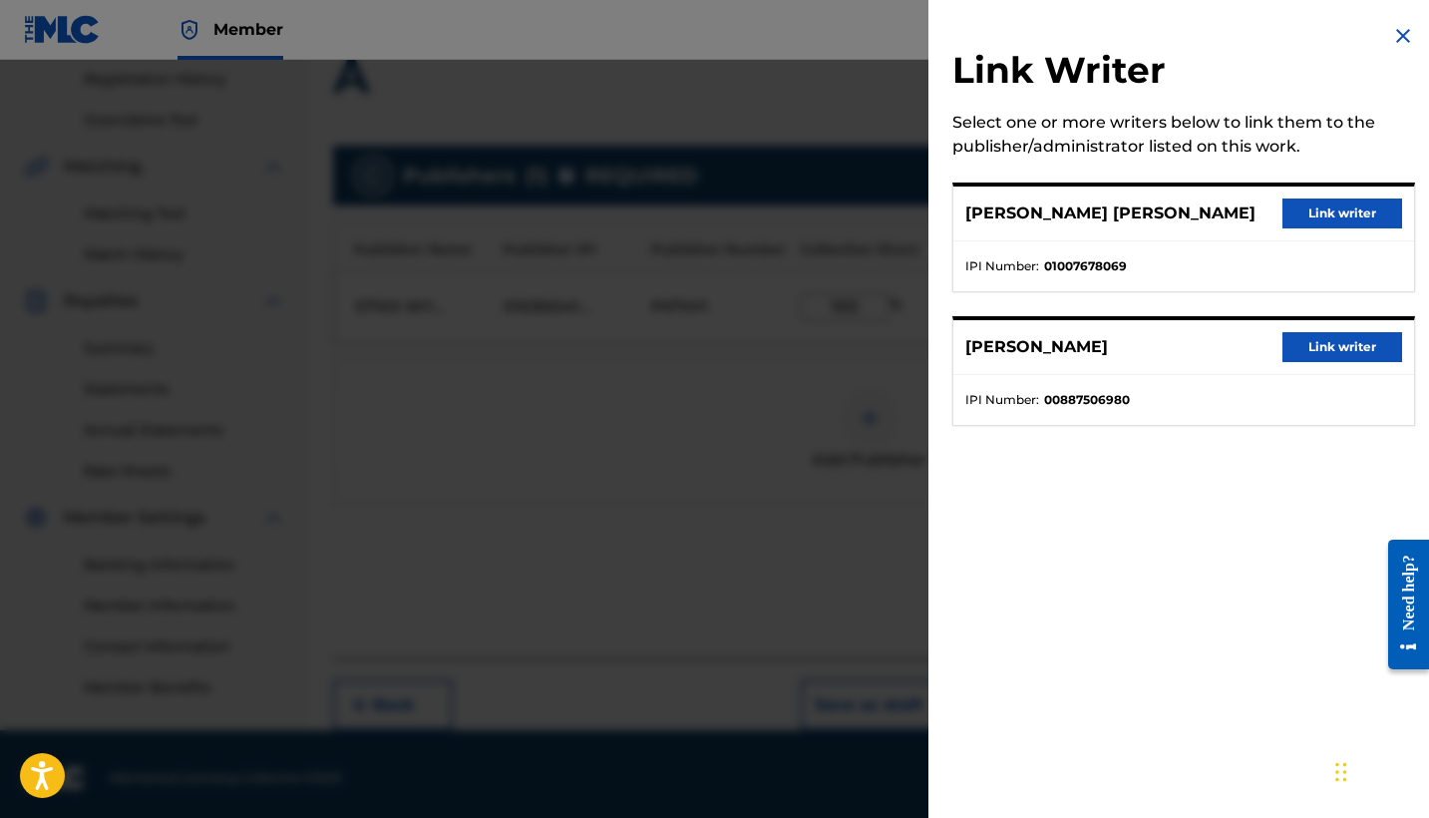
click at [1312, 208] on button "Link writer" at bounding box center [1342, 213] width 120 height 30
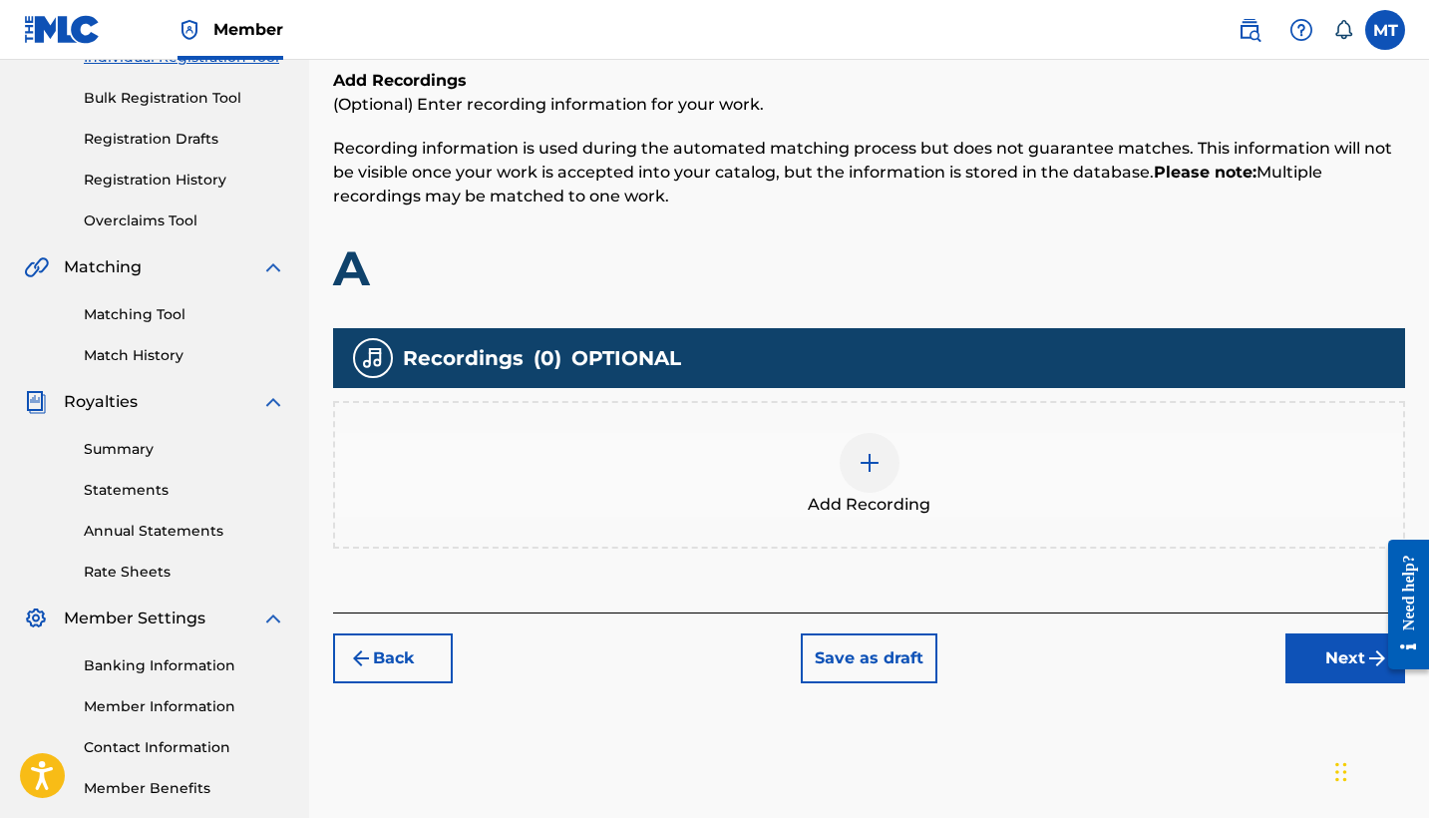
scroll to position [246, 0]
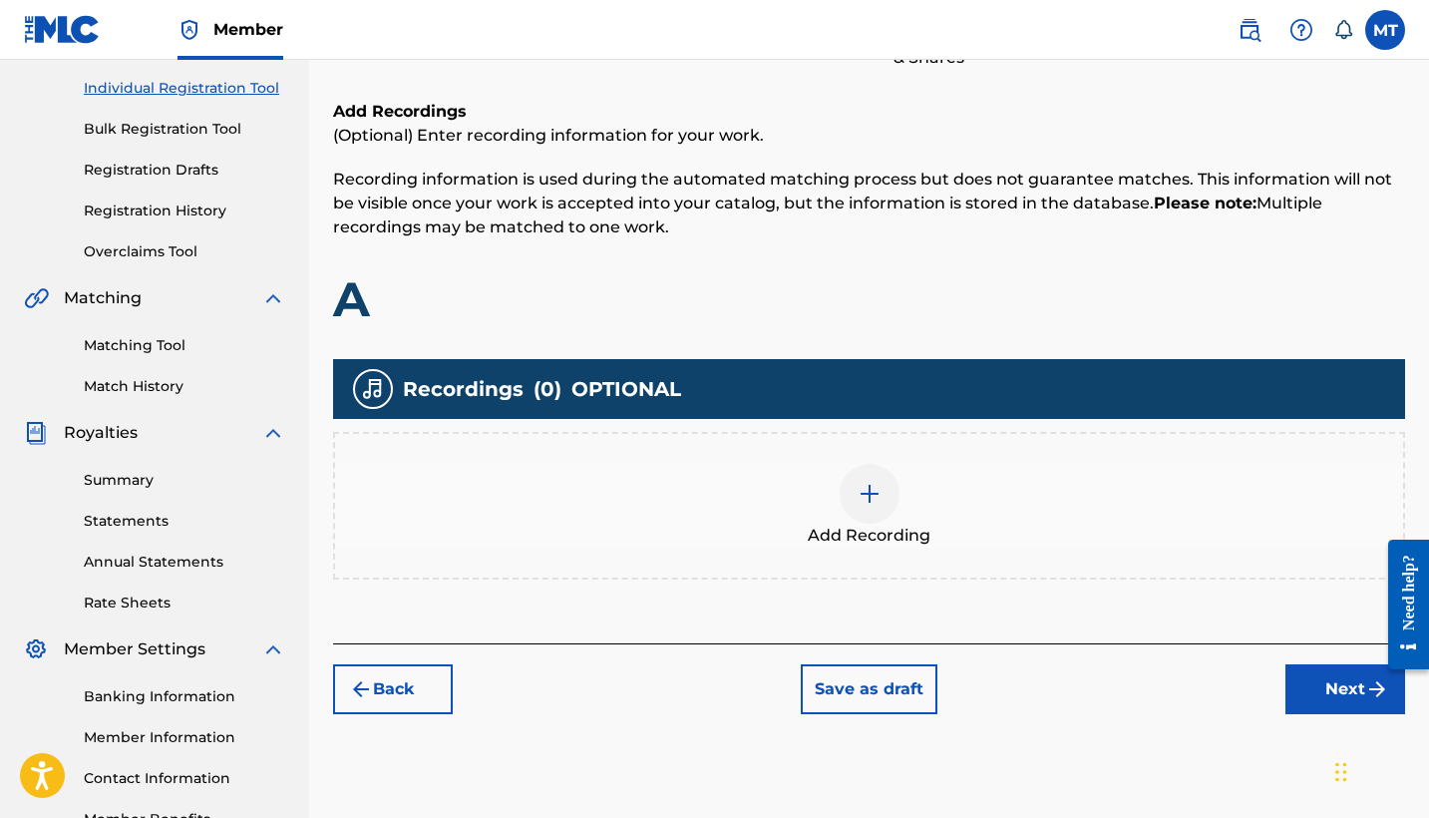
click at [864, 494] on img at bounding box center [869, 494] width 24 height 24
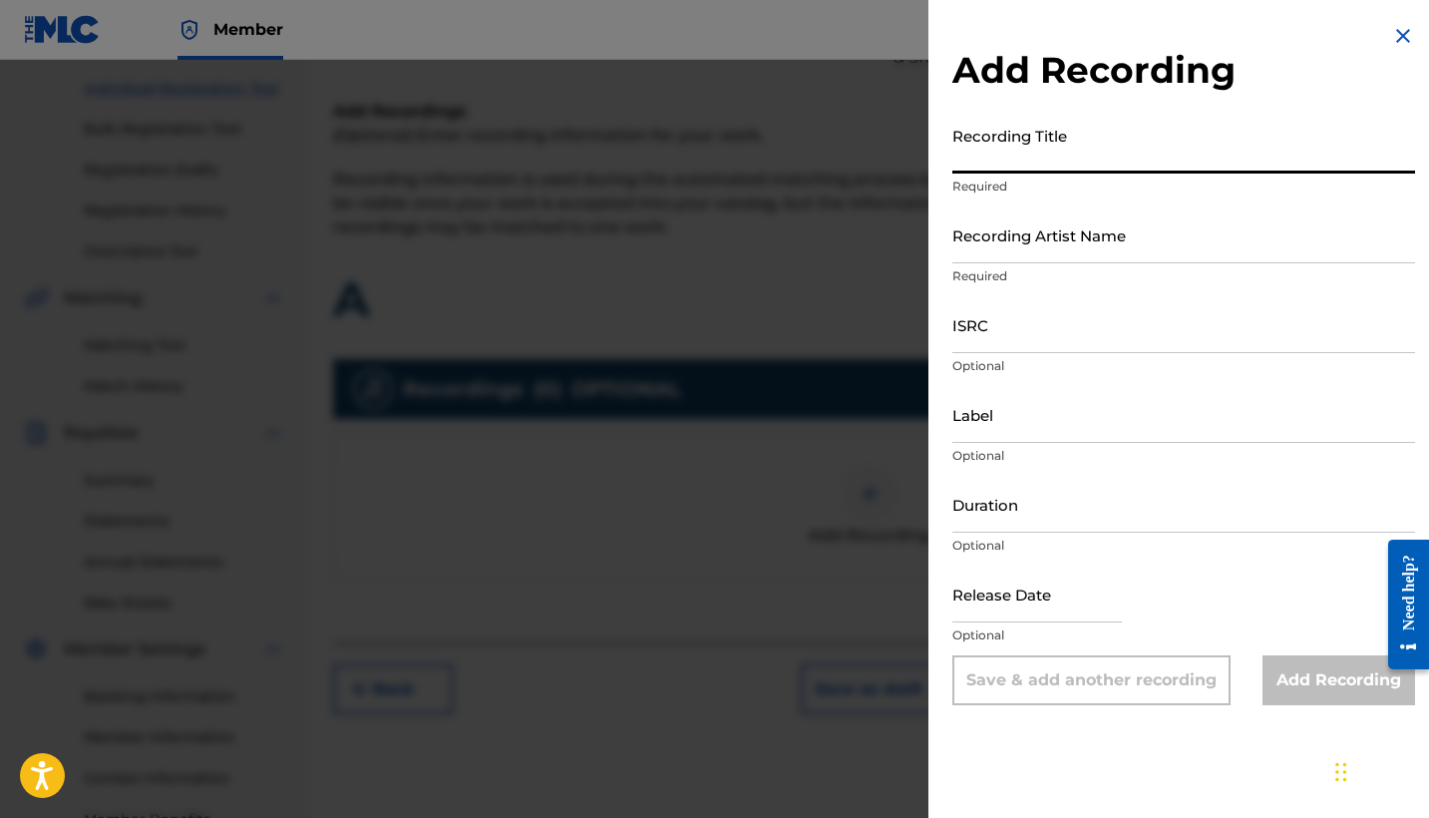
click at [1075, 153] on input "Recording Title" at bounding box center [1183, 145] width 463 height 57
type input "A"
click at [1061, 237] on input "Recording Artist Name" at bounding box center [1183, 234] width 463 height 57
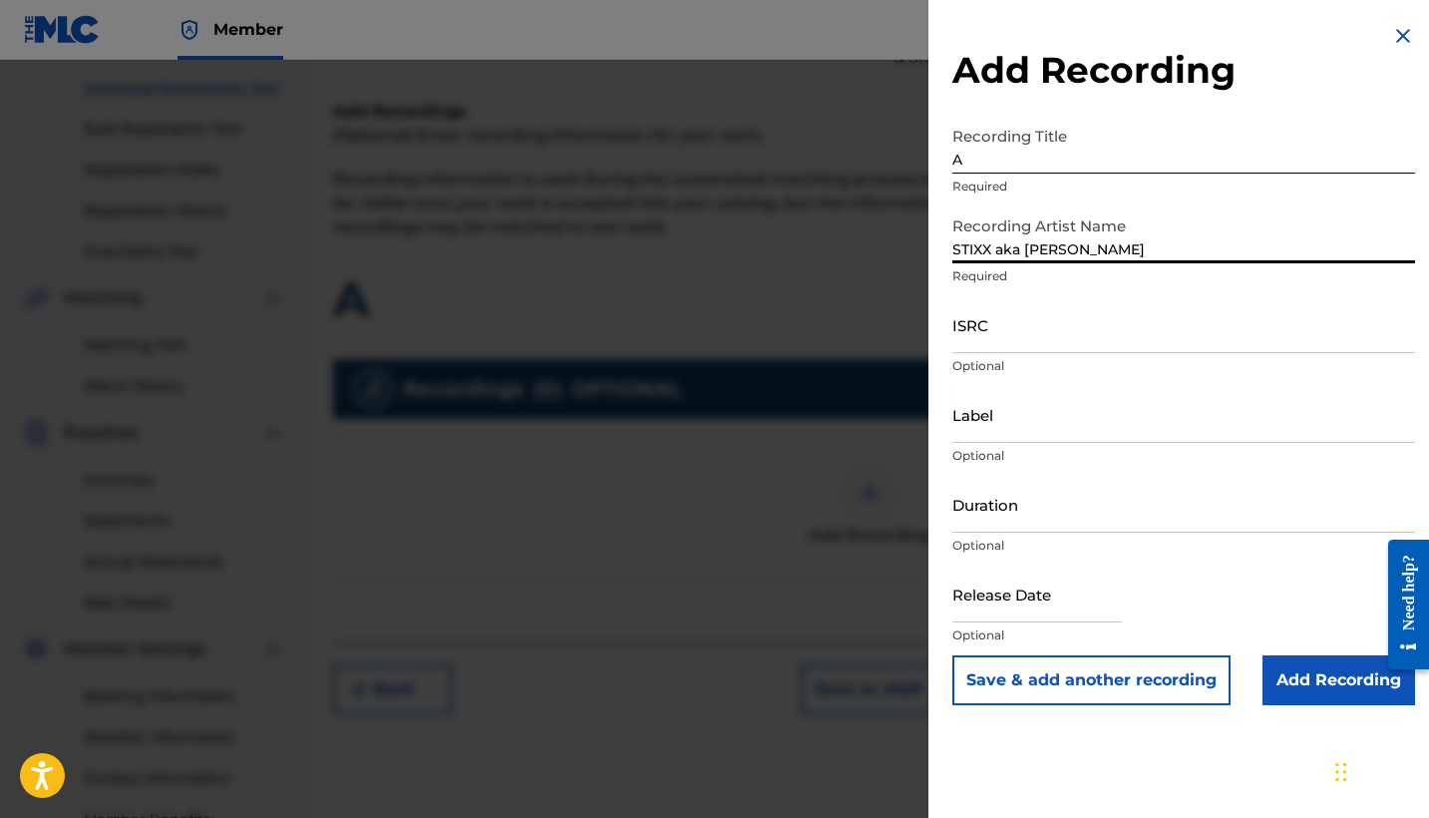
type input "STIXX aka [PERSON_NAME]"
click at [1040, 332] on input "ISRC" at bounding box center [1183, 324] width 463 height 57
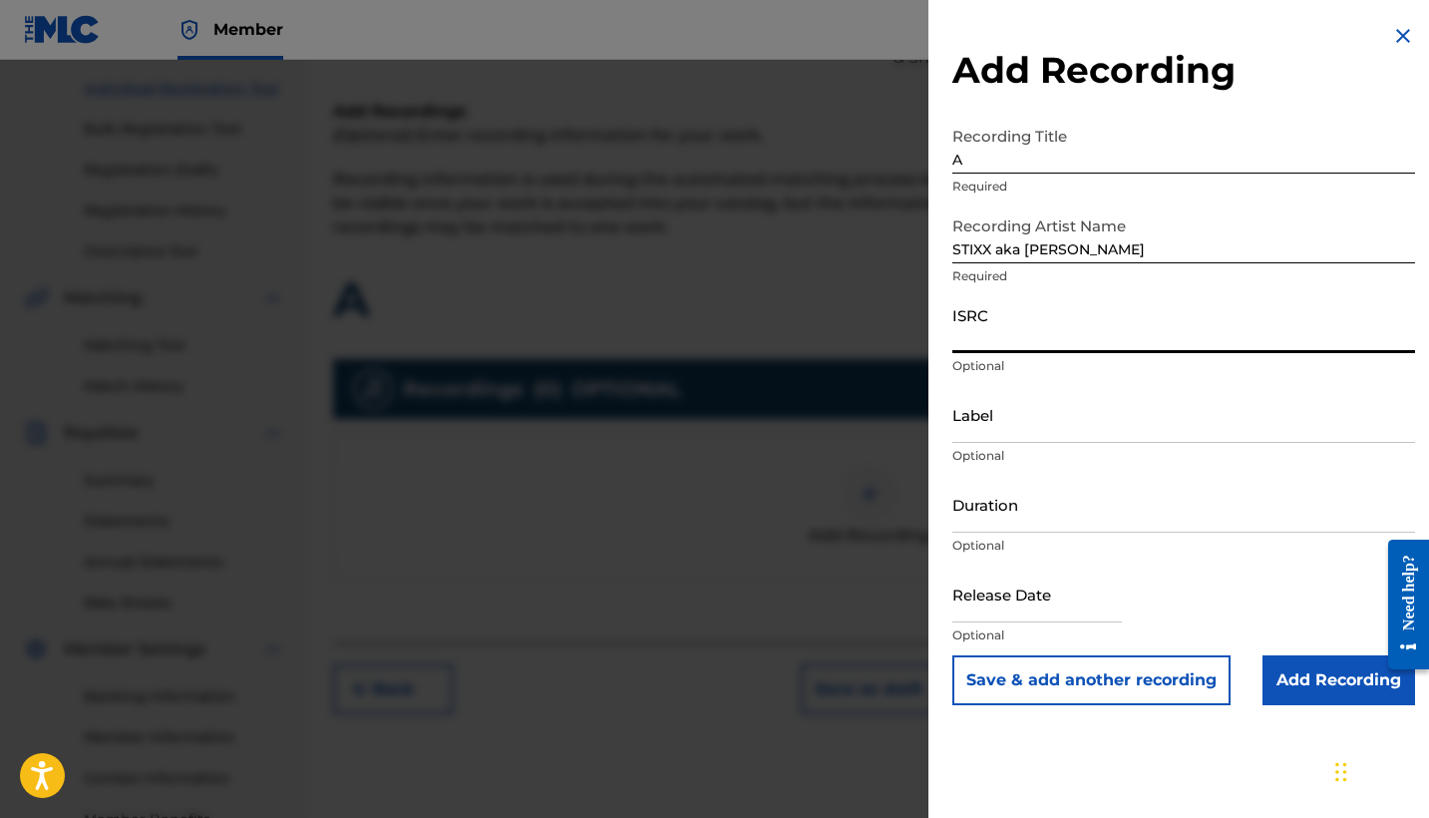
paste input "QZLL92351920"
type input "QZLL92351920"
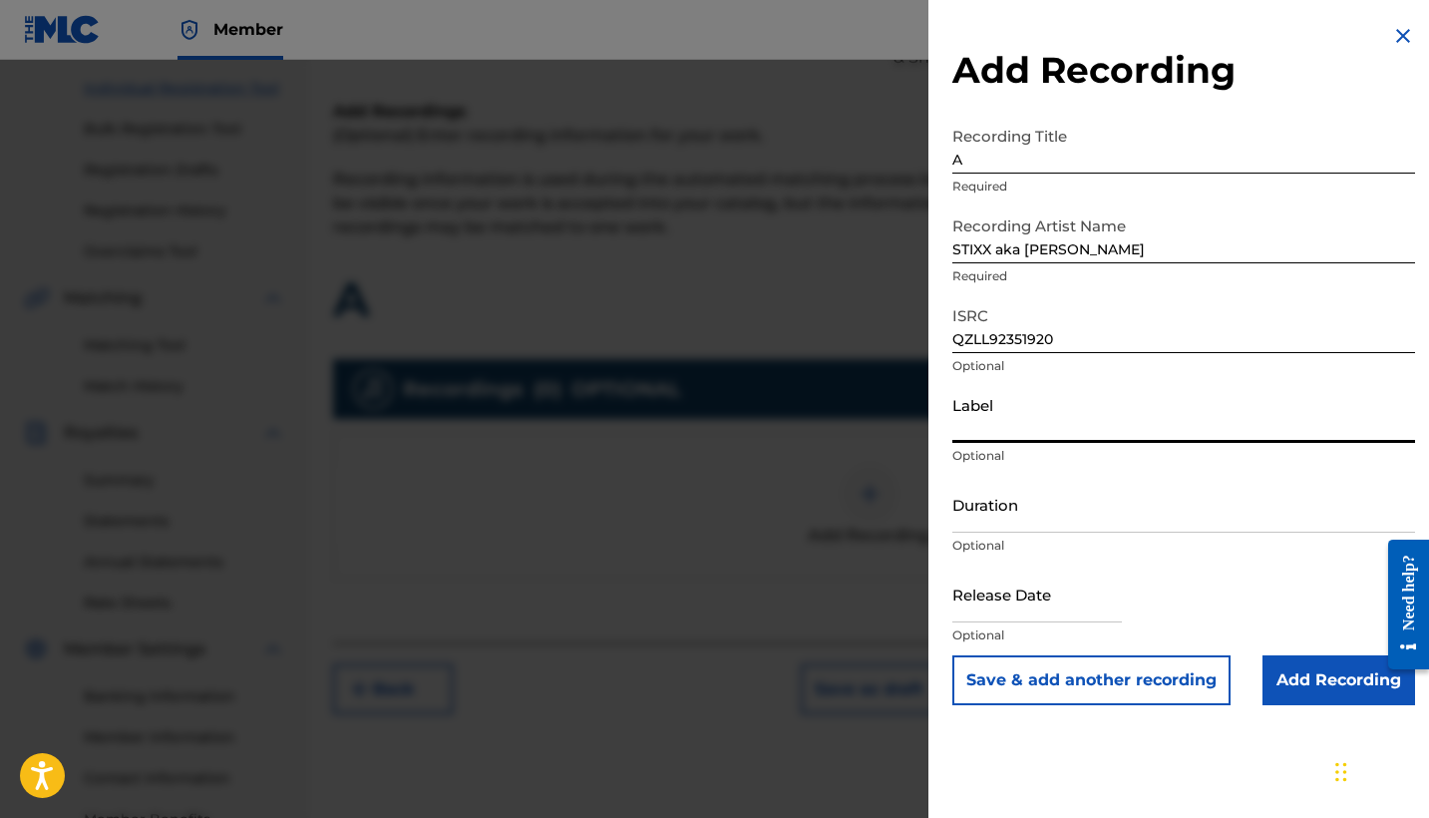
click at [1047, 421] on input "Label" at bounding box center [1183, 414] width 463 height 57
type input "STIXX WYM LLC"
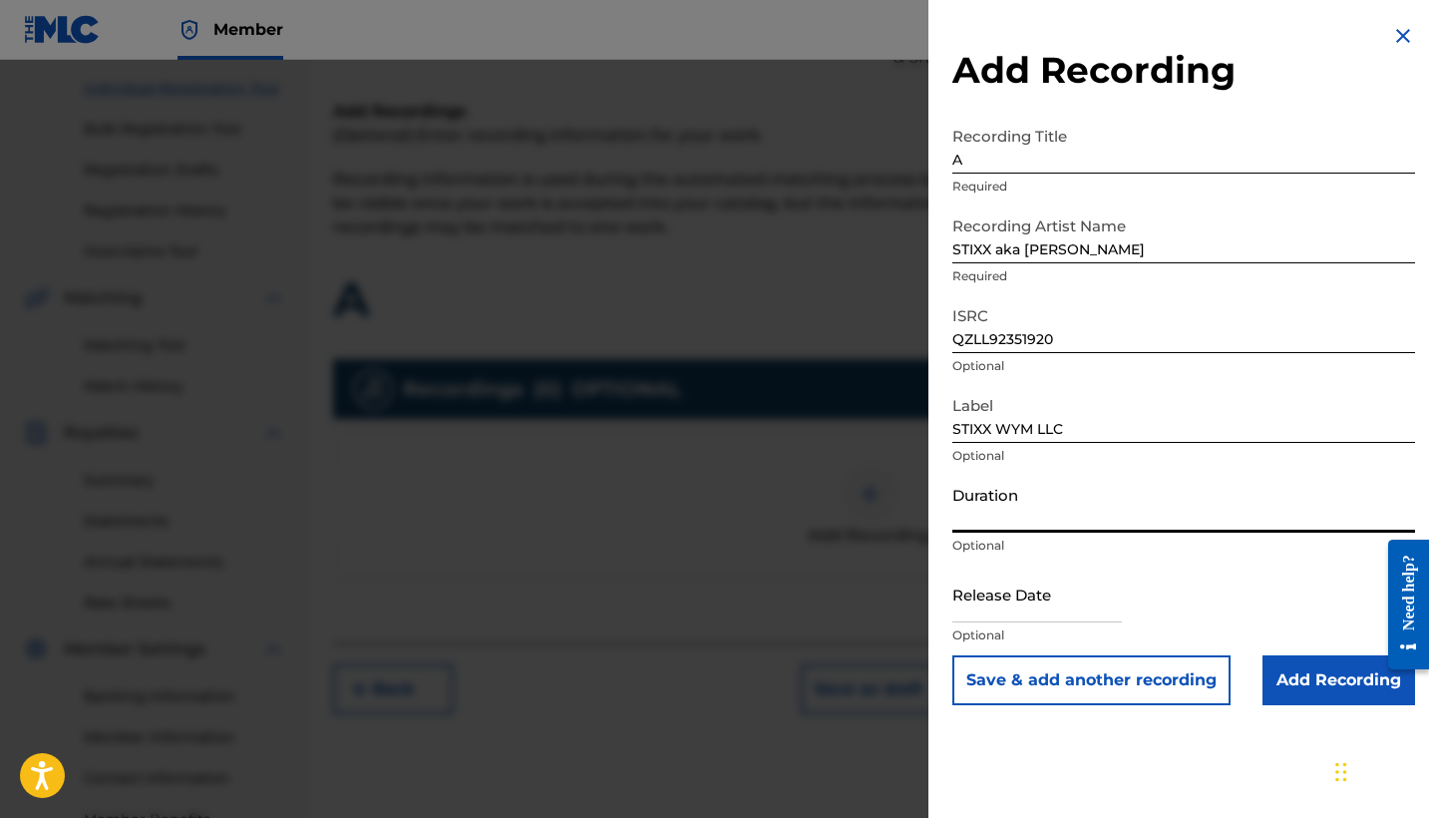
click at [1041, 511] on input "Duration" at bounding box center [1183, 504] width 463 height 57
type input "02:41"
click at [1105, 588] on input "text" at bounding box center [1036, 593] width 169 height 57
select select "7"
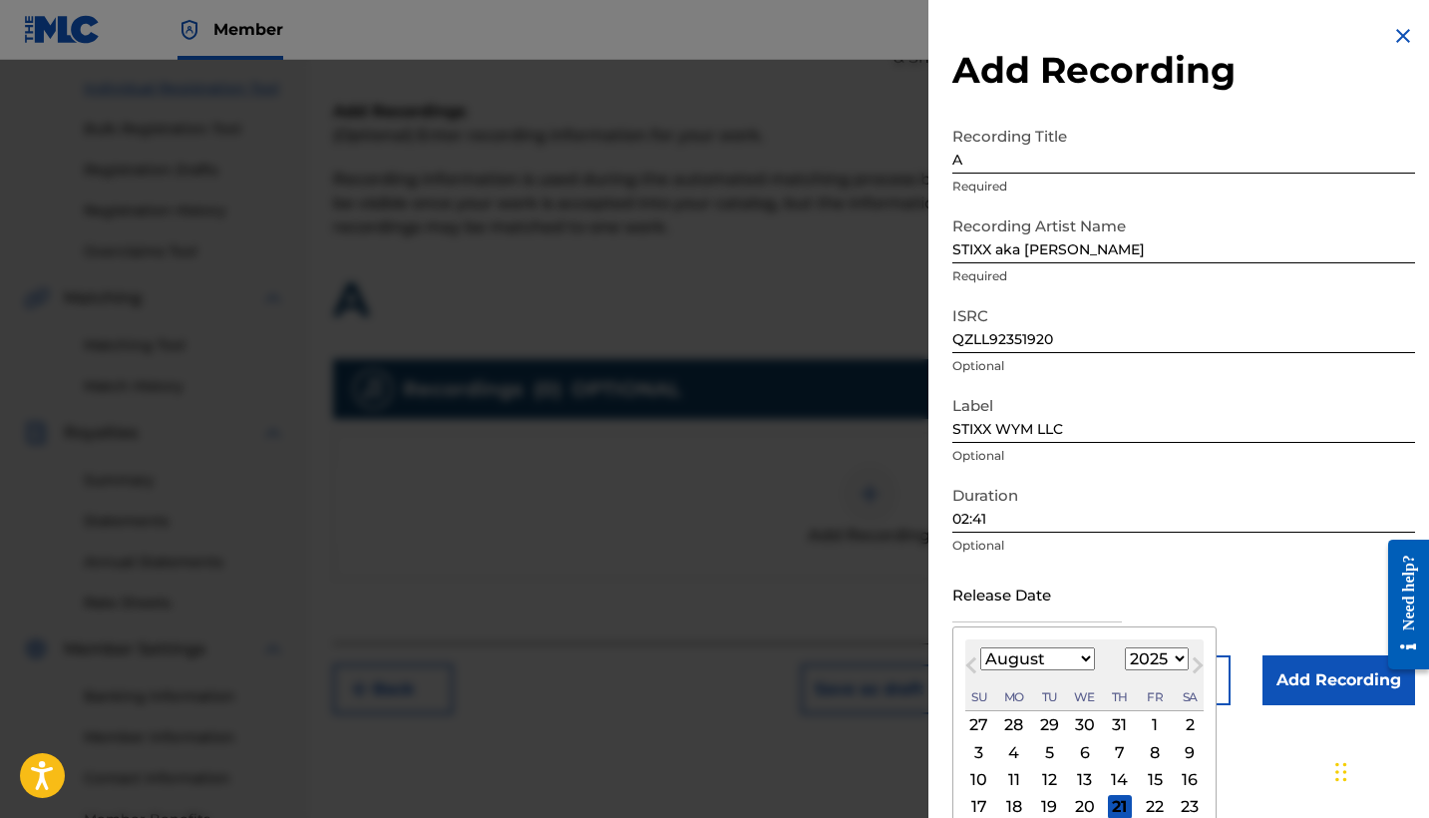
select select "2023"
select select "2"
click at [1146, 780] on div "17" at bounding box center [1155, 780] width 24 height 24
type input "[DATE]"
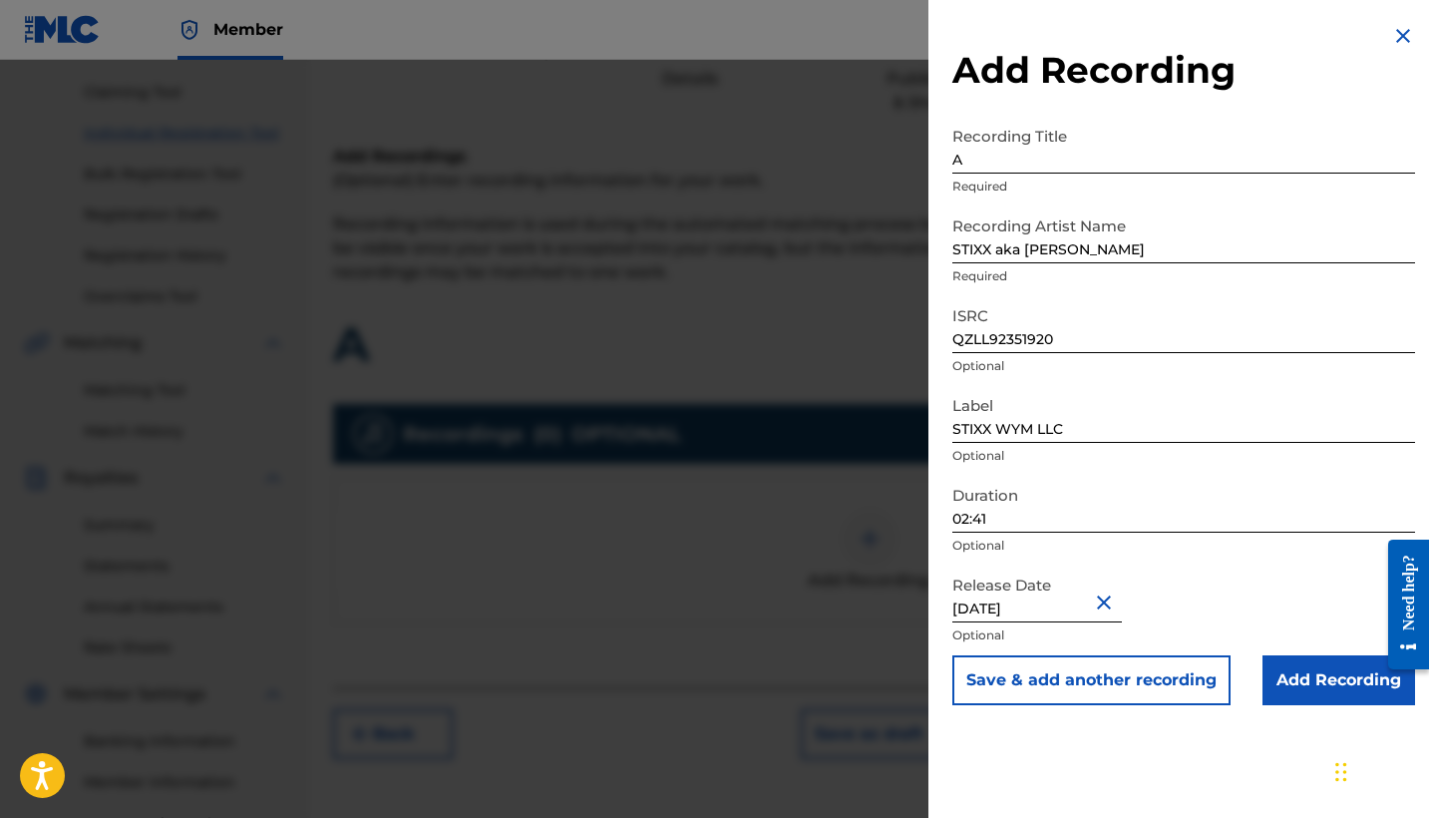
scroll to position [193, 0]
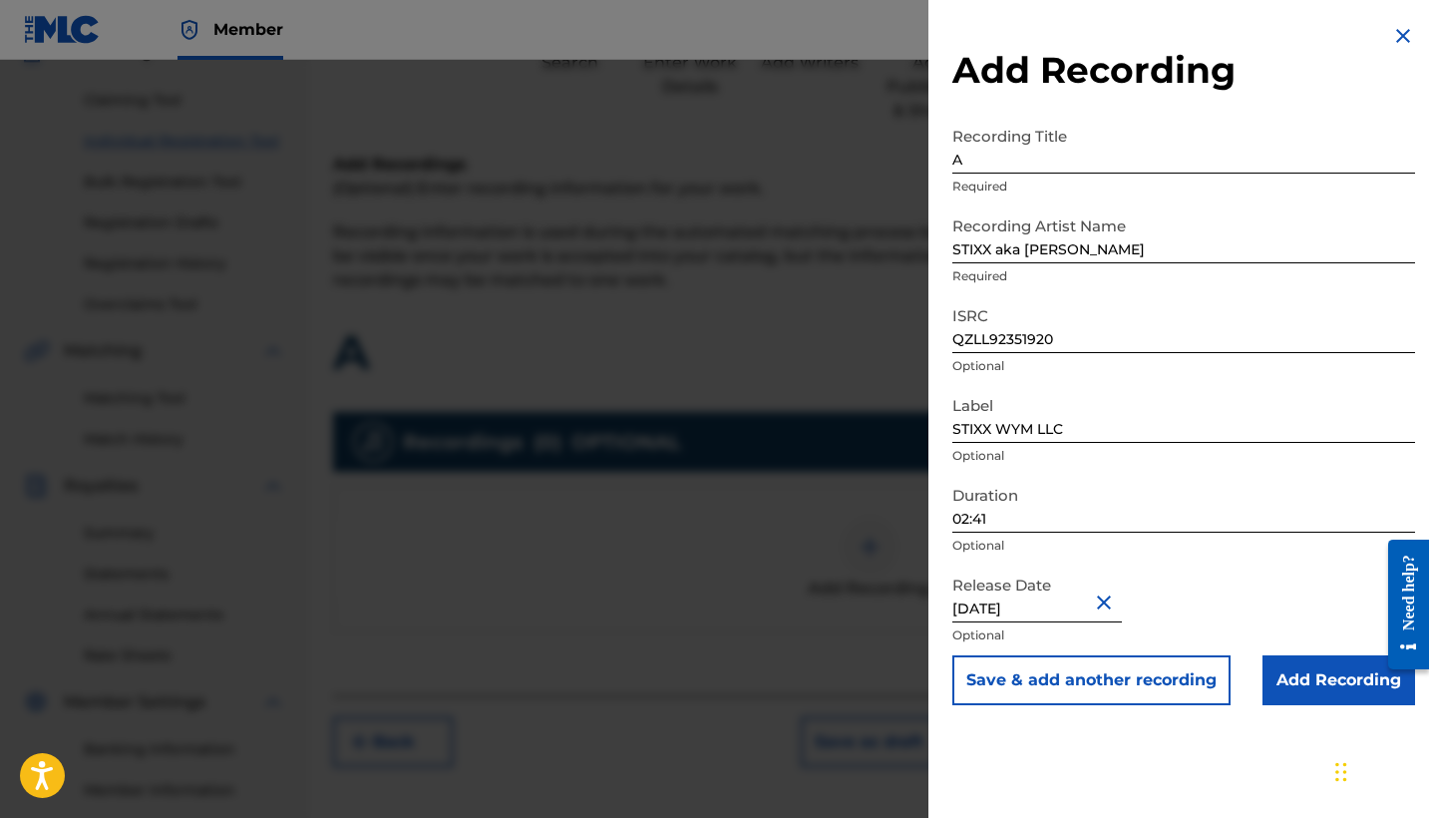
click at [1338, 683] on input "Add Recording" at bounding box center [1338, 680] width 153 height 50
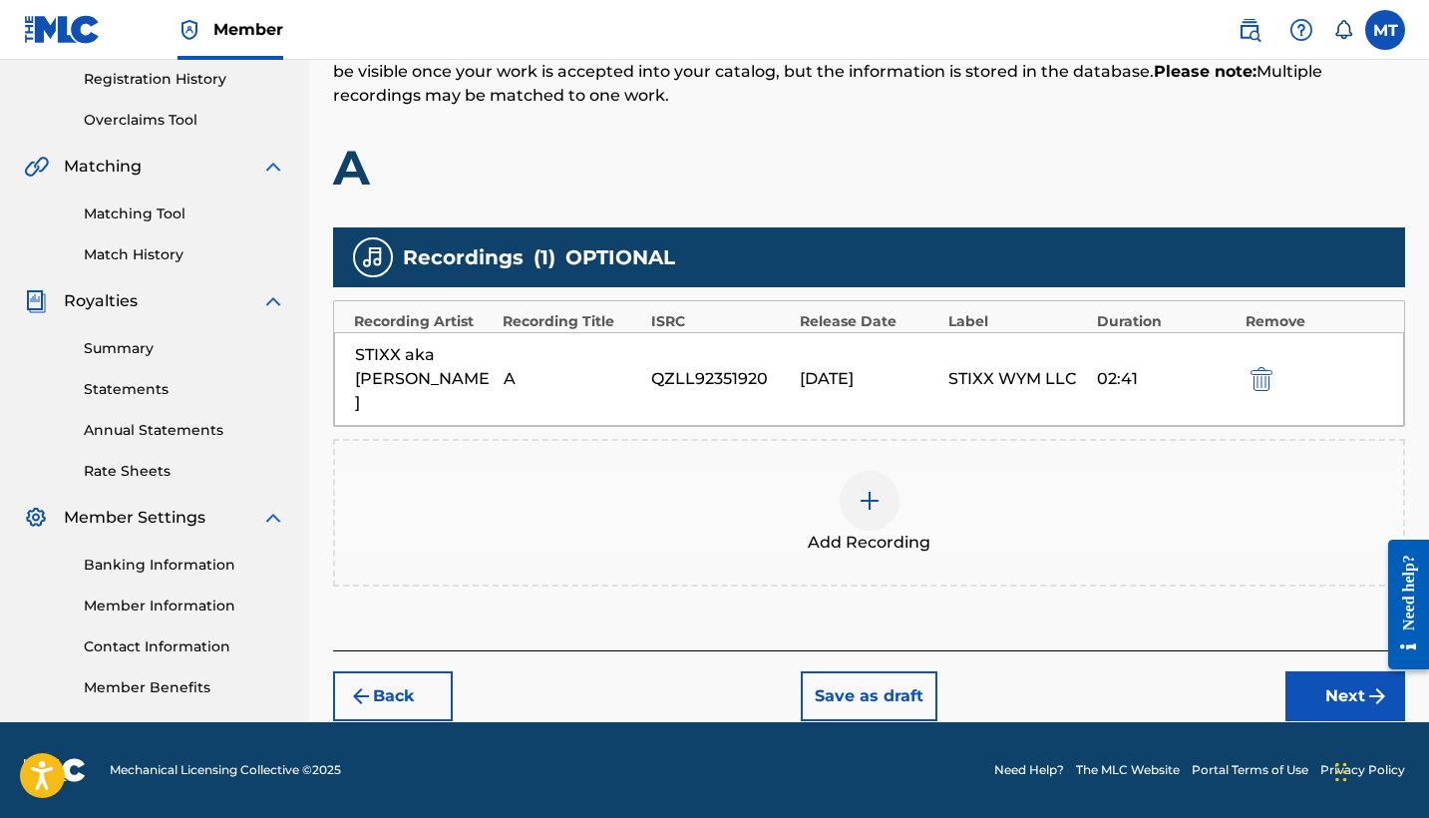
click at [1316, 671] on button "Next" at bounding box center [1345, 696] width 120 height 50
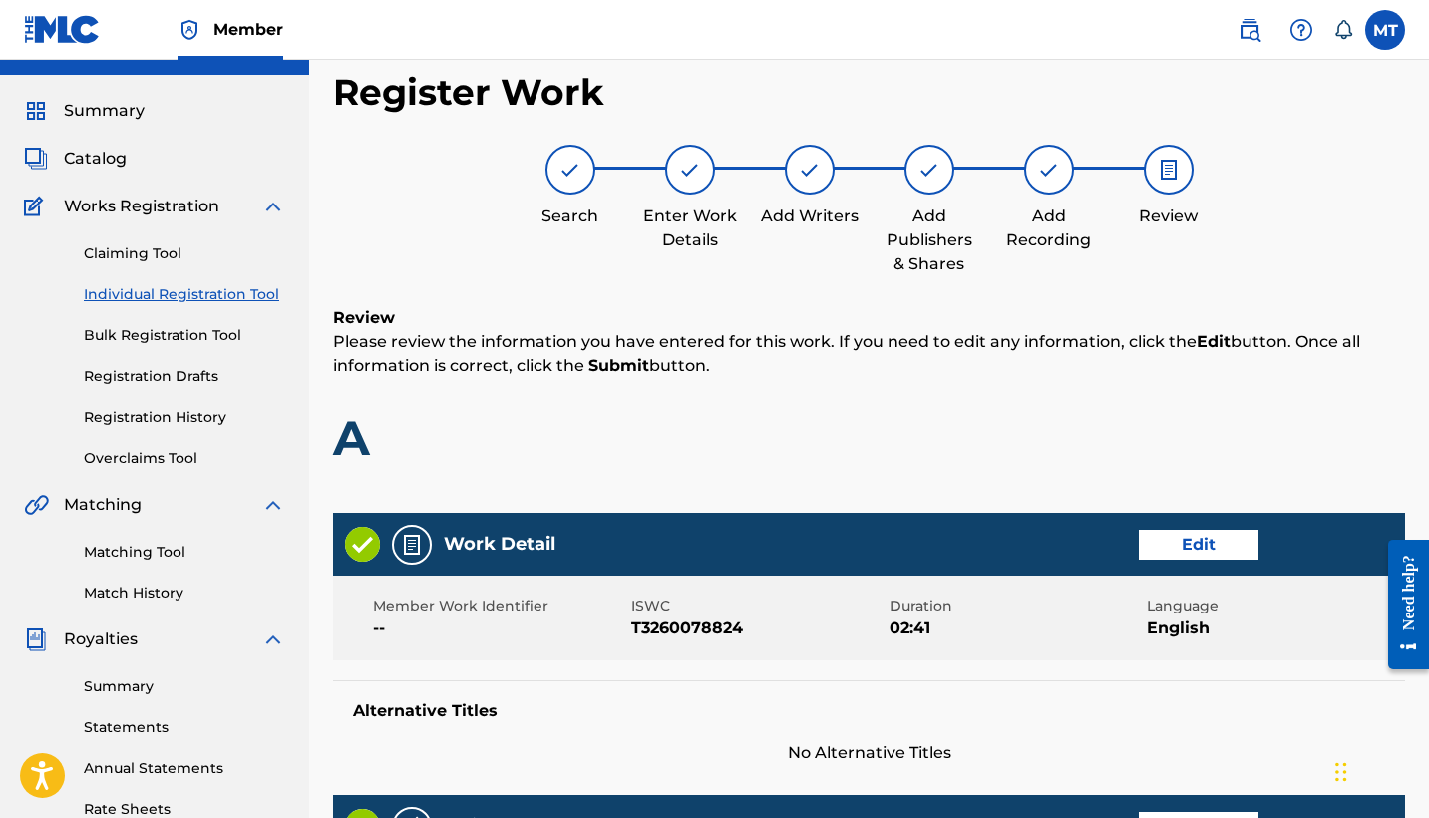
scroll to position [37, 0]
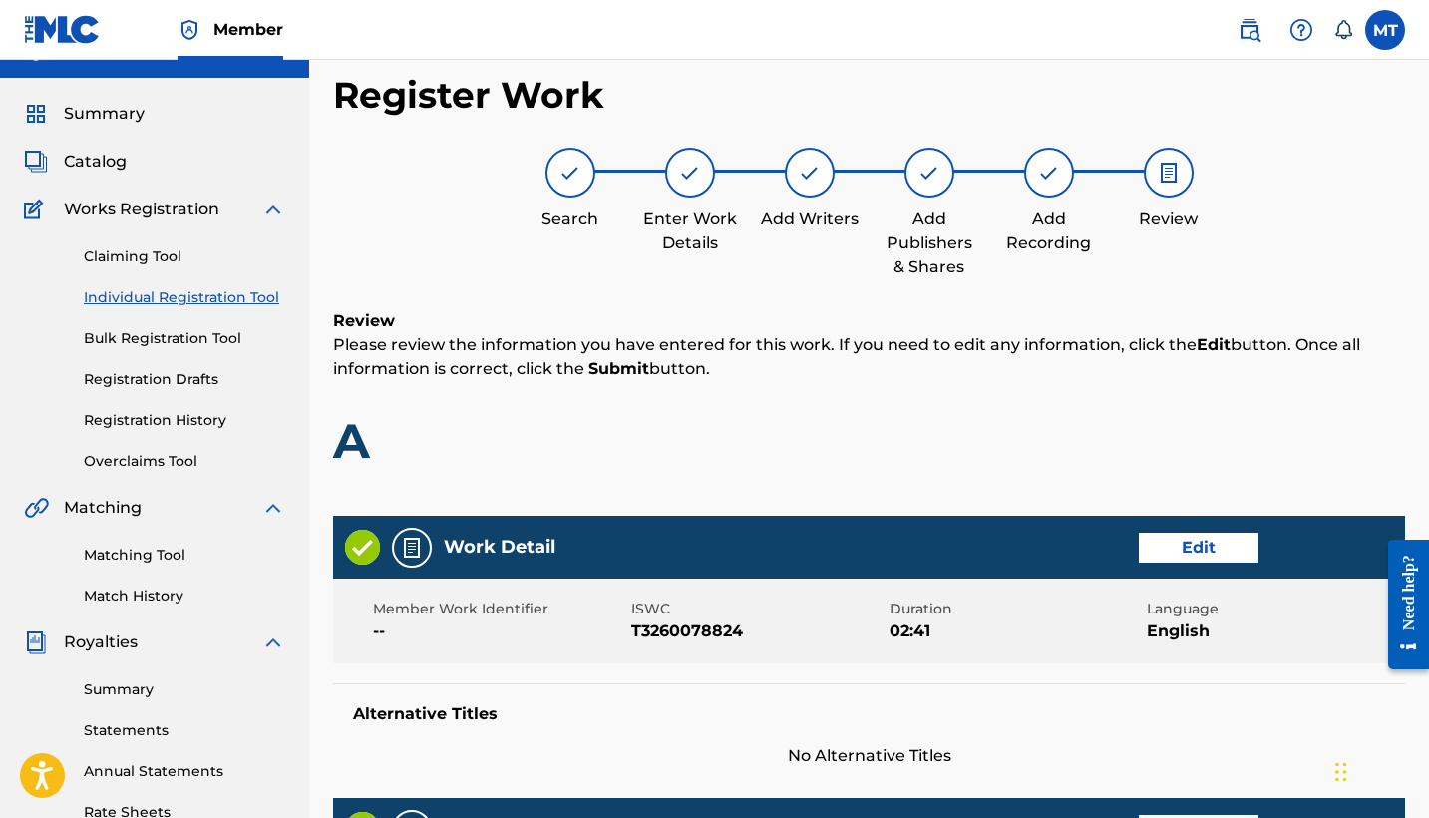
click at [1383, 37] on label at bounding box center [1385, 30] width 40 height 40
click at [1385, 30] on input "MT [PERSON_NAME] [PERSON_NAME] [EMAIL_ADDRESS][DOMAIN_NAME] Notification Prefer…" at bounding box center [1385, 30] width 0 height 0
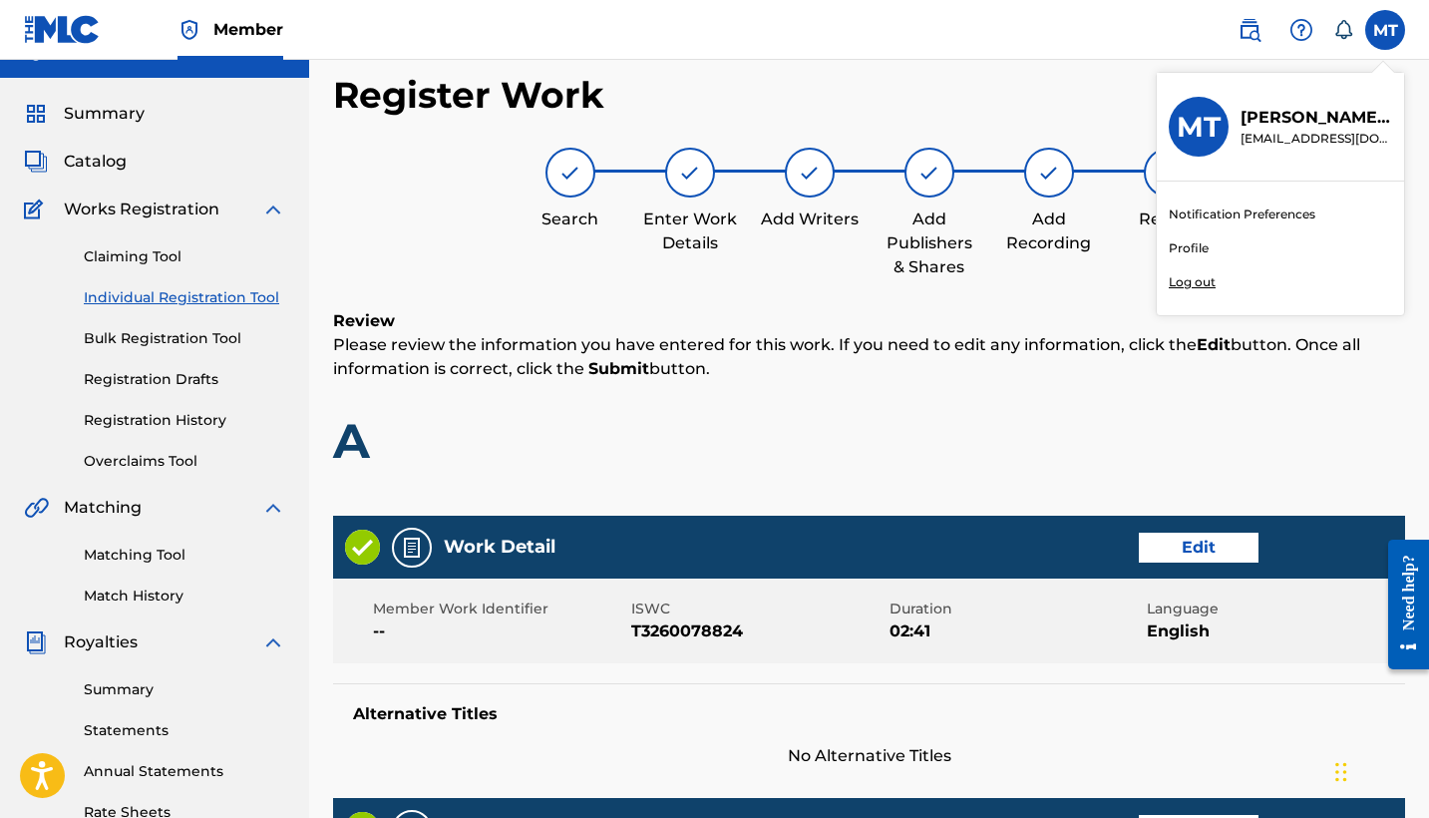
click at [1191, 243] on link "Profile" at bounding box center [1189, 248] width 40 height 18
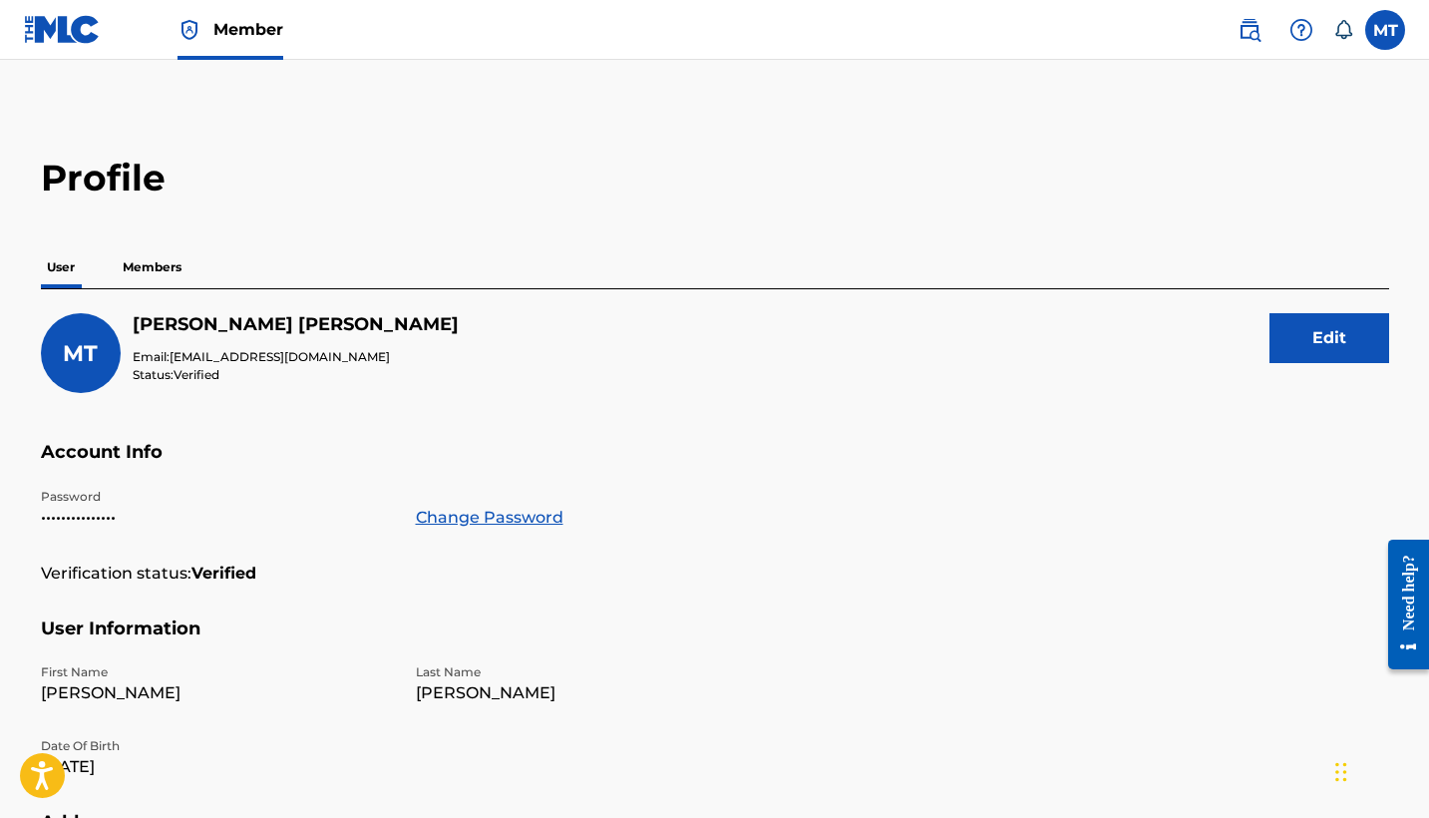
click at [1258, 31] on img at bounding box center [1249, 30] width 24 height 24
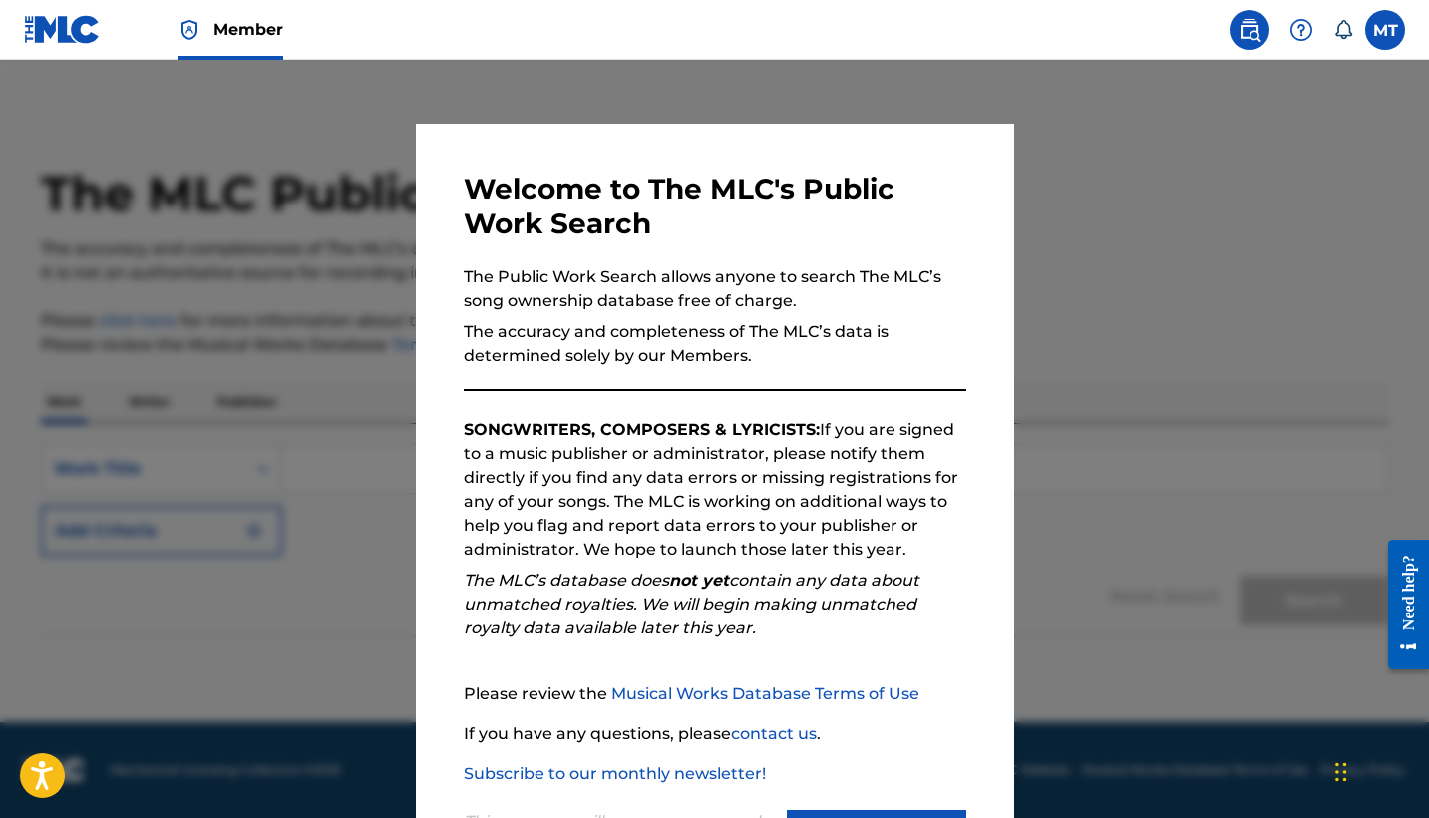
click at [1128, 152] on div at bounding box center [714, 469] width 1429 height 818
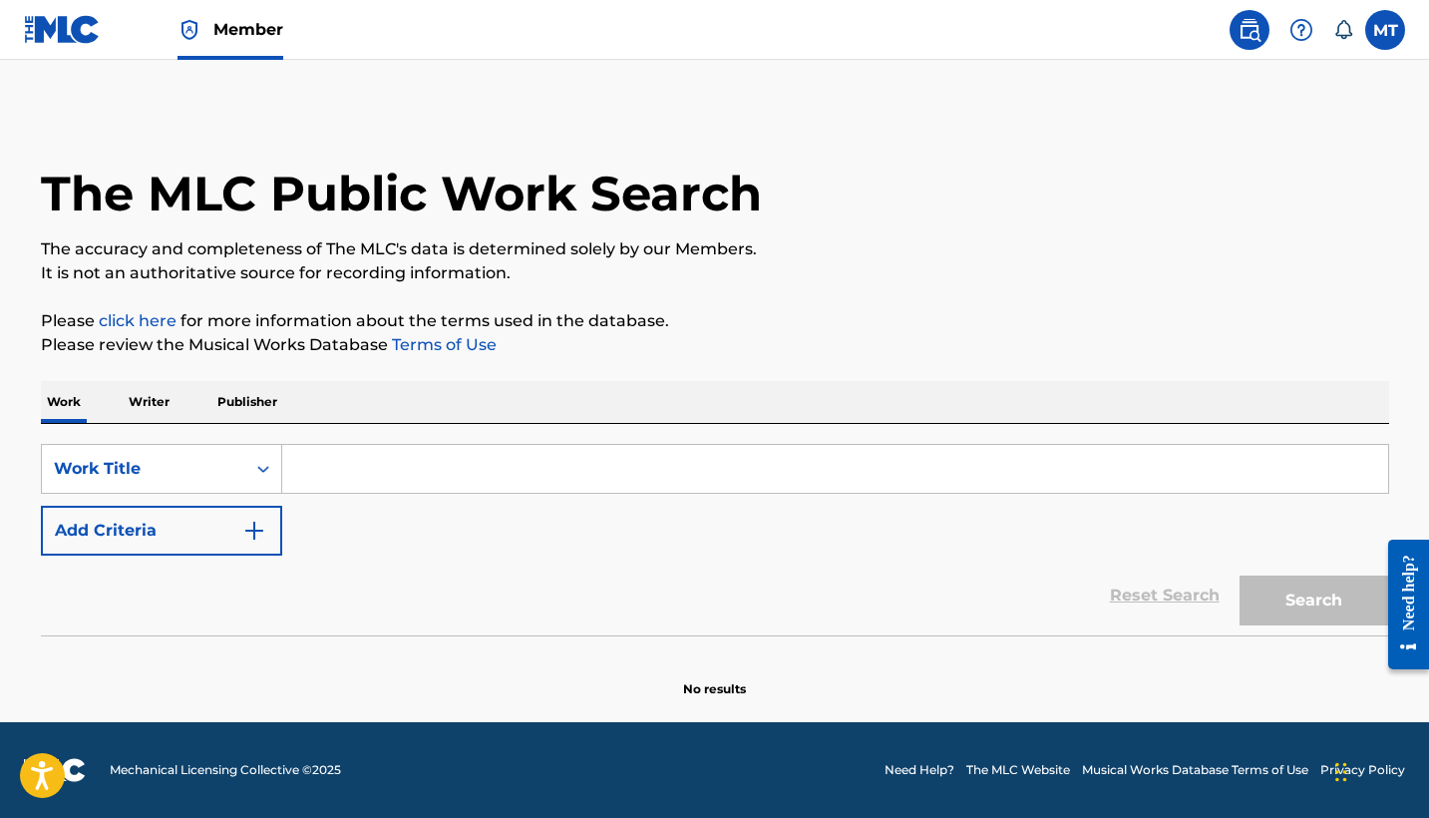
click at [54, 24] on img at bounding box center [62, 29] width 77 height 29
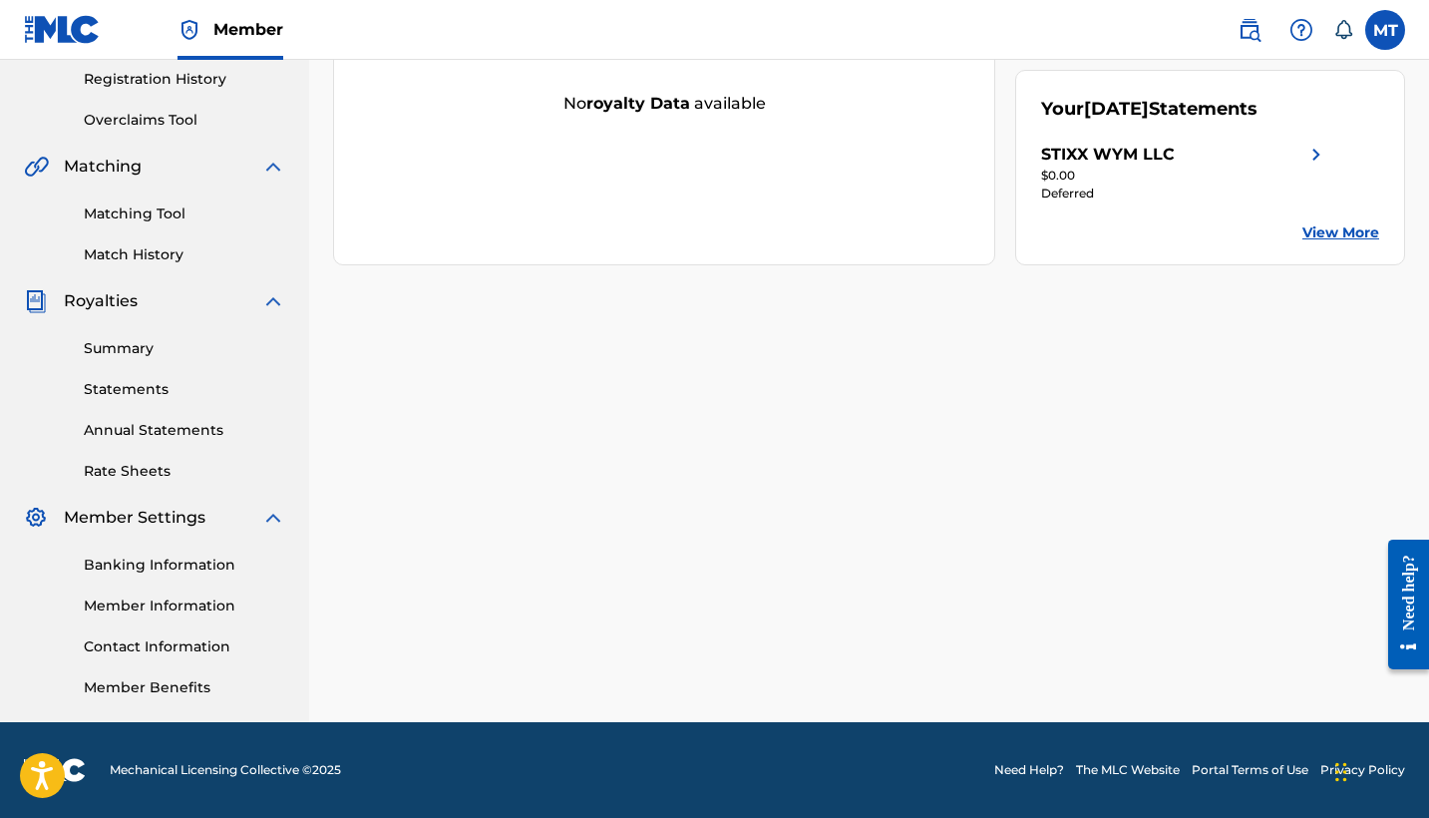
scroll to position [378, 0]
click at [206, 607] on link "Member Information" at bounding box center [184, 605] width 201 height 21
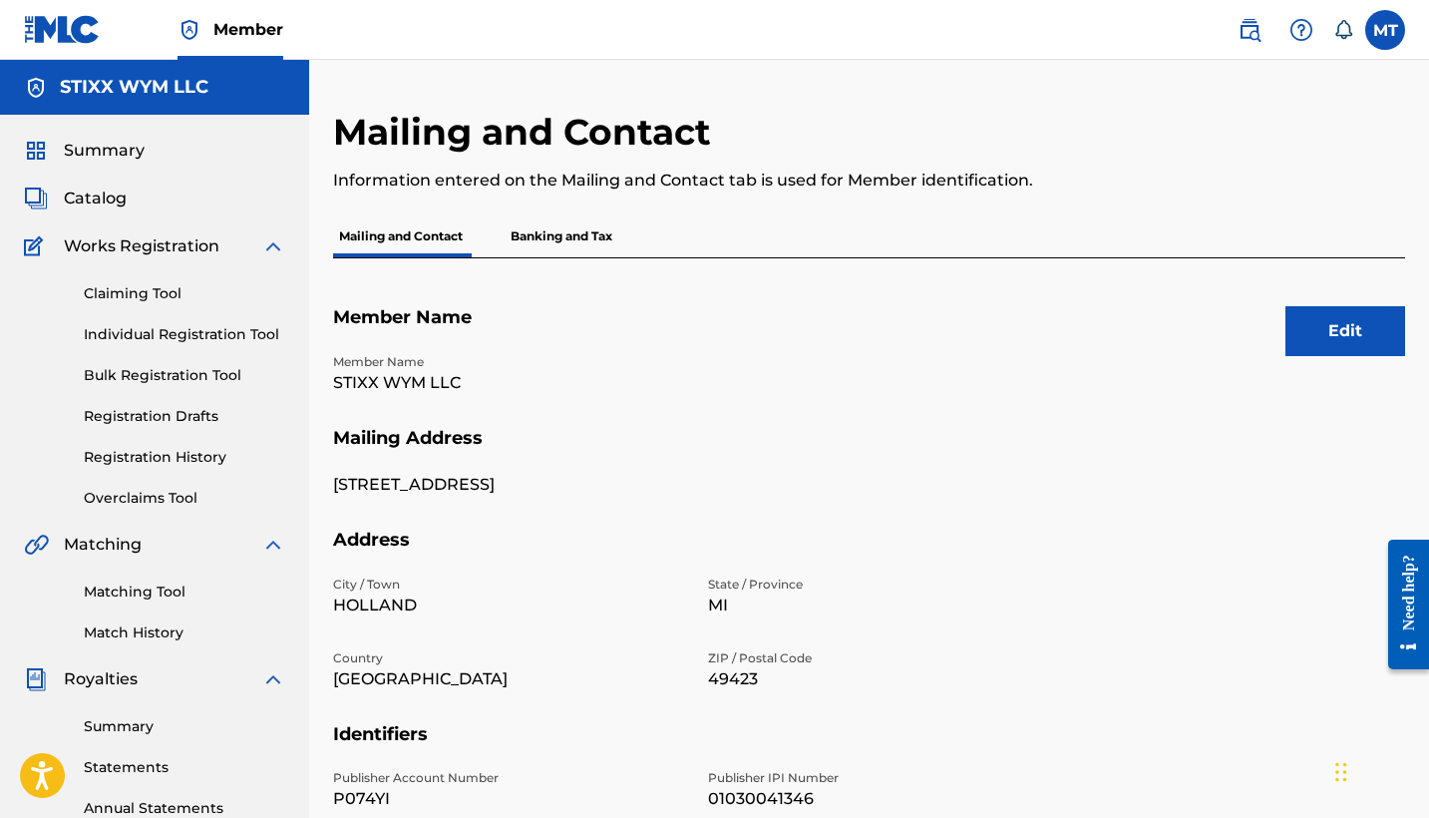
click at [1338, 339] on button "Edit" at bounding box center [1345, 331] width 120 height 50
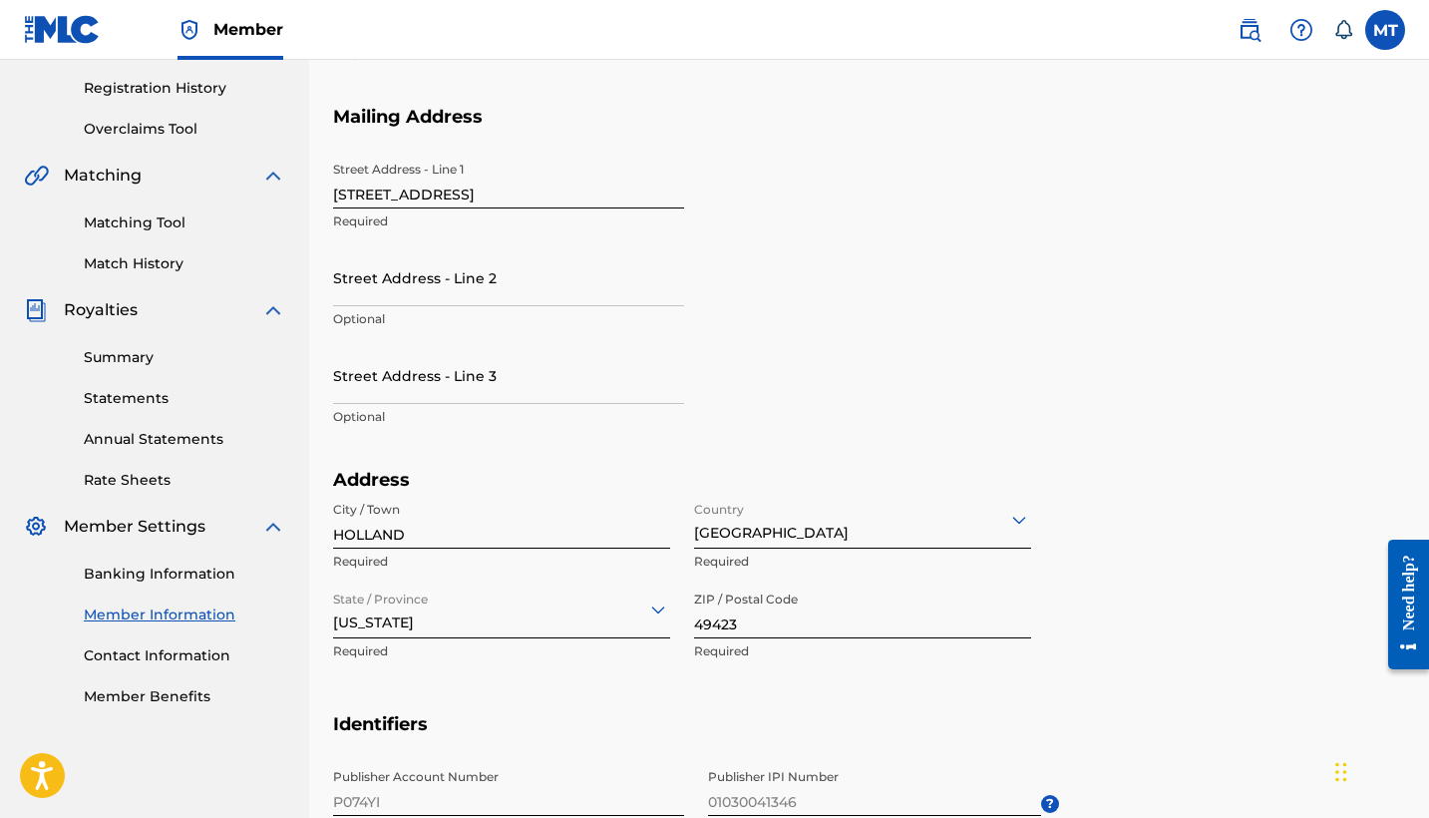
scroll to position [708, 0]
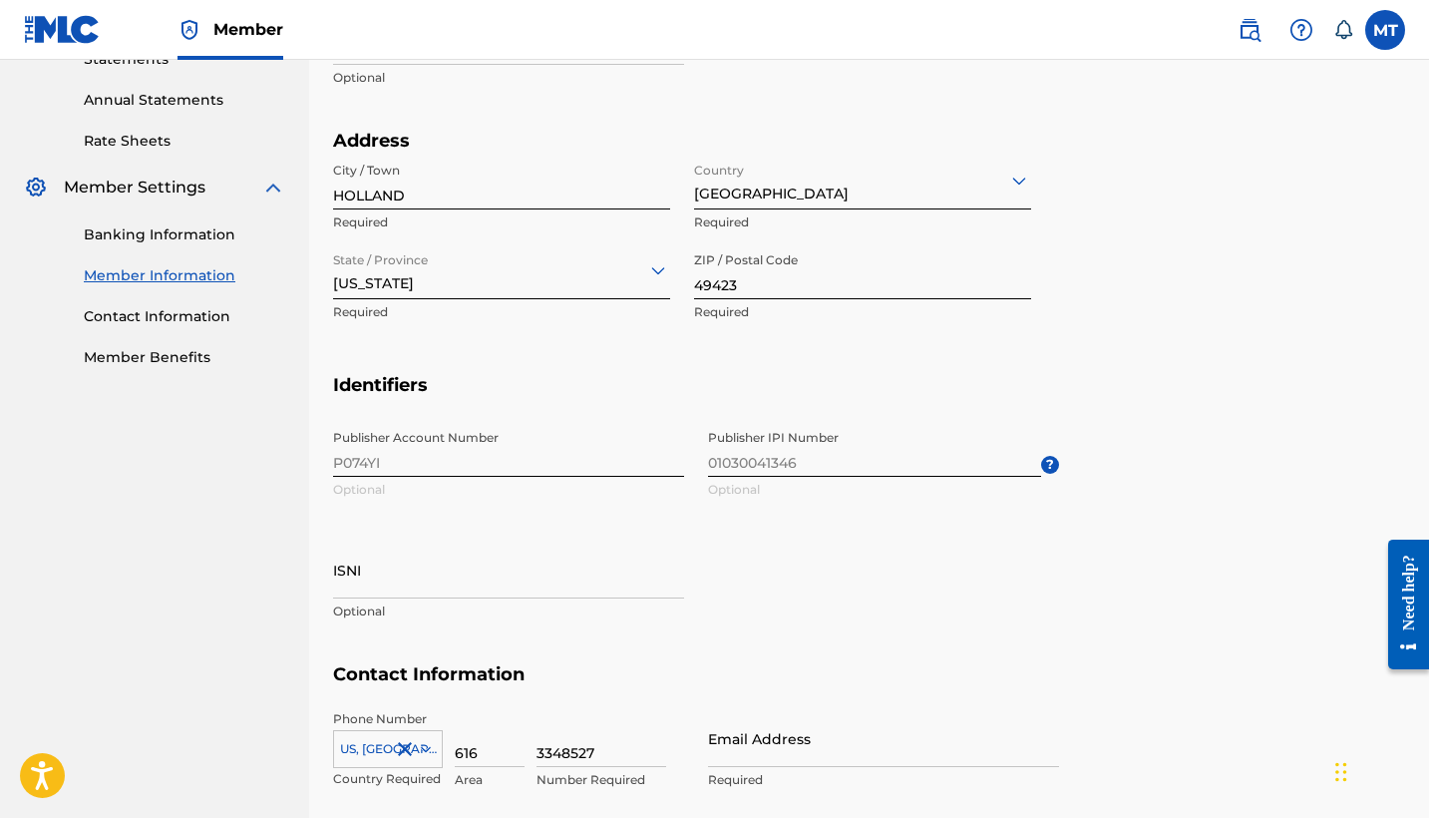
click at [531, 465] on div "Publisher Account Number P074YI Optional Publisher IPI Number 01030041346 Optio…" at bounding box center [696, 541] width 726 height 243
click at [493, 454] on div "Publisher Account Number P074YI Optional Publisher IPI Number 01030041346 Optio…" at bounding box center [696, 541] width 726 height 243
click at [450, 451] on div "Publisher Account Number P074YI Optional Publisher IPI Number 01030041346 Optio…" at bounding box center [696, 541] width 726 height 243
click at [437, 576] on input "ISNI" at bounding box center [508, 569] width 351 height 57
click at [833, 539] on div "Publisher Account Number P074YI Optional Publisher IPI Number 01030041346 Optio…" at bounding box center [696, 541] width 726 height 243
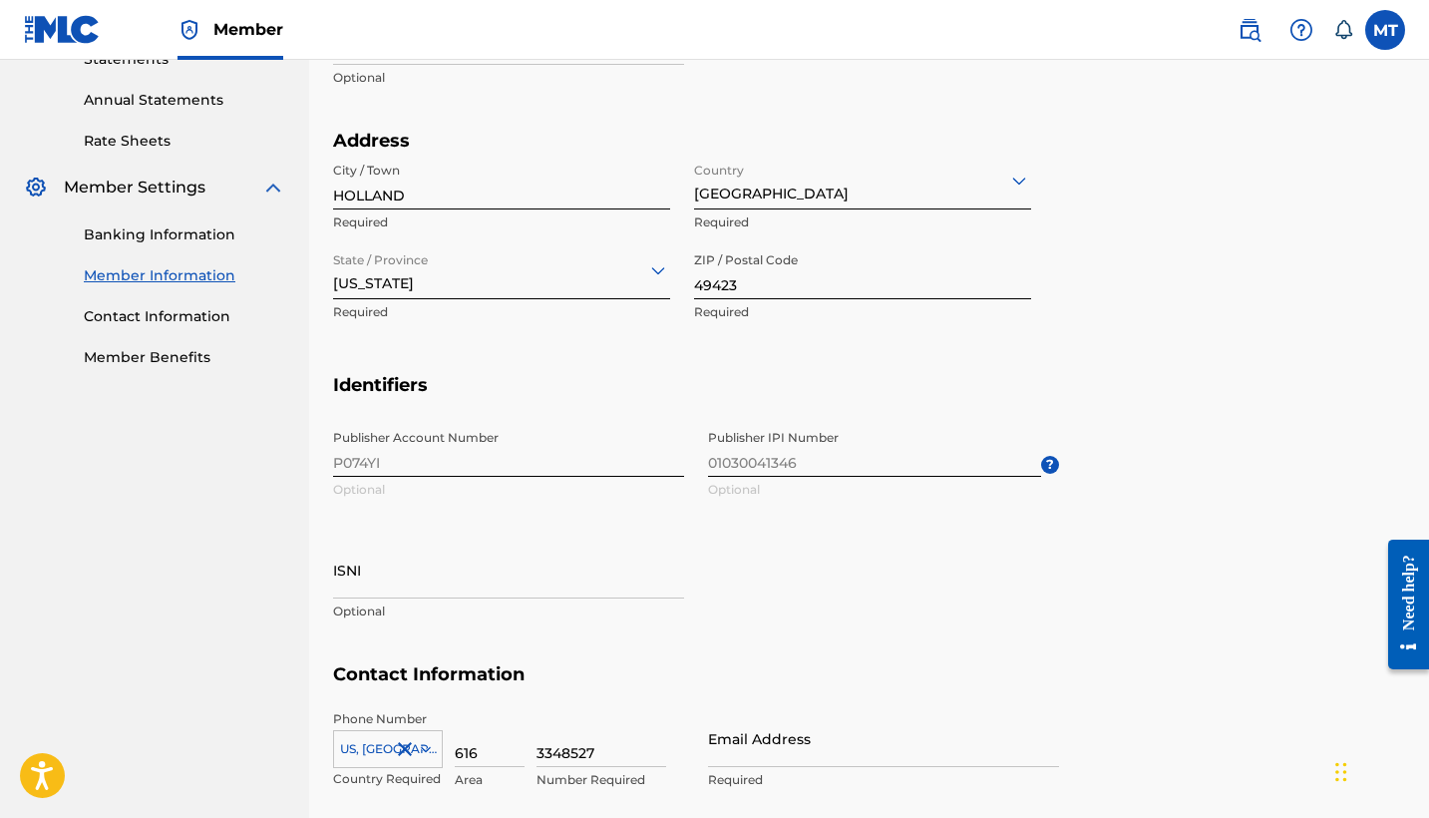
click at [812, 457] on span "Publisher IPI Number 01030041346 Optional ?" at bounding box center [883, 465] width 351 height 90
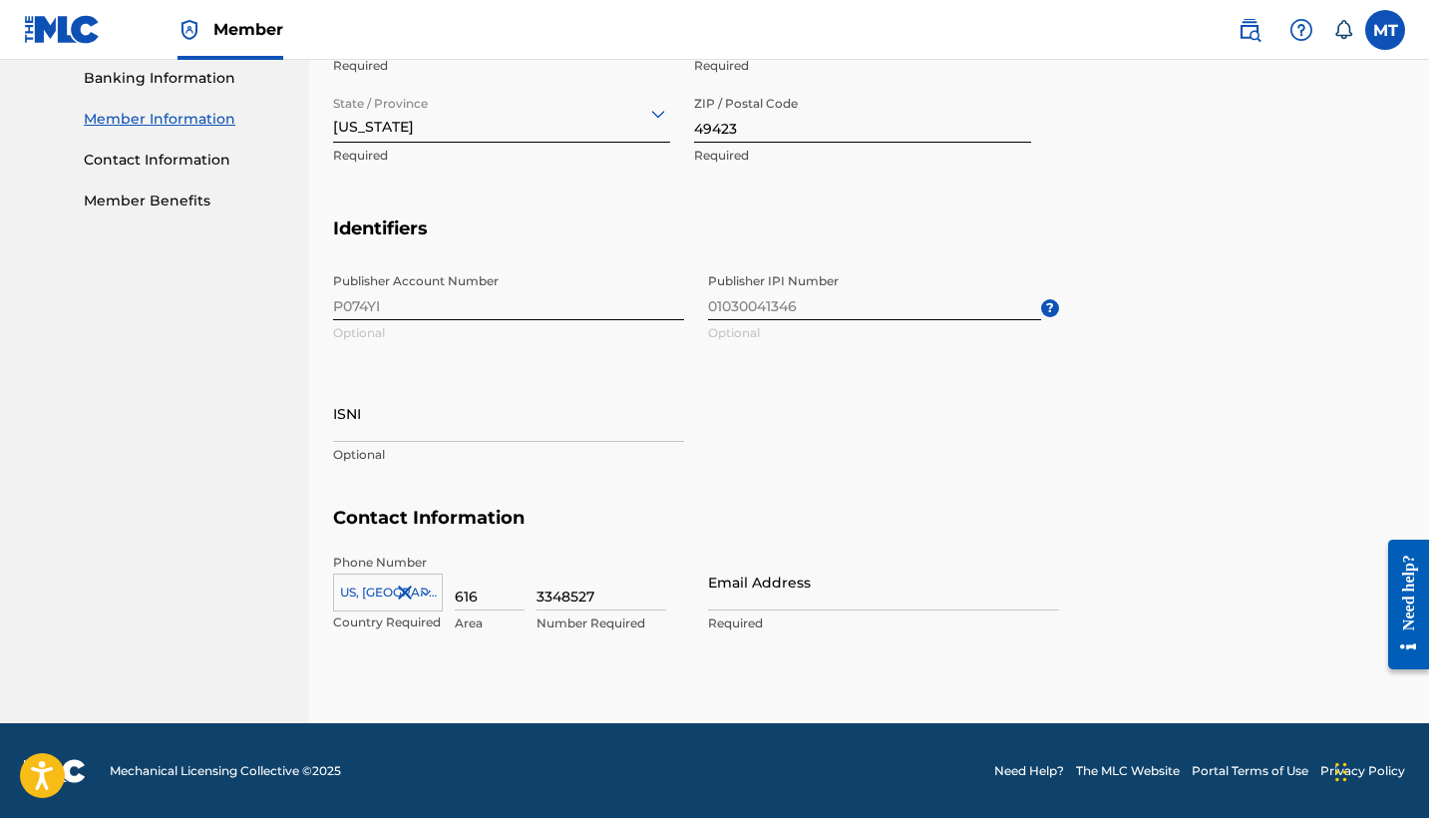
scroll to position [862, 0]
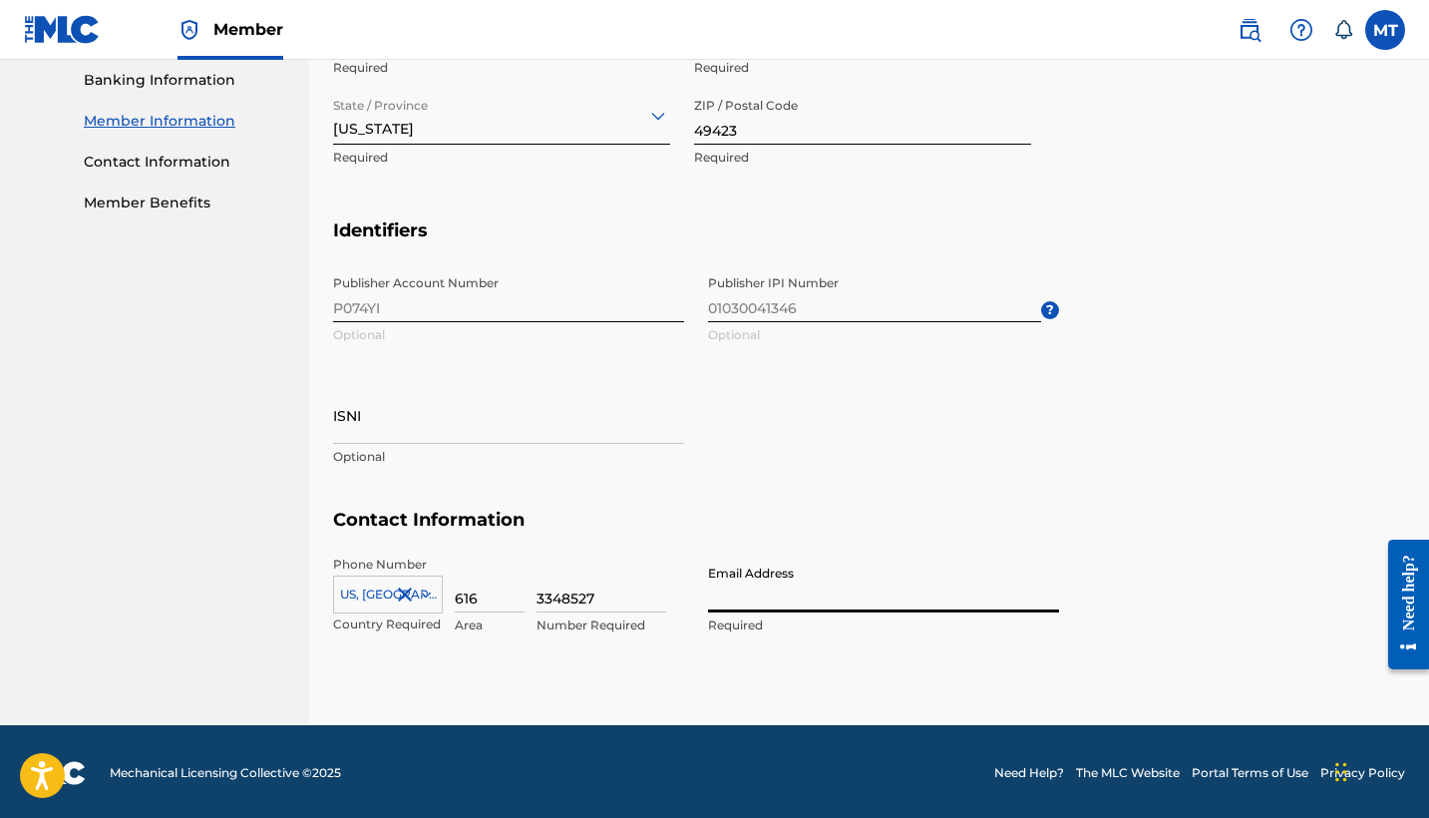
type input "[EMAIL_ADDRESS][DOMAIN_NAME]"
click at [935, 465] on div "Publisher Account Number P074YI Optional Publisher IPI Number 01030041346 Optio…" at bounding box center [696, 386] width 726 height 243
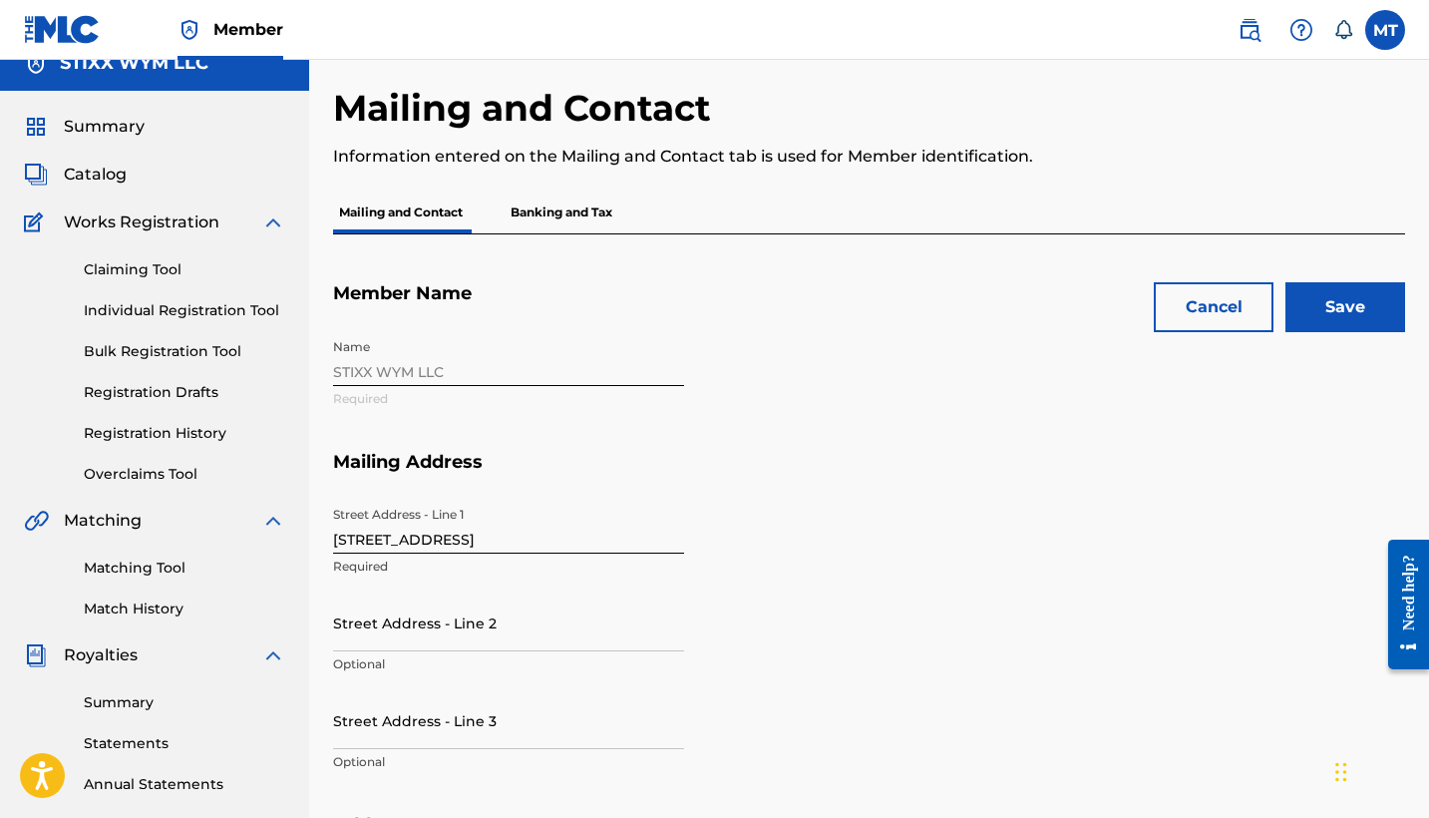
scroll to position [47, 0]
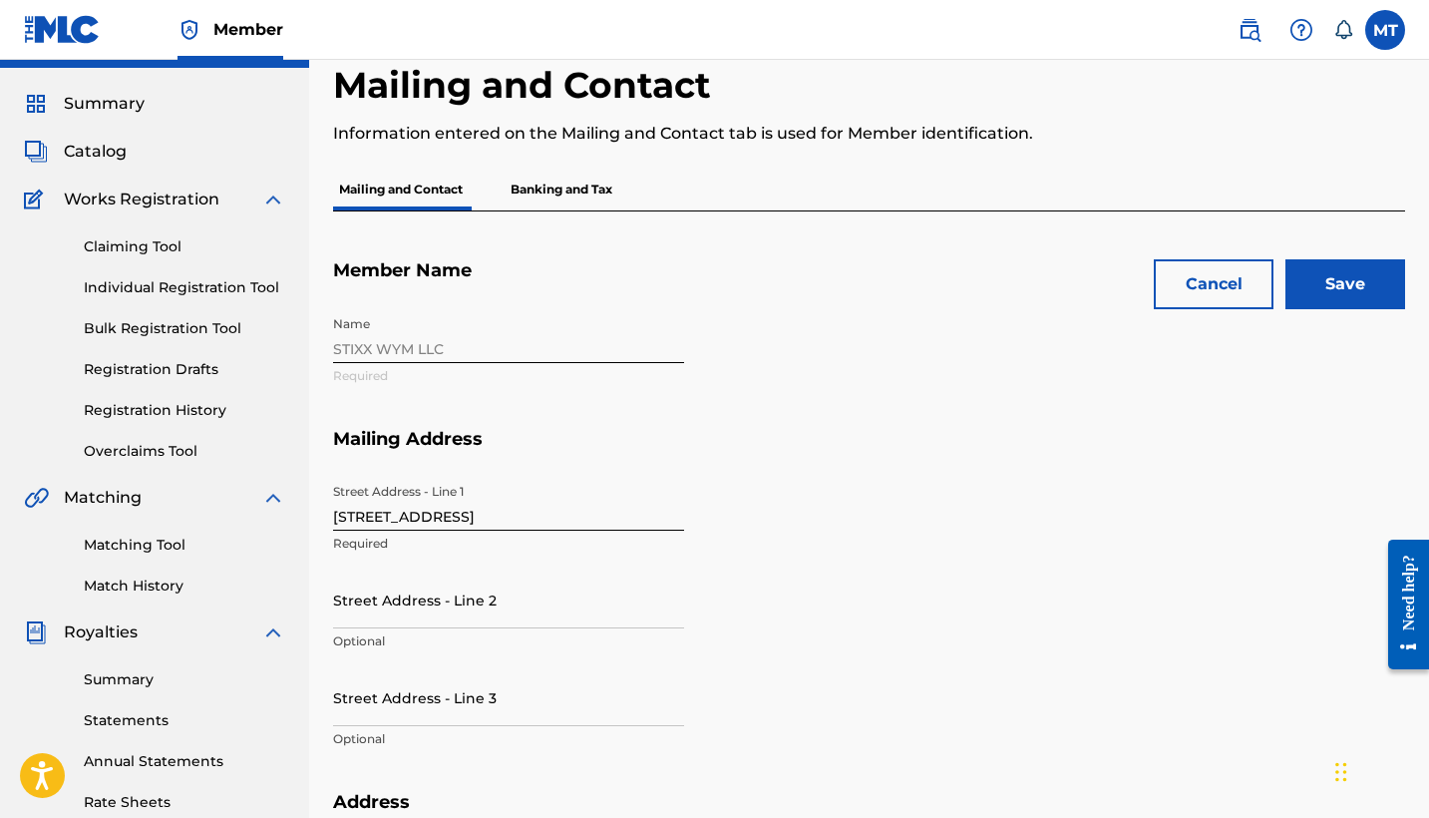
click at [1365, 288] on input "Save" at bounding box center [1345, 284] width 120 height 50
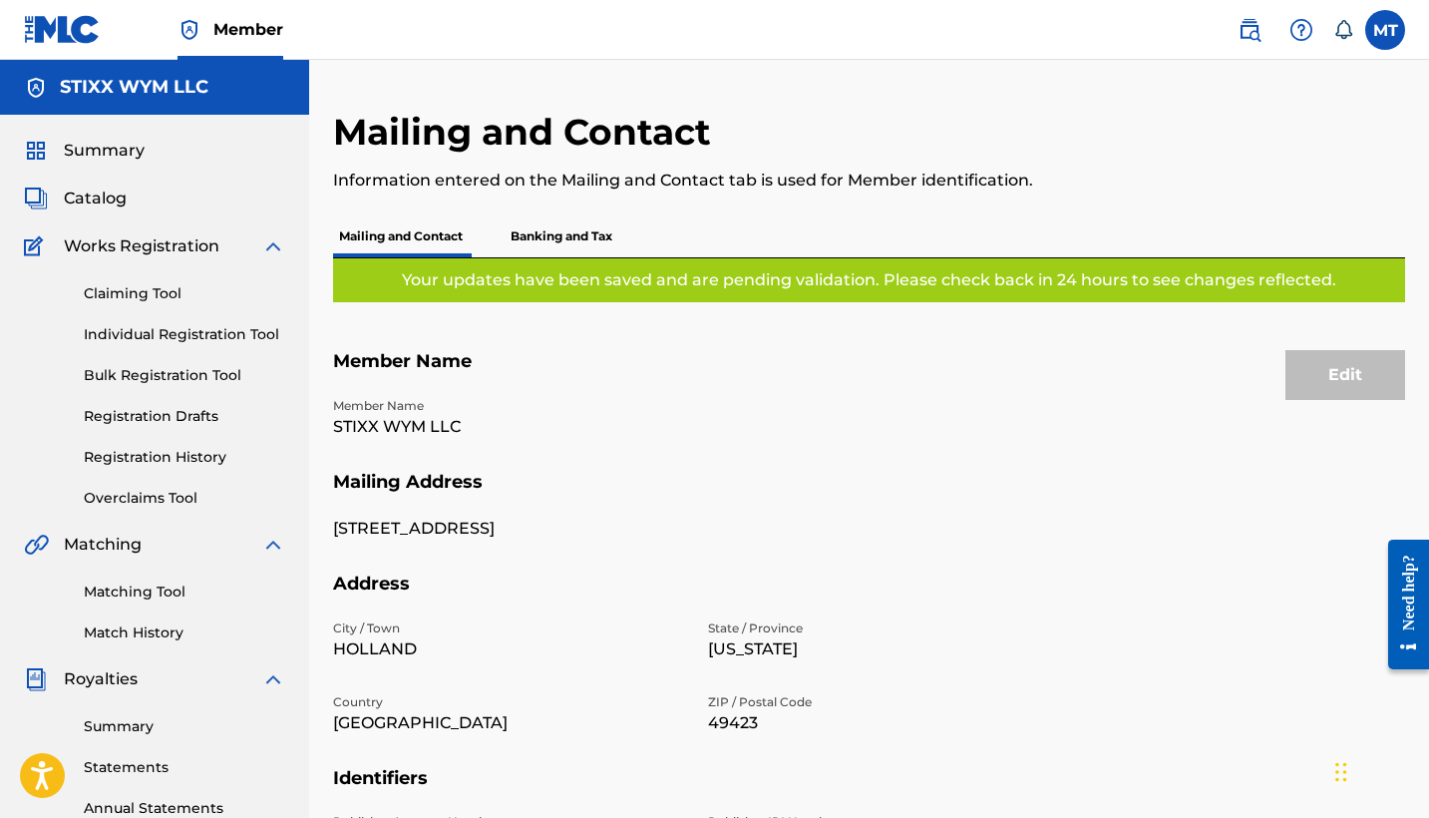
scroll to position [0, 0]
click at [546, 220] on p "Banking and Tax" at bounding box center [561, 236] width 114 height 42
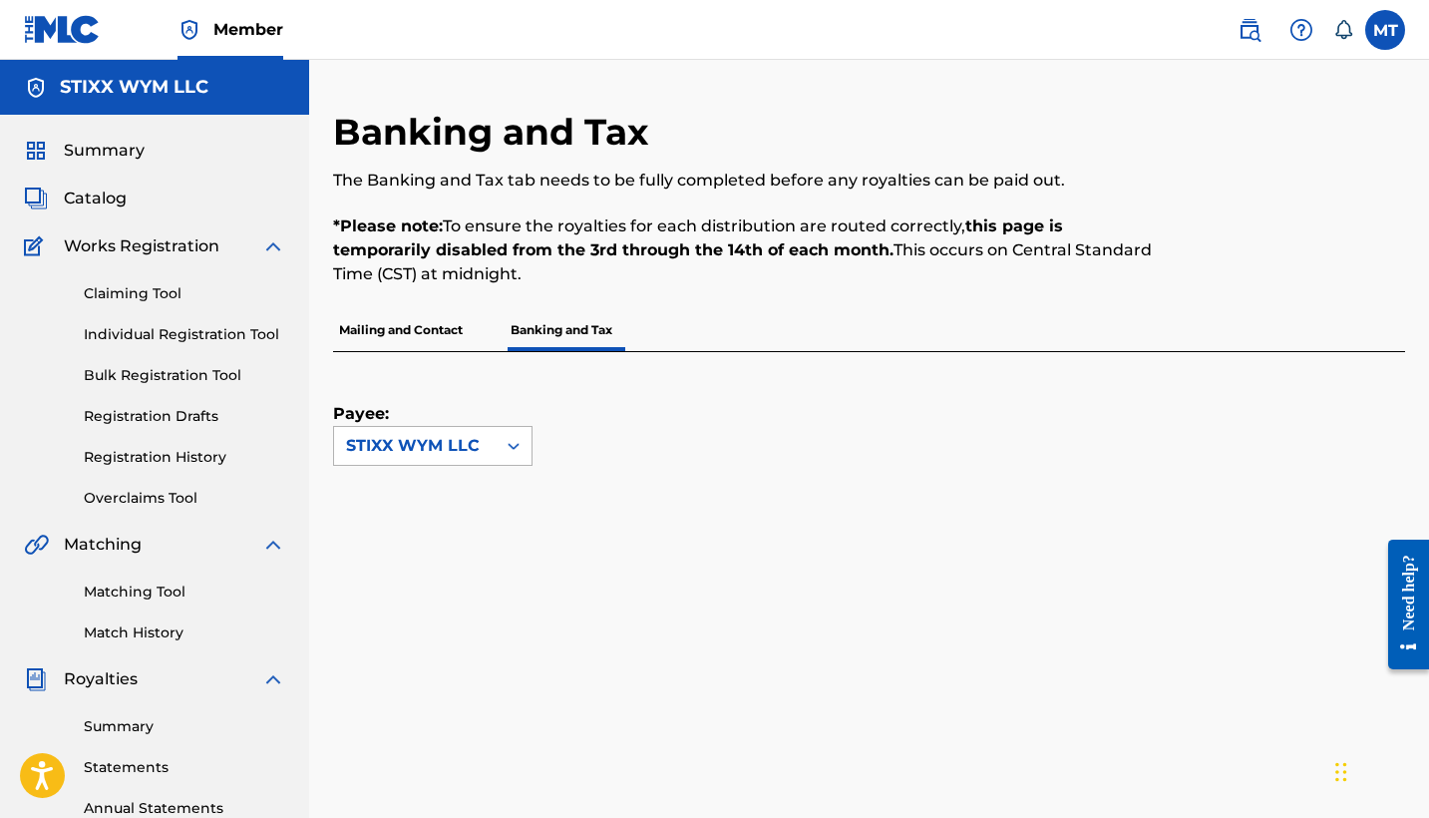
click at [515, 442] on icon at bounding box center [514, 446] width 20 height 20
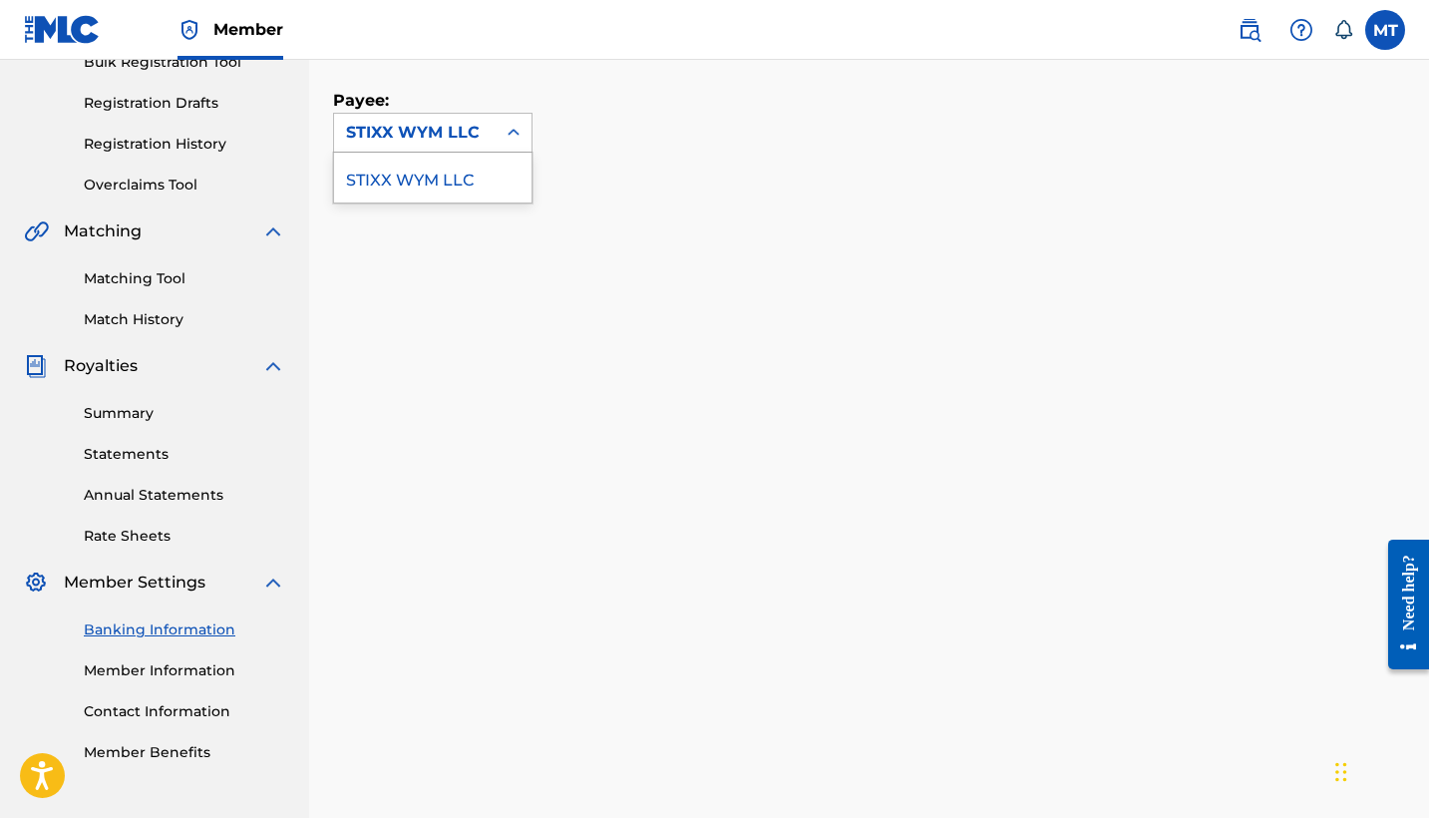
scroll to position [308, 0]
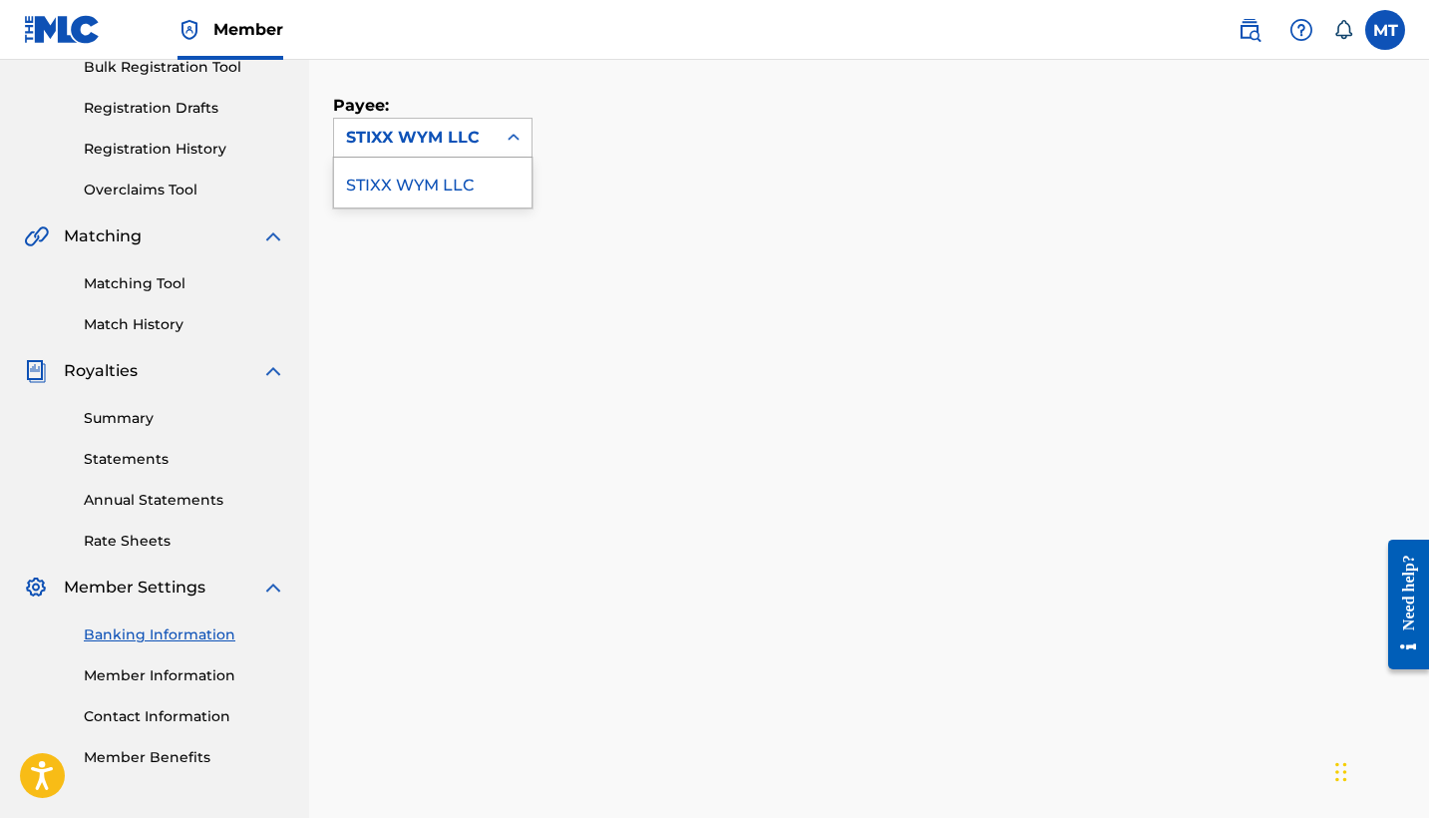
click at [463, 186] on div "STIXX WYM LLC" at bounding box center [432, 183] width 197 height 50
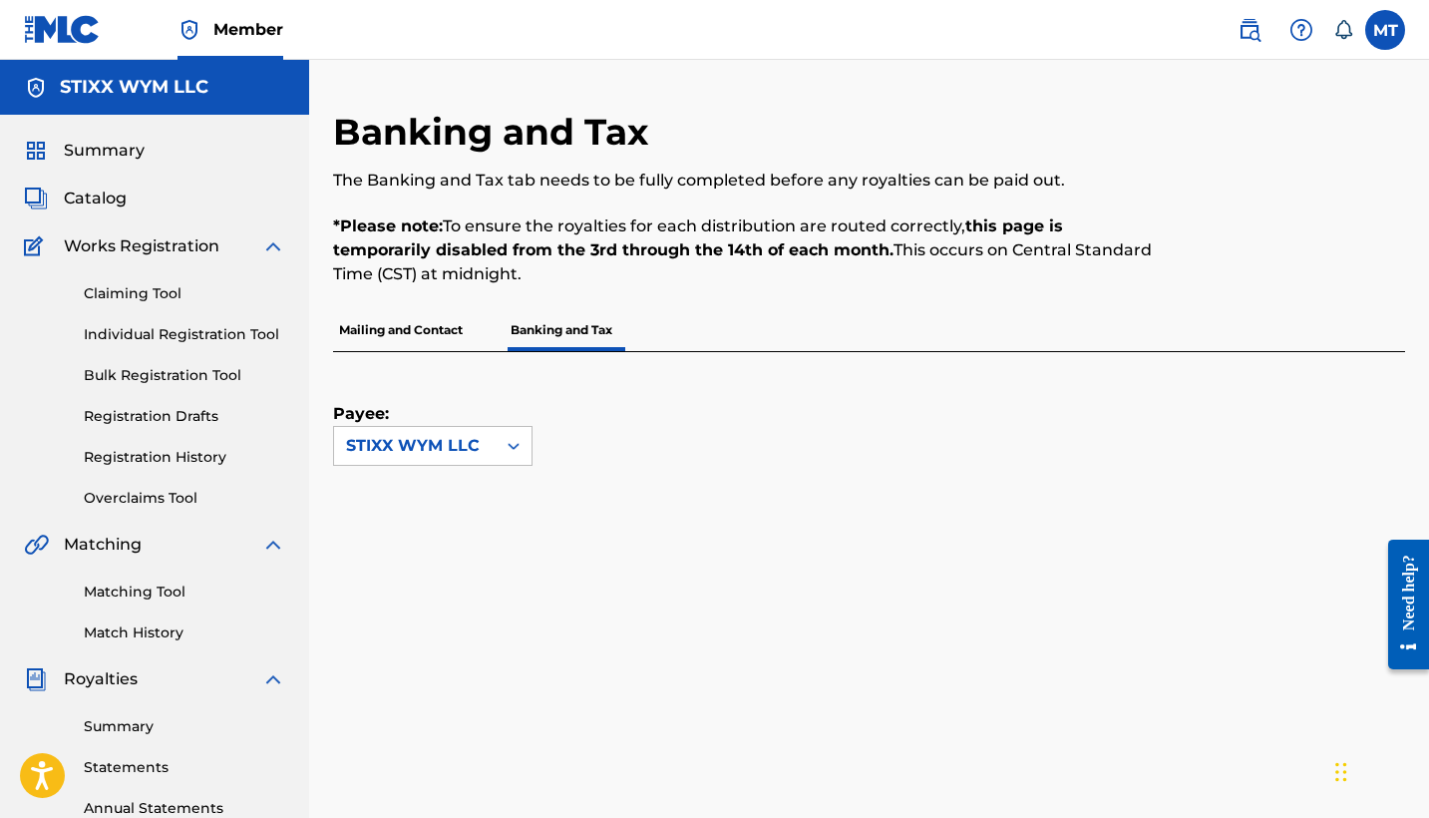
scroll to position [0, 0]
click at [107, 200] on span "Catalog" at bounding box center [95, 198] width 63 height 24
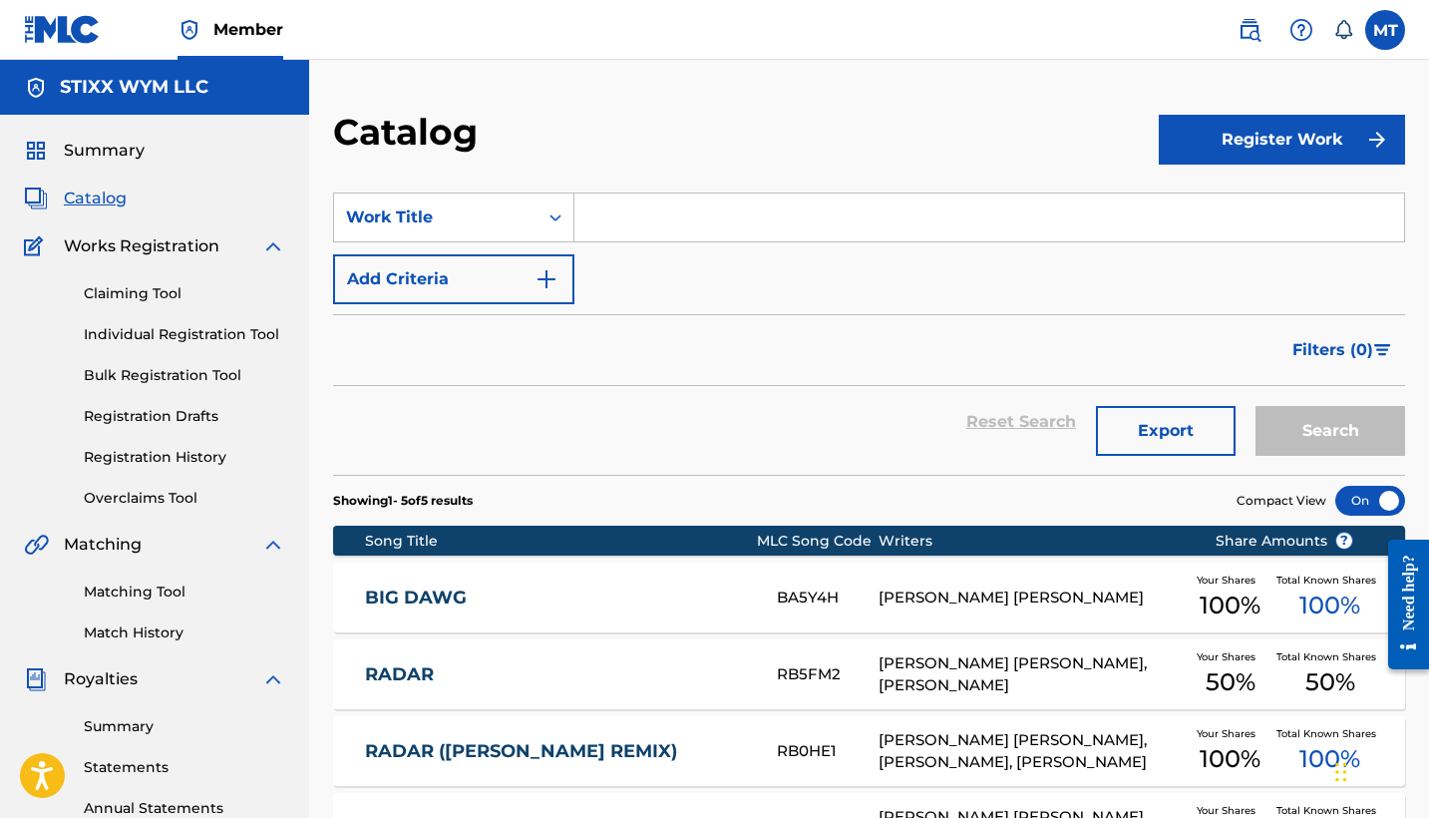
click at [795, 174] on section "SearchWithCriteriaba2bcfae-f57a-4caa-9a79-33efb45efc8b Work Title Add Criteria …" at bounding box center [869, 321] width 1072 height 306
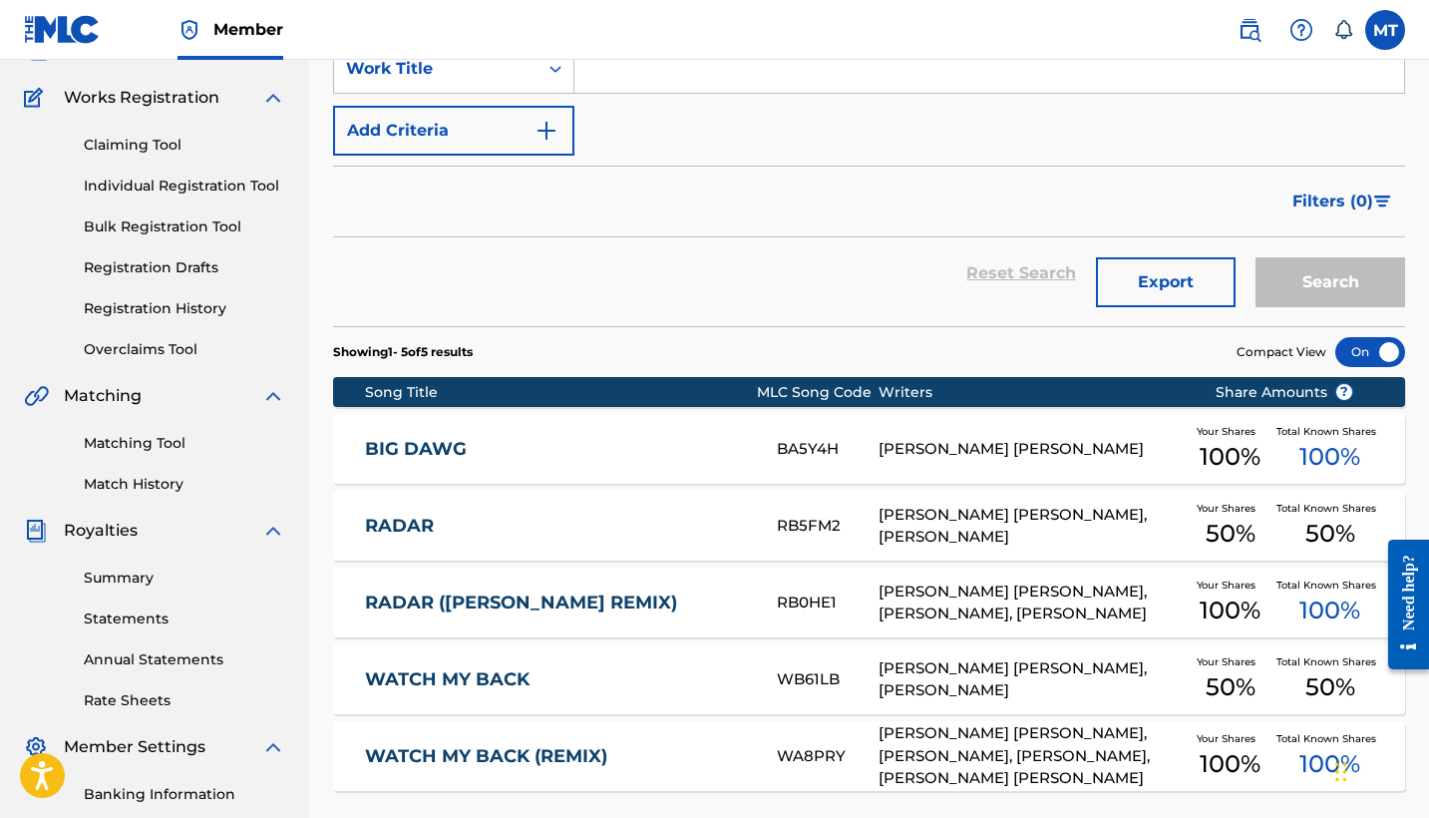
scroll to position [142, 0]
